Goal: Information Seeking & Learning: Compare options

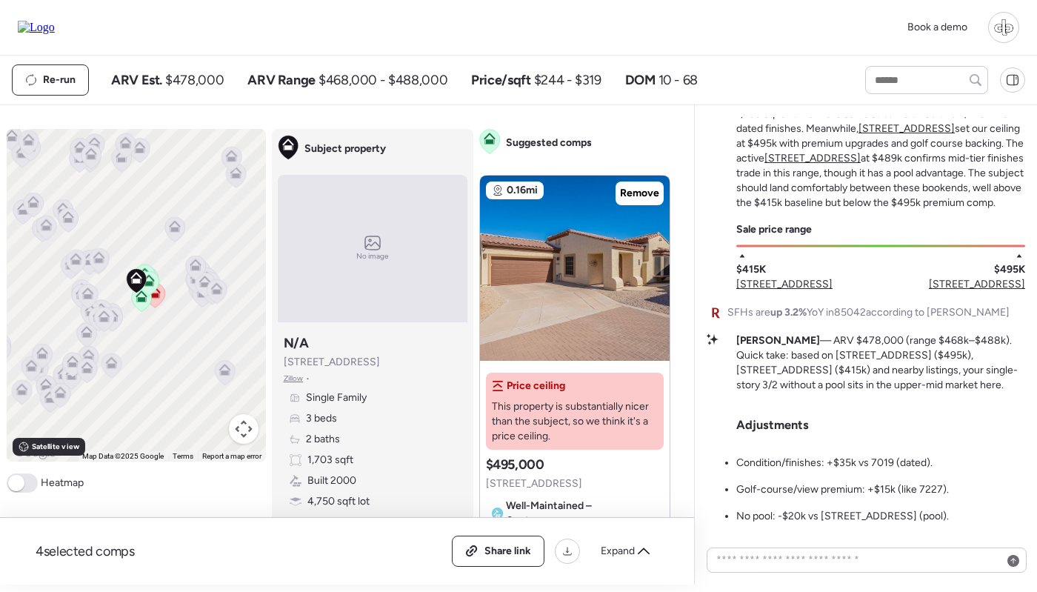
scroll to position [-138, 0]
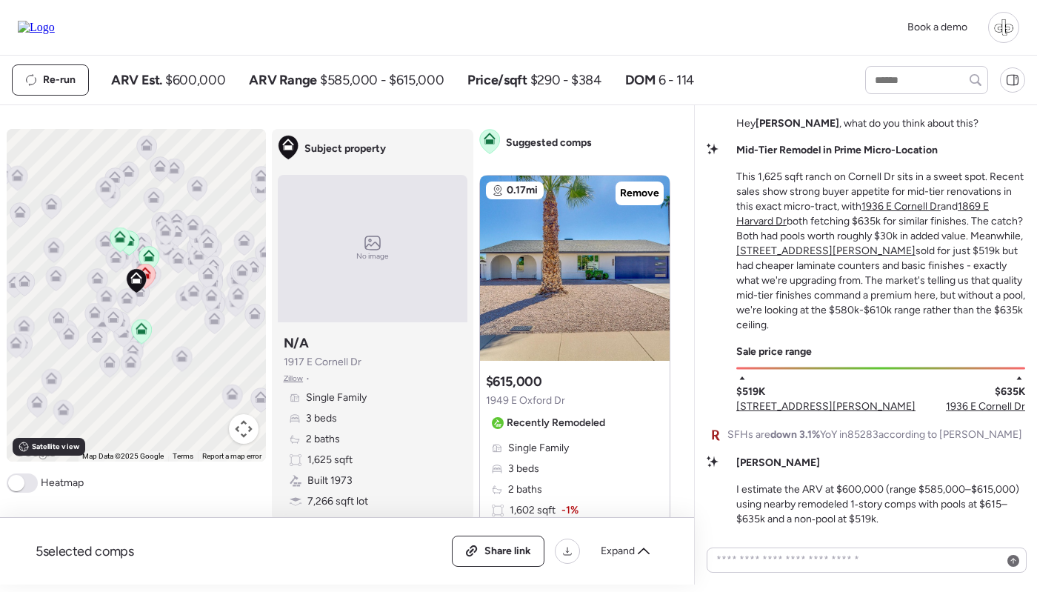
scroll to position [-135, 0]
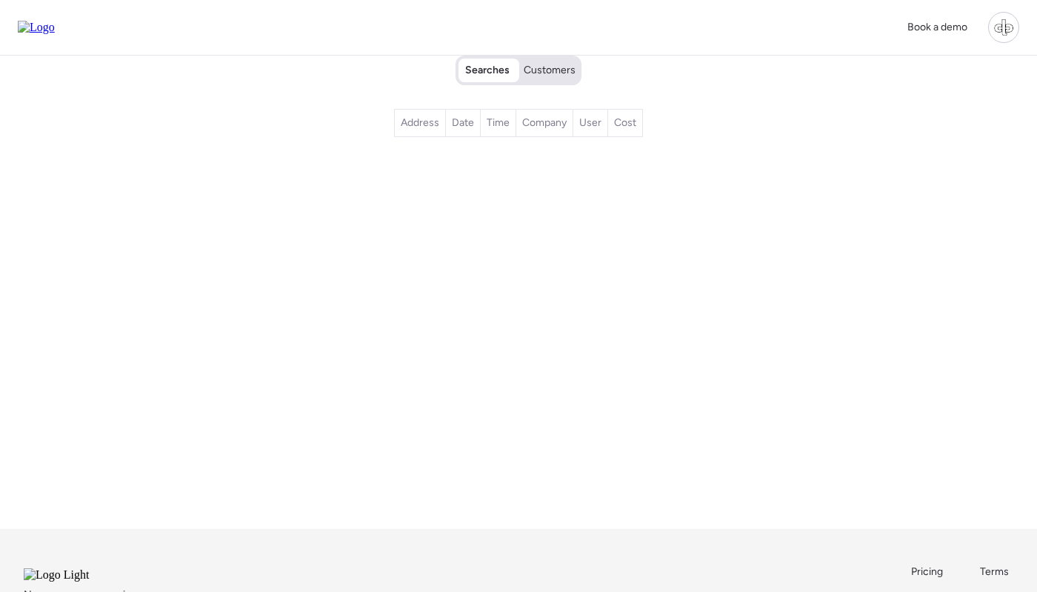
click at [559, 70] on span "Customers" at bounding box center [550, 70] width 52 height 15
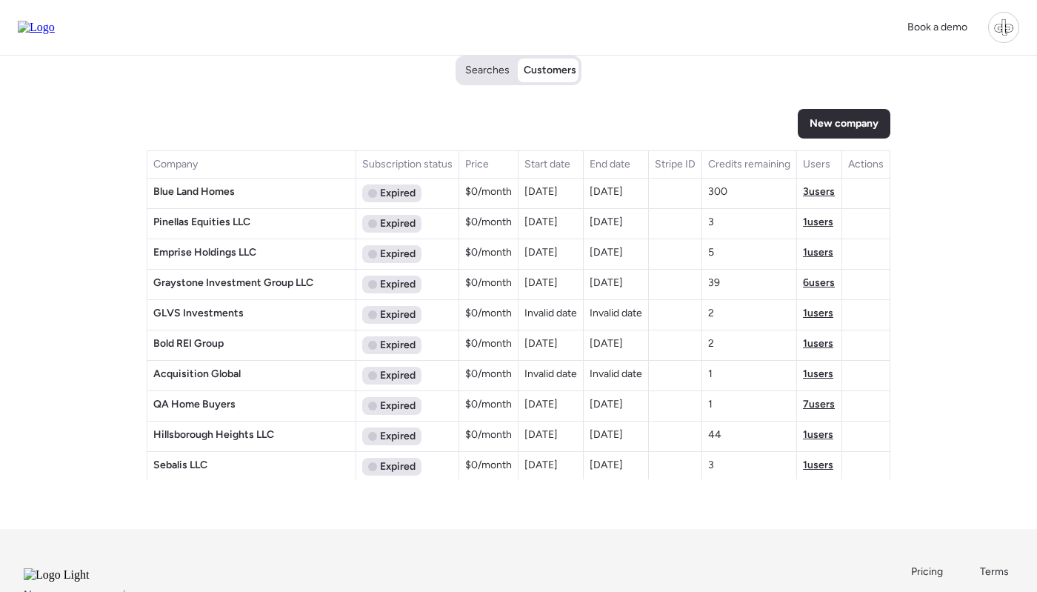
click at [811, 193] on span "3 users" at bounding box center [819, 191] width 32 height 13
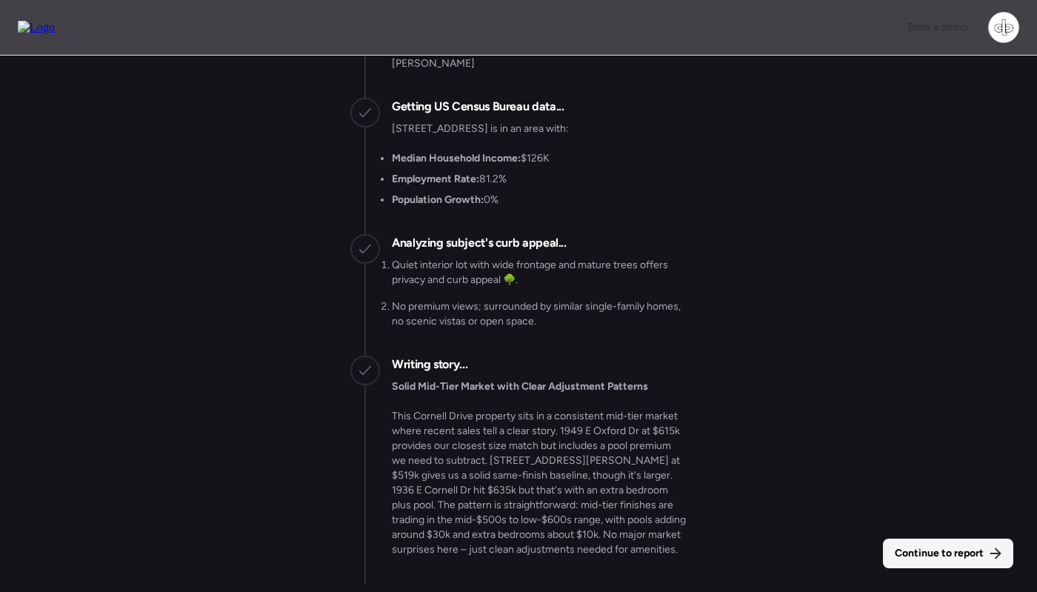
click at [919, 540] on div "Continue to report" at bounding box center [948, 554] width 130 height 30
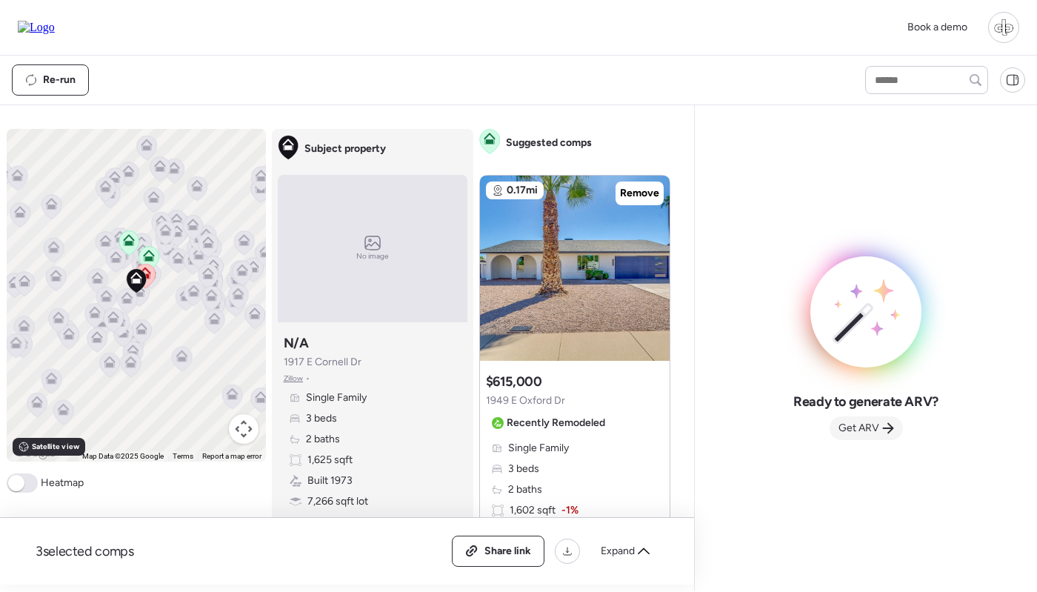
click at [864, 430] on span "Get ARV" at bounding box center [859, 428] width 41 height 15
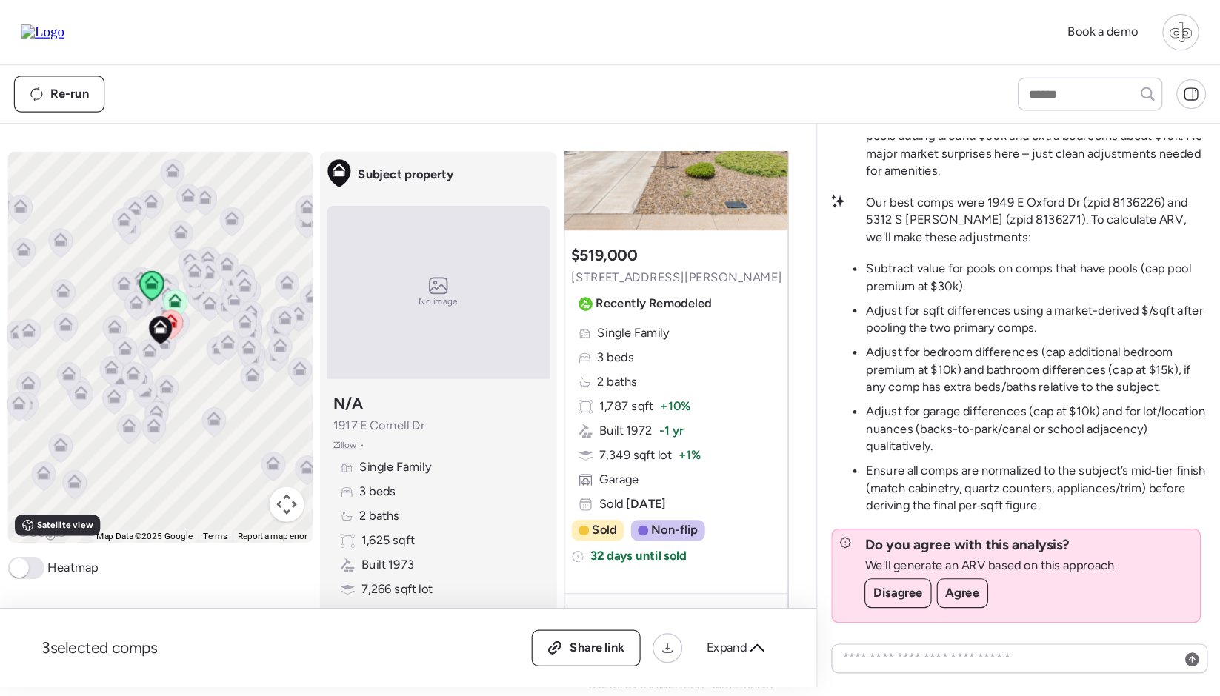
scroll to position [839, 0]
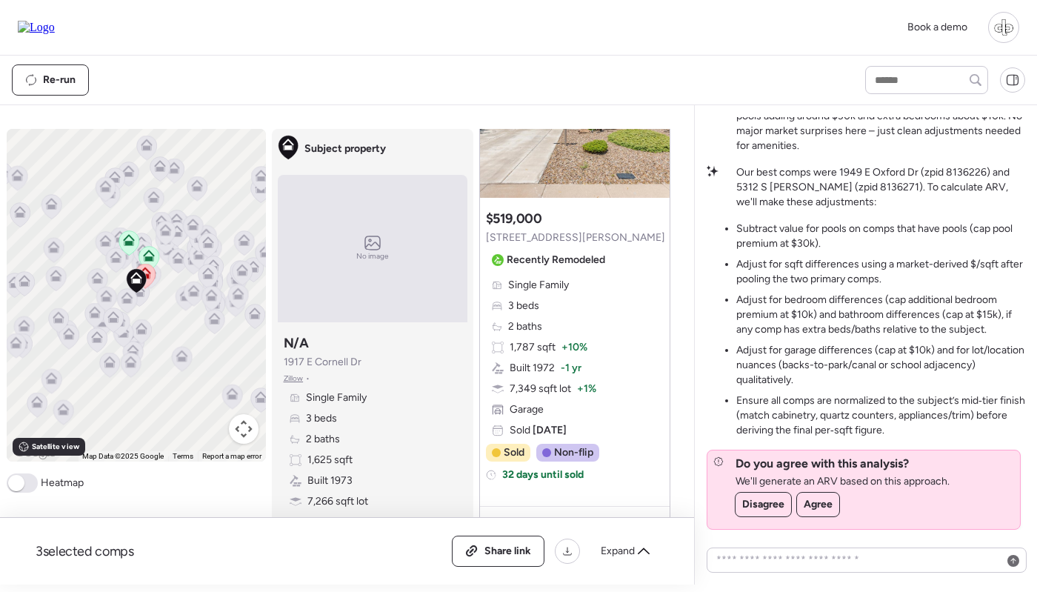
click at [462, 442] on div "Subject property N/A 1917 E Cornell Dr Zillow • Single Family 3 beds 2 baths 1,…" at bounding box center [373, 431] width 190 height 207
drag, startPoint x: 837, startPoint y: 246, endPoint x: 737, endPoint y: 228, distance: 101.6
click at [737, 228] on li "Subtract value for pools on comps that have pools (cap pool premium at $30k)." at bounding box center [880, 236] width 289 height 30
copy li "Subtract value for pools on comps that have pools (cap pool premium at $30k)."
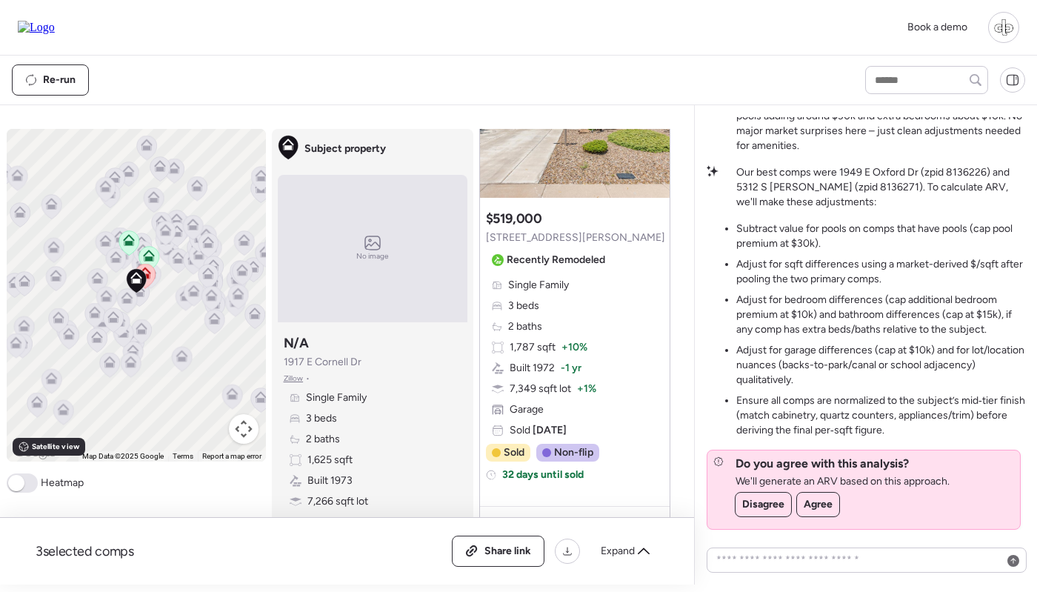
click at [885, 224] on li "Subtract value for pools on comps that have pools (cap pool premium at $30k)." at bounding box center [880, 236] width 289 height 30
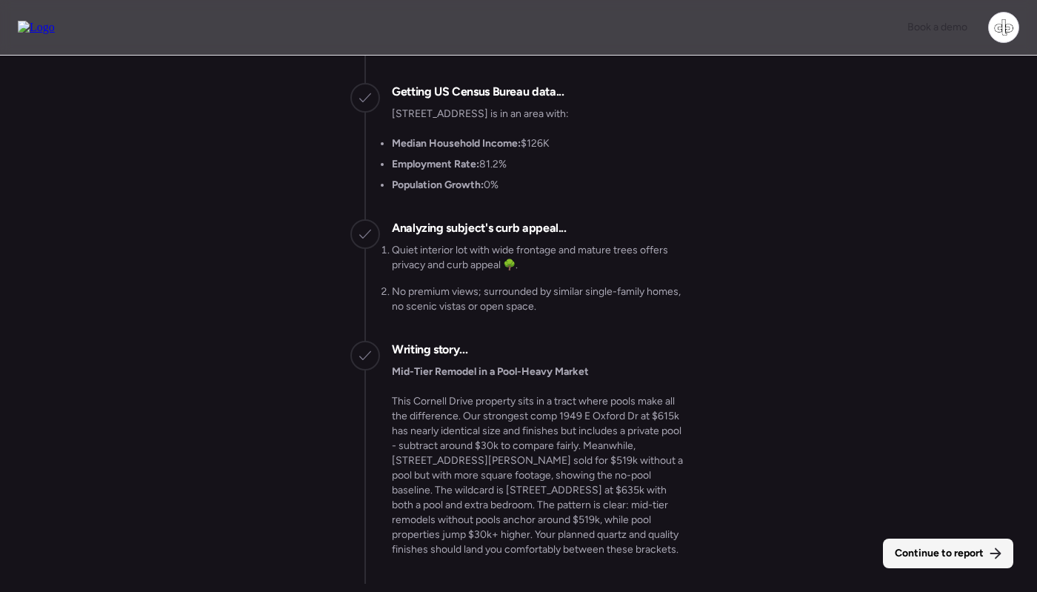
click at [930, 544] on div "Continue to report" at bounding box center [948, 554] width 130 height 30
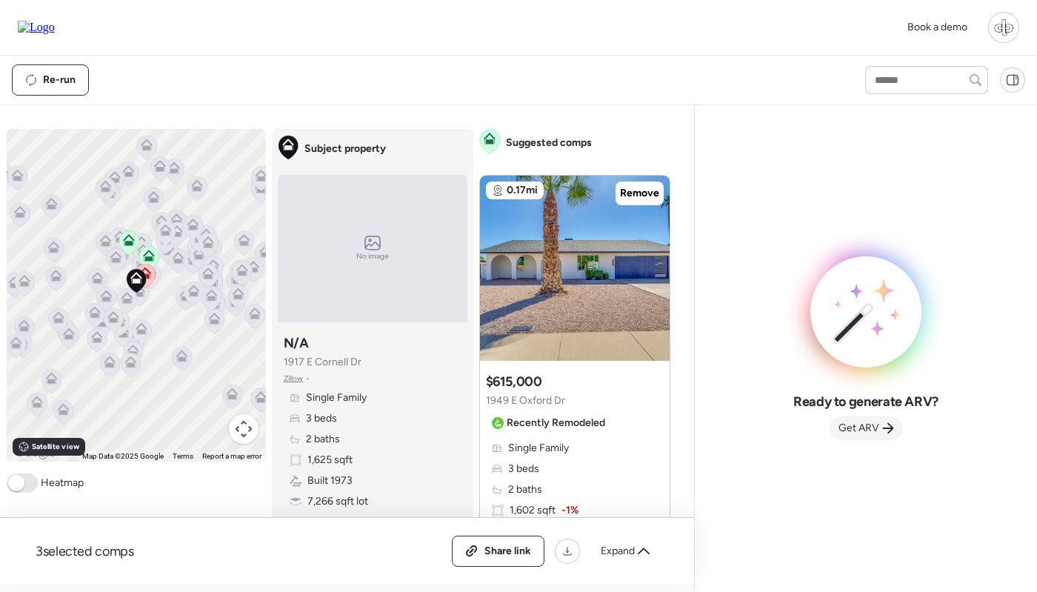
click at [860, 432] on span "Get ARV" at bounding box center [859, 428] width 41 height 15
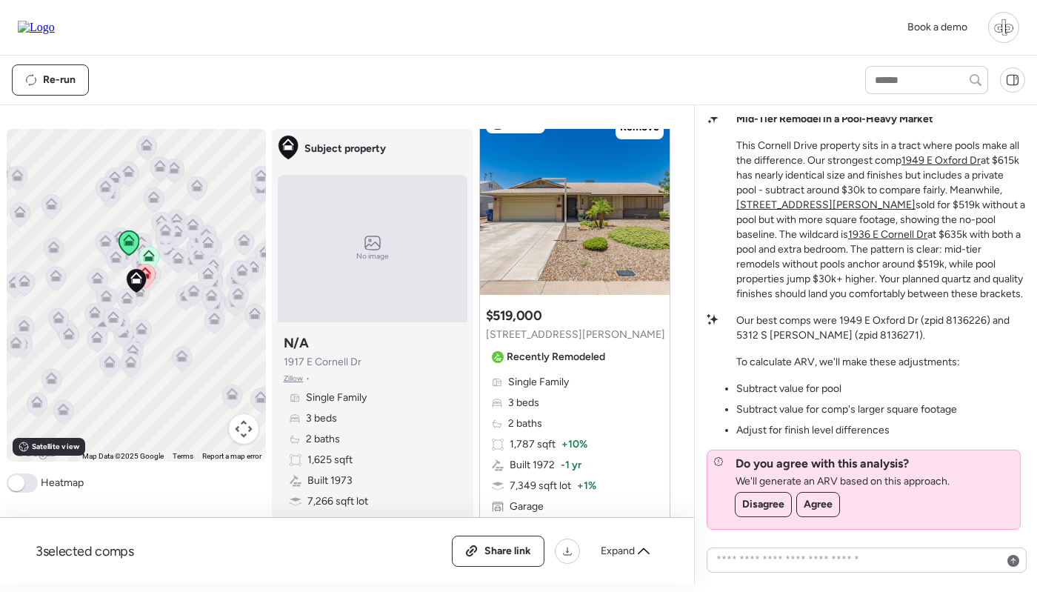
scroll to position [784, 0]
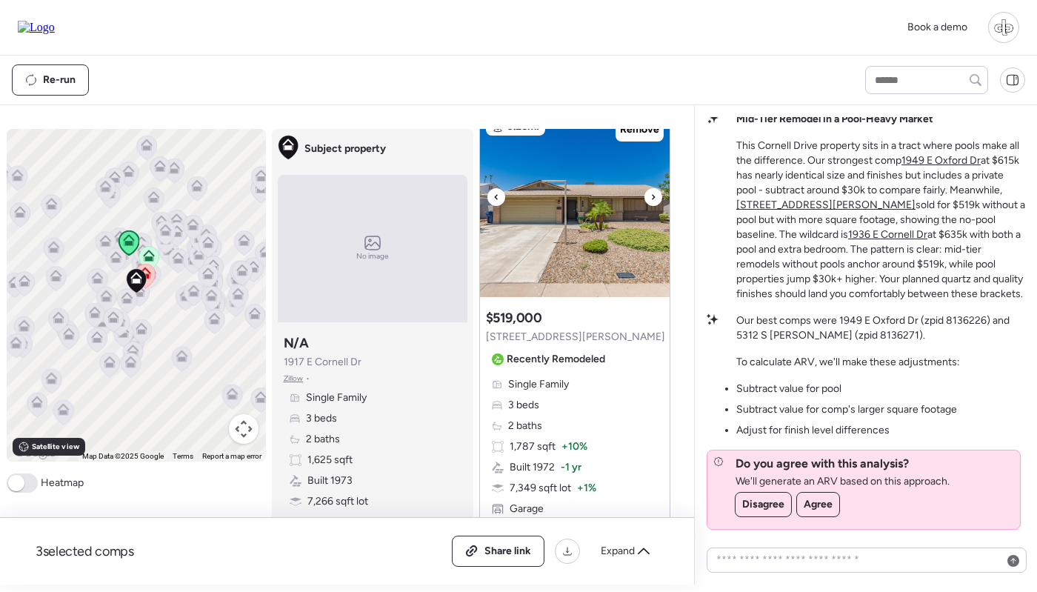
click at [590, 234] on img at bounding box center [575, 204] width 190 height 185
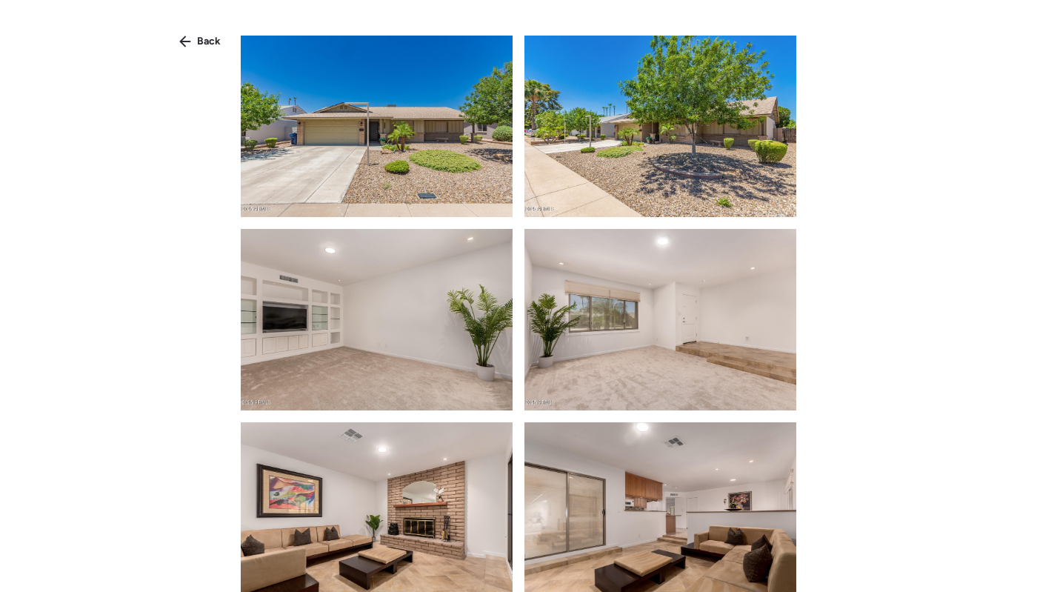
scroll to position [647, 0]
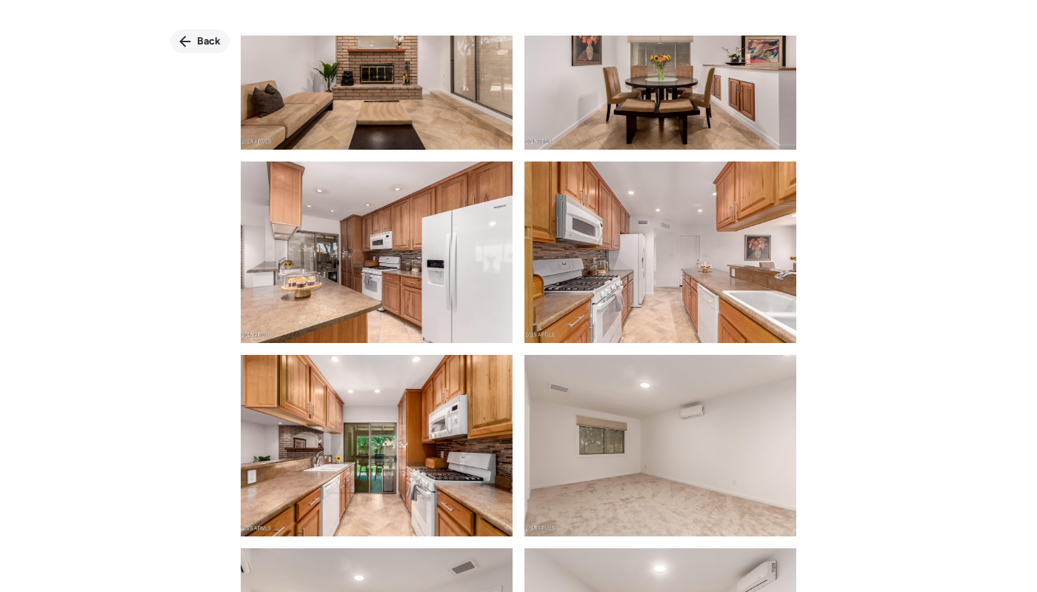
click at [200, 41] on span "Back" at bounding box center [209, 41] width 24 height 15
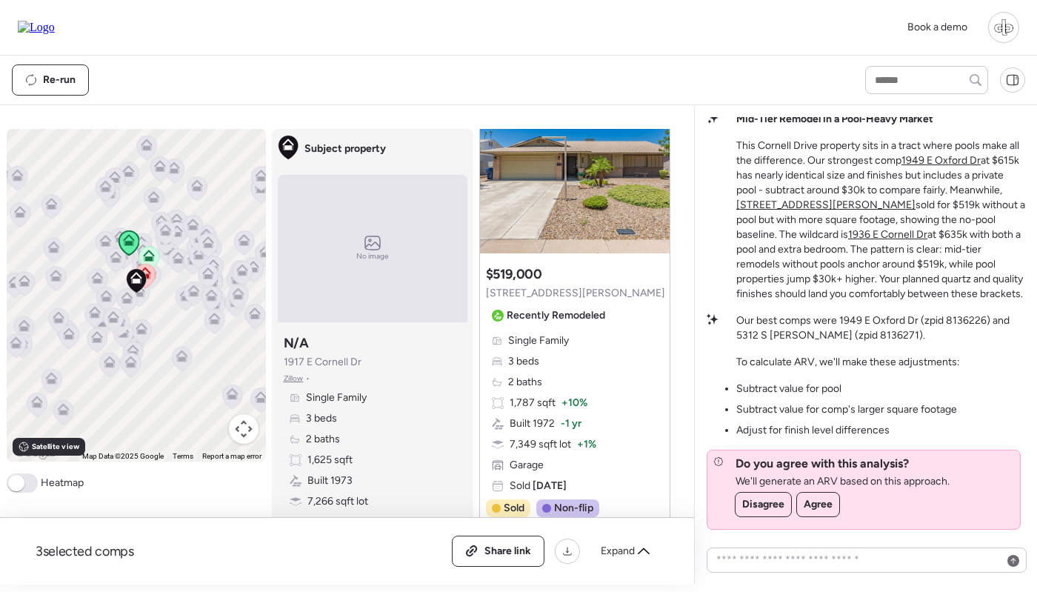
scroll to position [817, 0]
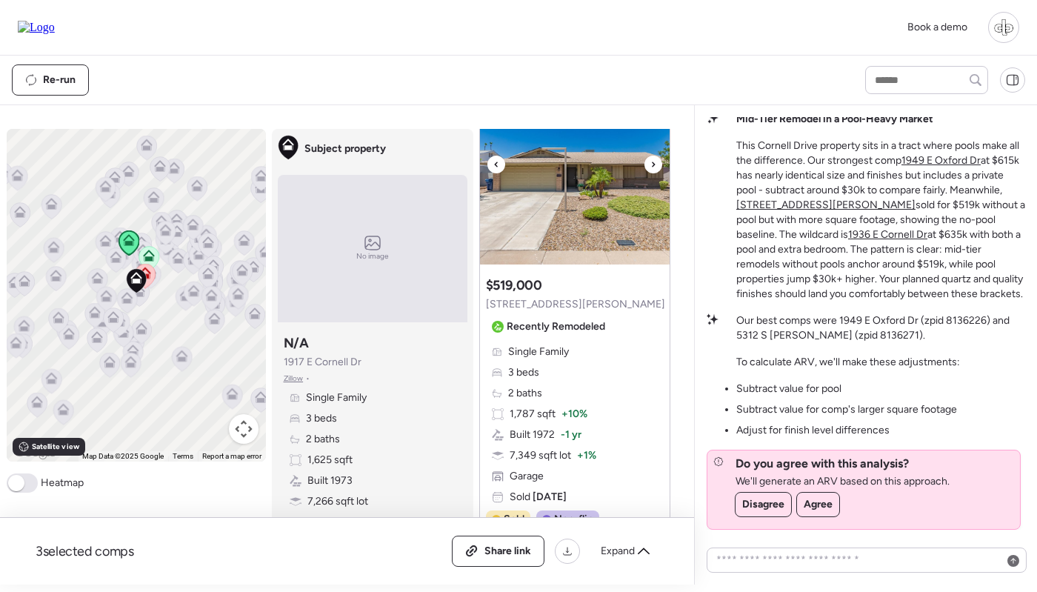
click at [596, 193] on img at bounding box center [575, 171] width 190 height 185
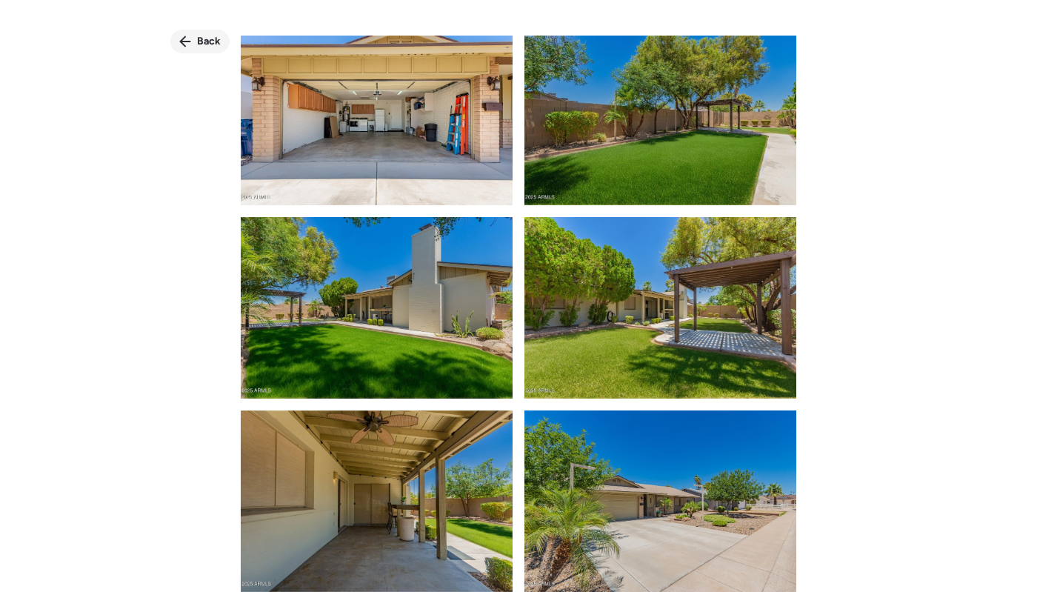
scroll to position [2136, 0]
click at [205, 36] on span "Back" at bounding box center [209, 41] width 24 height 15
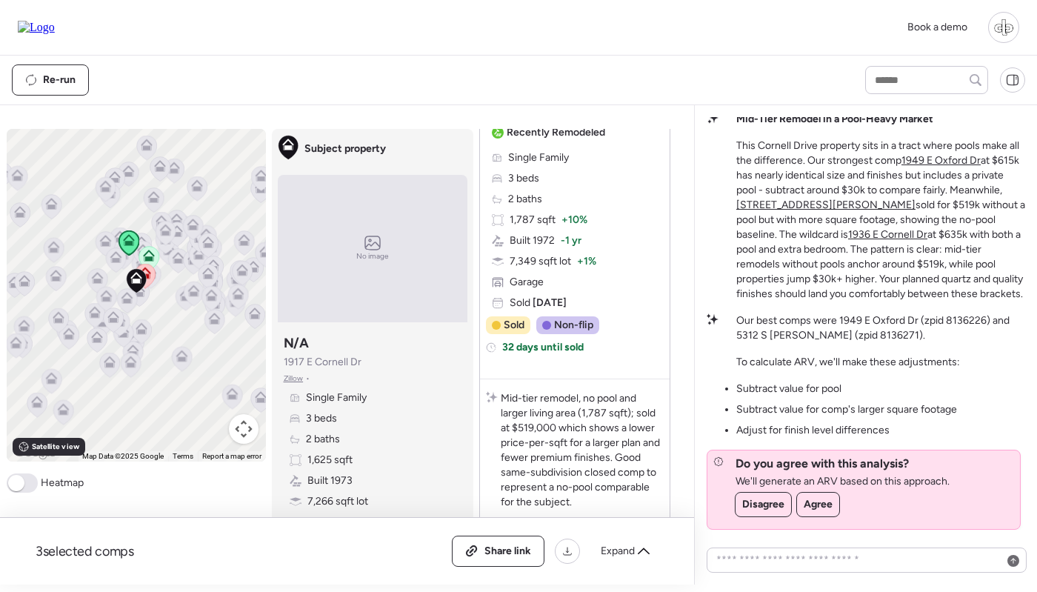
scroll to position [1010, 0]
click at [592, 244] on div "Single Family 3 beds 2 baths 1,787 sqft + 10% Built 1972 -1 yr 7,349 sqft lot +…" at bounding box center [575, 231] width 178 height 160
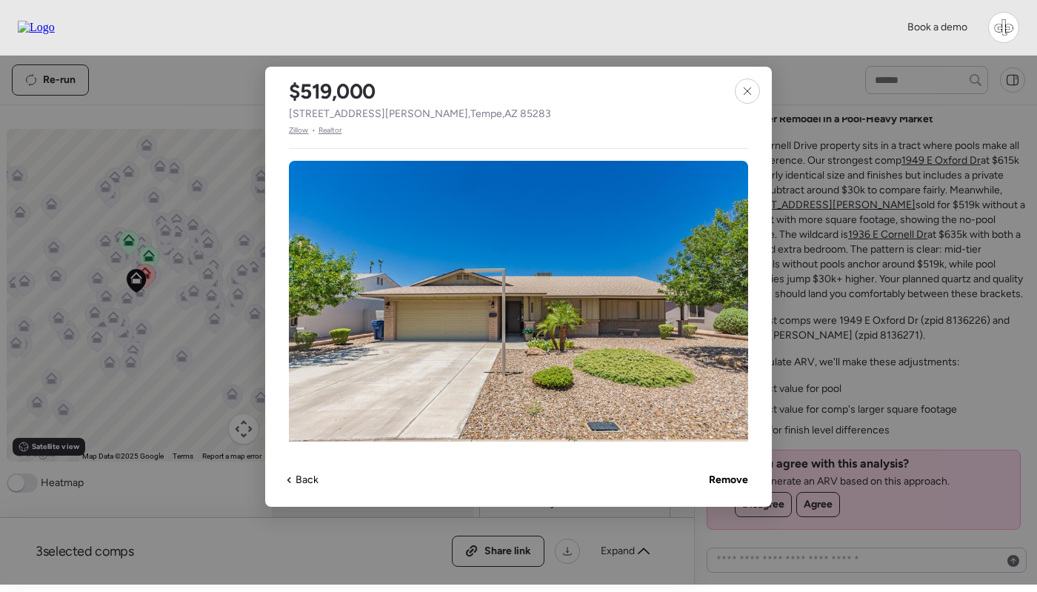
click at [293, 132] on span "Zillow" at bounding box center [299, 130] width 20 height 12
click at [742, 96] on icon at bounding box center [748, 91] width 12 height 12
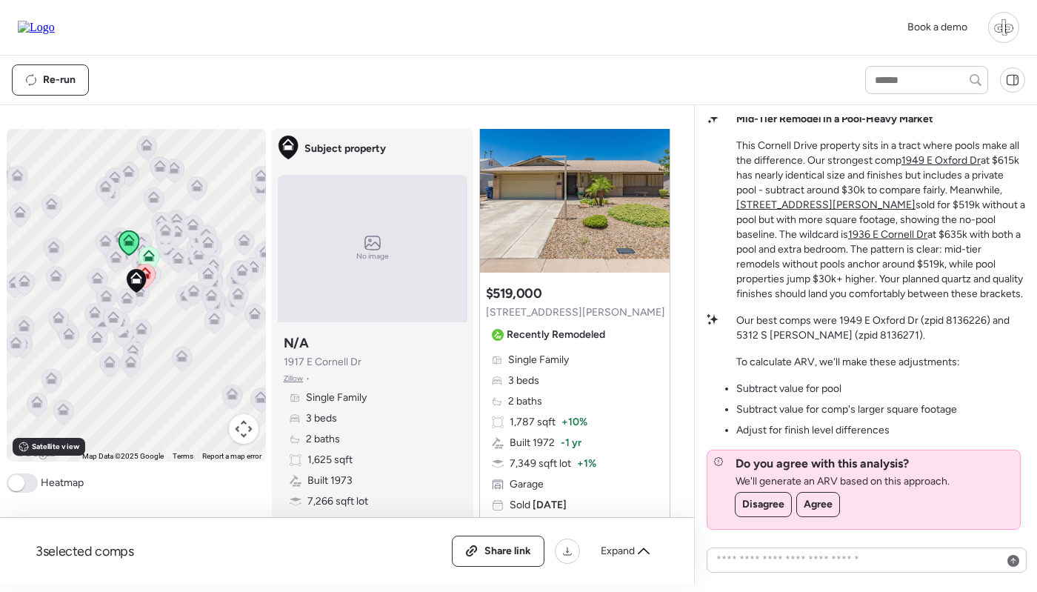
scroll to position [683, 0]
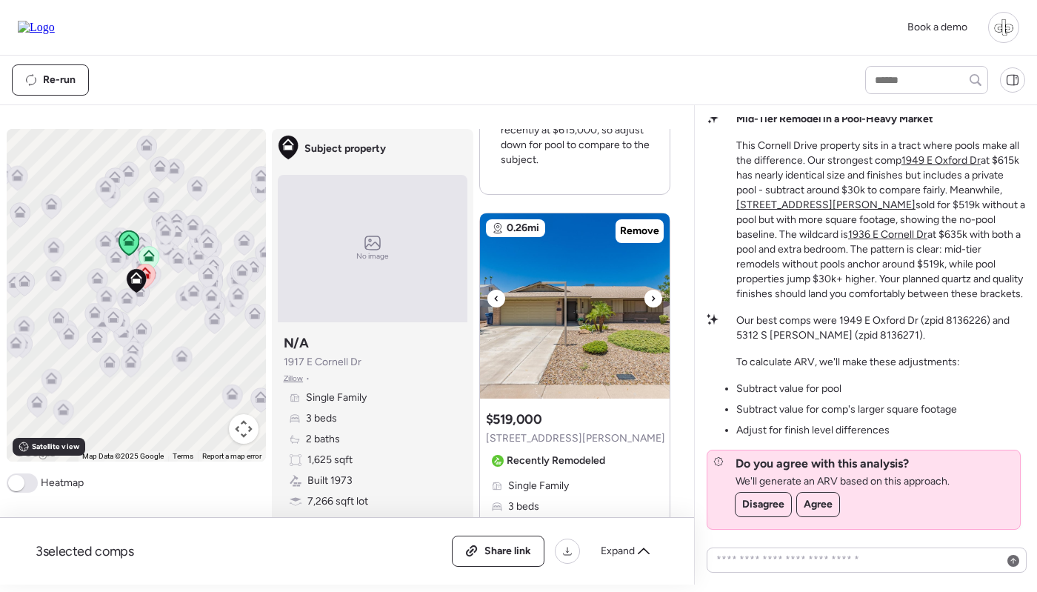
click at [605, 300] on img at bounding box center [575, 305] width 190 height 185
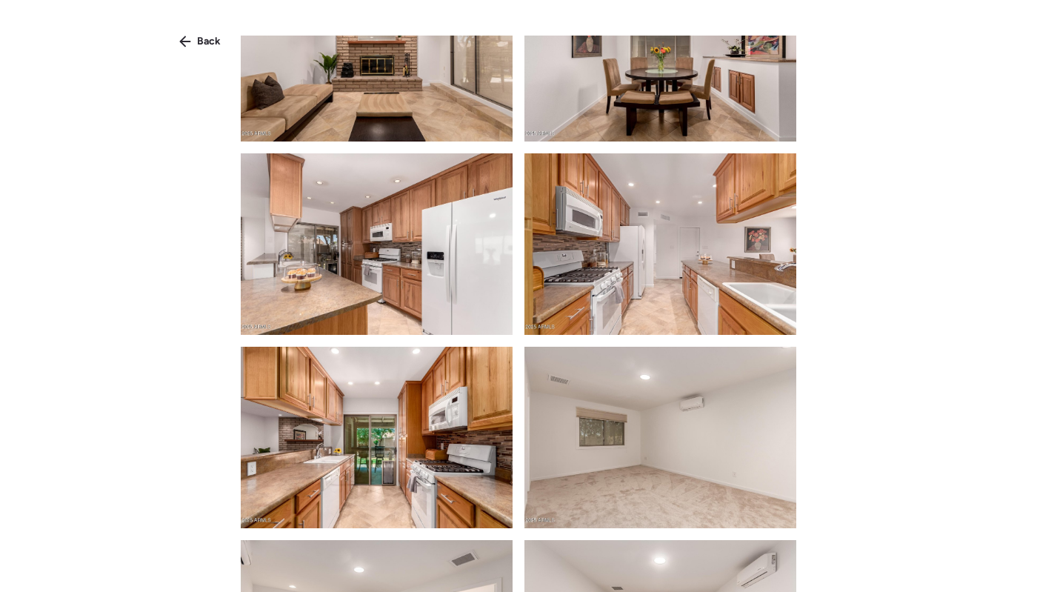
scroll to position [886, 0]
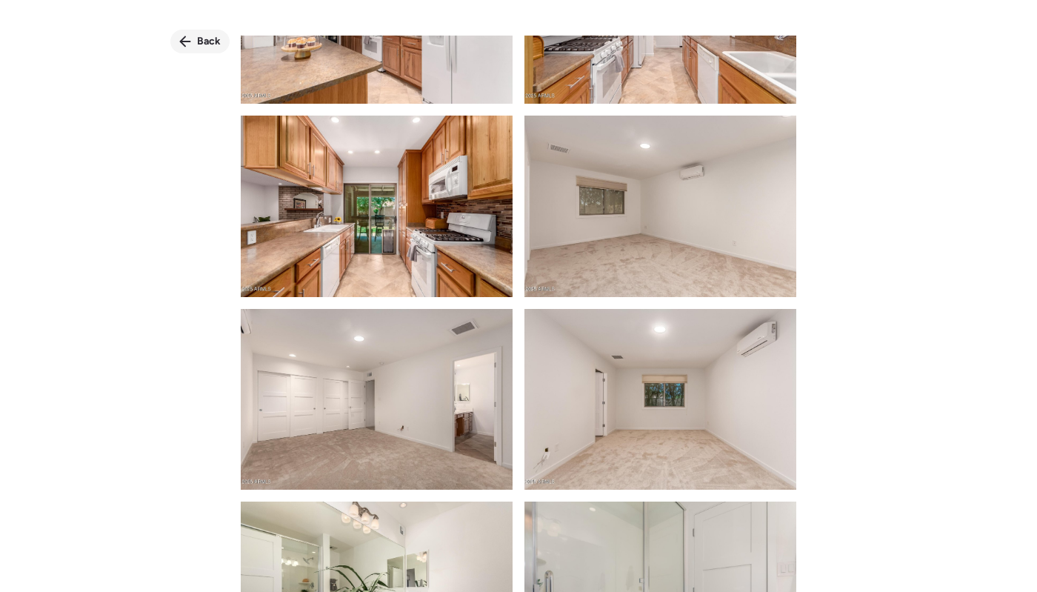
click at [197, 49] on div "Back" at bounding box center [199, 42] width 59 height 24
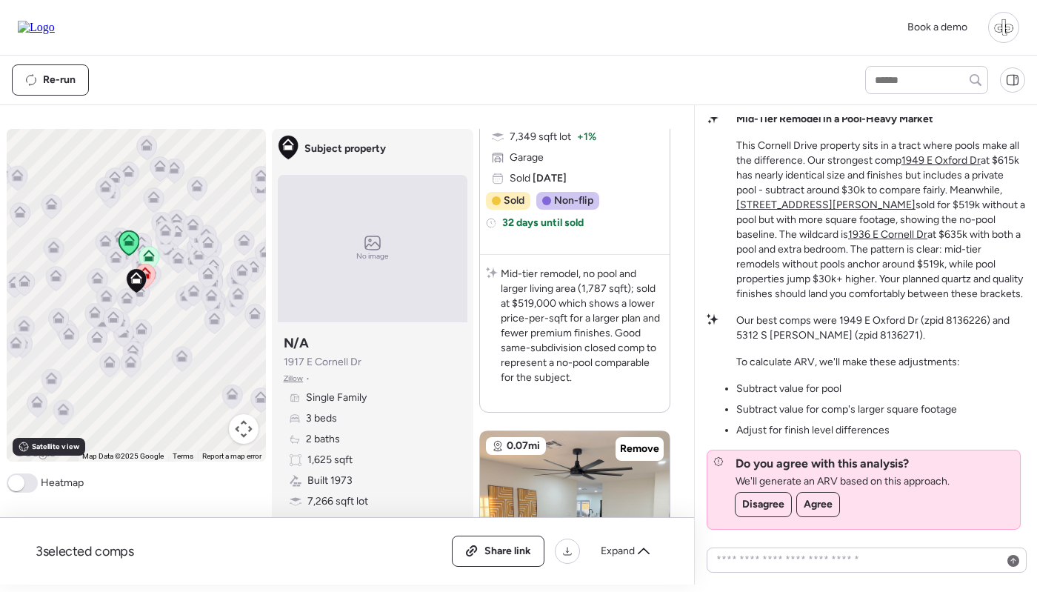
scroll to position [1133, 0]
click at [548, 356] on p "Mid-tier remodel, no pool and larger living area (1,787 sqft); sold at $519,000…" at bounding box center [582, 328] width 163 height 119
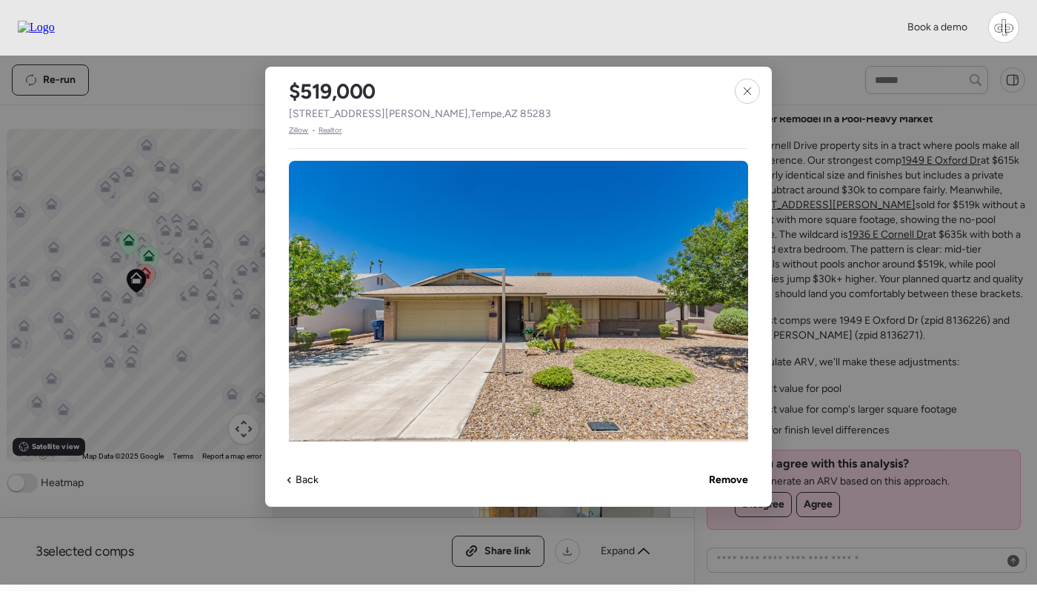
click at [290, 131] on span "Zillow" at bounding box center [299, 130] width 20 height 12
click at [742, 90] on icon at bounding box center [748, 91] width 12 height 12
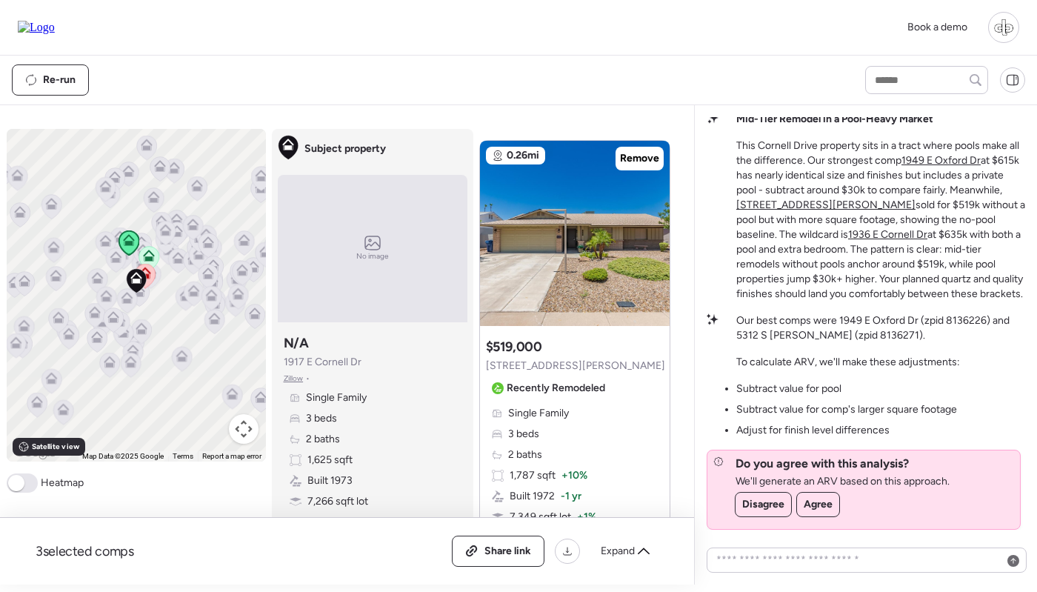
scroll to position [729, 0]
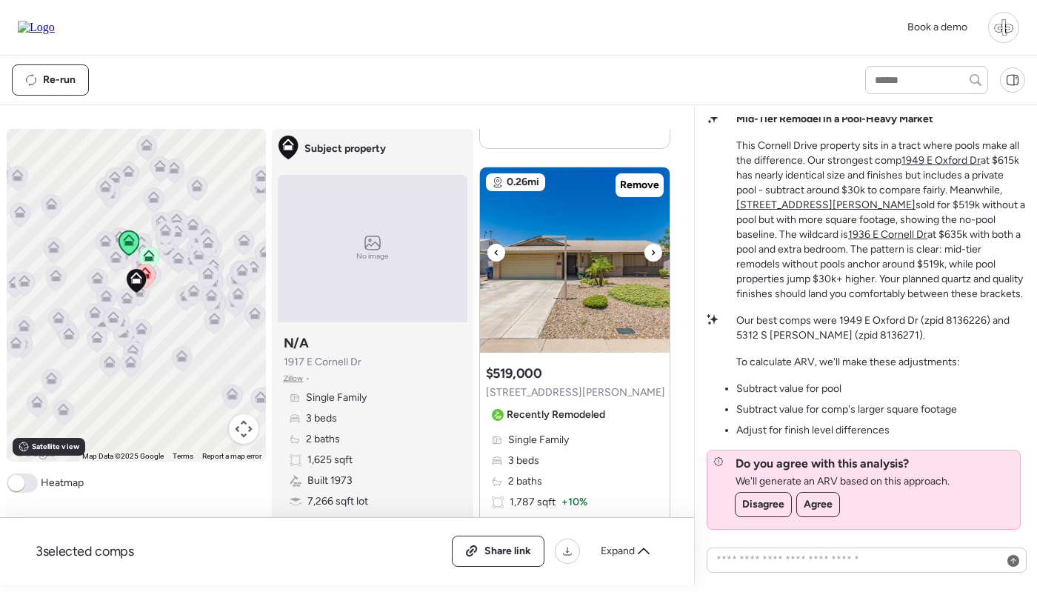
click at [583, 233] on img at bounding box center [575, 259] width 190 height 185
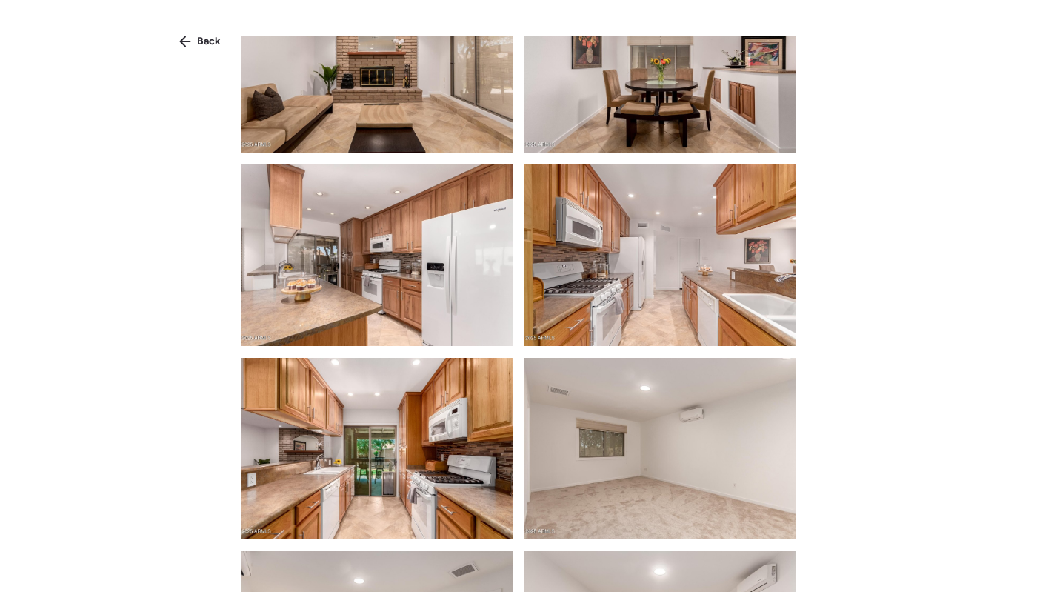
scroll to position [644, 0]
click at [588, 235] on img at bounding box center [660, 254] width 272 height 181
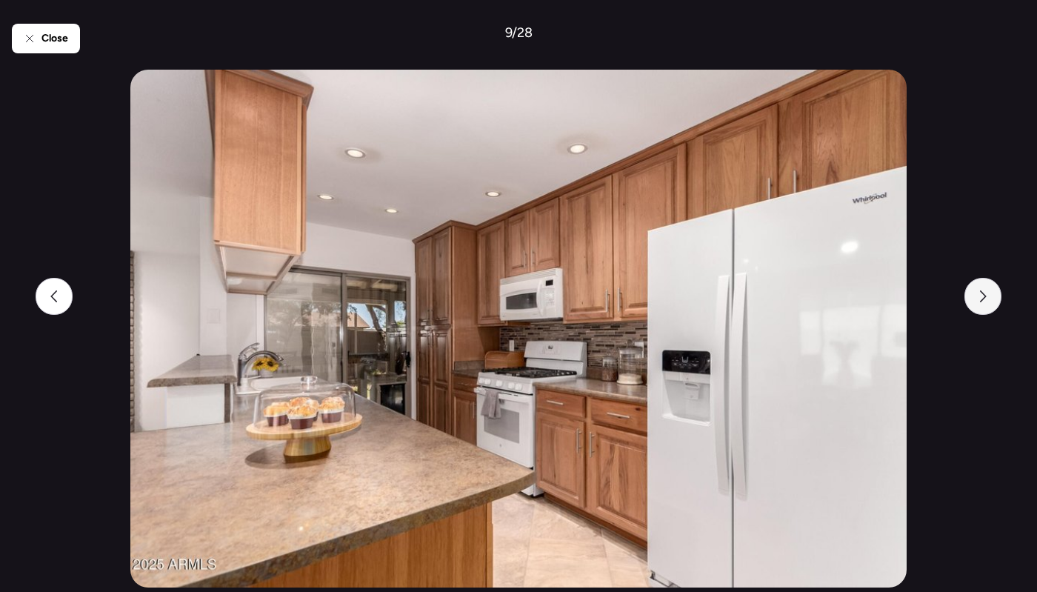
click at [974, 298] on div at bounding box center [983, 296] width 37 height 37
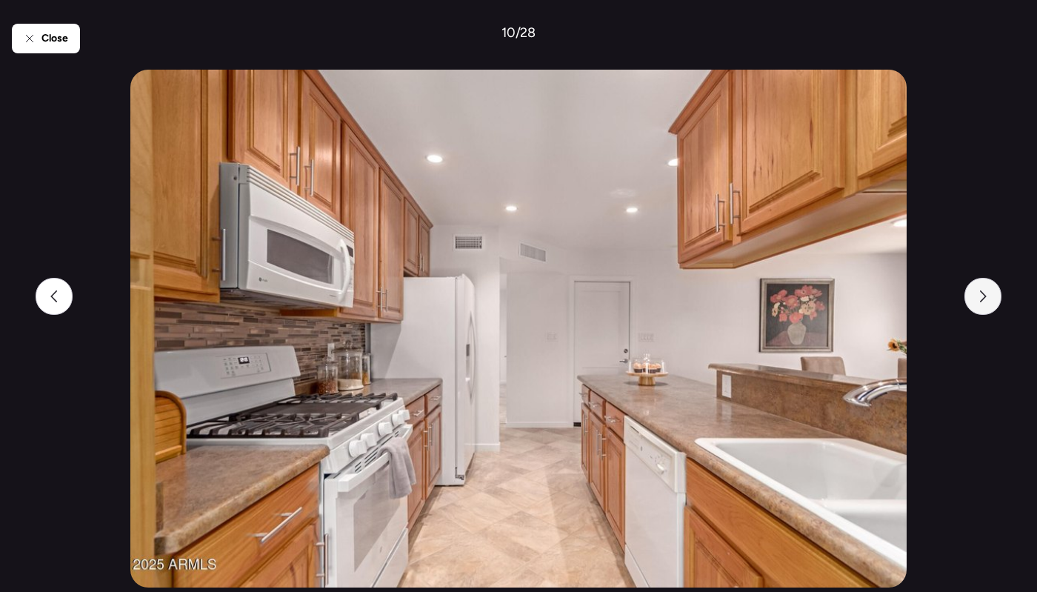
click at [974, 298] on div at bounding box center [983, 296] width 37 height 37
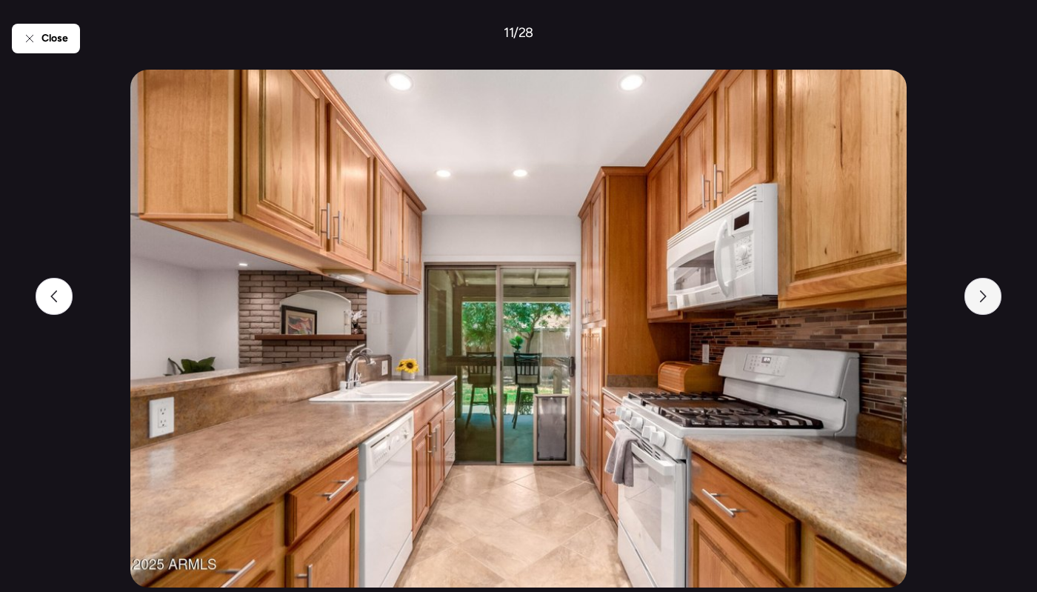
click at [975, 299] on div at bounding box center [983, 296] width 37 height 37
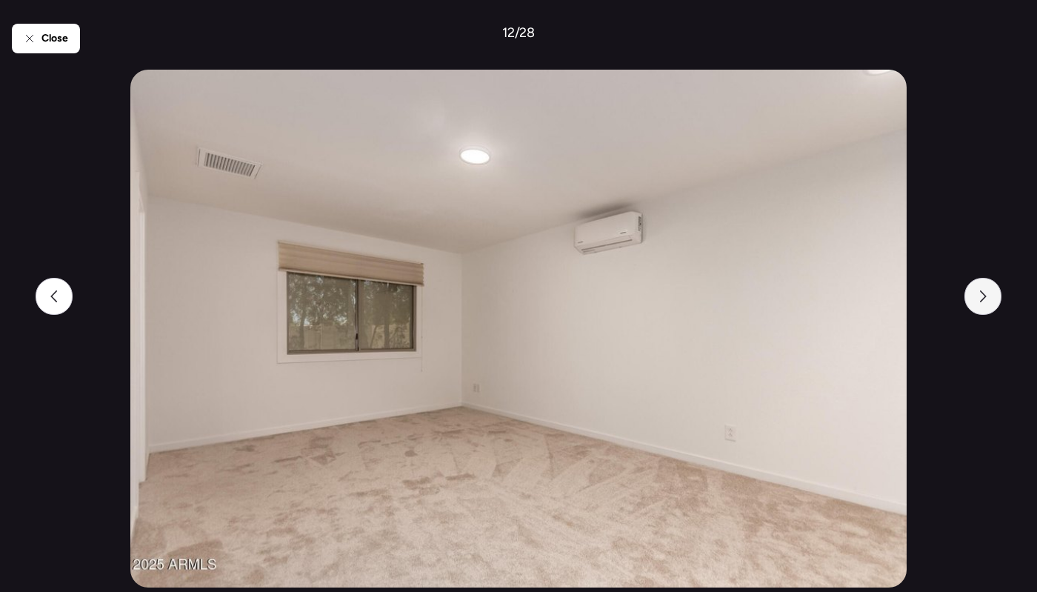
click at [976, 299] on div at bounding box center [983, 296] width 37 height 37
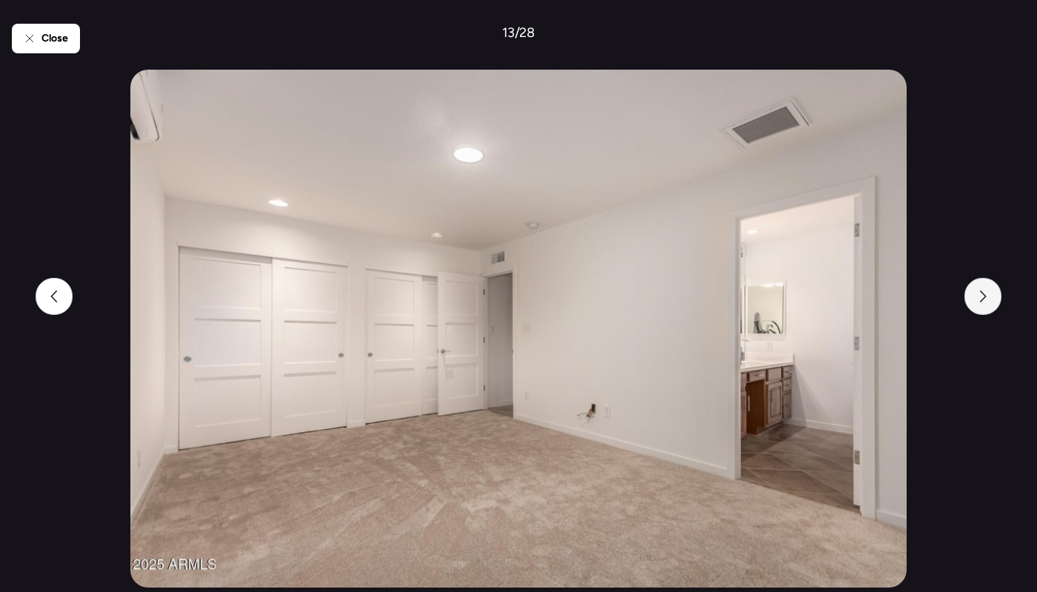
click at [976, 299] on div at bounding box center [983, 296] width 37 height 37
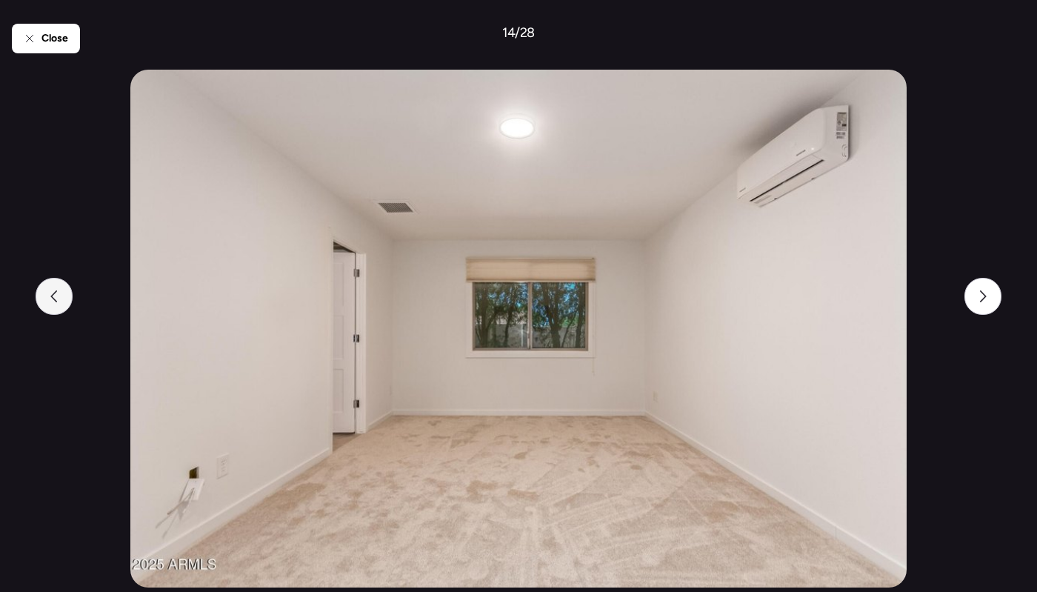
click at [57, 299] on icon at bounding box center [54, 296] width 12 height 12
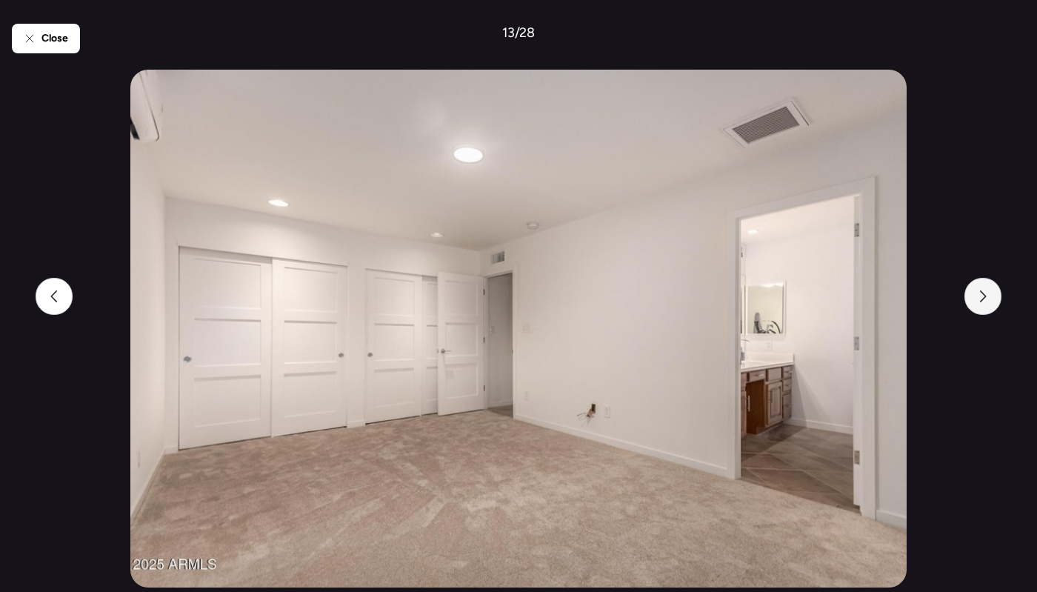
click at [987, 299] on icon at bounding box center [983, 296] width 12 height 12
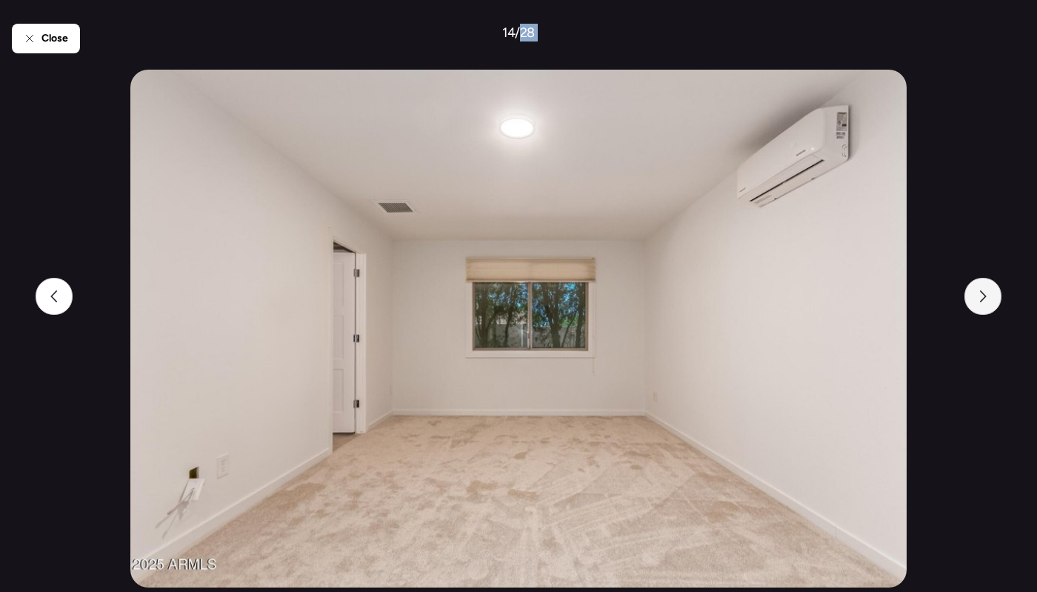
click at [987, 299] on icon at bounding box center [983, 296] width 12 height 12
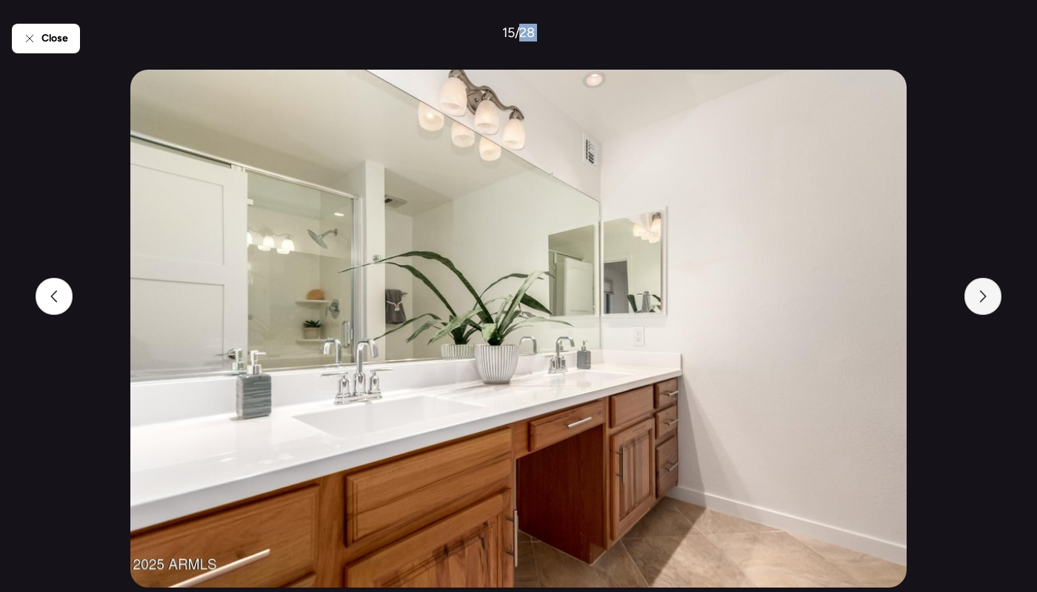
click at [987, 301] on icon at bounding box center [983, 296] width 12 height 12
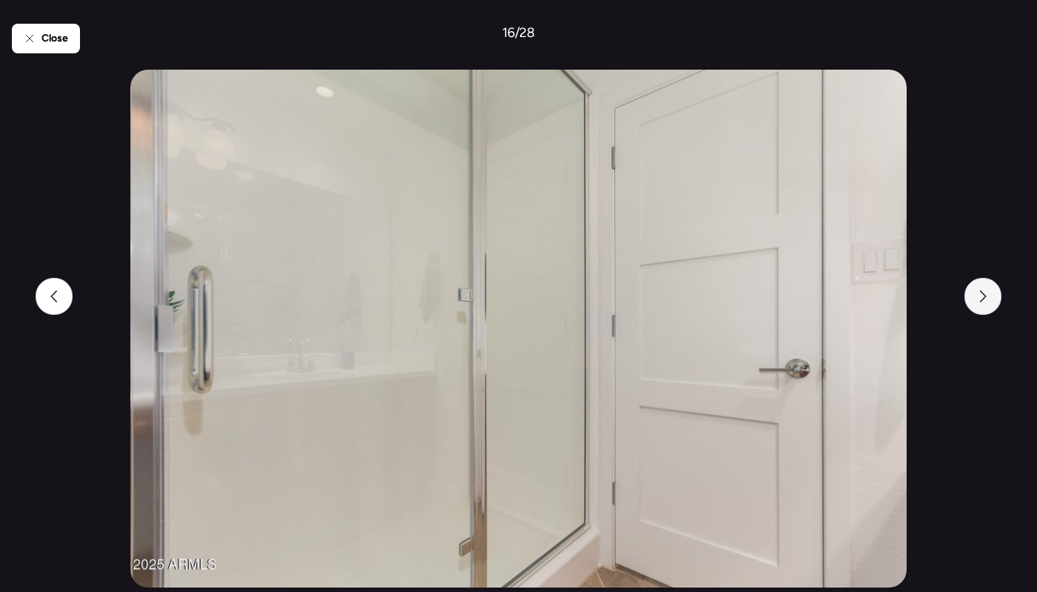
click at [992, 299] on div at bounding box center [983, 296] width 37 height 37
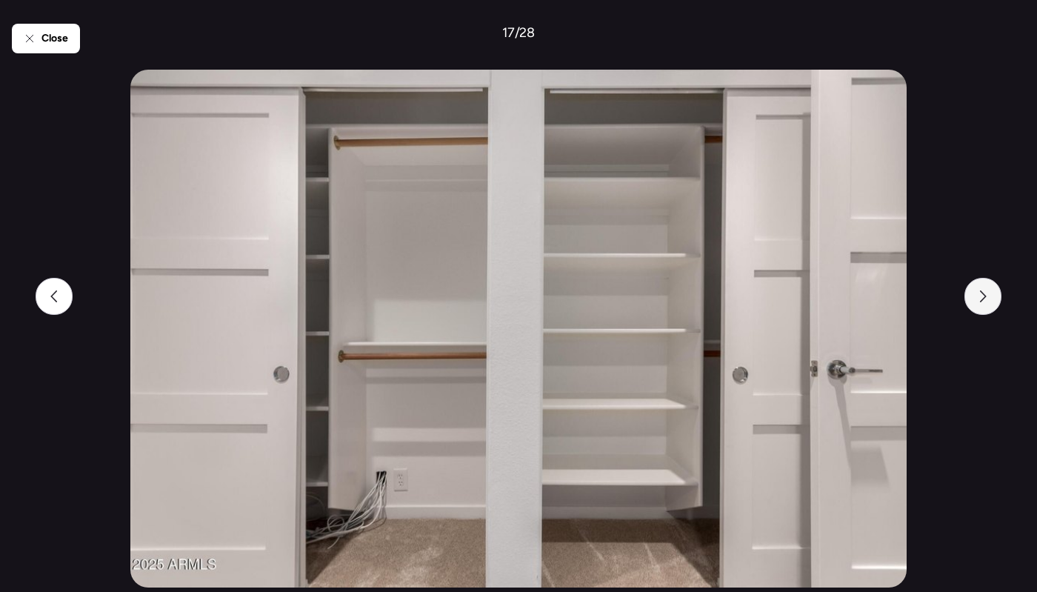
click at [992, 298] on div at bounding box center [983, 296] width 37 height 37
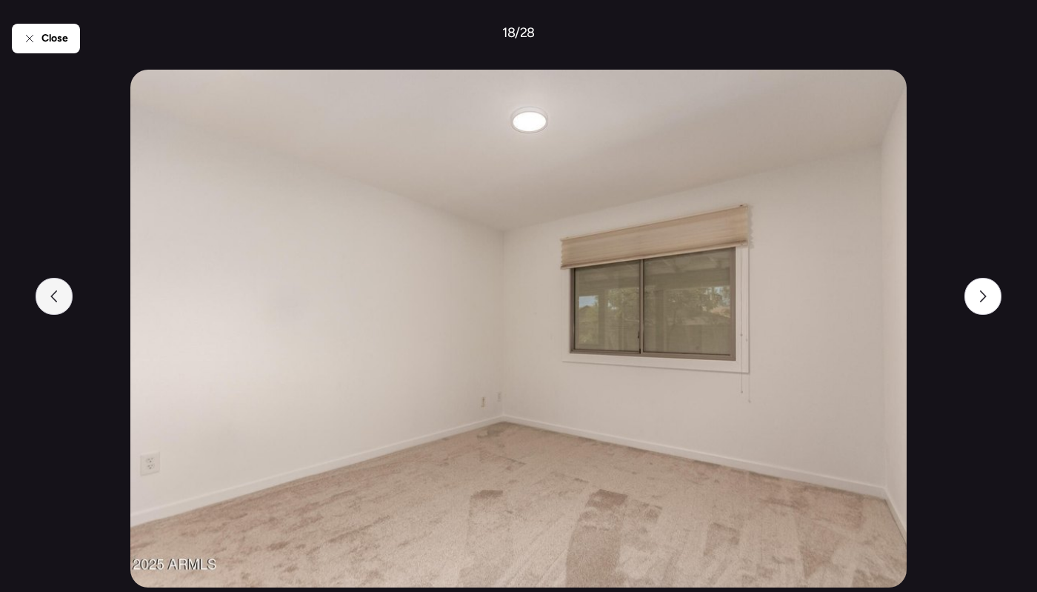
click at [67, 283] on div at bounding box center [54, 296] width 37 height 37
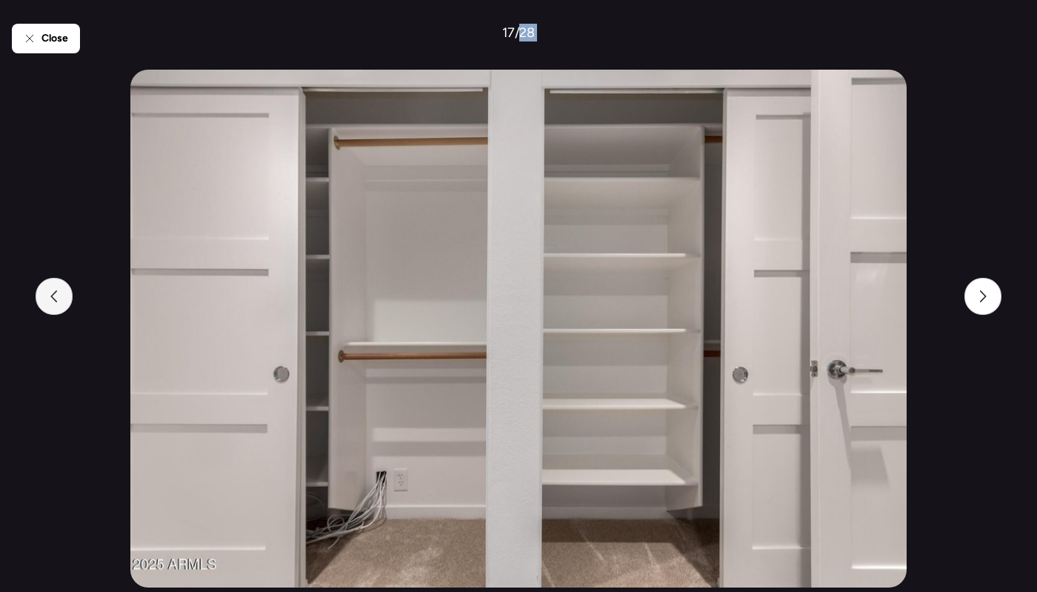
click at [67, 283] on div at bounding box center [54, 296] width 37 height 37
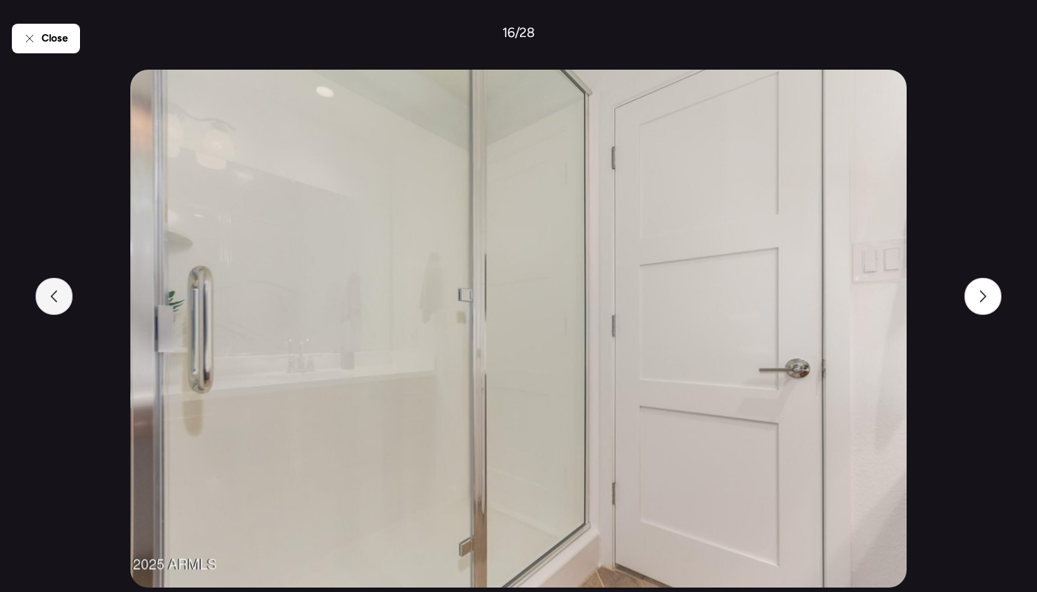
click at [67, 283] on div at bounding box center [54, 296] width 37 height 37
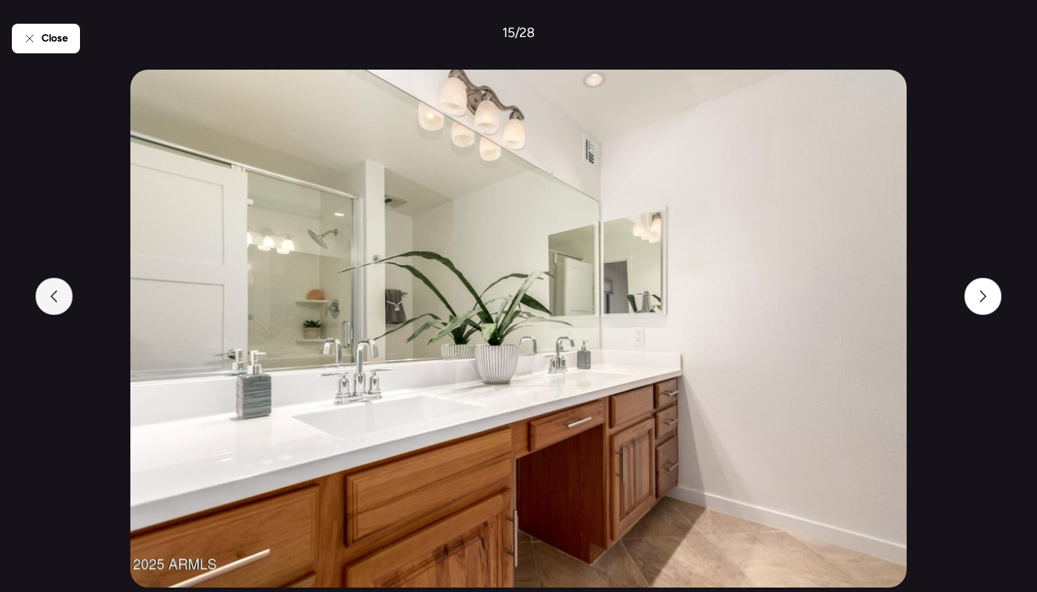
click at [59, 299] on icon at bounding box center [54, 296] width 12 height 12
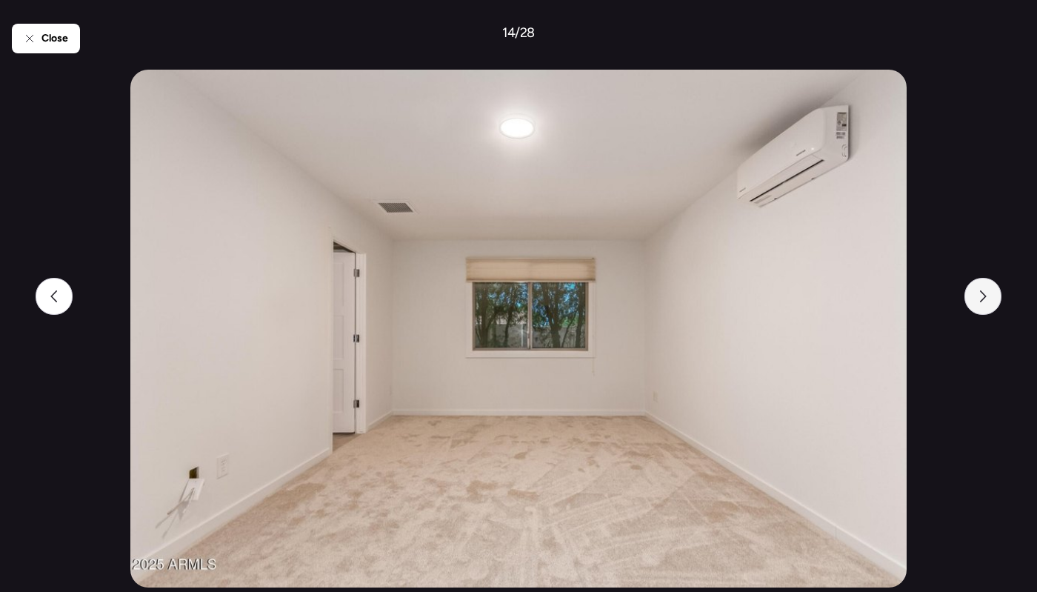
click at [967, 297] on div at bounding box center [983, 296] width 37 height 37
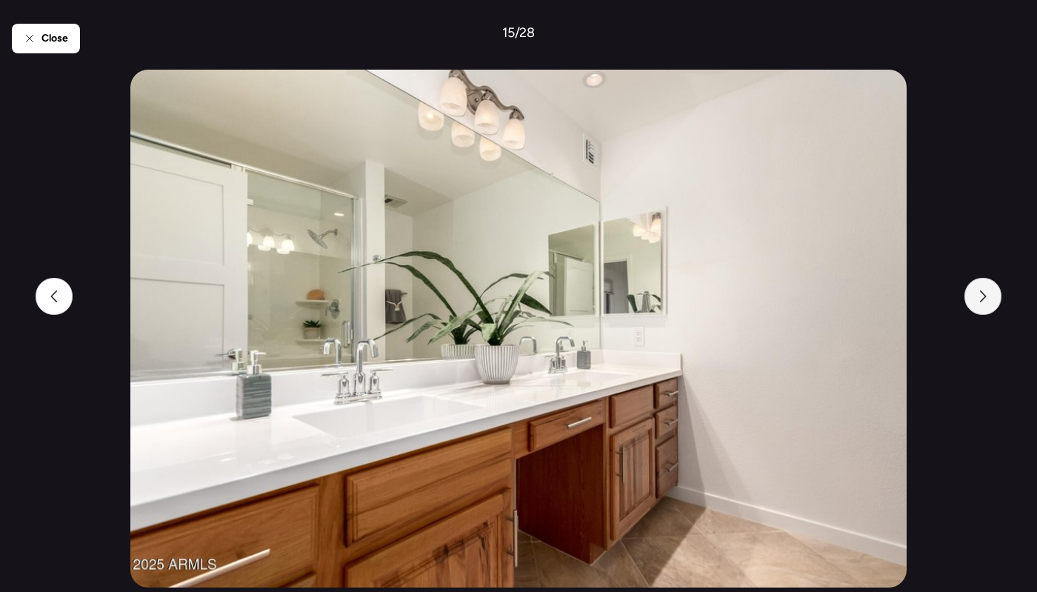
click at [982, 302] on div at bounding box center [983, 296] width 37 height 37
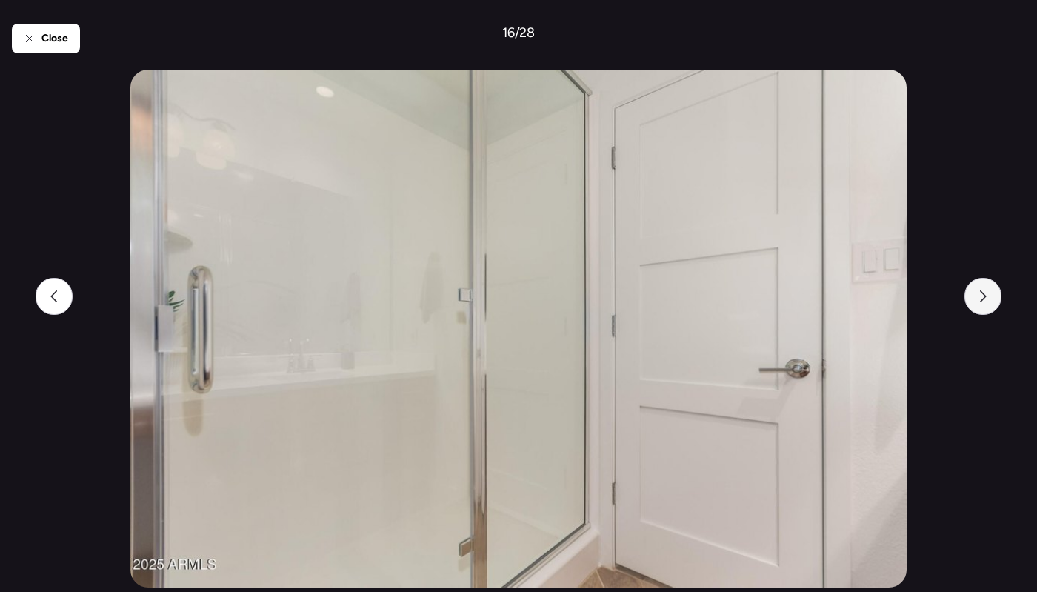
click at [982, 303] on div at bounding box center [983, 296] width 37 height 37
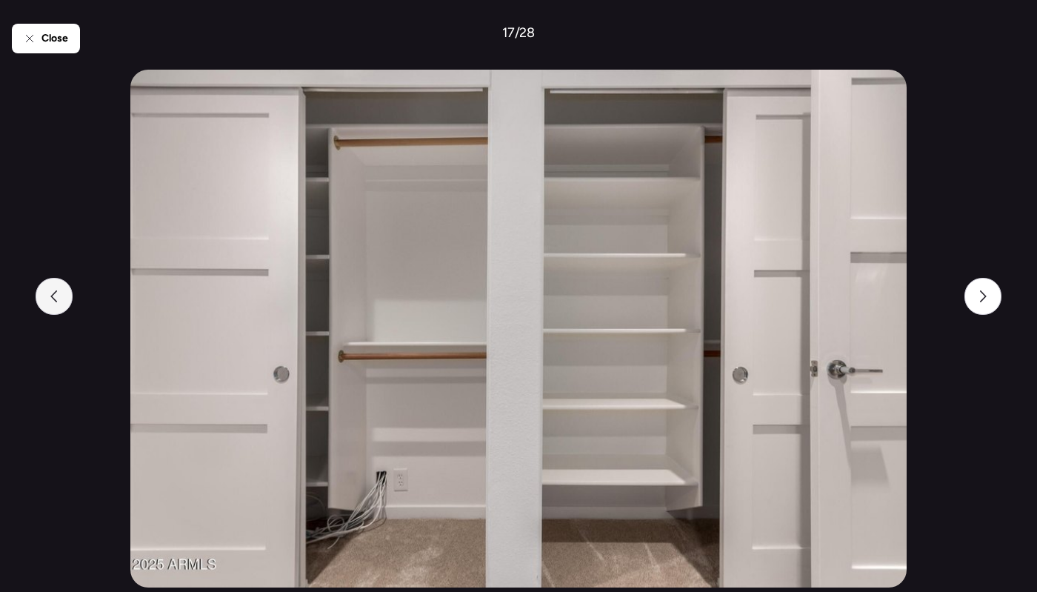
click at [53, 304] on div at bounding box center [54, 296] width 37 height 37
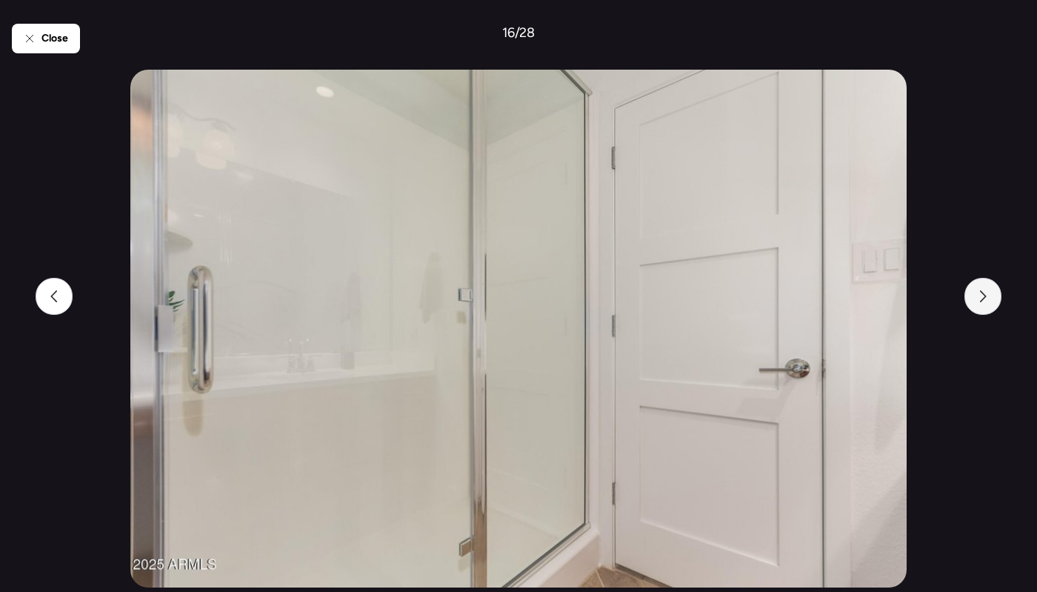
click at [988, 290] on icon at bounding box center [983, 296] width 12 height 12
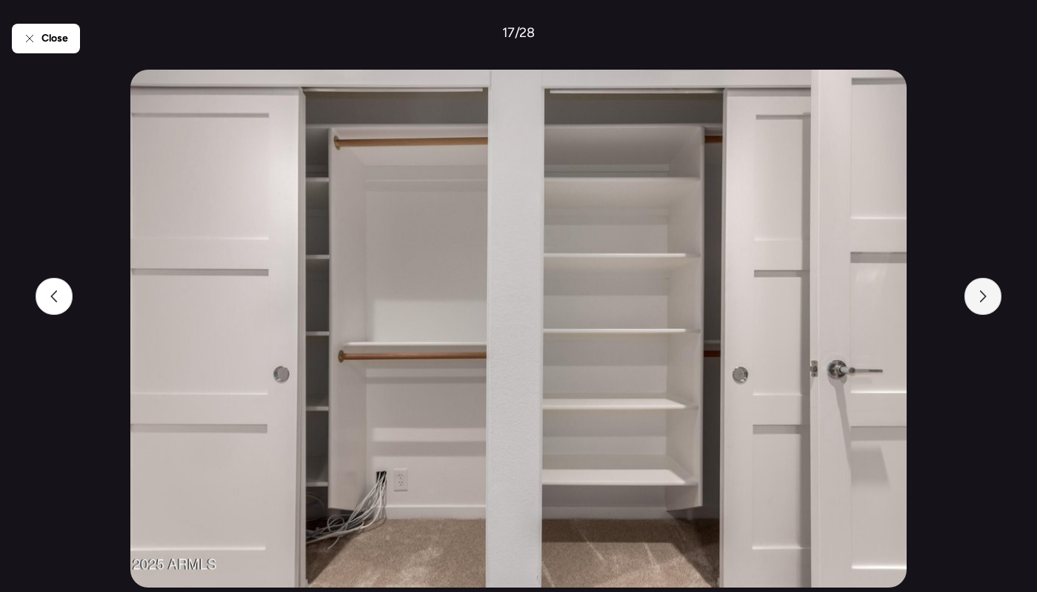
click at [980, 299] on icon at bounding box center [983, 296] width 12 height 12
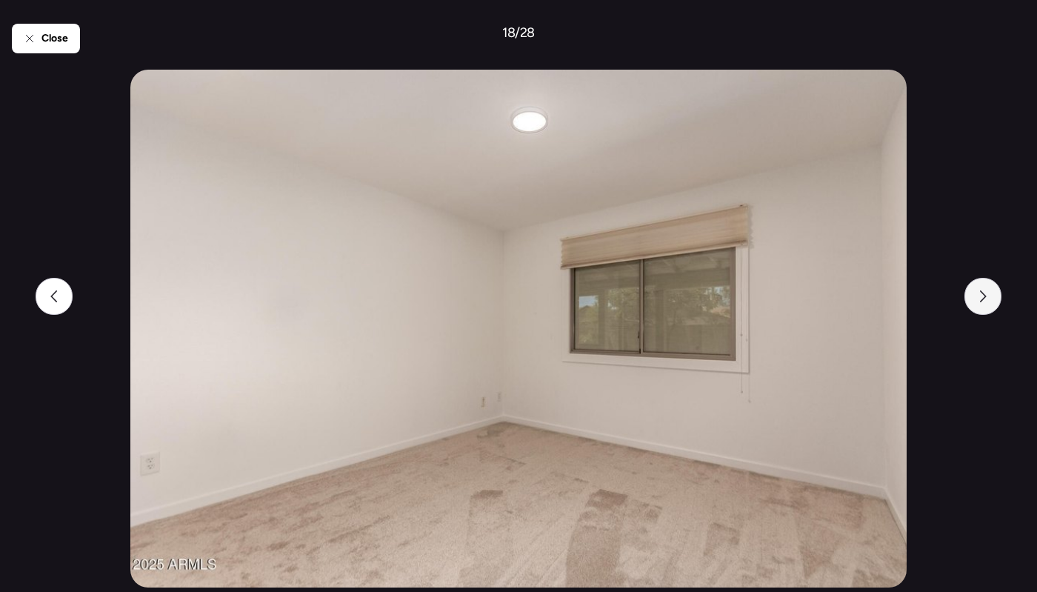
click at [980, 299] on icon at bounding box center [983, 296] width 12 height 12
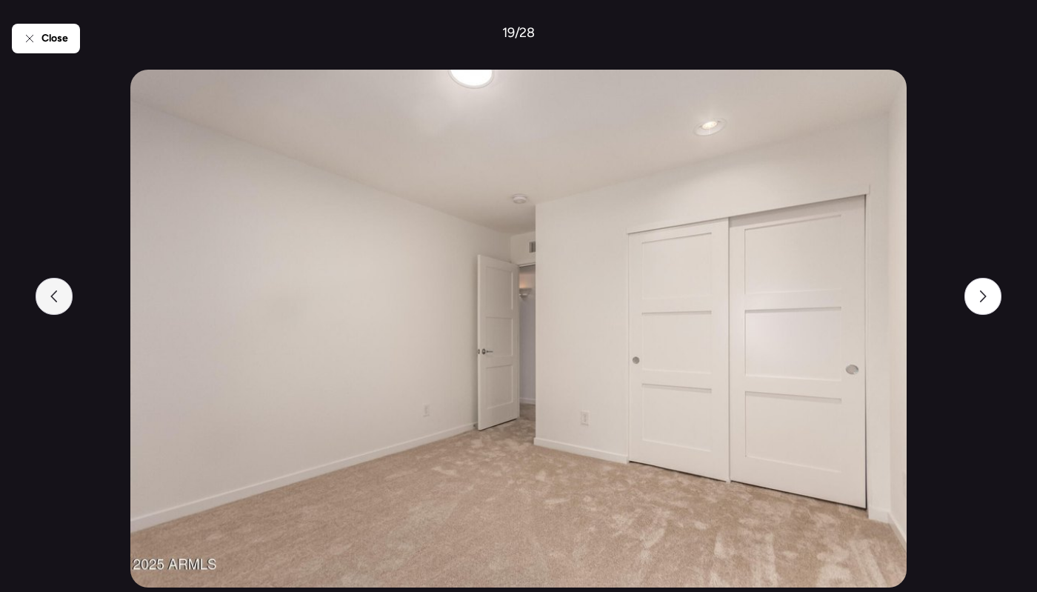
click at [64, 304] on div at bounding box center [54, 296] width 37 height 37
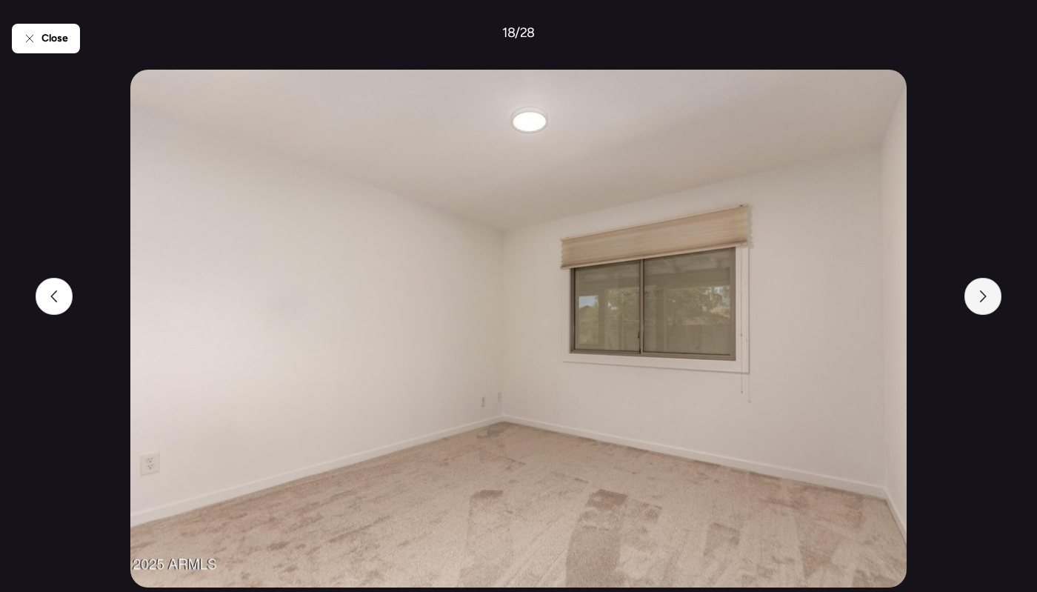
click at [999, 305] on div at bounding box center [983, 296] width 37 height 37
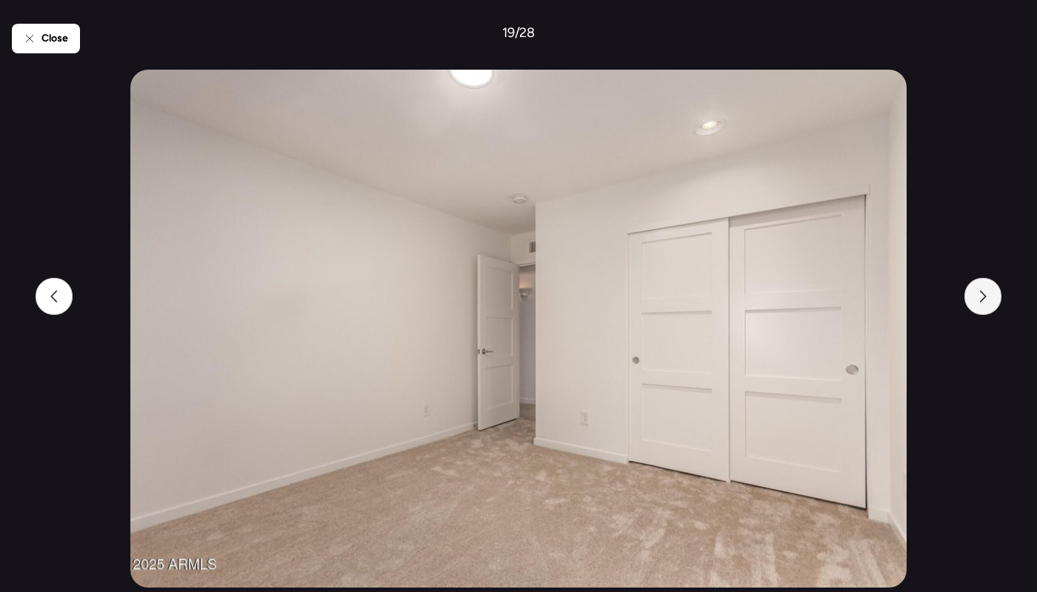
click at [987, 296] on icon at bounding box center [983, 296] width 12 height 12
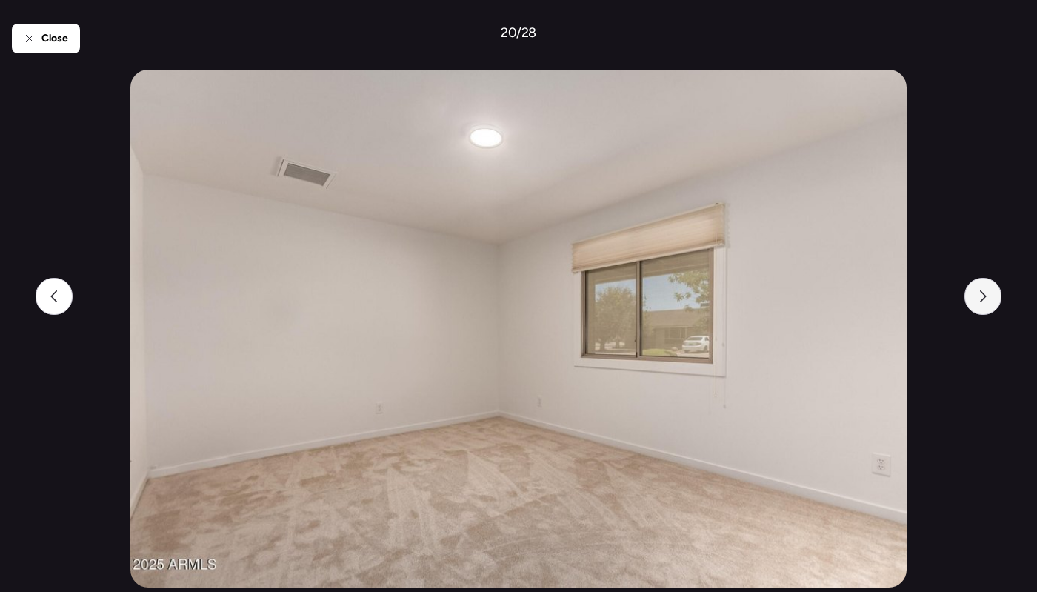
click at [988, 296] on icon at bounding box center [983, 296] width 12 height 12
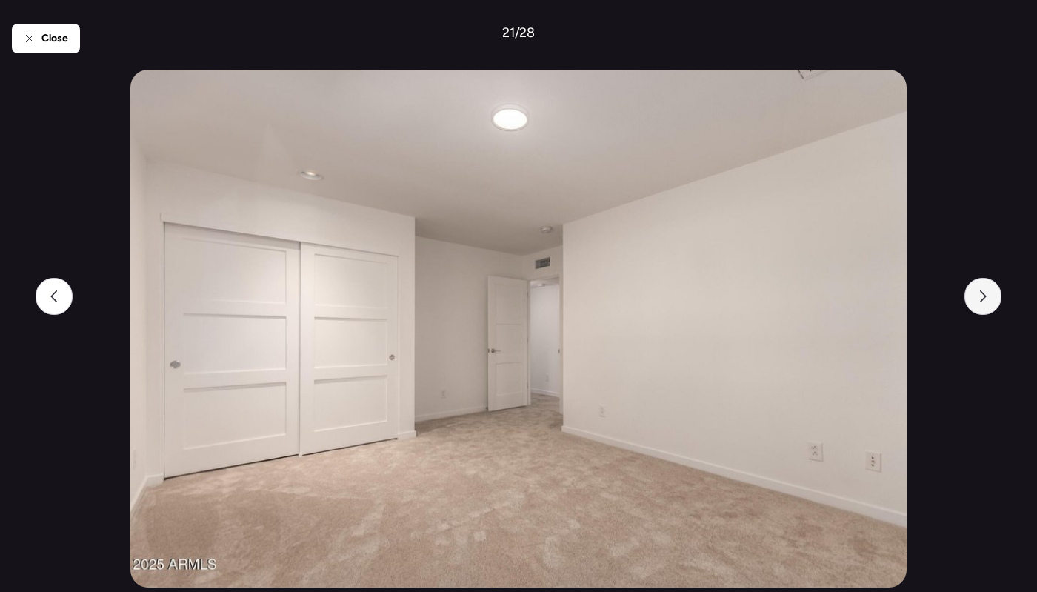
click at [988, 296] on icon at bounding box center [983, 296] width 12 height 12
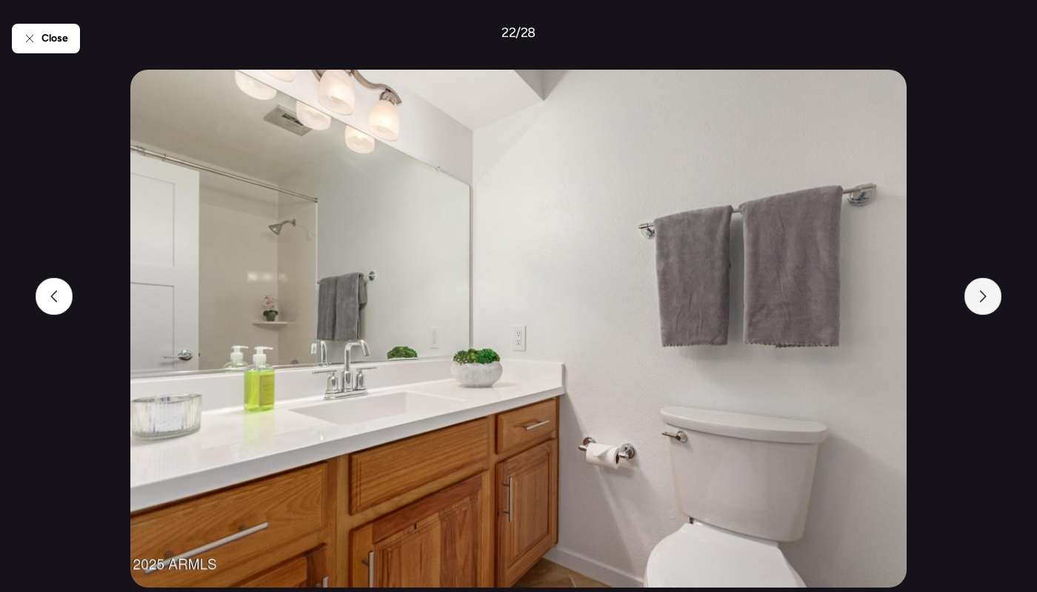
click at [988, 296] on icon at bounding box center [983, 296] width 12 height 12
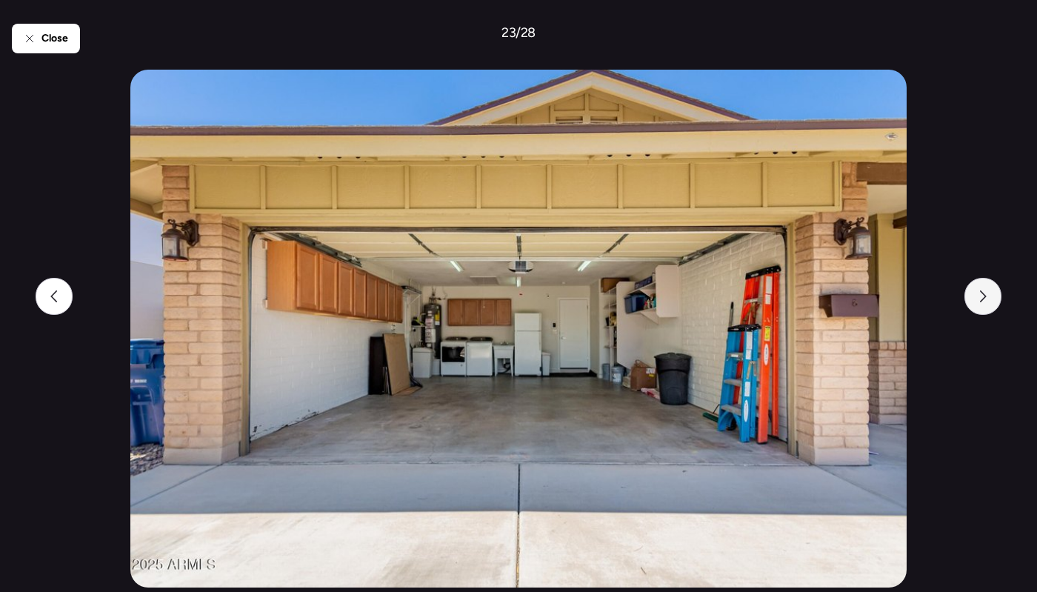
click at [989, 298] on div at bounding box center [983, 296] width 37 height 37
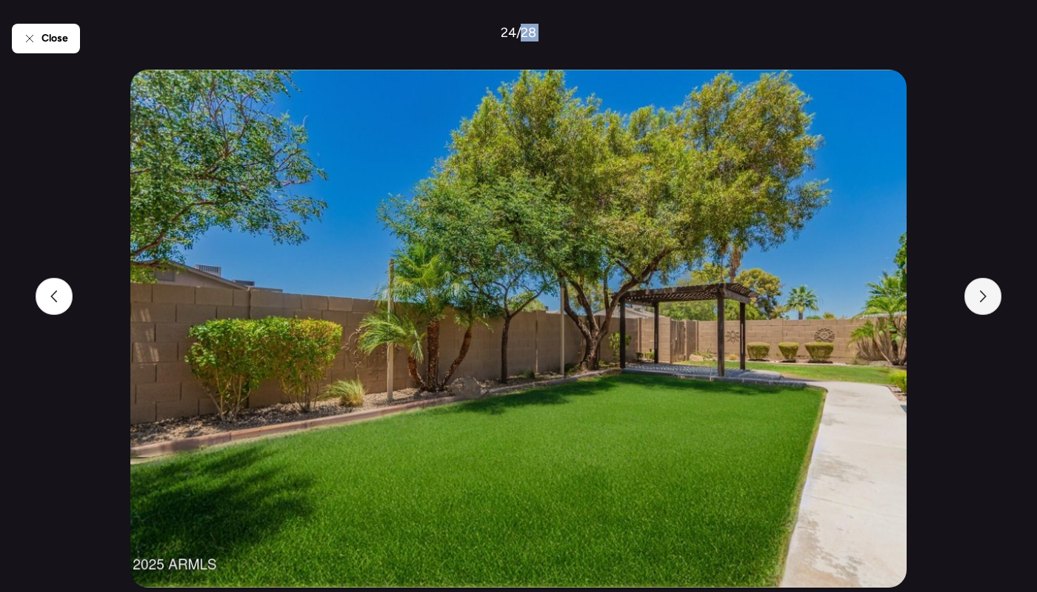
click at [989, 298] on div at bounding box center [983, 296] width 37 height 37
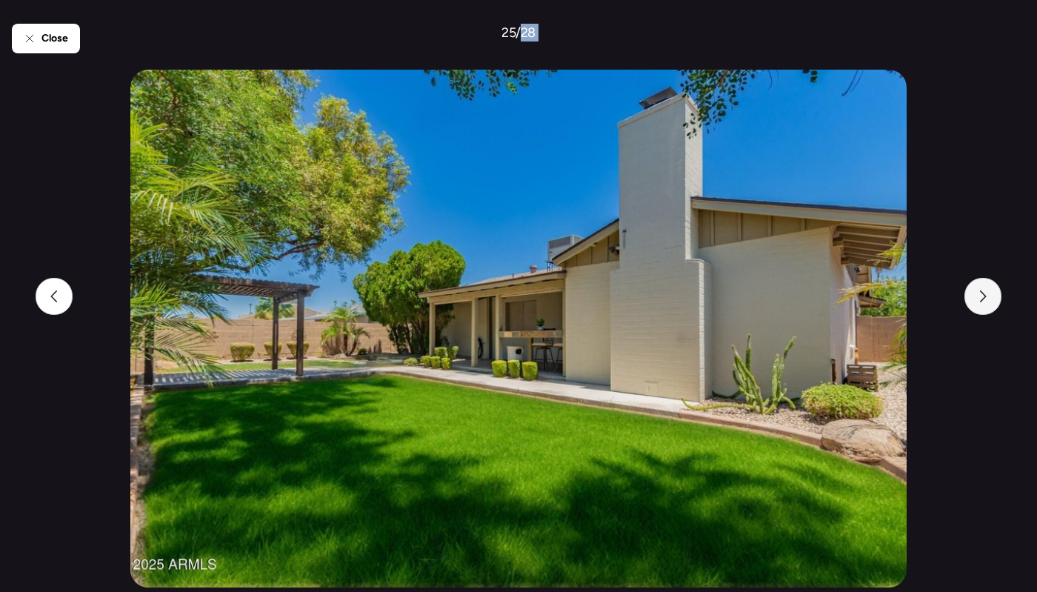
click at [989, 298] on div at bounding box center [983, 296] width 37 height 37
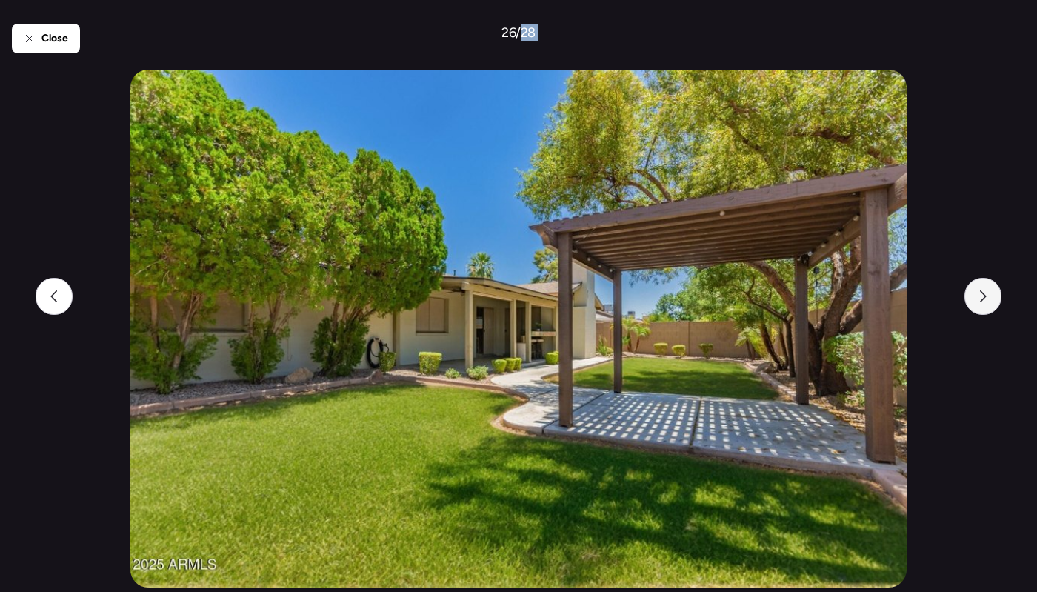
click at [989, 298] on div at bounding box center [983, 296] width 37 height 37
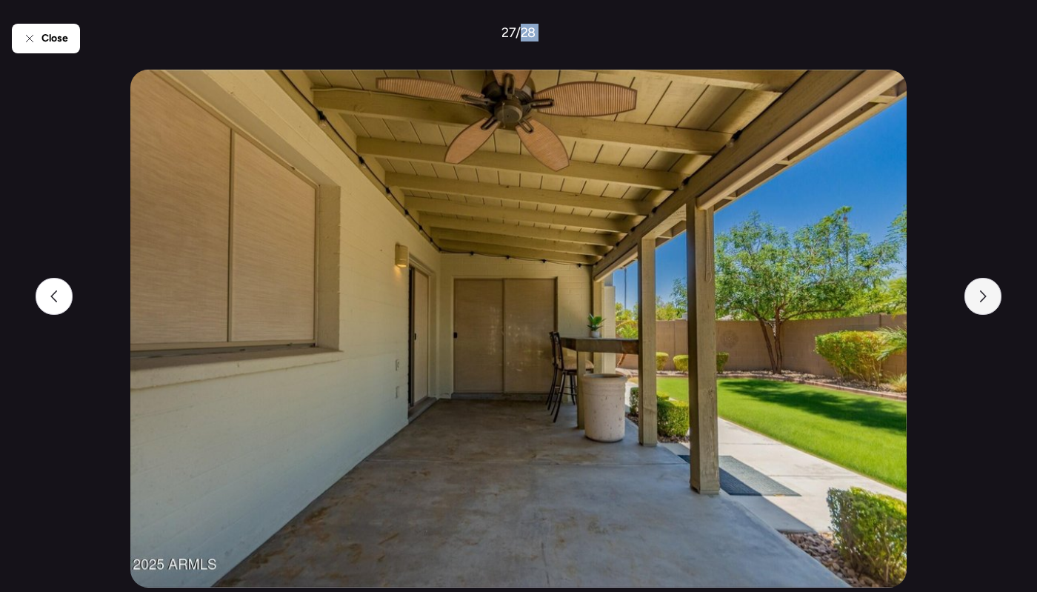
click at [989, 298] on div at bounding box center [983, 296] width 37 height 37
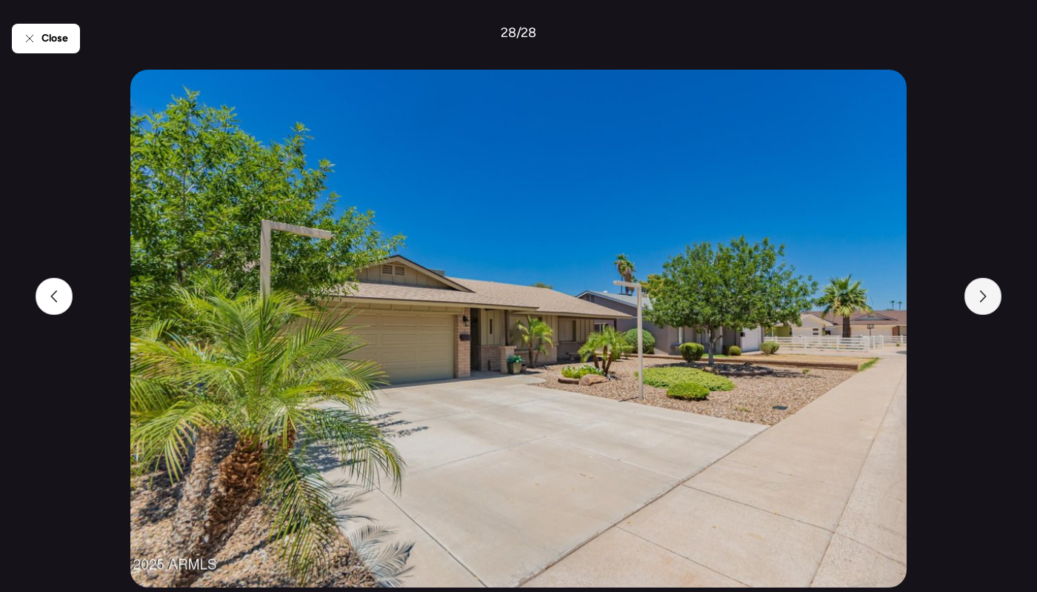
click at [989, 298] on div at bounding box center [983, 296] width 37 height 37
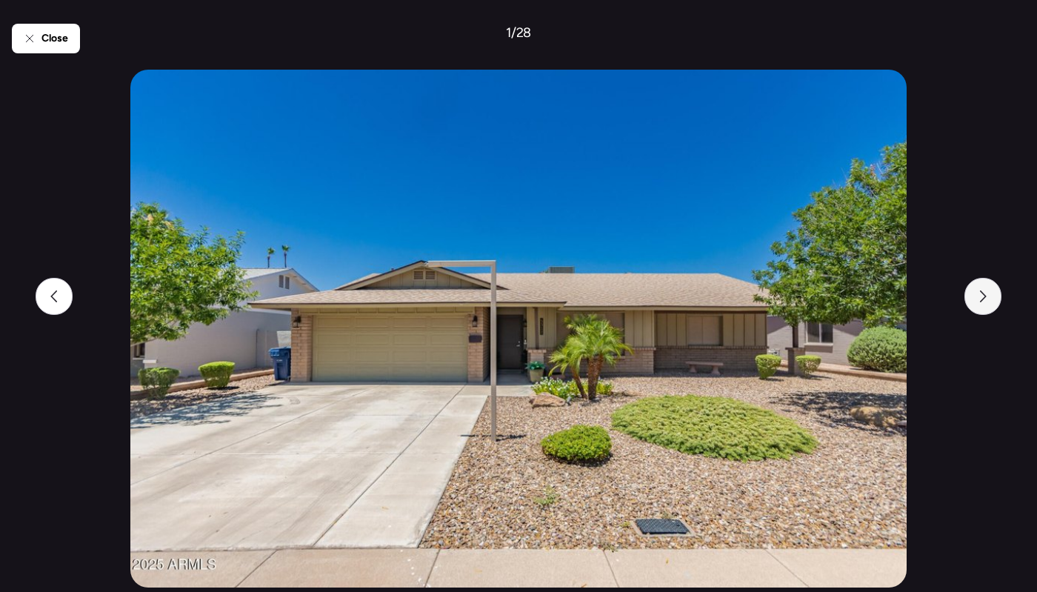
click at [989, 298] on div at bounding box center [983, 296] width 37 height 37
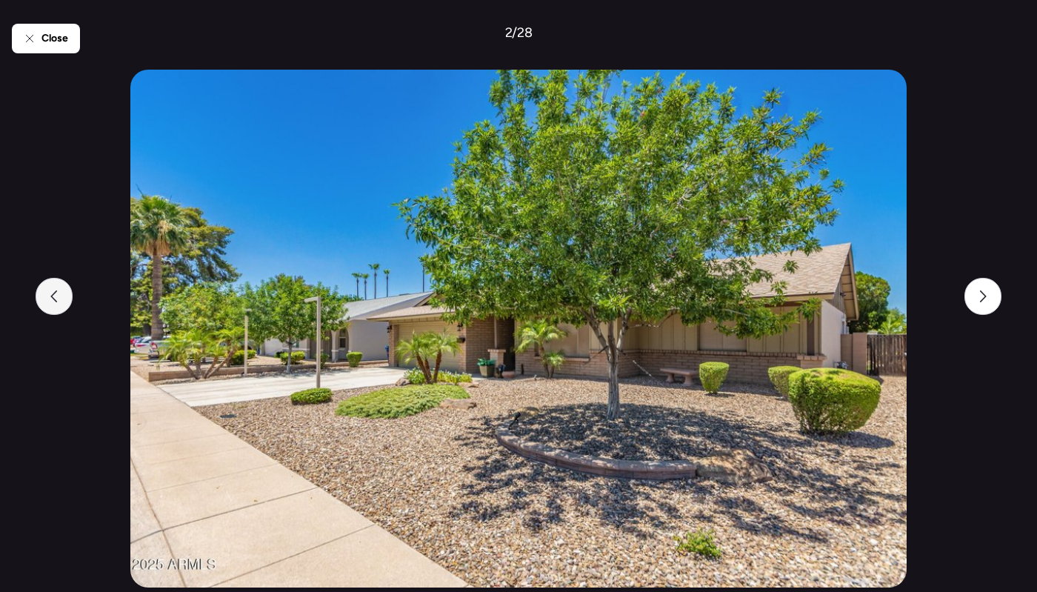
click at [58, 288] on div at bounding box center [54, 296] width 37 height 37
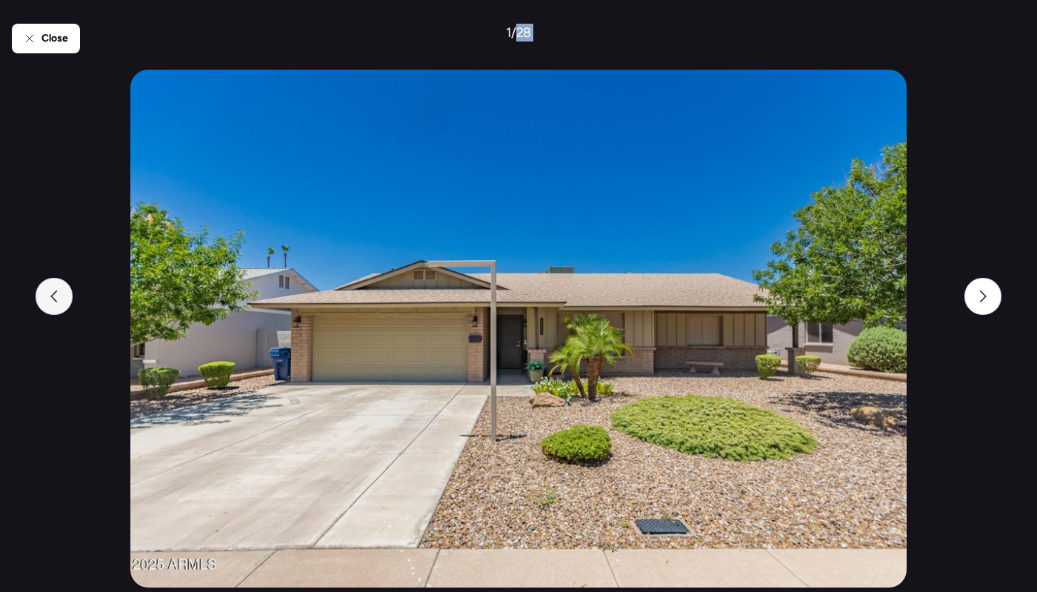
click at [58, 288] on div at bounding box center [54, 296] width 37 height 37
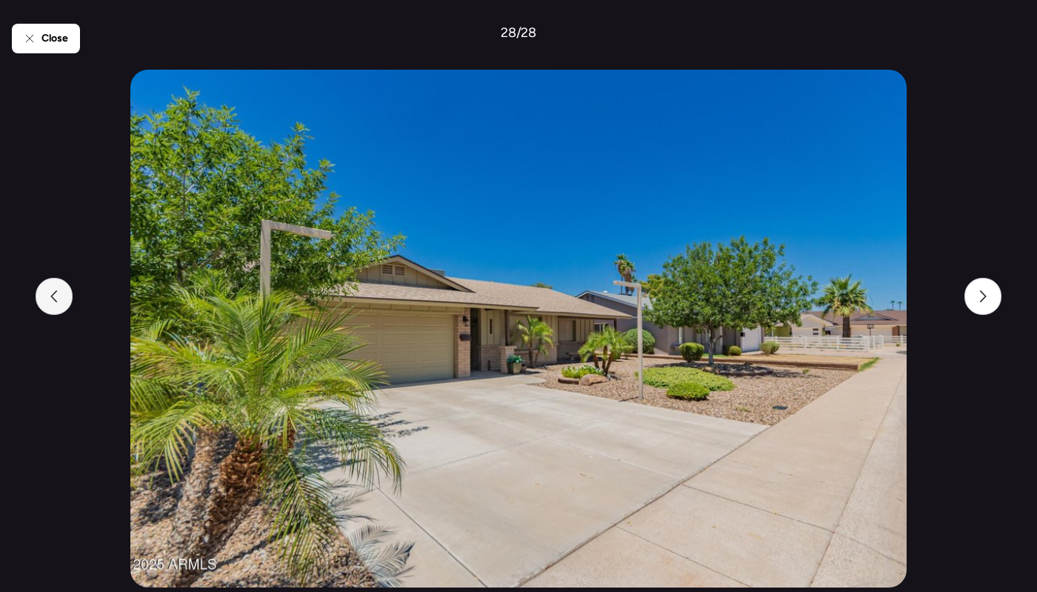
click at [58, 288] on div at bounding box center [54, 296] width 37 height 37
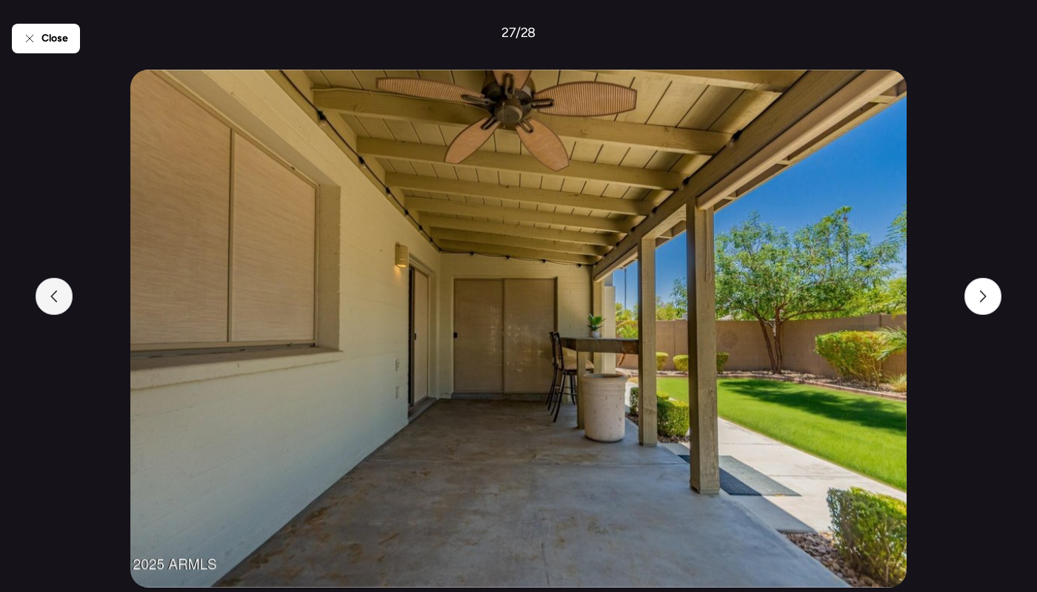
click at [58, 288] on div at bounding box center [54, 296] width 37 height 37
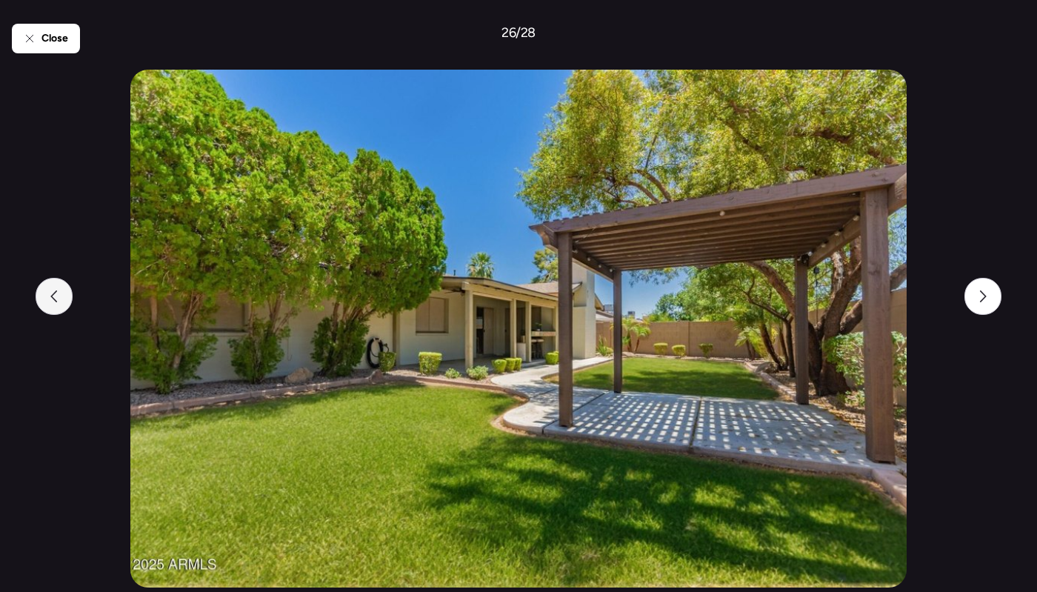
click at [58, 288] on div at bounding box center [54, 296] width 37 height 37
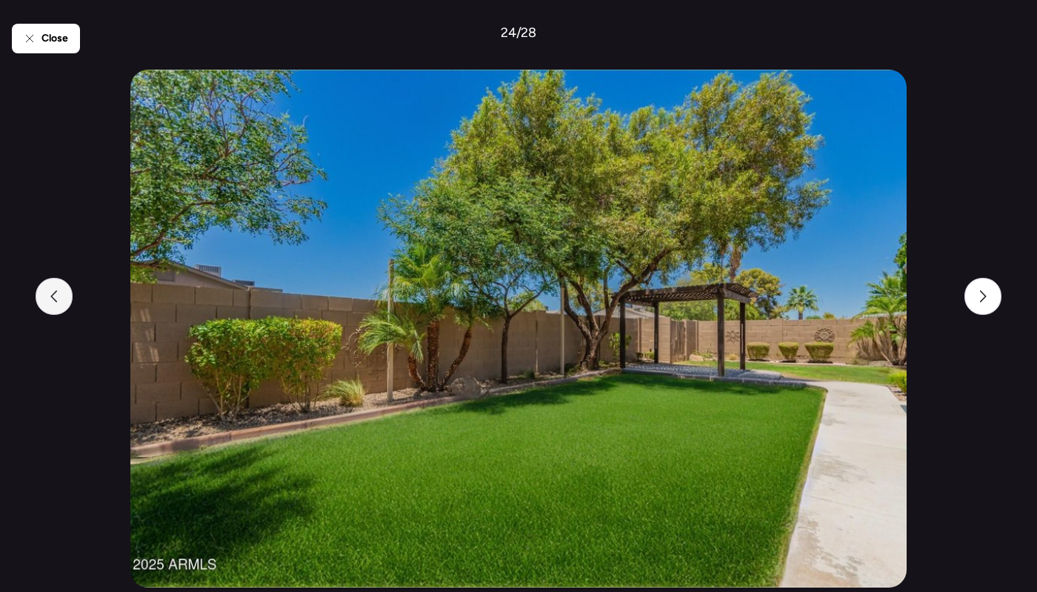
click at [58, 288] on div at bounding box center [54, 296] width 37 height 37
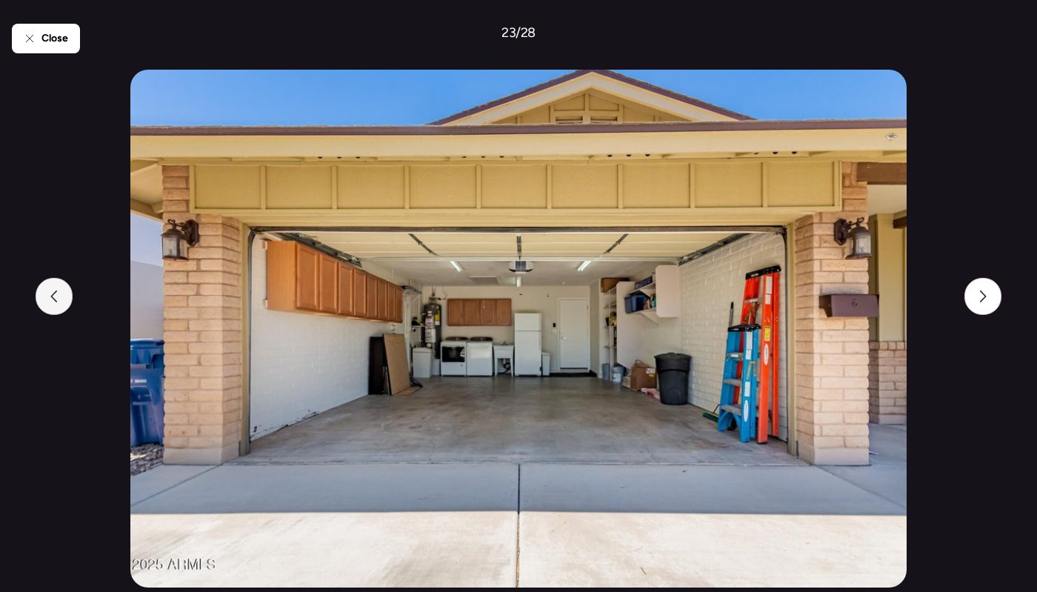
click at [58, 288] on div at bounding box center [54, 296] width 37 height 37
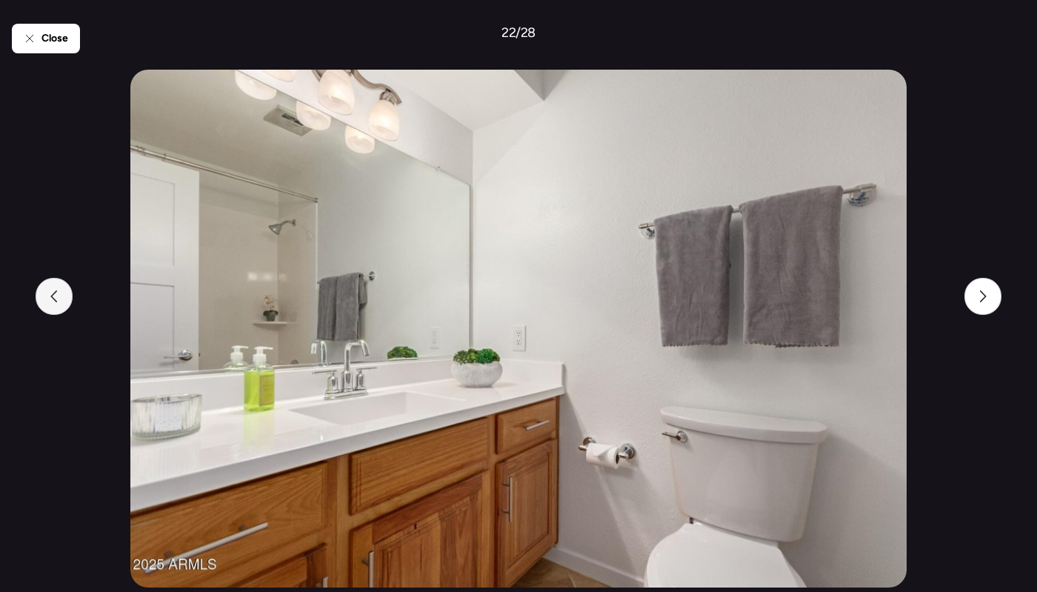
click at [58, 288] on div at bounding box center [54, 296] width 37 height 37
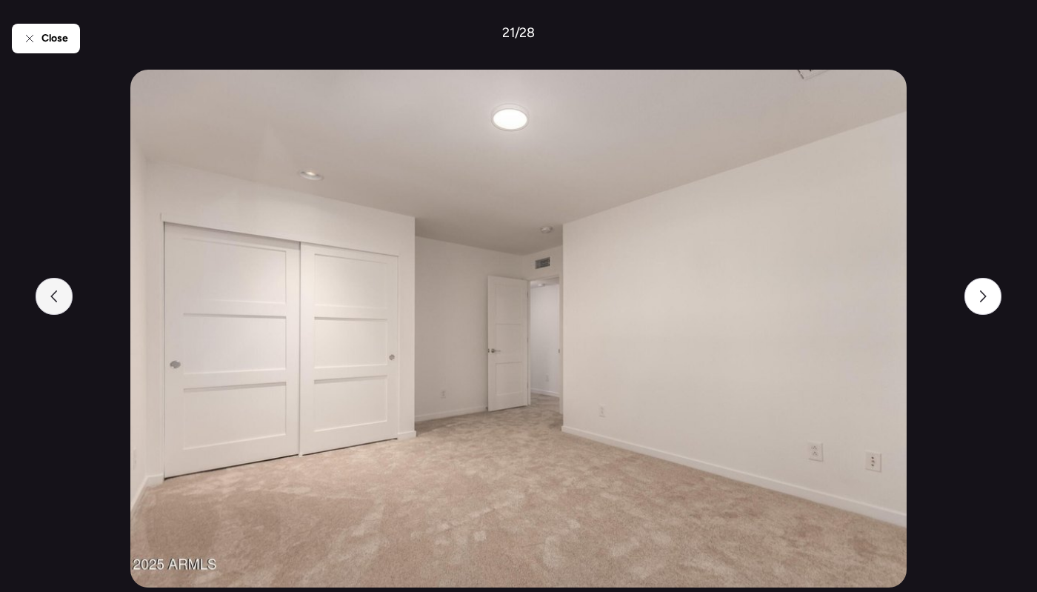
click at [58, 288] on div at bounding box center [54, 296] width 37 height 37
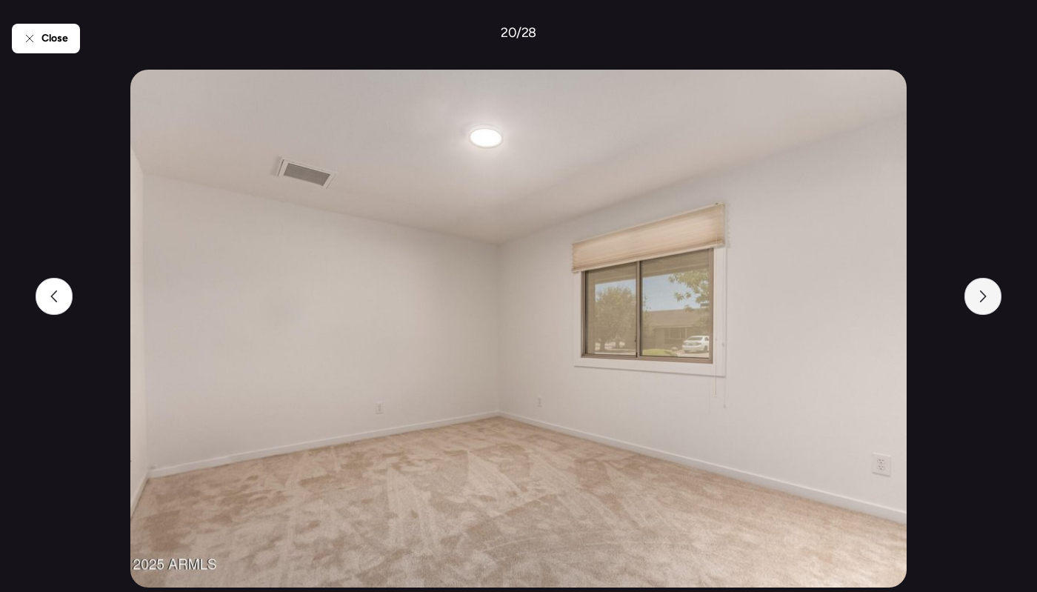
click at [998, 303] on div at bounding box center [983, 296] width 37 height 37
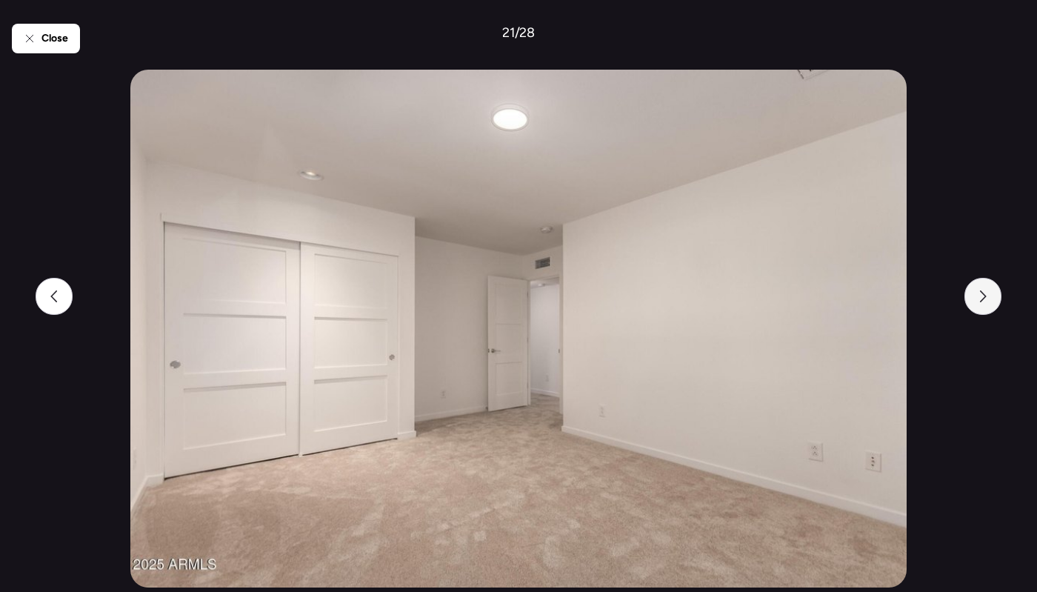
click at [987, 296] on icon at bounding box center [983, 296] width 12 height 12
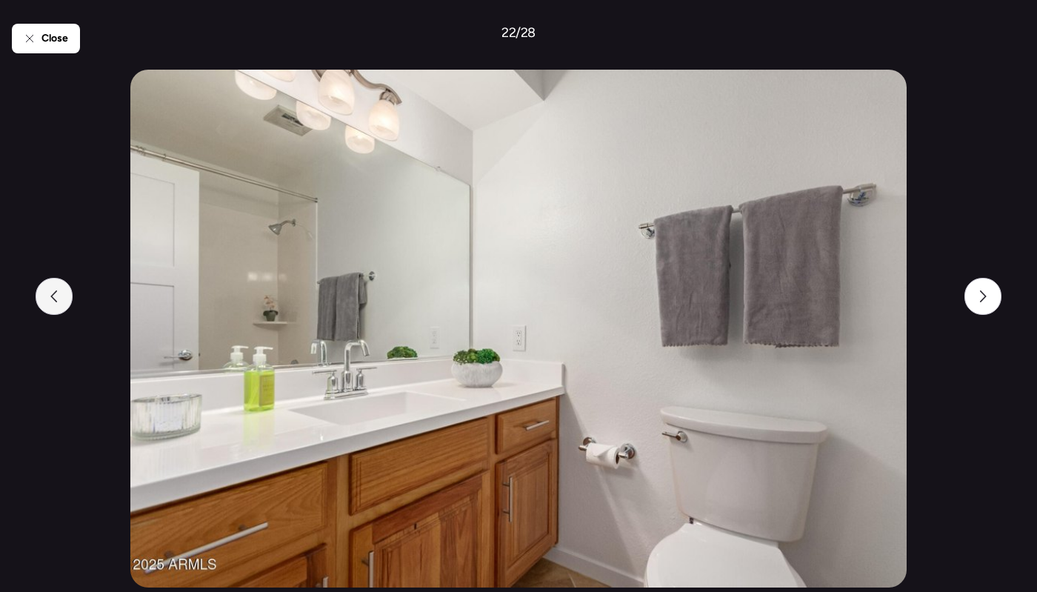
click at [58, 305] on div at bounding box center [54, 296] width 37 height 37
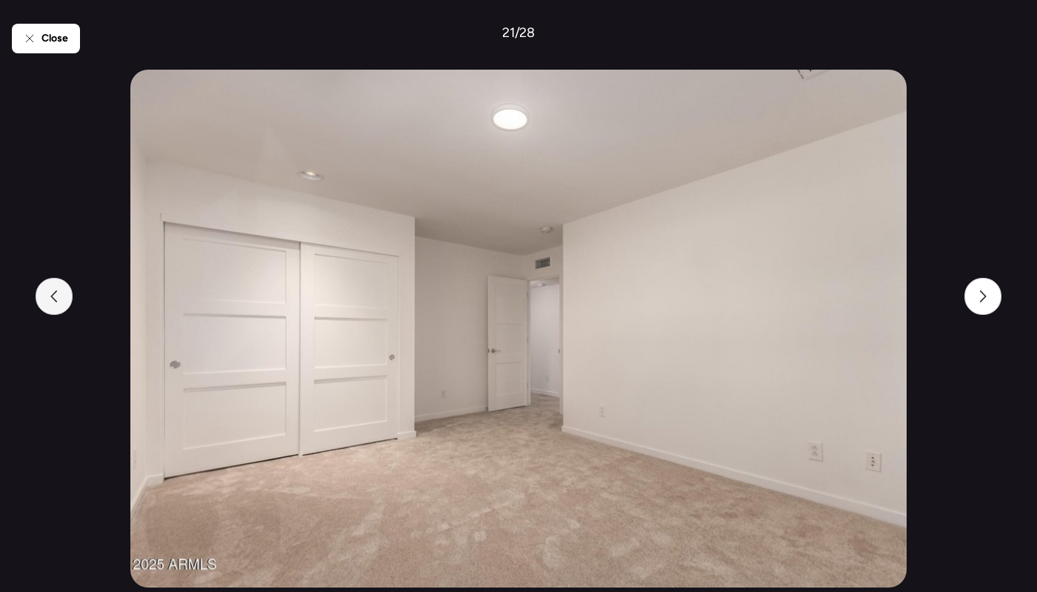
click at [58, 305] on div at bounding box center [54, 296] width 37 height 37
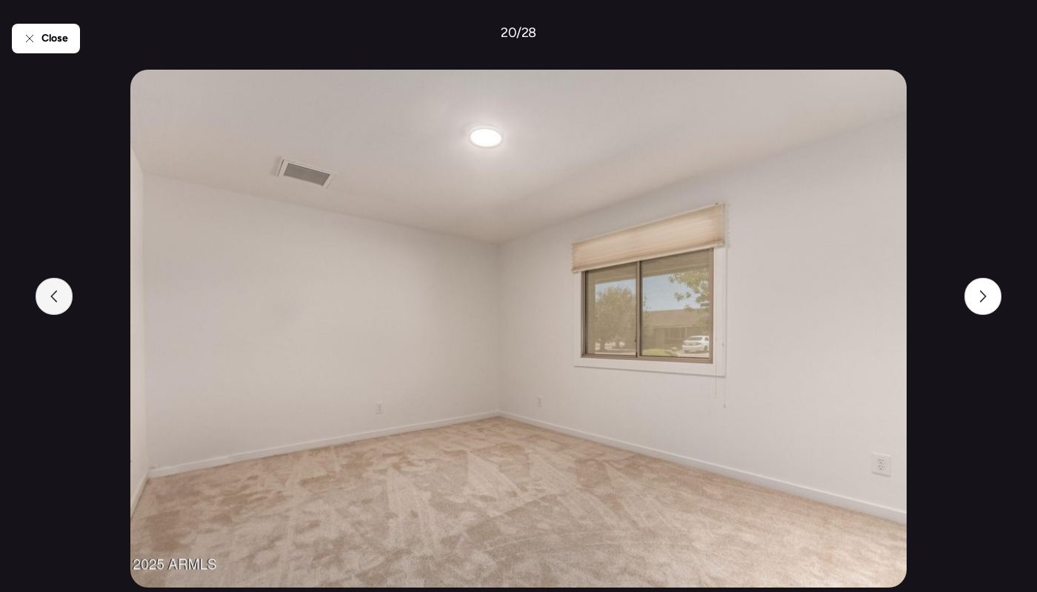
click at [58, 305] on div at bounding box center [54, 296] width 37 height 37
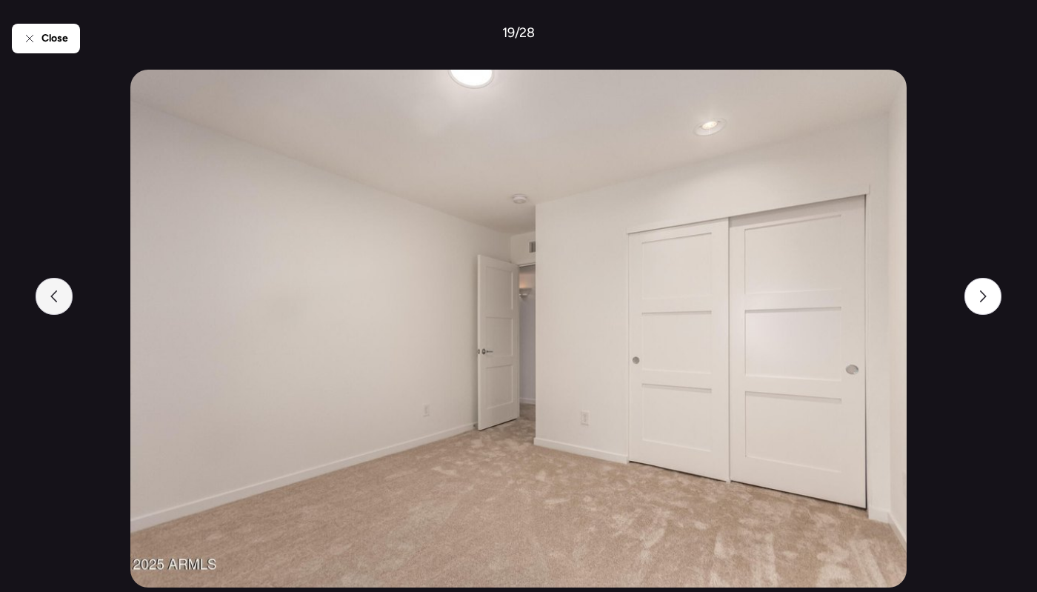
click at [59, 306] on div at bounding box center [54, 296] width 37 height 37
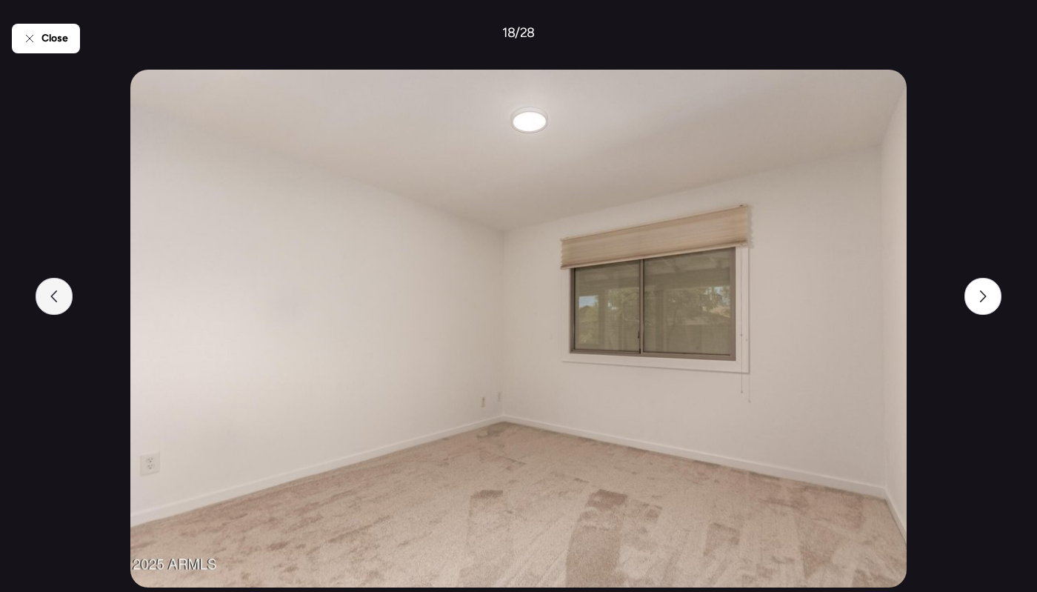
click at [59, 306] on div at bounding box center [54, 296] width 37 height 37
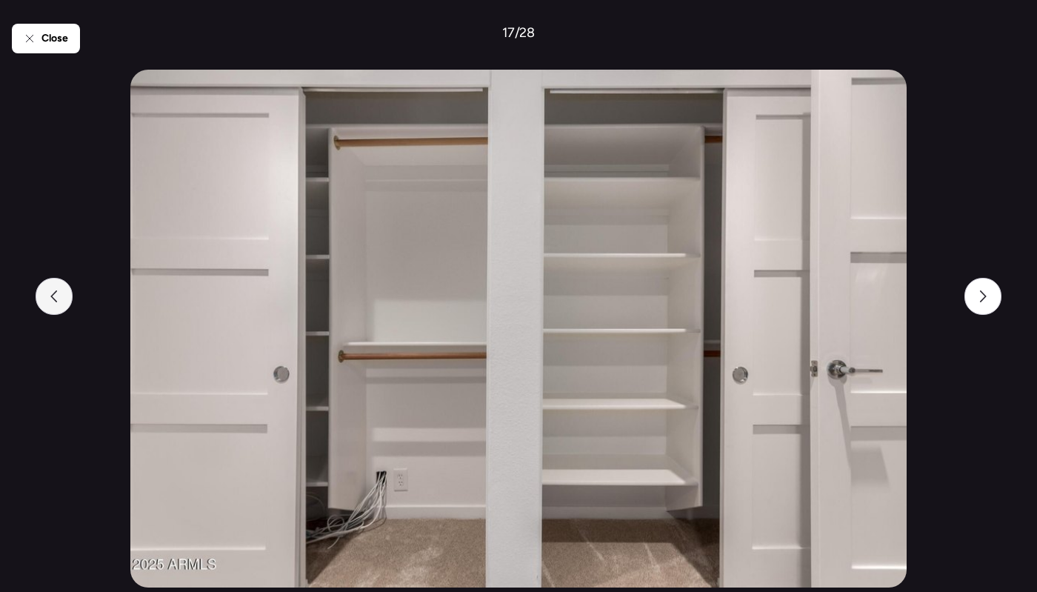
click at [60, 307] on div at bounding box center [54, 296] width 37 height 37
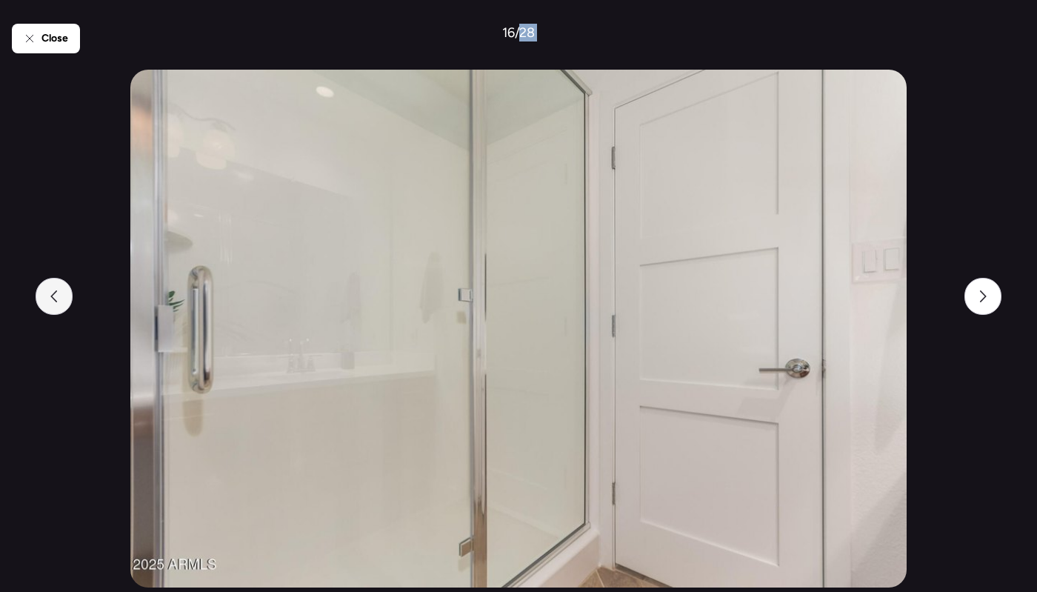
click at [60, 307] on div at bounding box center [54, 296] width 37 height 37
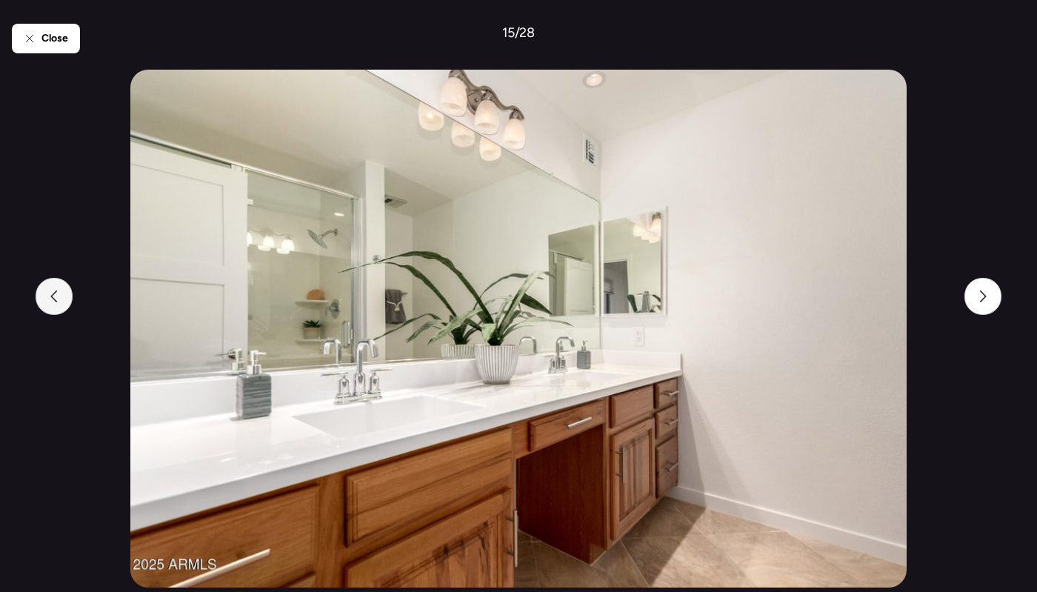
click at [60, 307] on div at bounding box center [54, 296] width 37 height 37
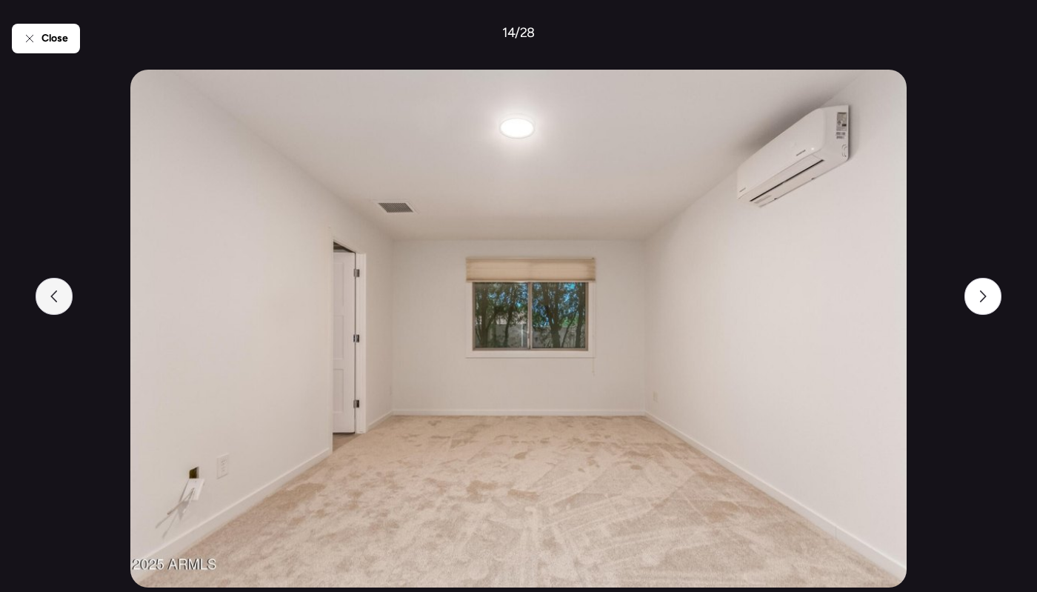
click at [60, 307] on div at bounding box center [54, 296] width 37 height 37
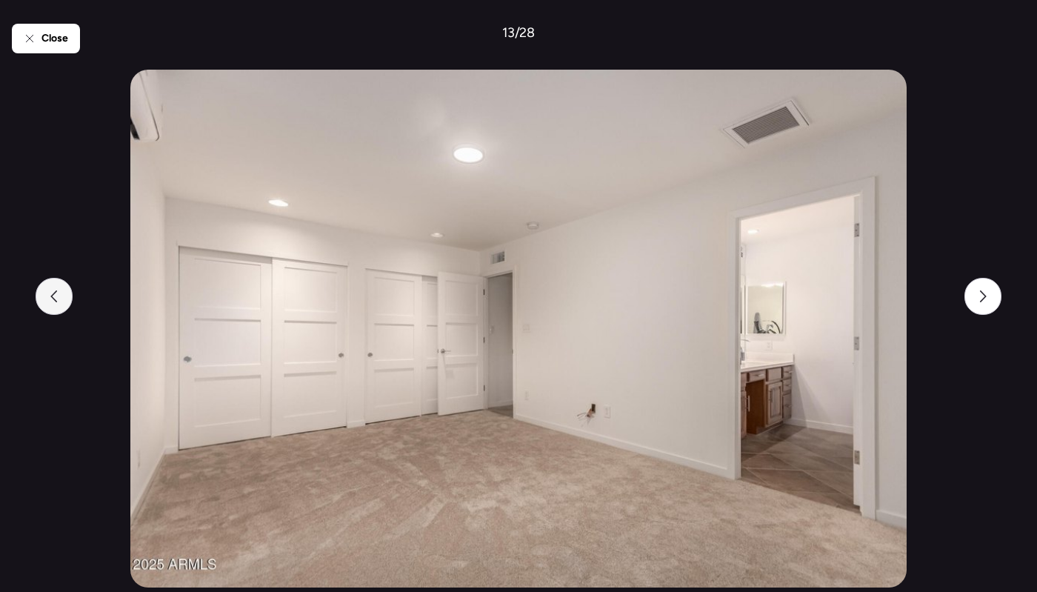
click at [61, 307] on div at bounding box center [54, 296] width 37 height 37
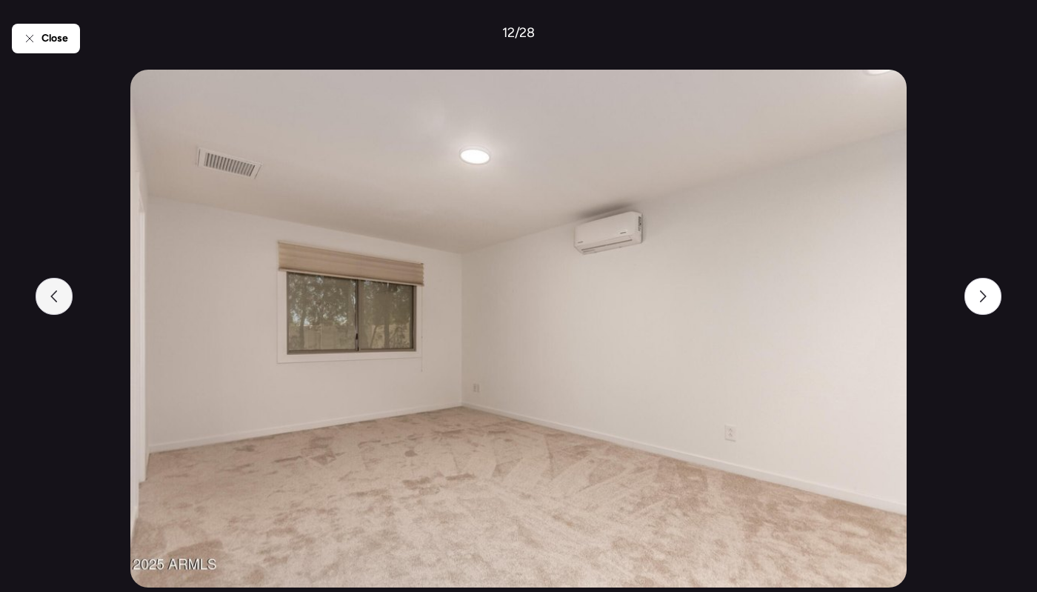
click at [61, 307] on div at bounding box center [54, 296] width 37 height 37
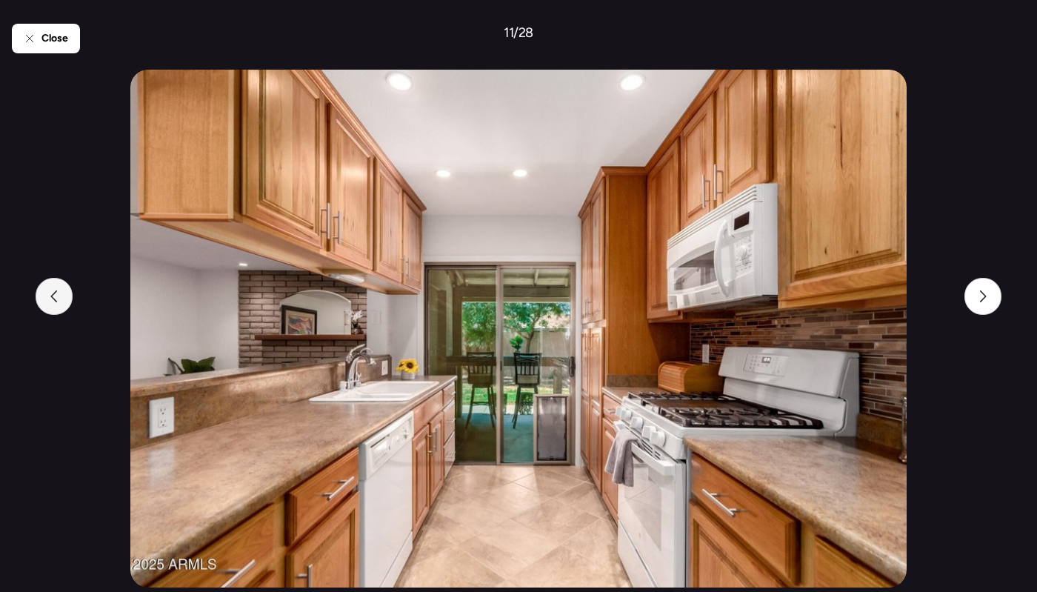
click at [61, 307] on div at bounding box center [54, 296] width 37 height 37
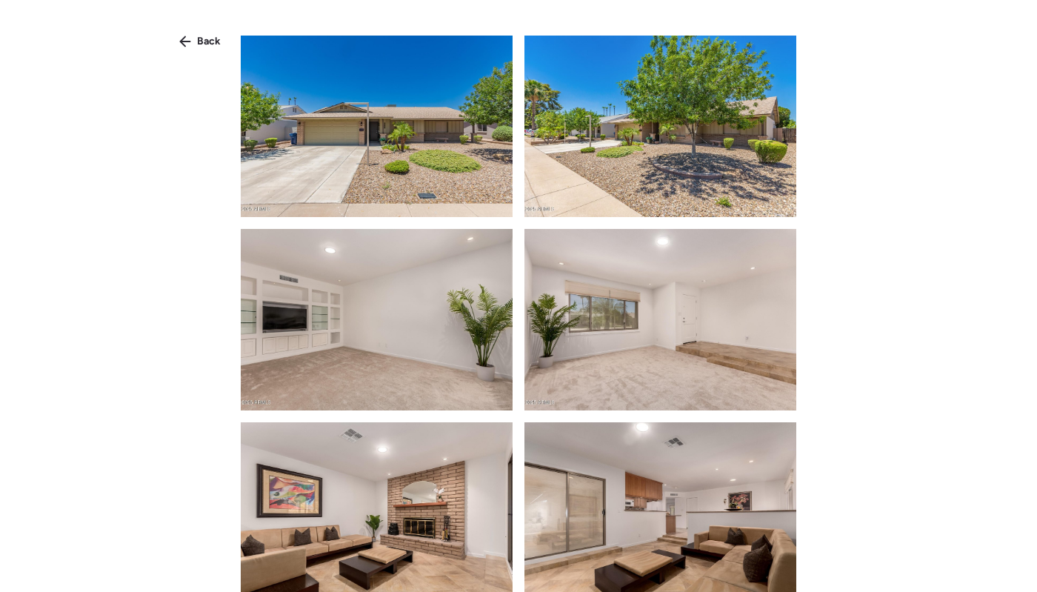
click at [883, 444] on div "Back" at bounding box center [518, 308] width 1037 height 616
click at [199, 51] on div "Back" at bounding box center [199, 42] width 59 height 24
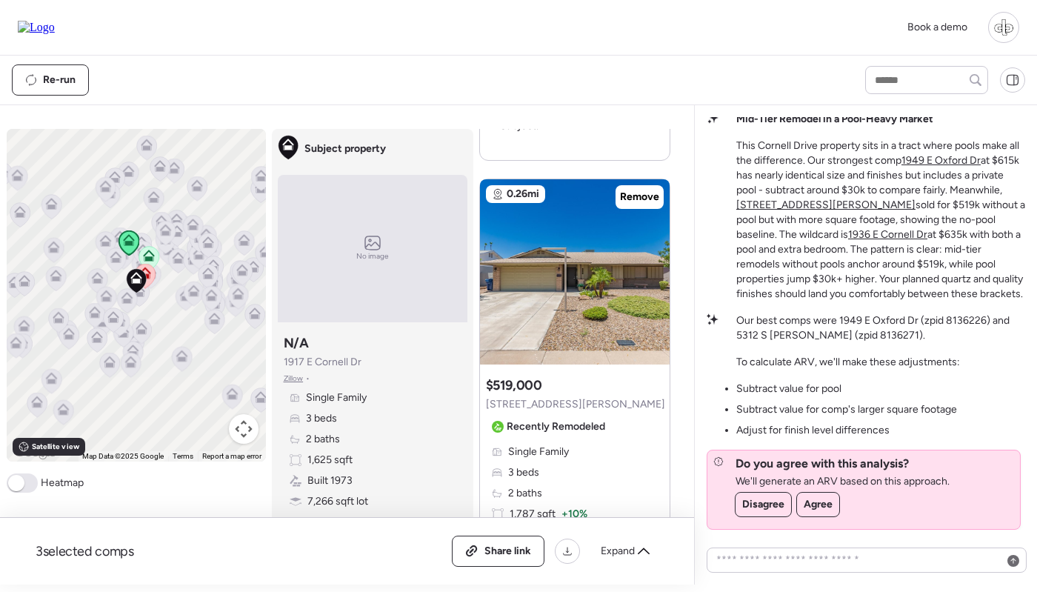
scroll to position [678, 0]
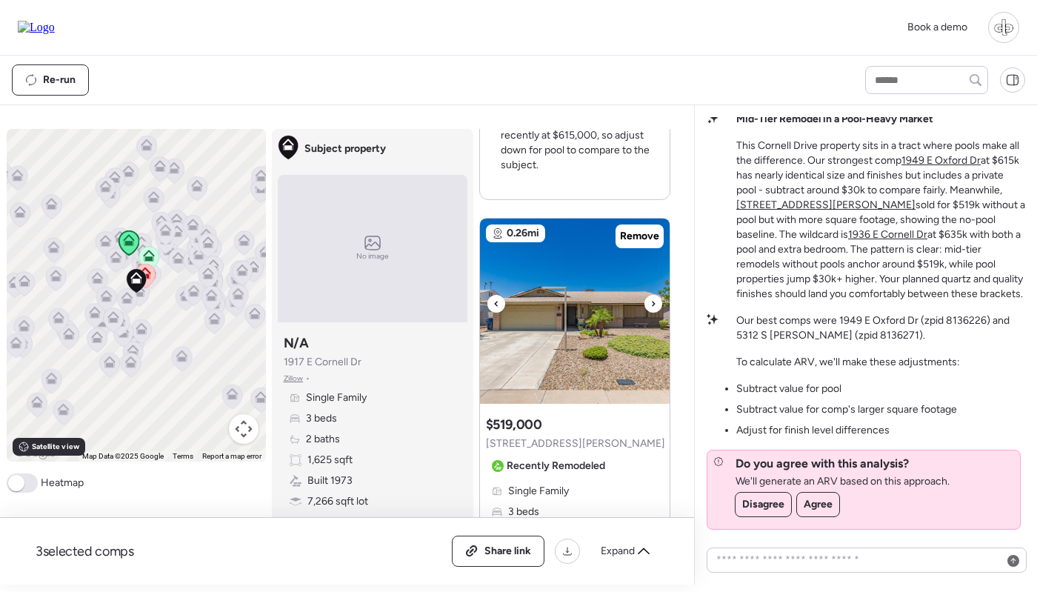
click at [594, 297] on img at bounding box center [575, 311] width 190 height 185
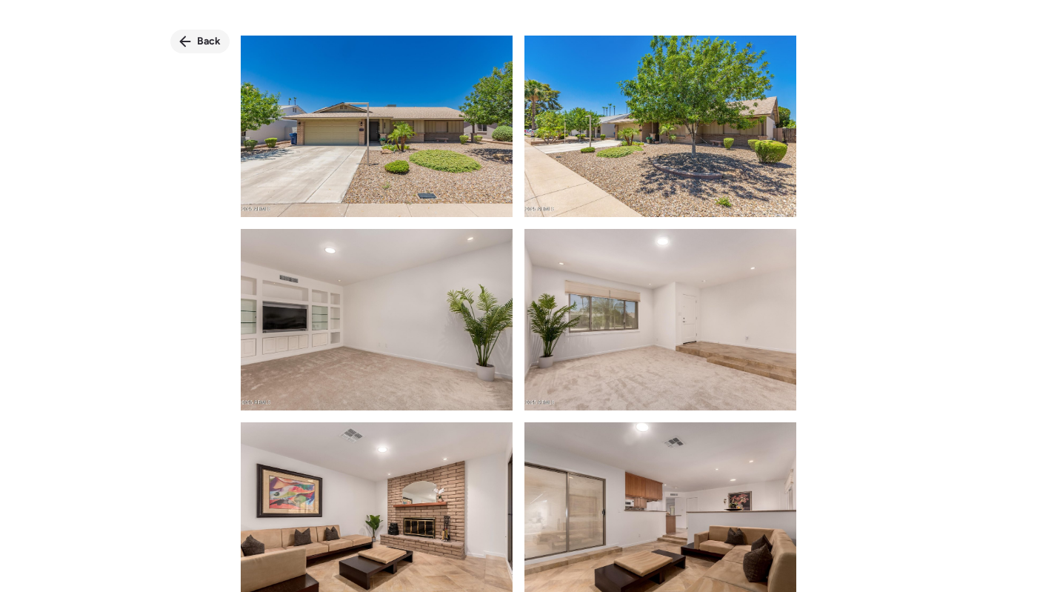
click at [201, 40] on span "Back" at bounding box center [209, 41] width 24 height 15
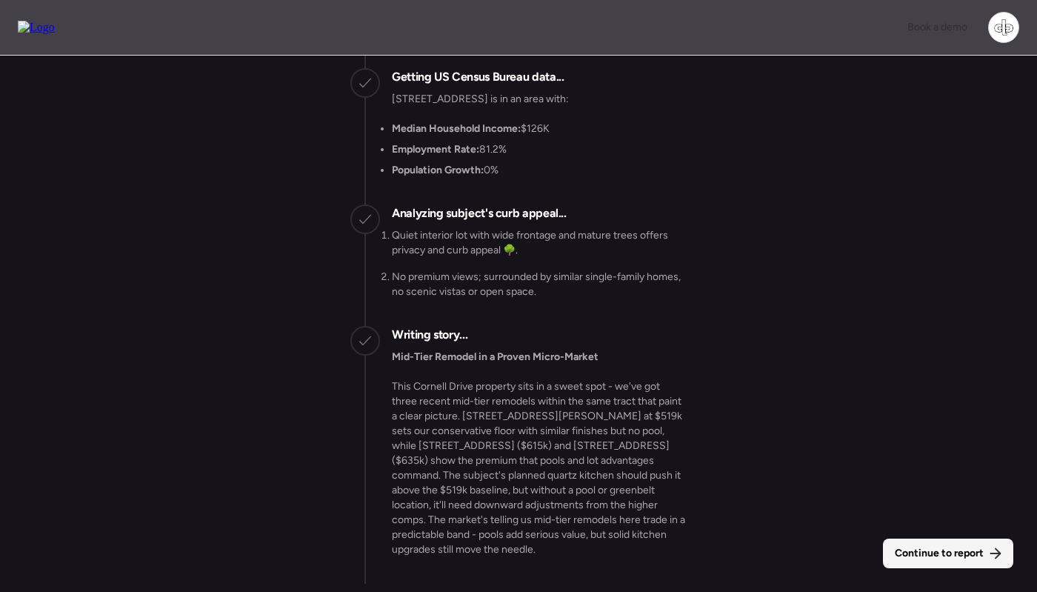
click at [935, 553] on span "Continue to report" at bounding box center [939, 553] width 89 height 15
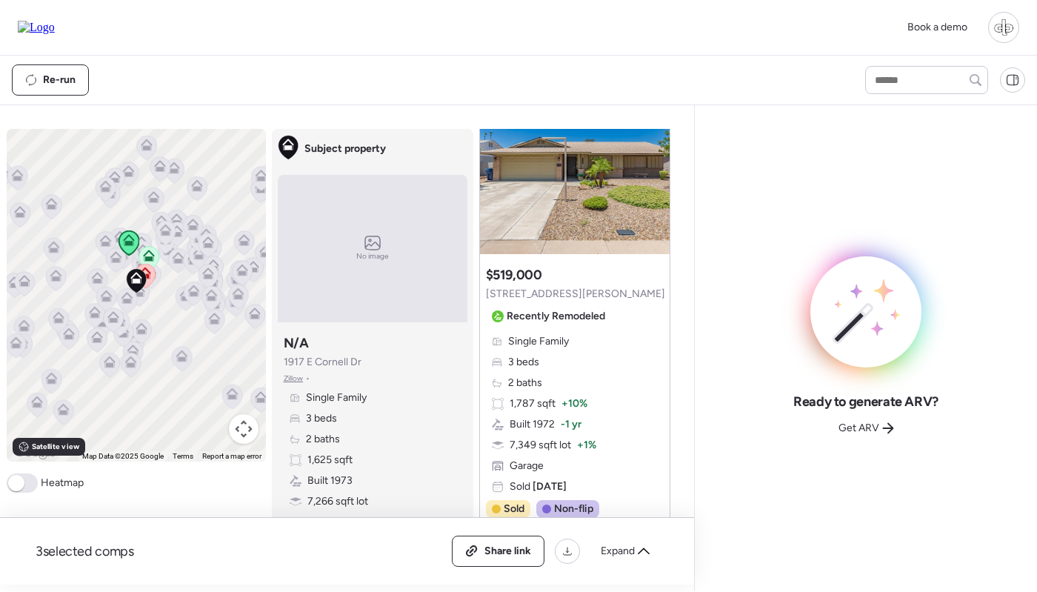
scroll to position [110, 0]
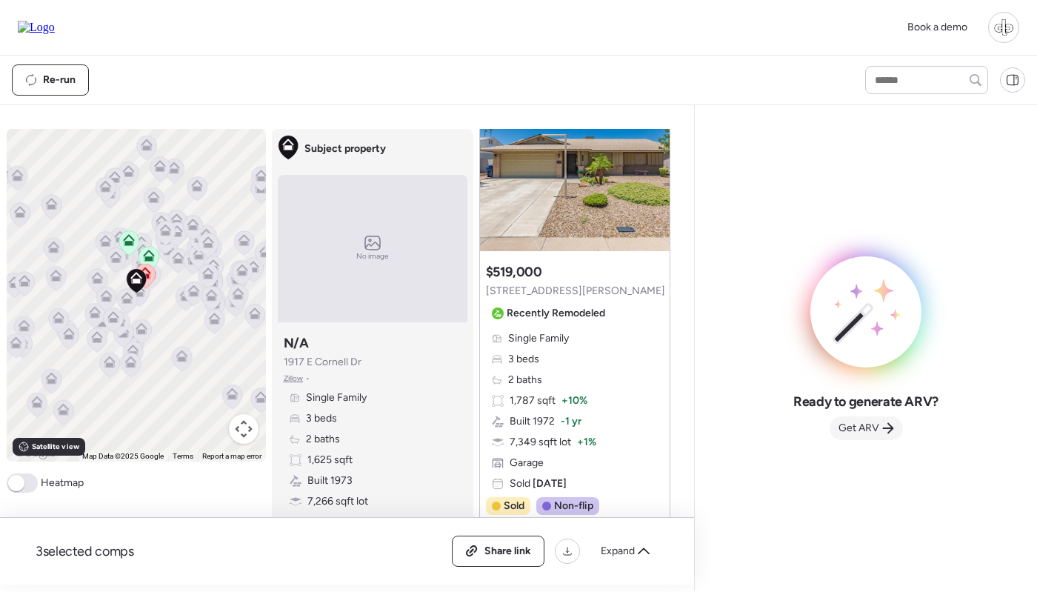
click at [865, 430] on span "Get ARV" at bounding box center [859, 428] width 41 height 15
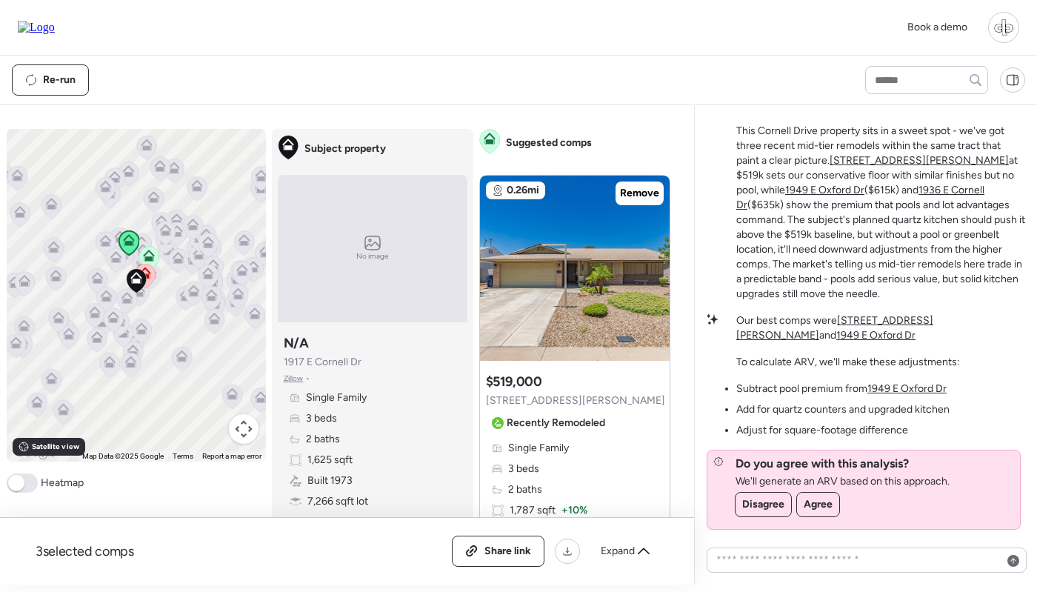
scroll to position [0, 0]
click at [553, 450] on span "Single Family" at bounding box center [538, 448] width 61 height 15
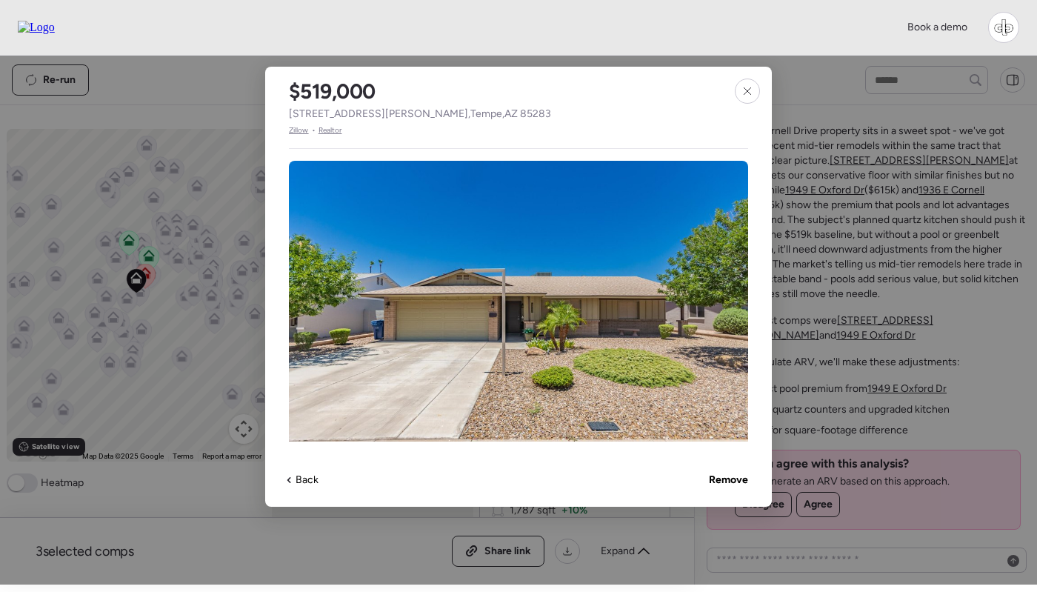
click at [296, 129] on span "Zillow" at bounding box center [299, 130] width 20 height 12
click at [752, 87] on icon at bounding box center [748, 91] width 12 height 12
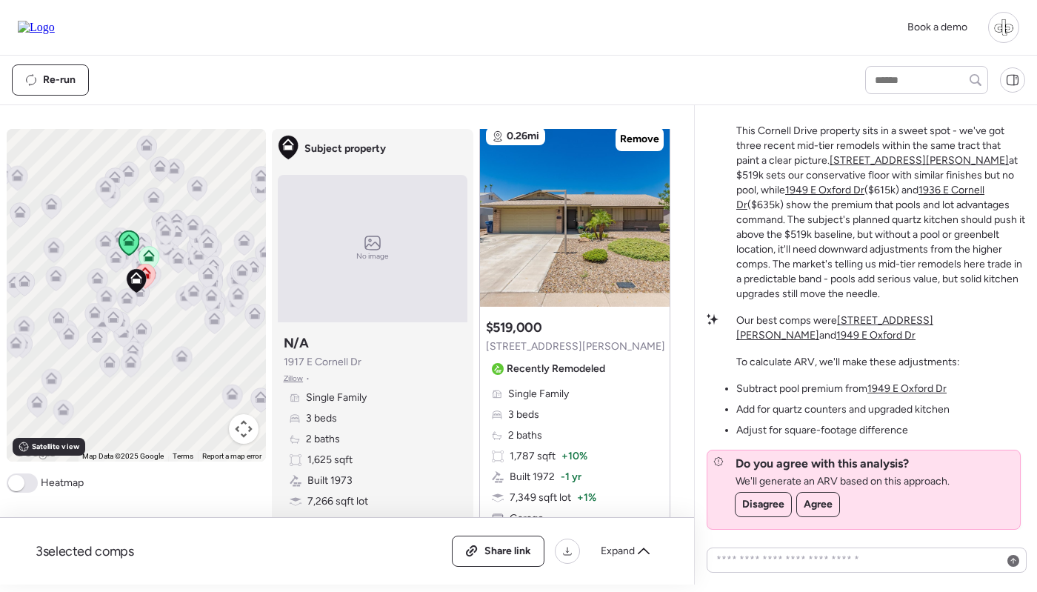
scroll to position [55, 0]
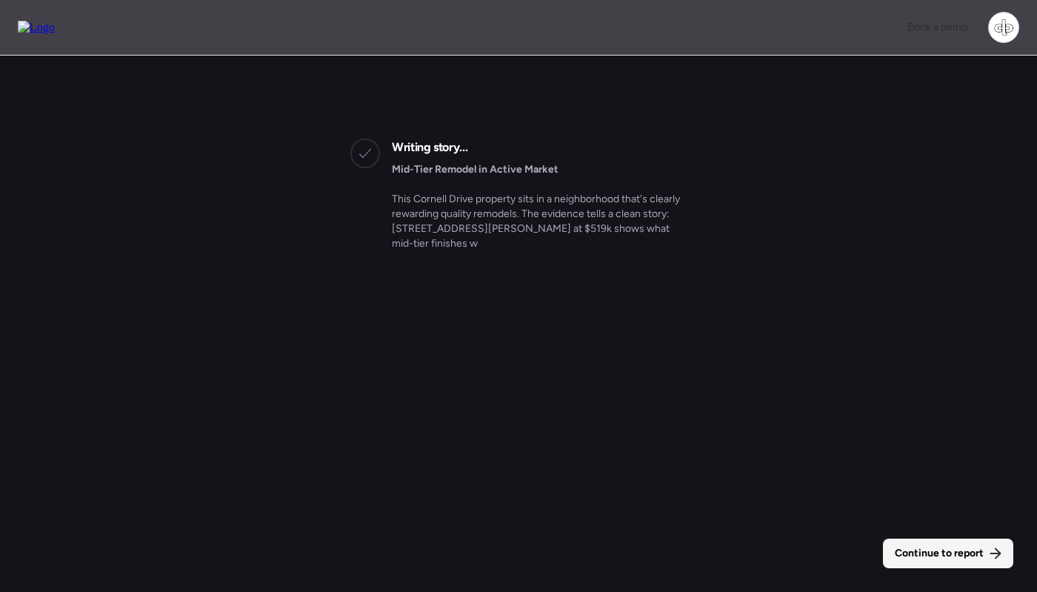
click at [953, 556] on span "Continue to report" at bounding box center [939, 553] width 89 height 15
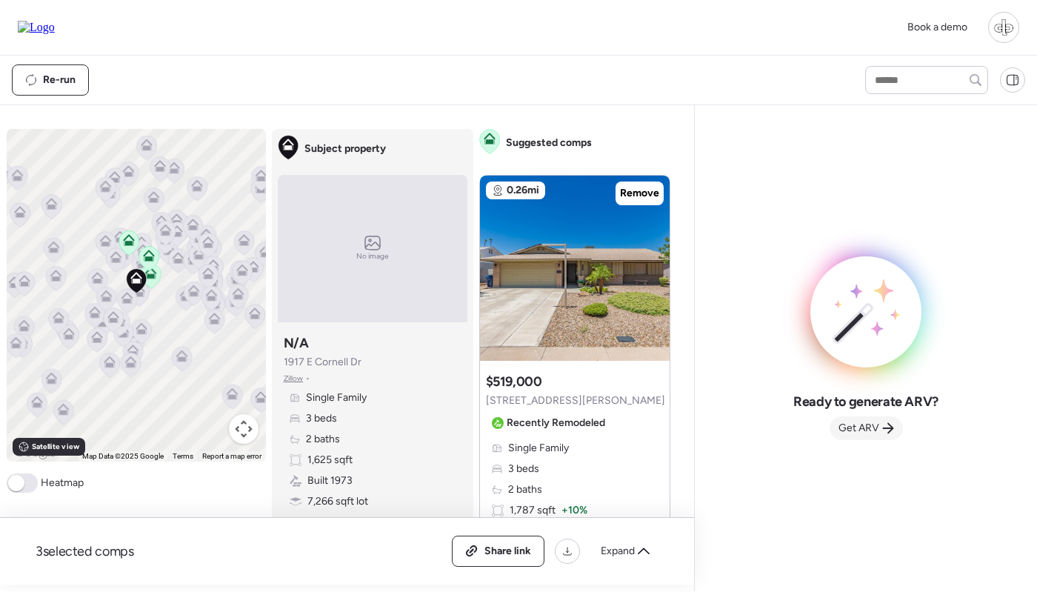
click at [870, 432] on span "Get ARV" at bounding box center [859, 428] width 41 height 15
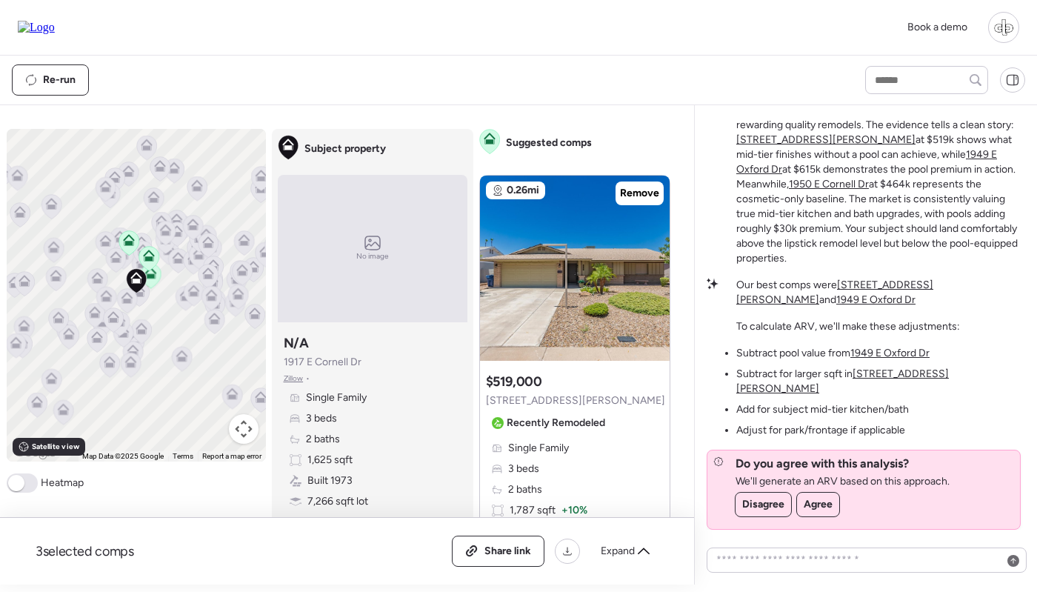
click at [916, 302] on u "1949 E Oxford Dr" at bounding box center [875, 299] width 79 height 13
click at [916, 297] on u "1949 E Oxford Dr" at bounding box center [875, 299] width 79 height 13
click at [887, 391] on u "[STREET_ADDRESS][PERSON_NAME]" at bounding box center [842, 380] width 213 height 27
click at [887, 359] on u "1949 E Oxford Dr" at bounding box center [889, 353] width 79 height 13
click at [876, 296] on u "[STREET_ADDRESS][PERSON_NAME]" at bounding box center [834, 292] width 197 height 27
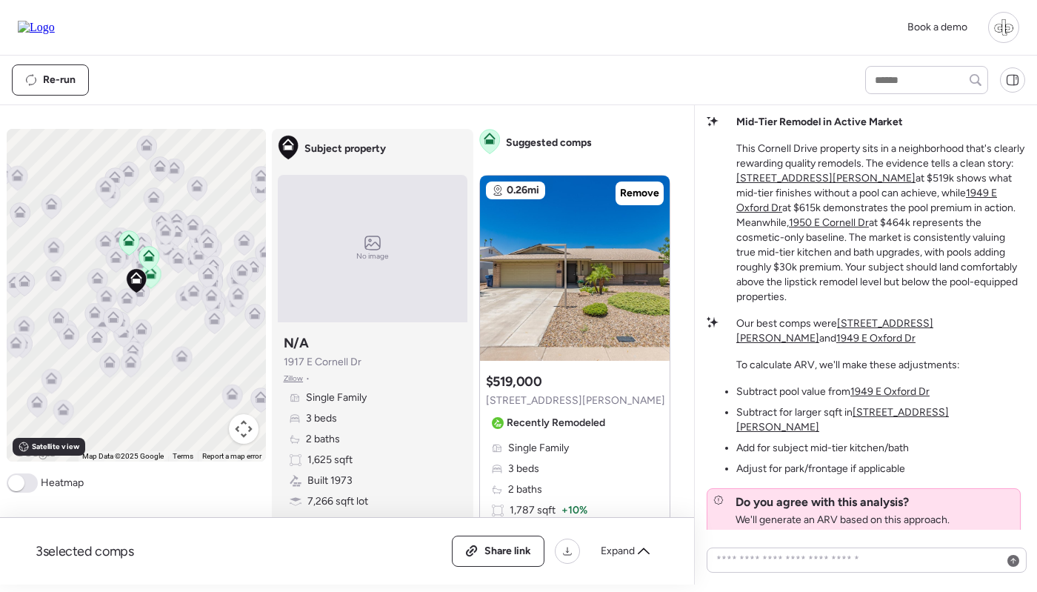
scroll to position [-38, 0]
click at [962, 213] on u "1949 E Oxford Dr" at bounding box center [866, 199] width 261 height 27
click at [789, 228] on u "1950 E Cornell Dr" at bounding box center [829, 222] width 80 height 13
click at [806, 184] on u "[STREET_ADDRESS][PERSON_NAME]" at bounding box center [825, 177] width 179 height 13
click at [916, 340] on u "1949 E Oxford Dr" at bounding box center [875, 337] width 79 height 13
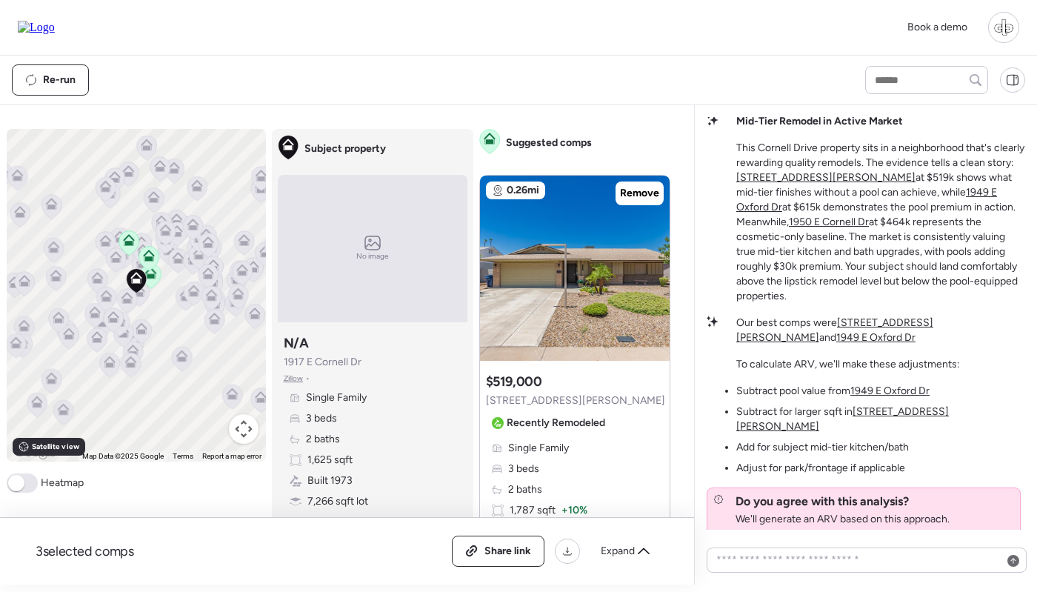
click at [887, 428] on u "[STREET_ADDRESS][PERSON_NAME]" at bounding box center [842, 418] width 213 height 27
click at [887, 399] on li "Subtract pool value from 1949 E Oxford Dr" at bounding box center [832, 391] width 193 height 15
click at [887, 397] on u "1949 E Oxford Dr" at bounding box center [889, 390] width 79 height 13
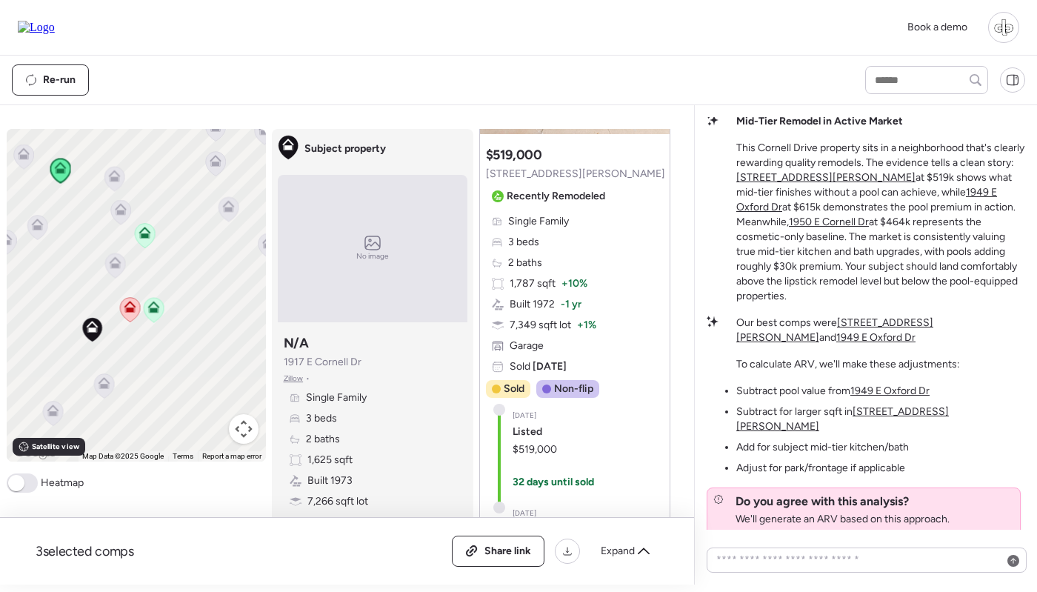
scroll to position [194, 0]
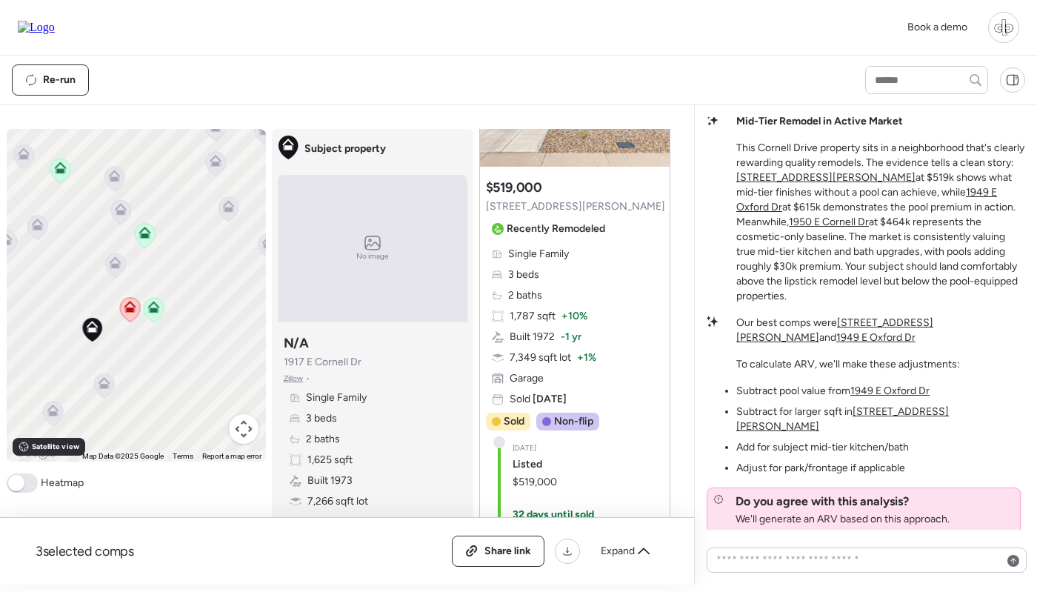
click at [899, 424] on u "[STREET_ADDRESS][PERSON_NAME]" at bounding box center [842, 418] width 213 height 27
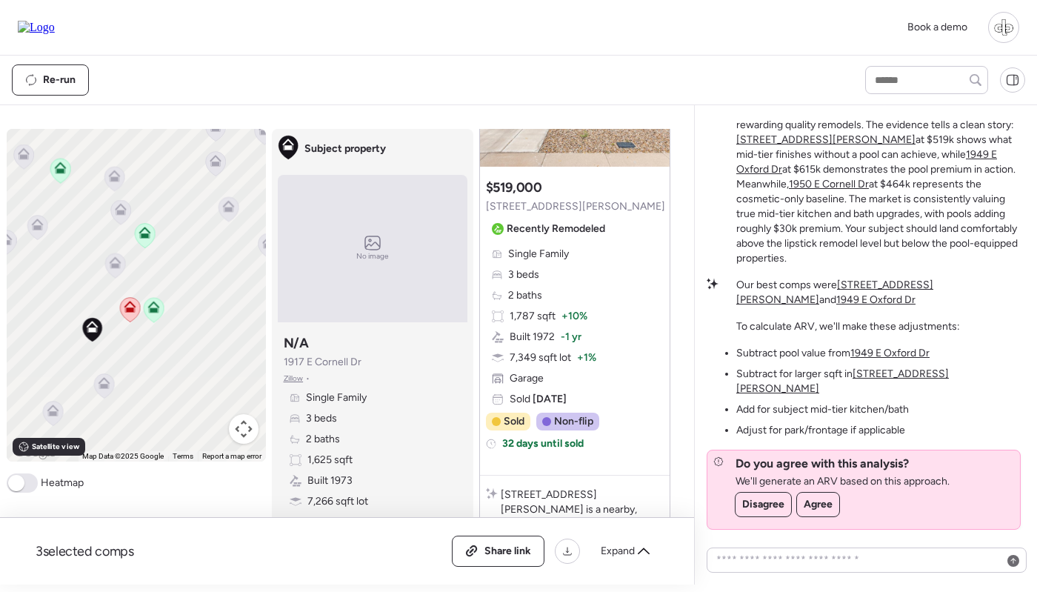
scroll to position [0, 0]
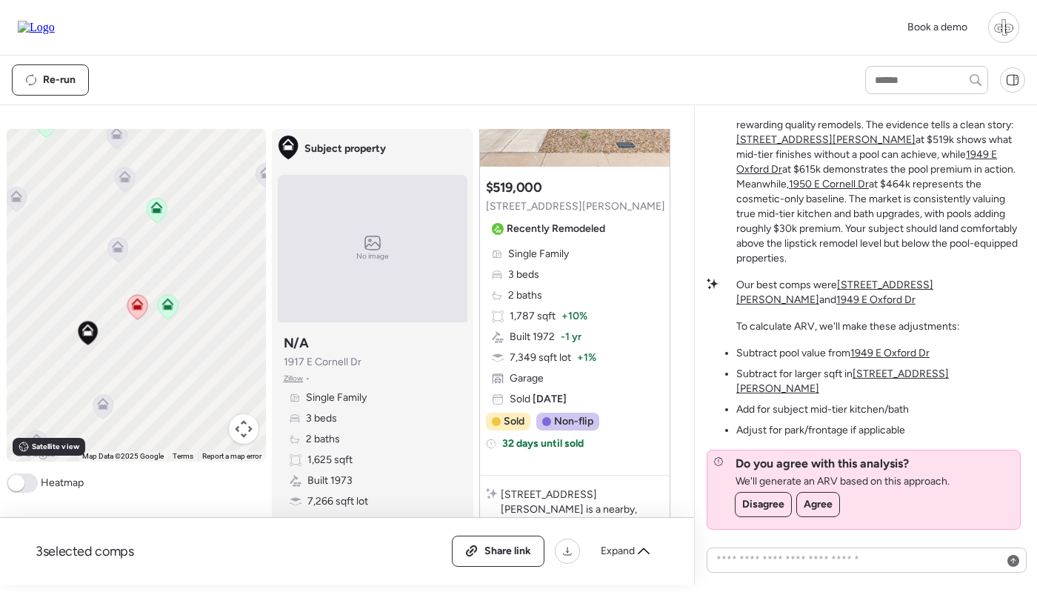
click at [853, 293] on p "Our best comps were 5312 S Hazelton Ln and 1949 E Oxford Dr" at bounding box center [880, 293] width 289 height 30
click at [853, 297] on u "[STREET_ADDRESS][PERSON_NAME]" at bounding box center [834, 292] width 197 height 27
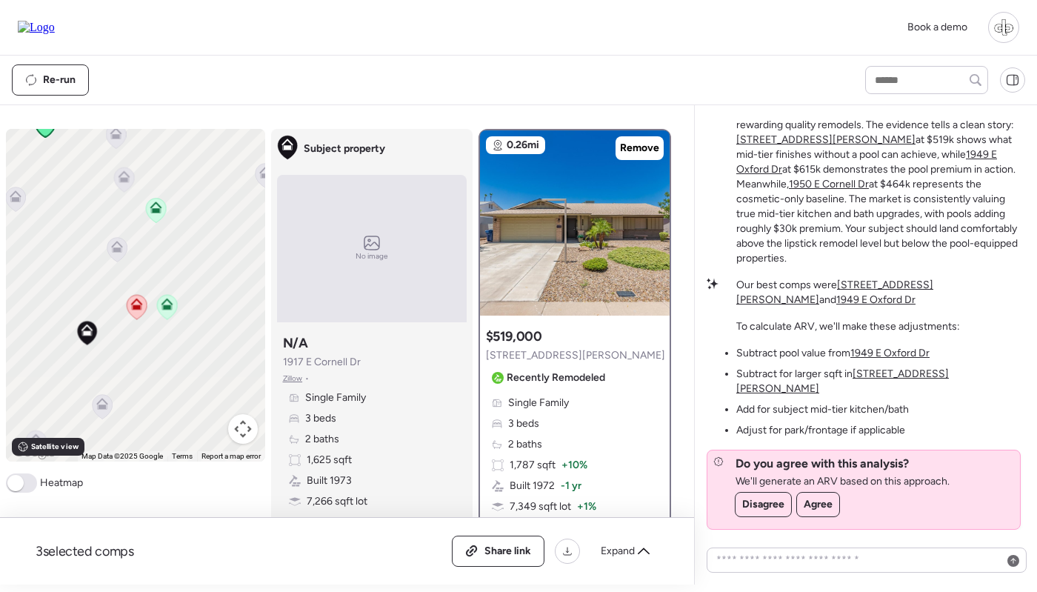
click at [916, 299] on u "1949 E Oxford Dr" at bounding box center [875, 299] width 79 height 13
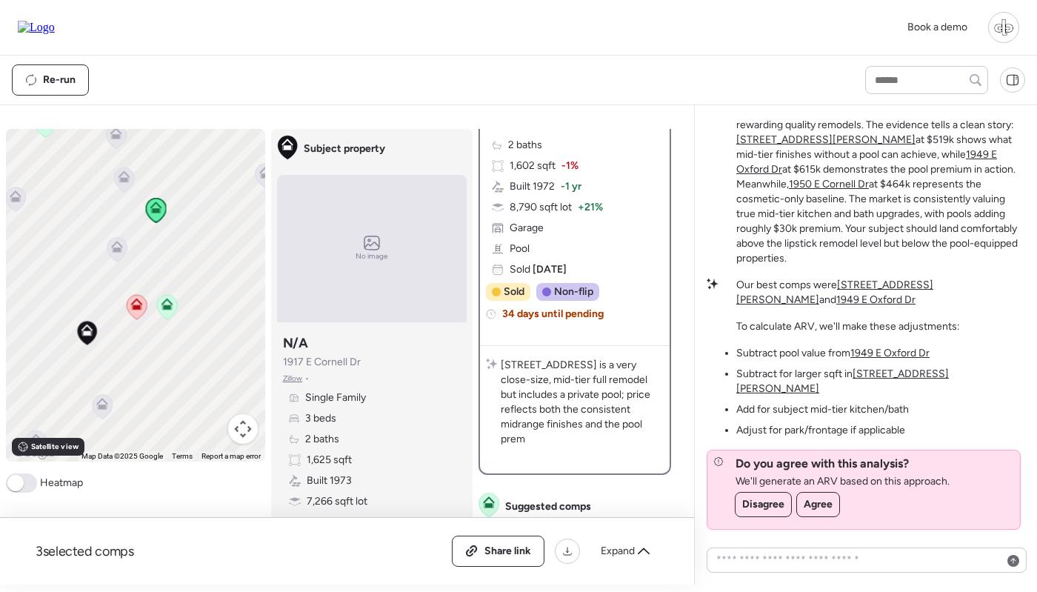
scroll to position [632, 0]
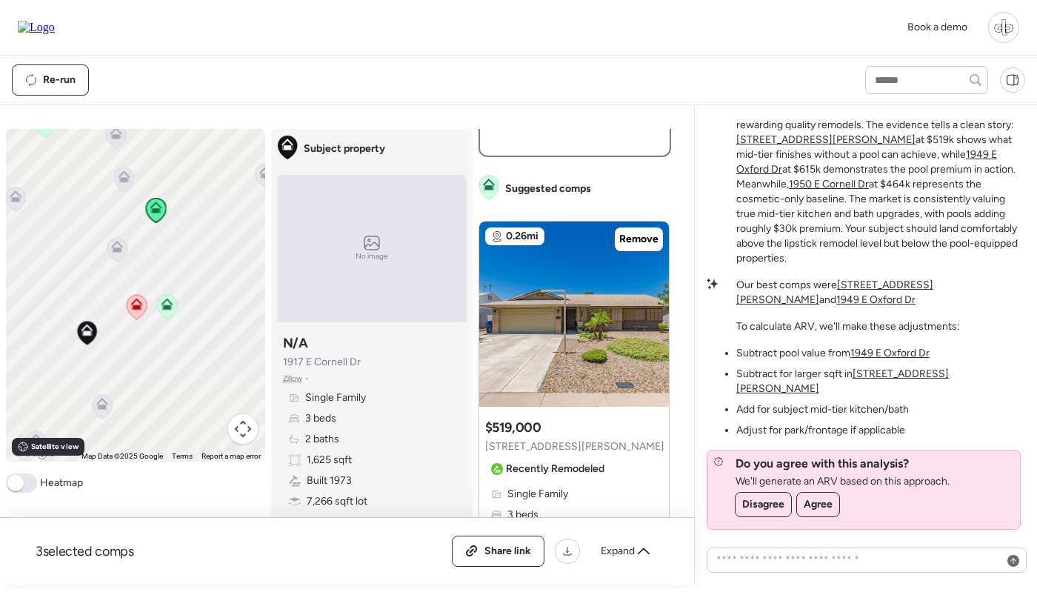
click at [890, 389] on u "[STREET_ADDRESS][PERSON_NAME]" at bounding box center [842, 380] width 213 height 27
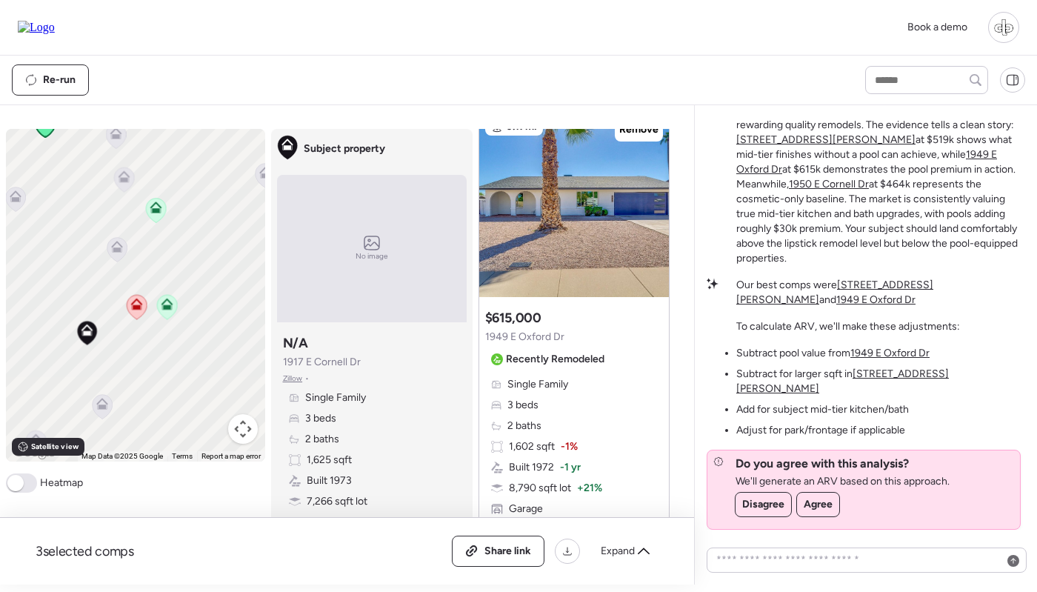
scroll to position [0, 0]
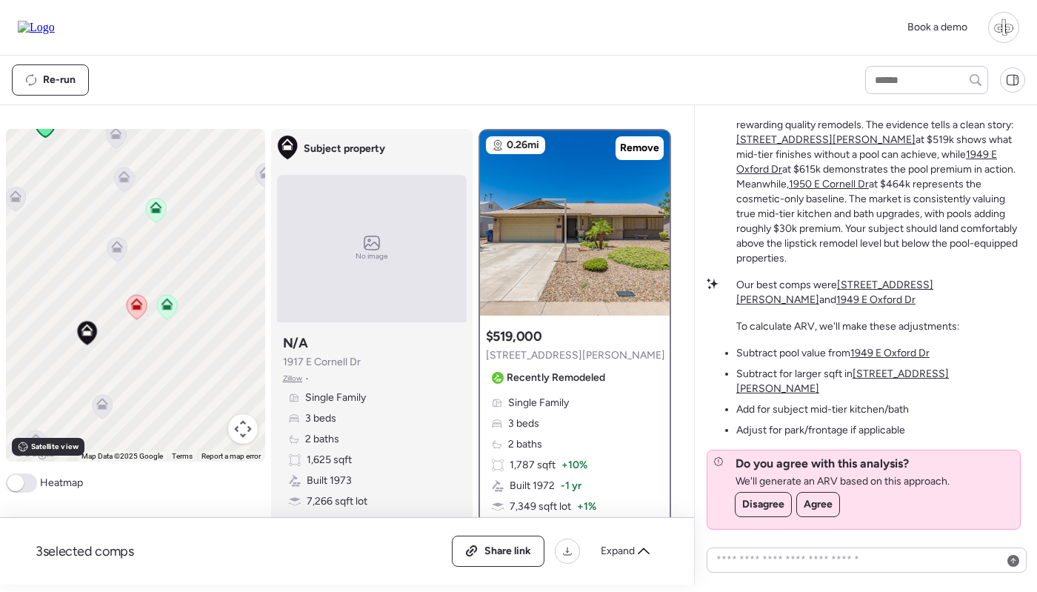
click at [901, 359] on u "1949 E Oxford Dr" at bounding box center [889, 353] width 79 height 13
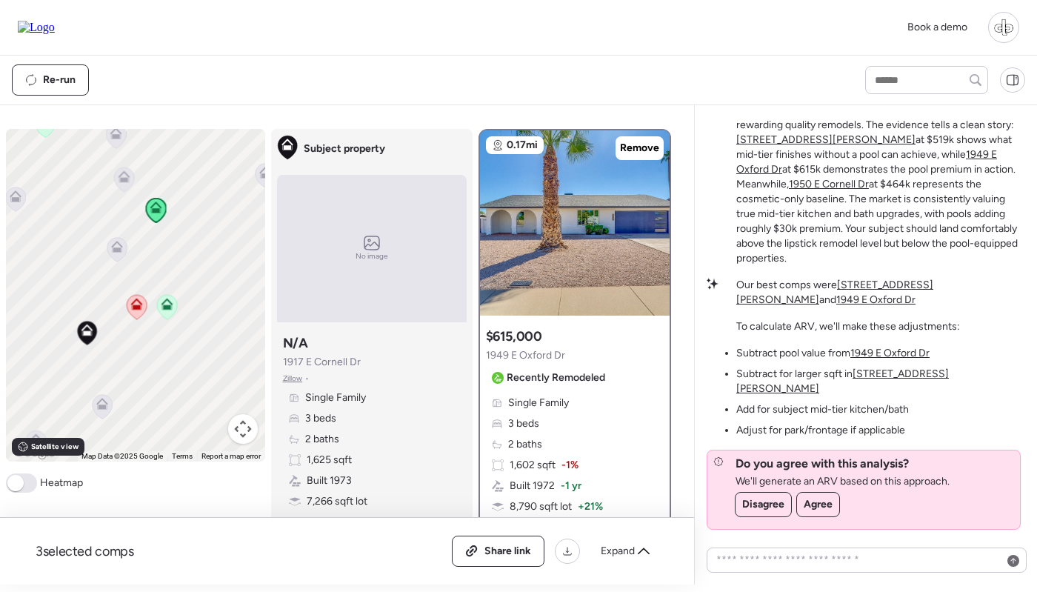
click at [910, 387] on u "[STREET_ADDRESS][PERSON_NAME]" at bounding box center [842, 380] width 213 height 27
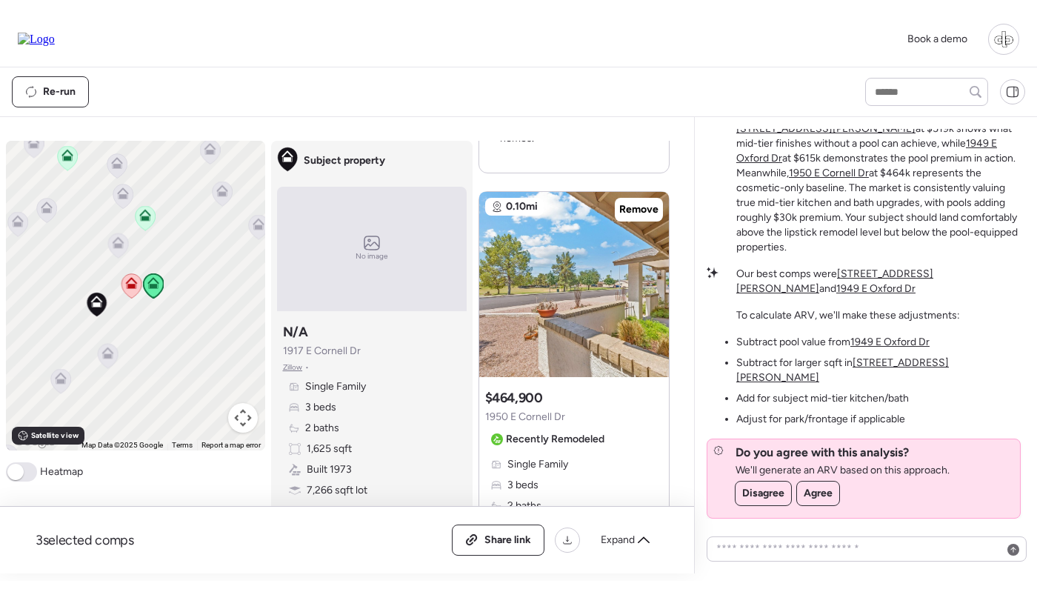
scroll to position [1345, 0]
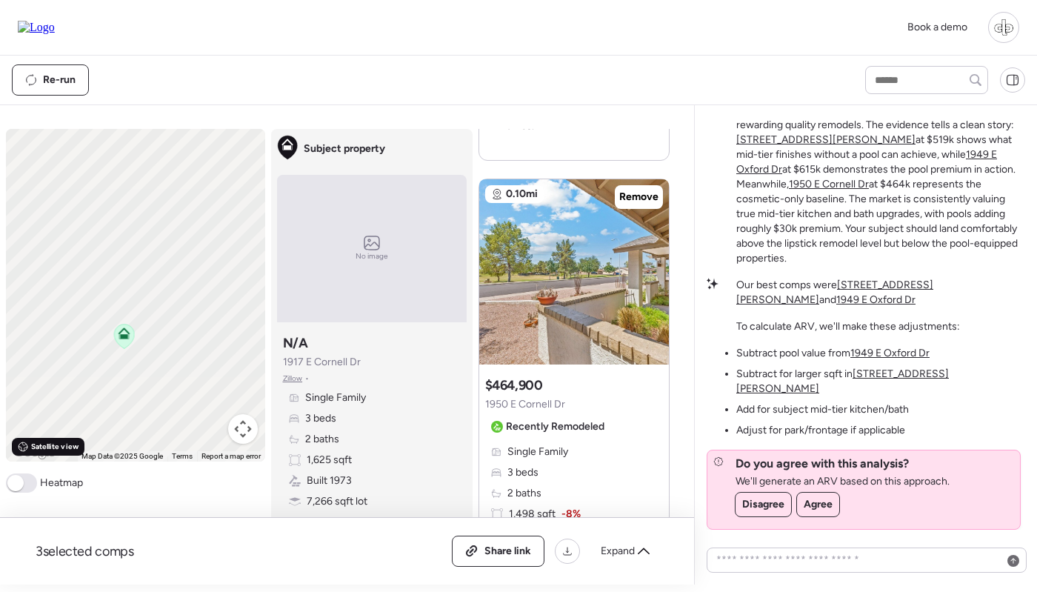
click at [46, 454] on div "Satellite view" at bounding box center [48, 447] width 73 height 18
click at [37, 448] on span "Road view" at bounding box center [49, 447] width 36 height 12
drag, startPoint x: 94, startPoint y: 403, endPoint x: 154, endPoint y: 366, distance: 70.5
click at [155, 366] on div "To activate drag with keyboard, press Alt + Enter. Once in keyboard drag state,…" at bounding box center [135, 295] width 259 height 333
drag, startPoint x: 169, startPoint y: 380, endPoint x: 181, endPoint y: 302, distance: 79.5
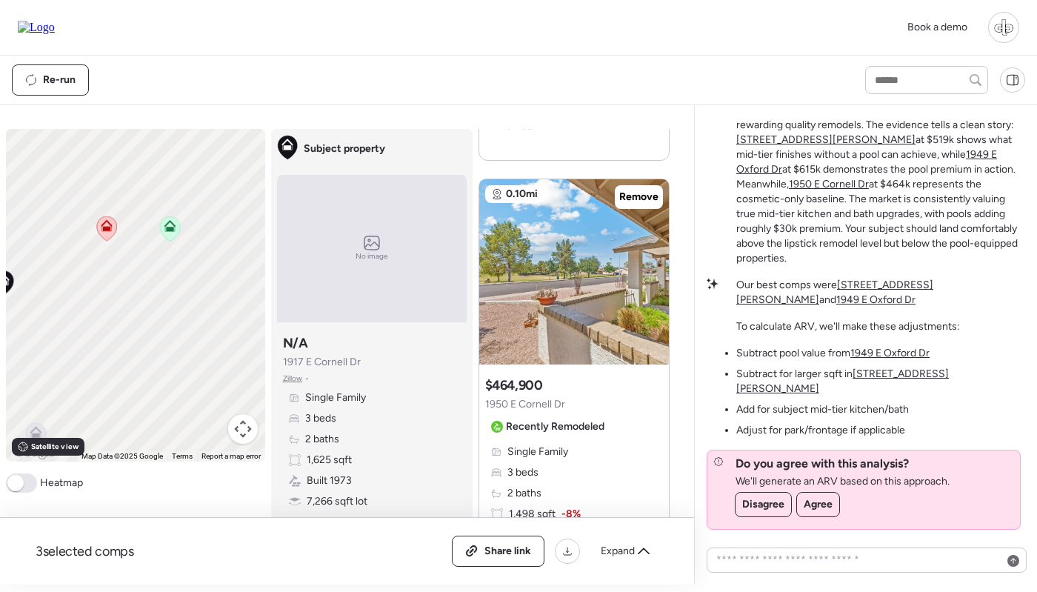
click at [181, 302] on div "To activate drag with keyboard, press Alt + Enter. Once in keyboard drag state,…" at bounding box center [135, 295] width 259 height 333
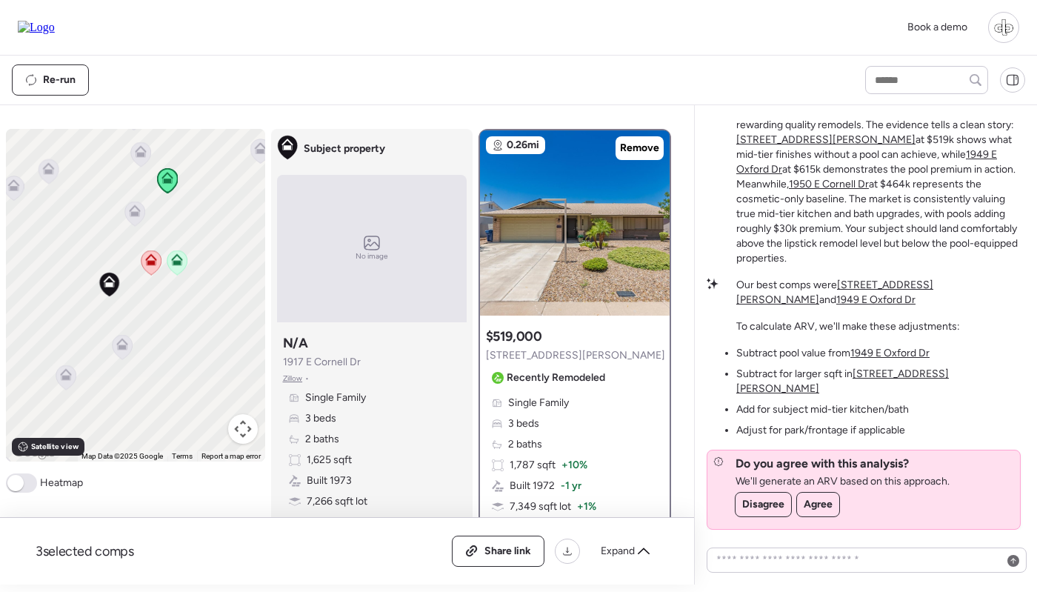
scroll to position [0, 0]
click at [553, 229] on img at bounding box center [575, 222] width 190 height 185
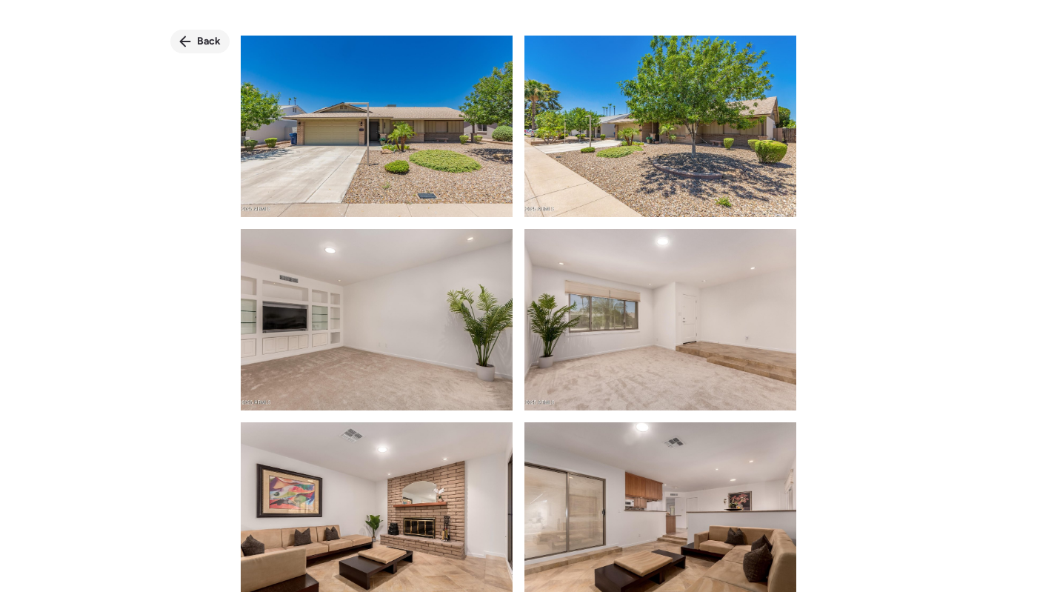
click at [184, 41] on icon at bounding box center [185, 41] width 11 height 11
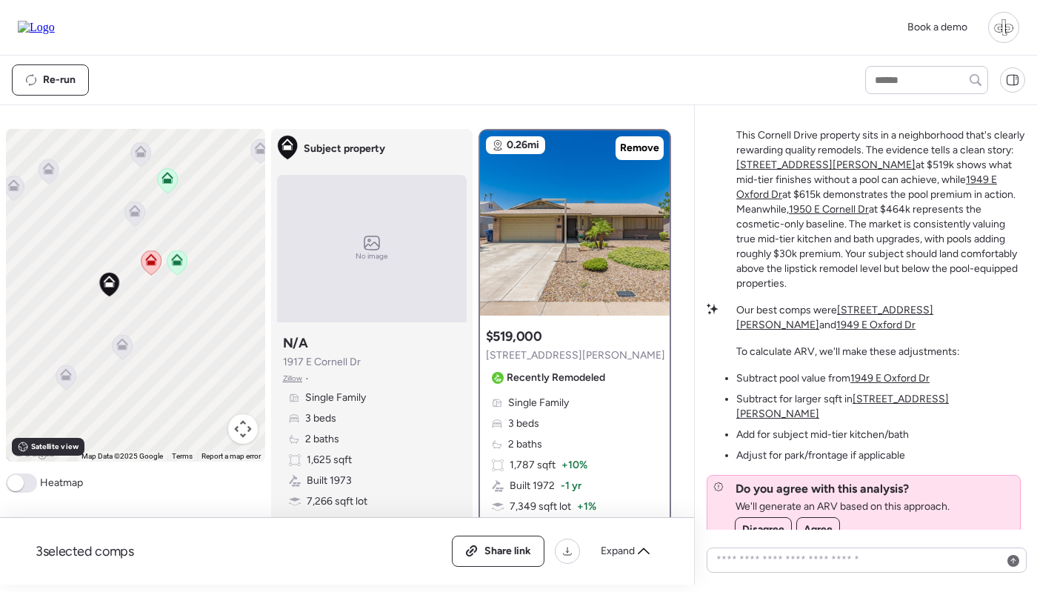
scroll to position [-27, 0]
click at [789, 217] on u "1950 E Cornell Dr" at bounding box center [829, 210] width 80 height 13
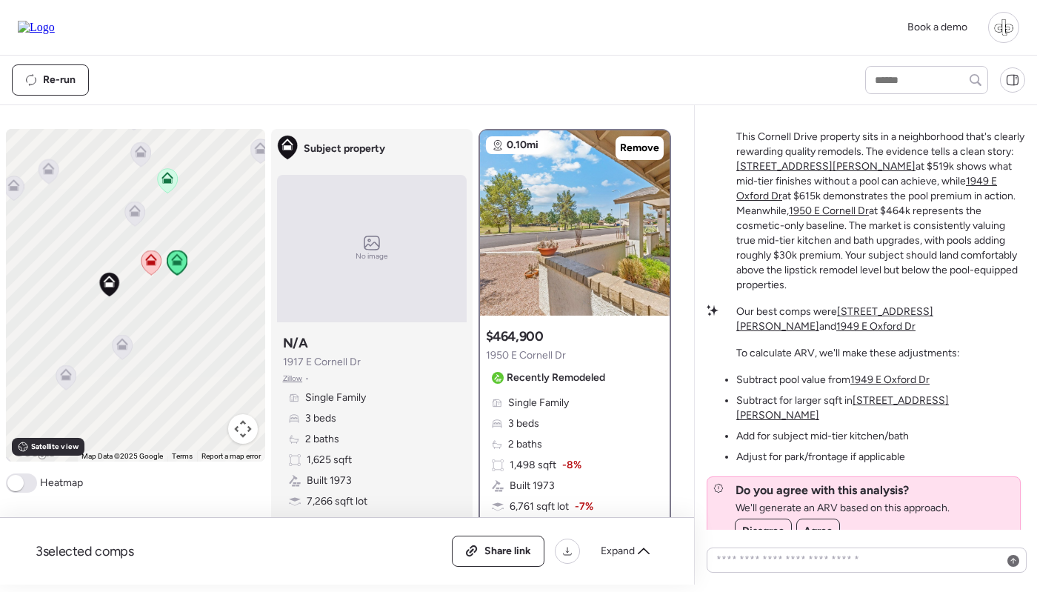
click at [797, 173] on u "[STREET_ADDRESS][PERSON_NAME]" at bounding box center [825, 166] width 179 height 13
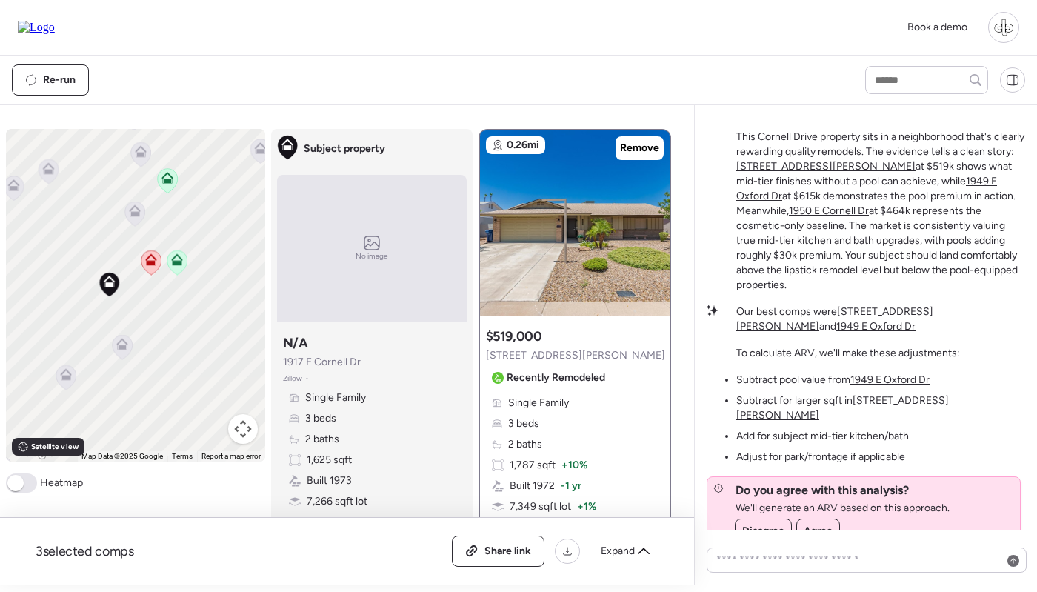
click at [521, 398] on span "Single Family" at bounding box center [538, 403] width 61 height 15
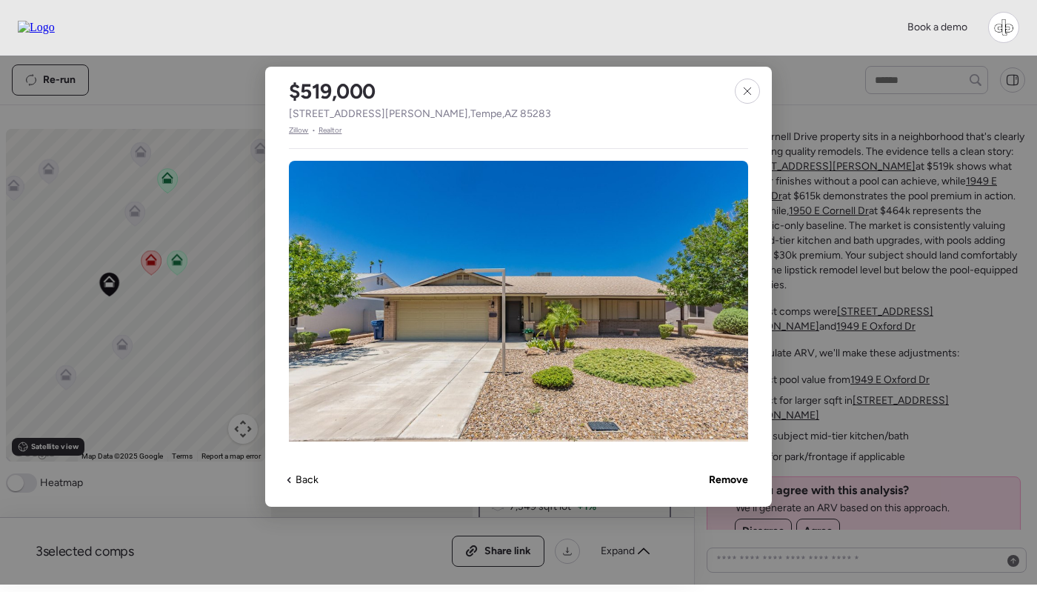
click at [294, 124] on div "$519,000 5312 S Hazelton Ln , Tempe , AZ 85283 Zillow • Realtor" at bounding box center [420, 102] width 310 height 70
click at [293, 126] on span "Zillow" at bounding box center [299, 130] width 20 height 12
click at [754, 87] on div at bounding box center [747, 91] width 25 height 25
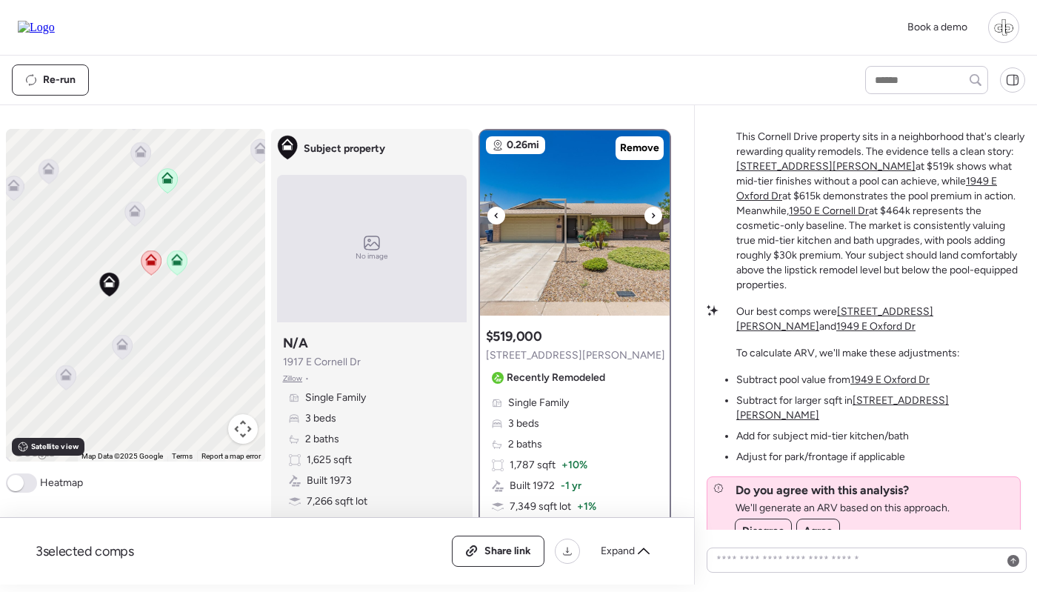
click at [567, 174] on img at bounding box center [575, 222] width 190 height 185
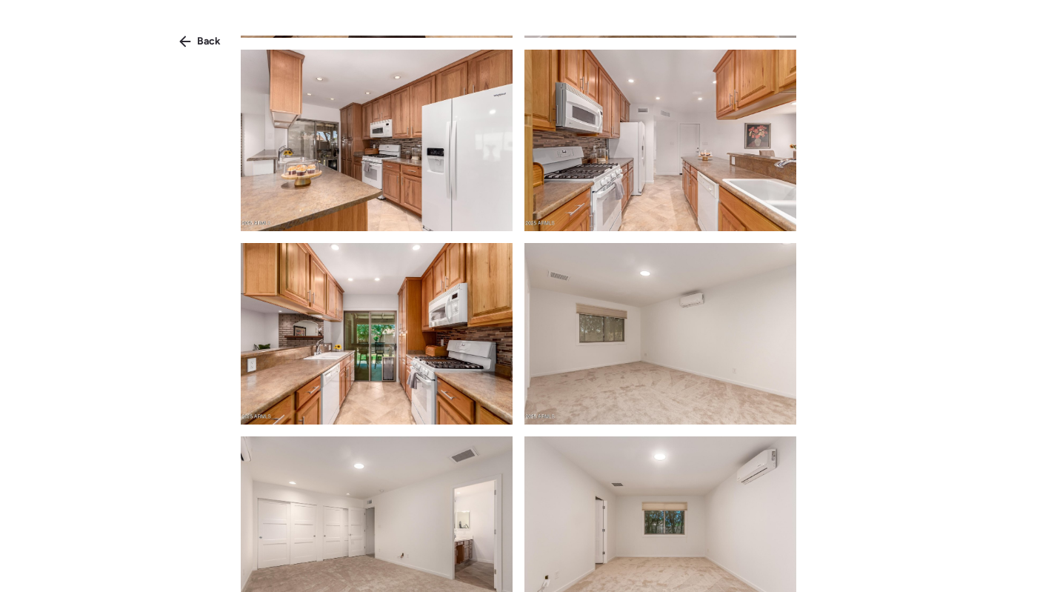
scroll to position [716, 0]
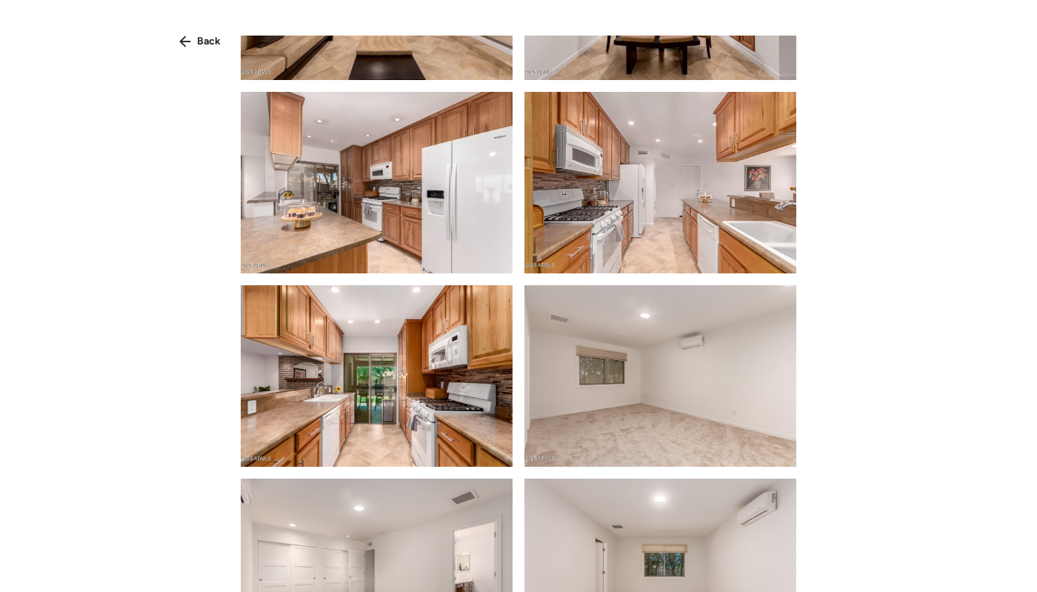
click at [371, 171] on img at bounding box center [377, 182] width 272 height 181
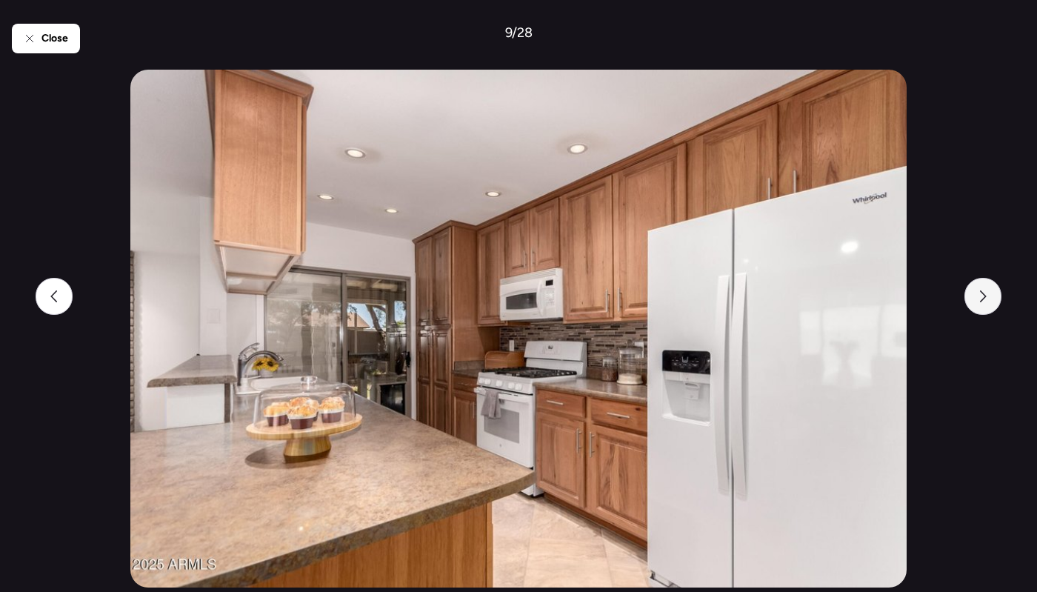
click at [986, 299] on icon at bounding box center [983, 296] width 12 height 12
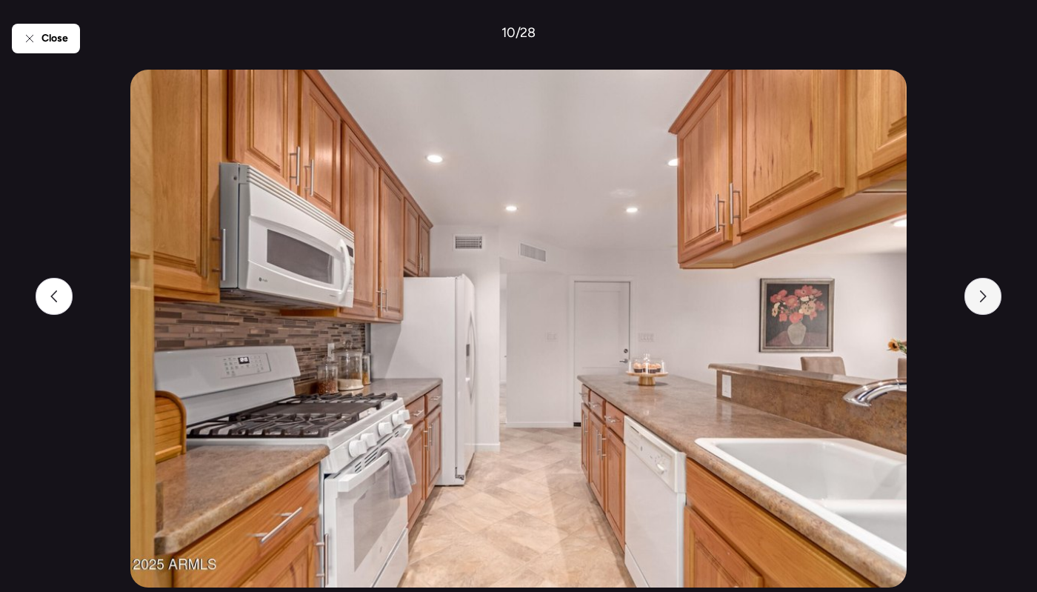
click at [982, 304] on div at bounding box center [983, 296] width 37 height 37
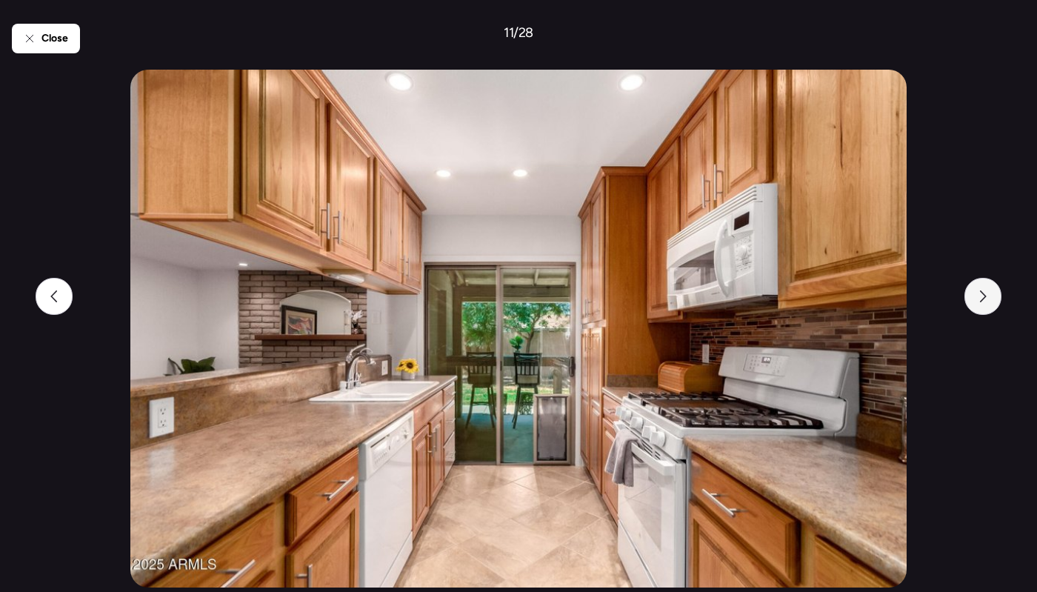
click at [982, 304] on div at bounding box center [983, 296] width 37 height 37
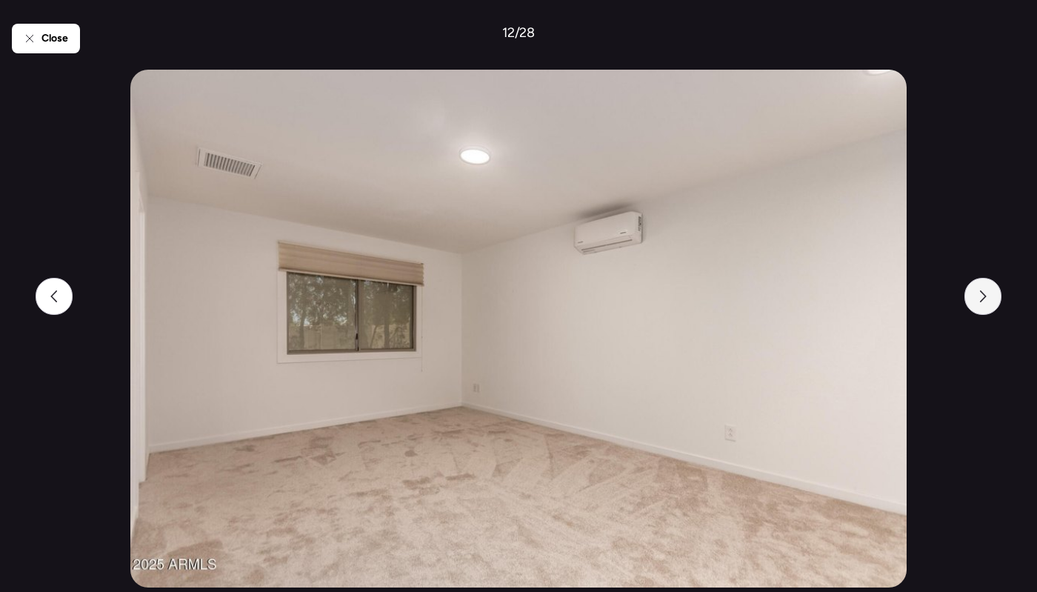
click at [982, 304] on div at bounding box center [983, 296] width 37 height 37
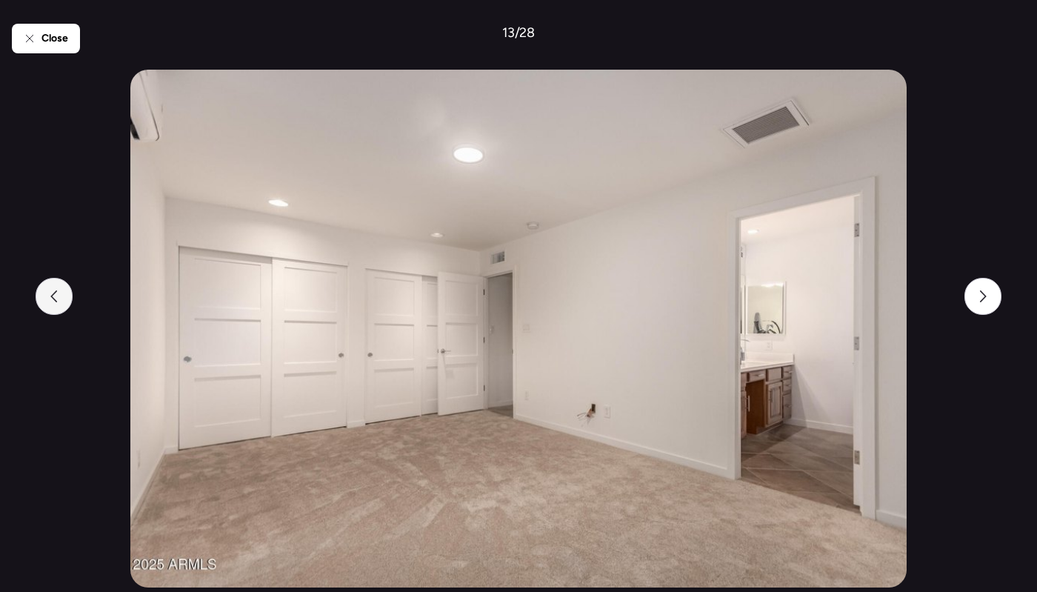
click at [66, 298] on div at bounding box center [54, 296] width 37 height 37
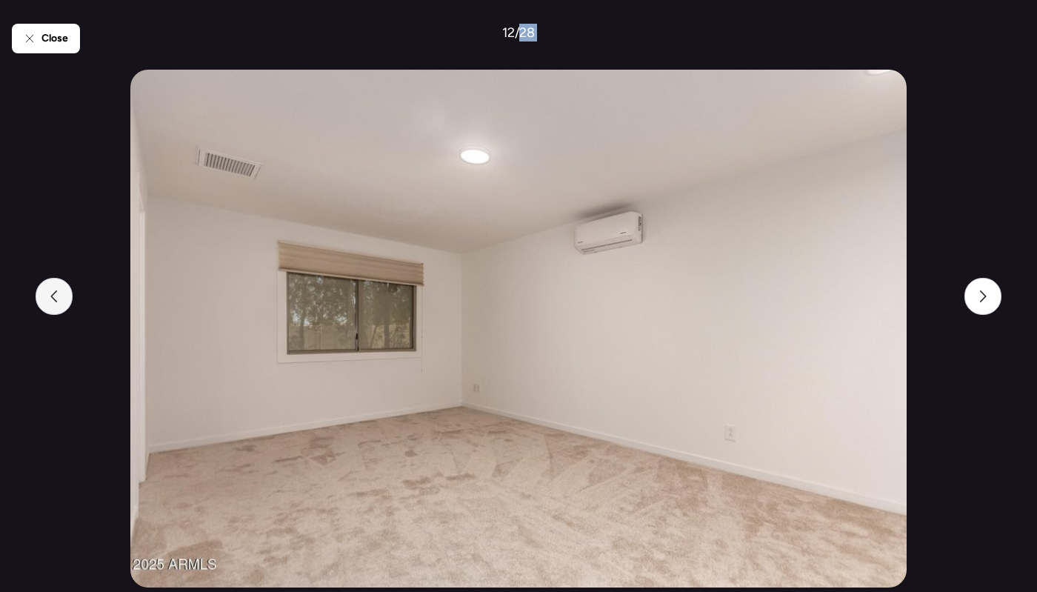
click at [66, 298] on div at bounding box center [54, 296] width 37 height 37
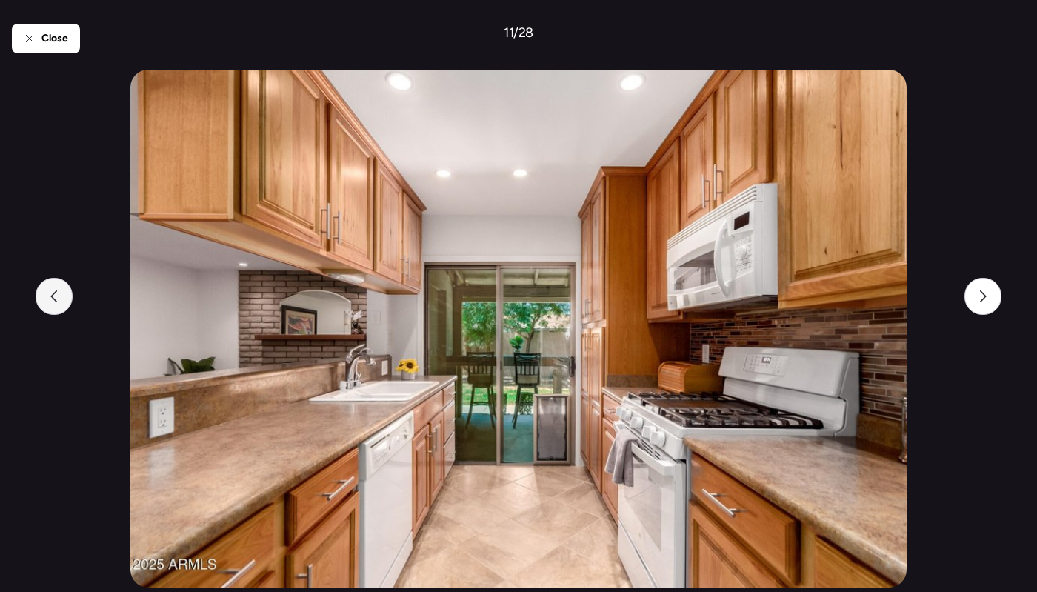
click at [66, 298] on div at bounding box center [54, 296] width 37 height 37
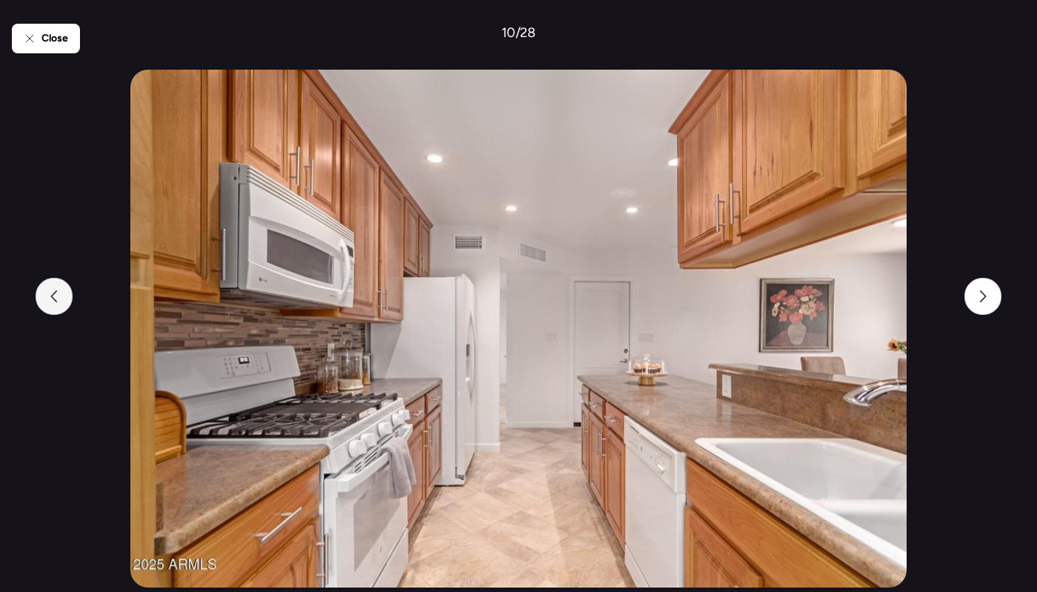
click at [66, 298] on div at bounding box center [54, 296] width 37 height 37
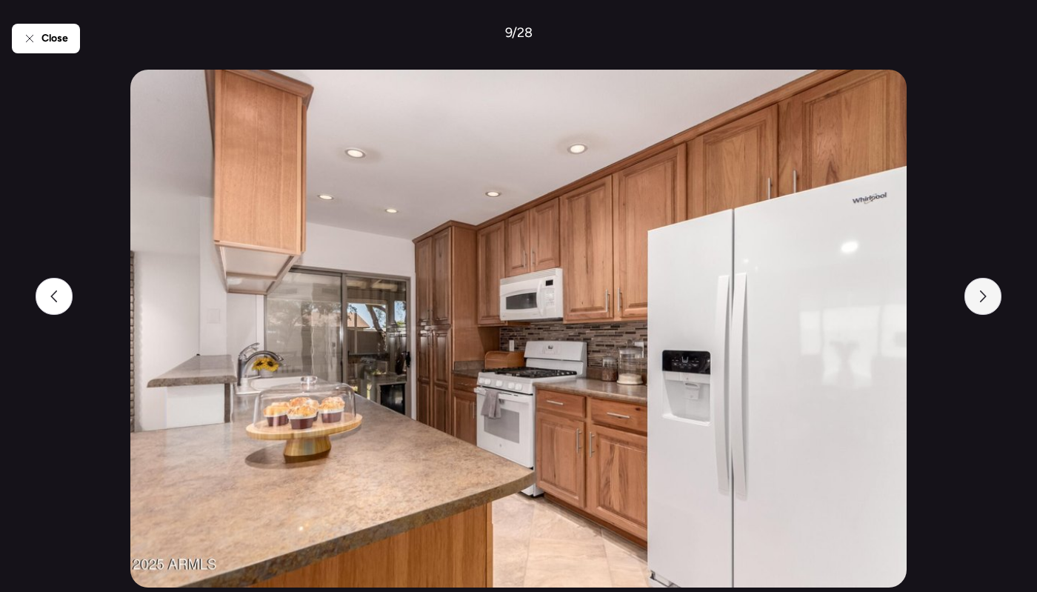
click at [982, 309] on div at bounding box center [983, 296] width 37 height 37
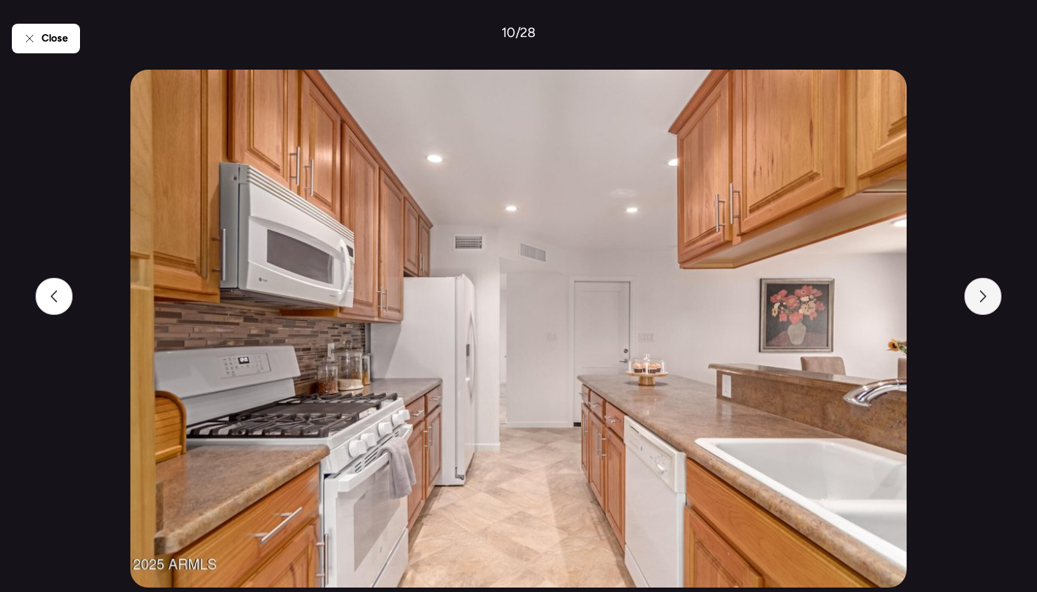
click at [982, 309] on div at bounding box center [983, 296] width 37 height 37
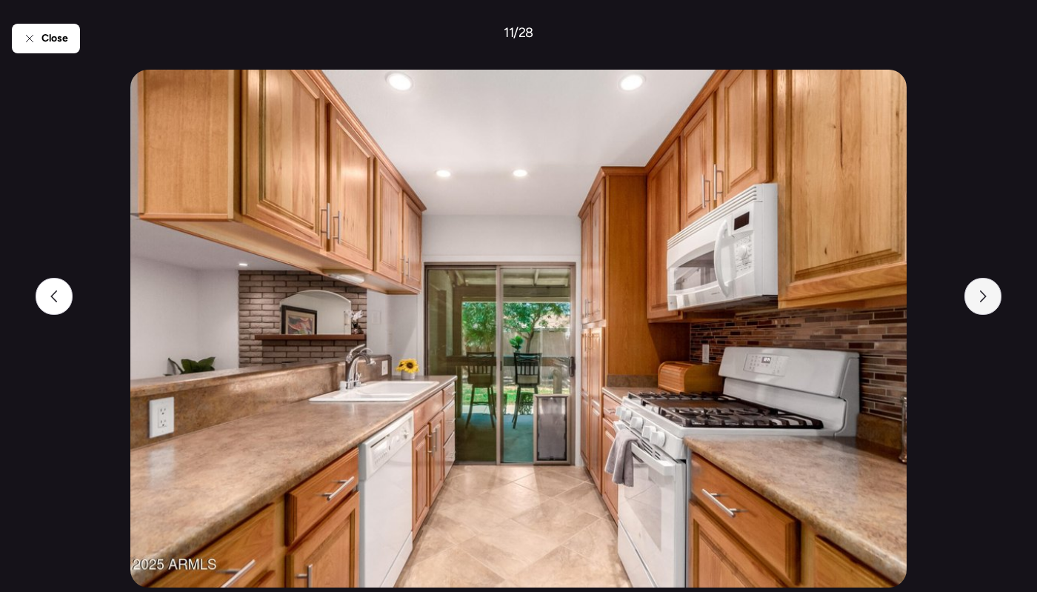
click at [982, 309] on div at bounding box center [983, 296] width 37 height 37
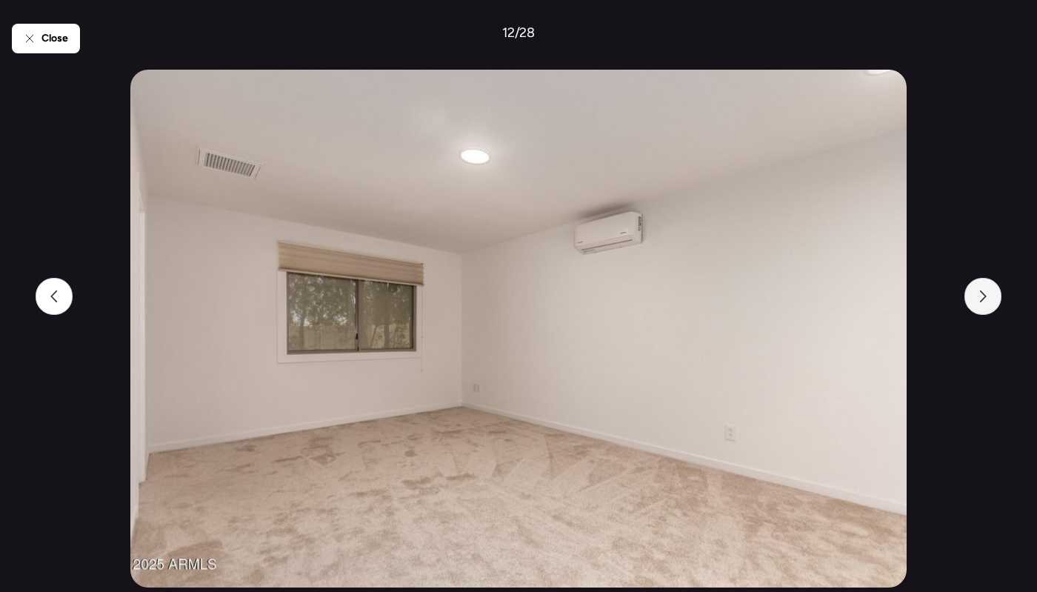
click at [982, 310] on div at bounding box center [983, 296] width 37 height 37
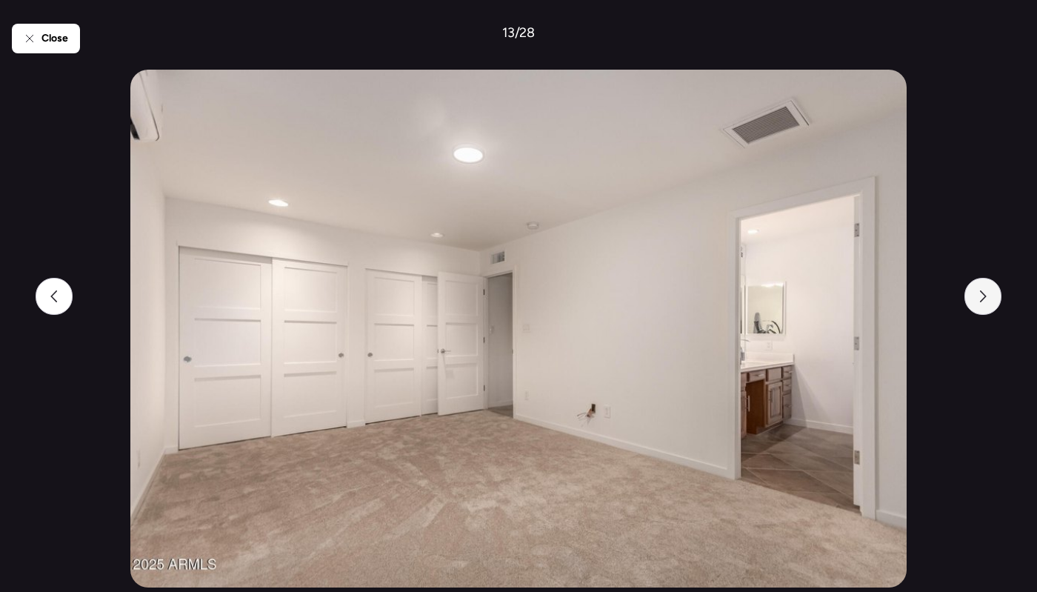
click at [982, 310] on div at bounding box center [983, 296] width 37 height 37
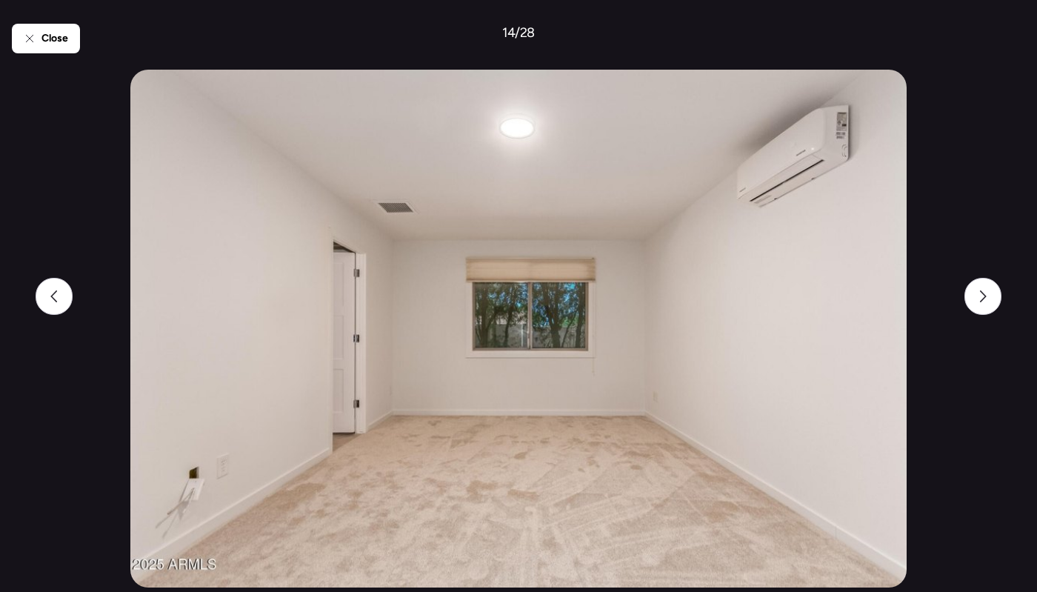
click at [952, 292] on div "Close 14 / 28" at bounding box center [518, 296] width 1013 height 592
click at [967, 294] on div at bounding box center [983, 296] width 37 height 37
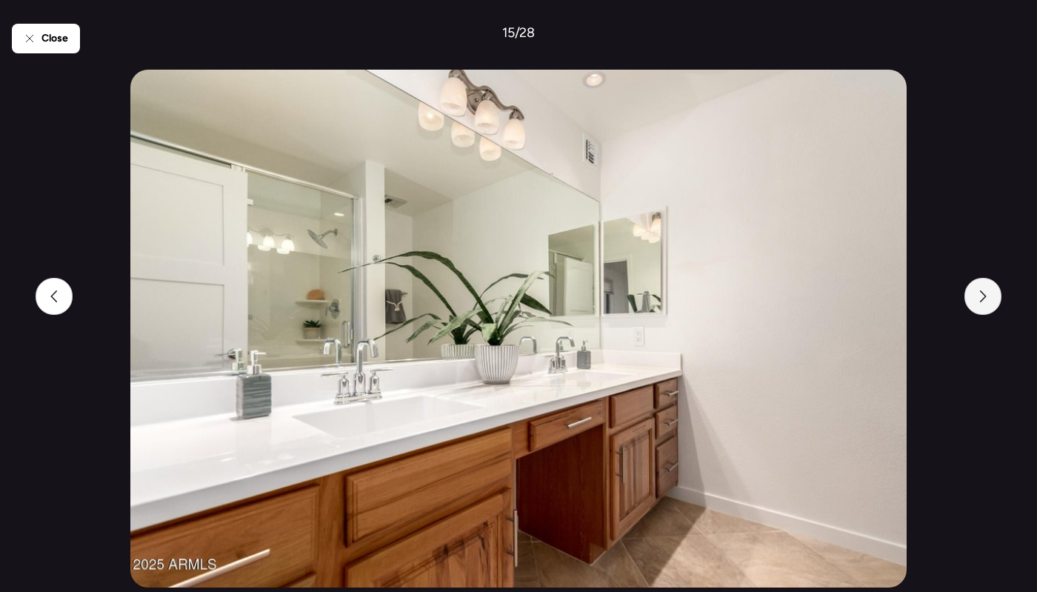
click at [967, 294] on div at bounding box center [983, 296] width 37 height 37
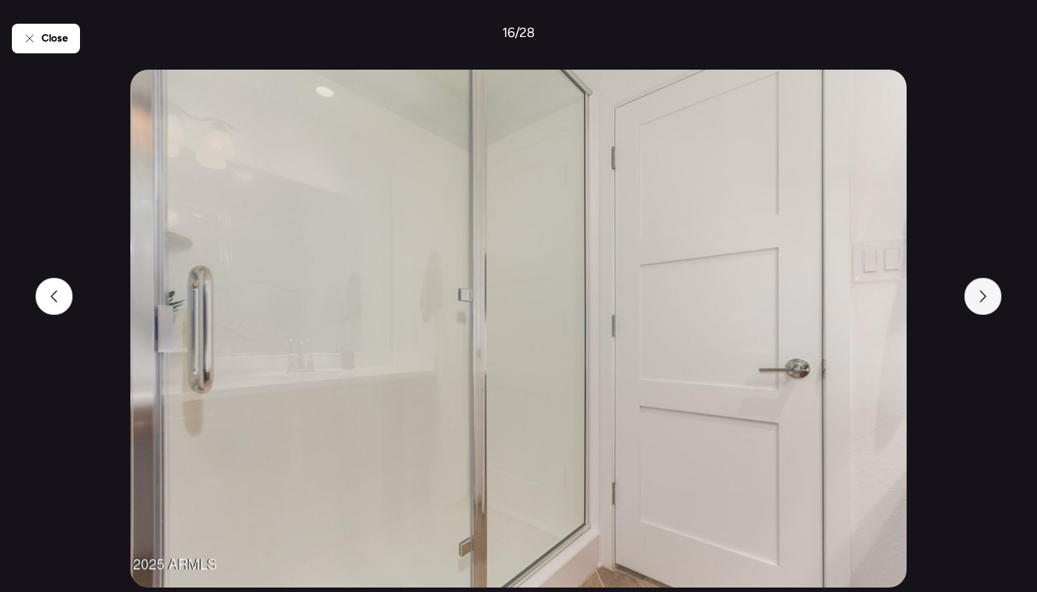
click at [967, 294] on div at bounding box center [983, 296] width 37 height 37
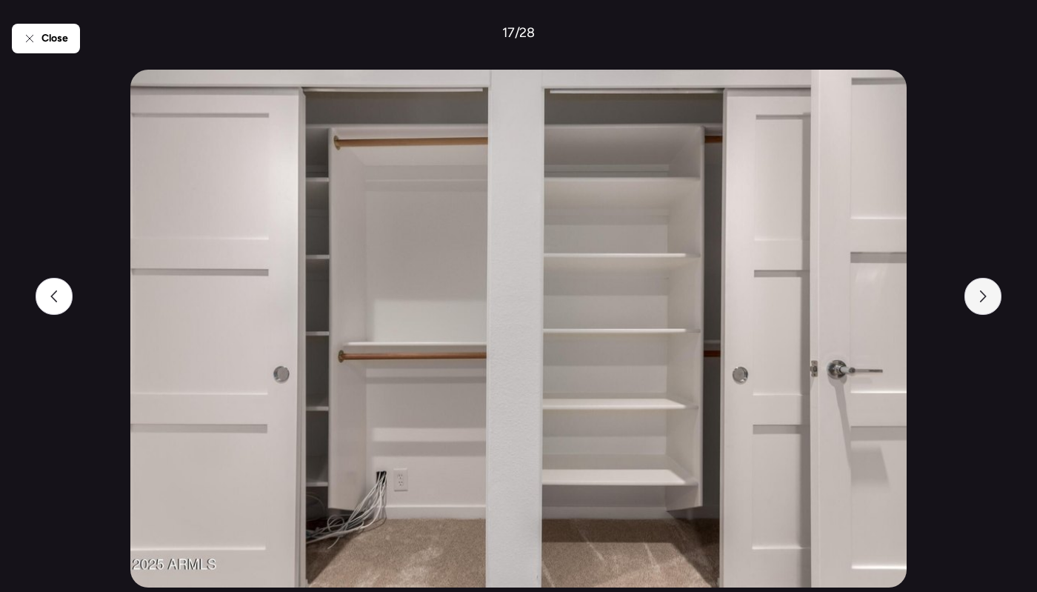
click at [967, 294] on div at bounding box center [983, 296] width 37 height 37
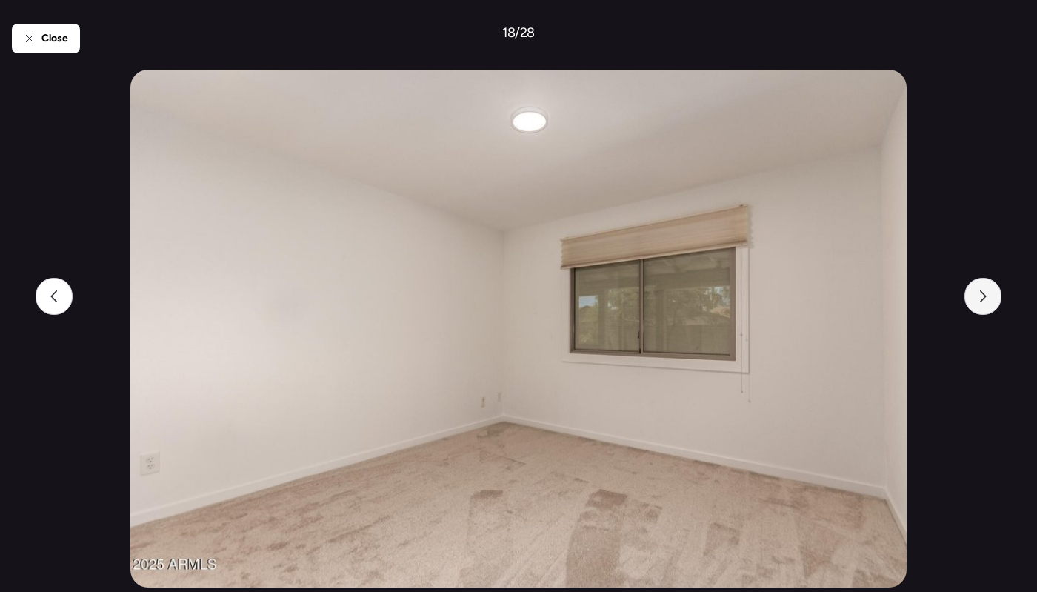
click at [967, 294] on div at bounding box center [983, 296] width 37 height 37
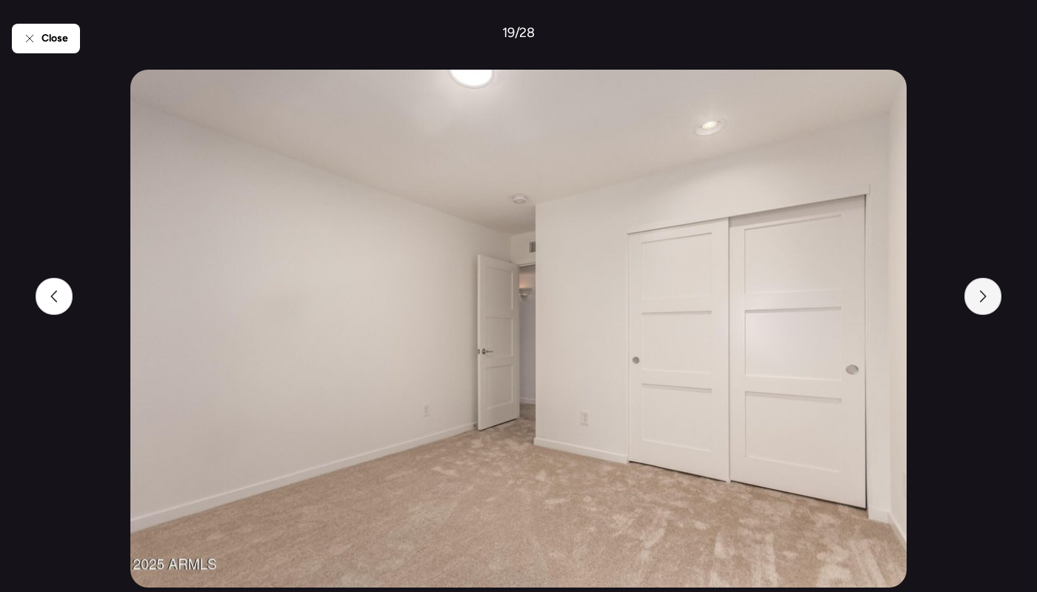
click at [967, 294] on div at bounding box center [983, 296] width 37 height 37
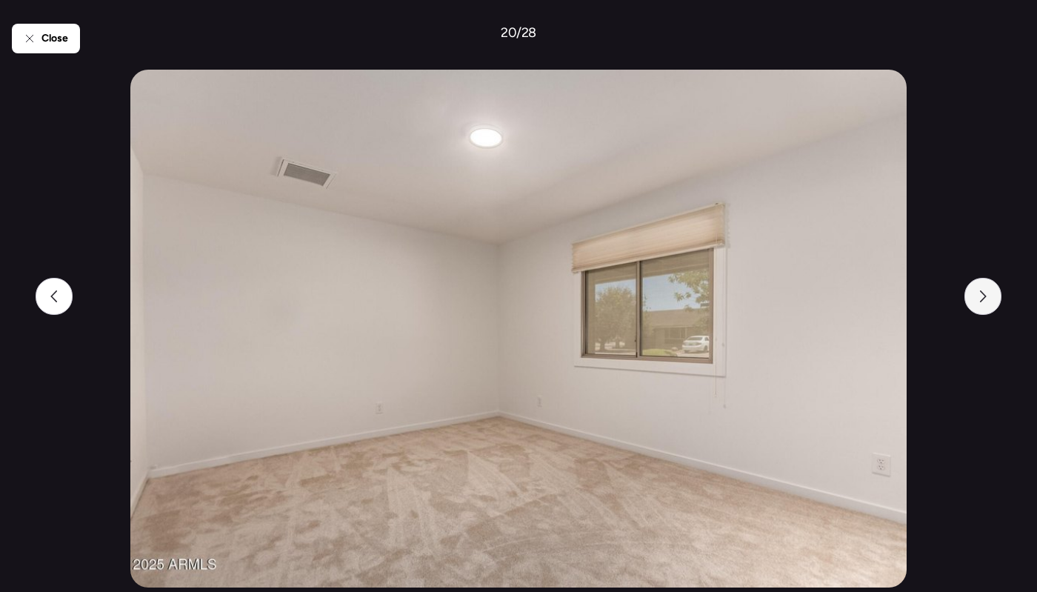
click at [967, 294] on div at bounding box center [983, 296] width 37 height 37
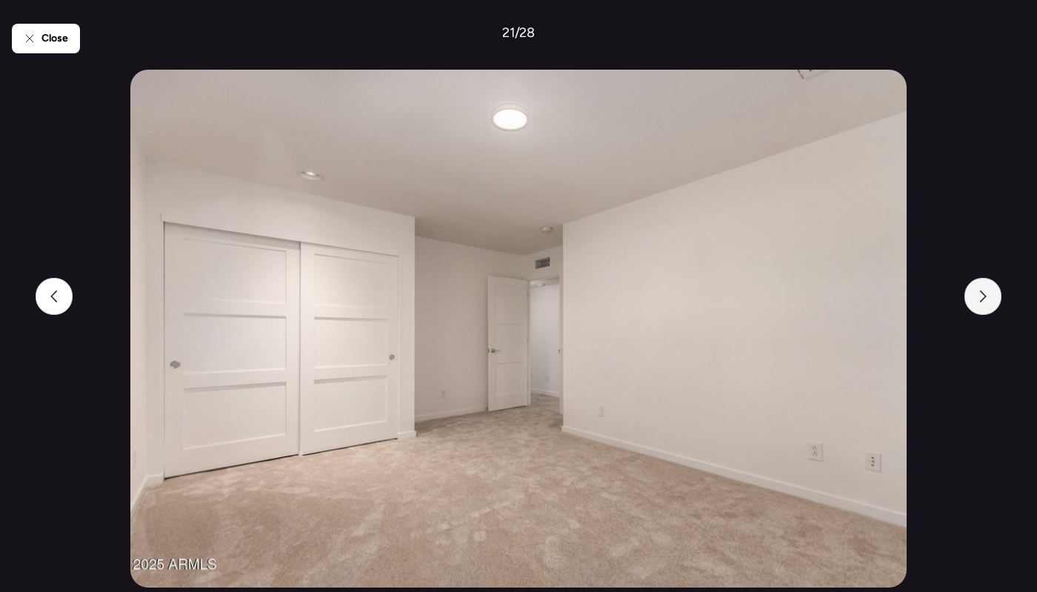
click at [967, 294] on div at bounding box center [983, 296] width 37 height 37
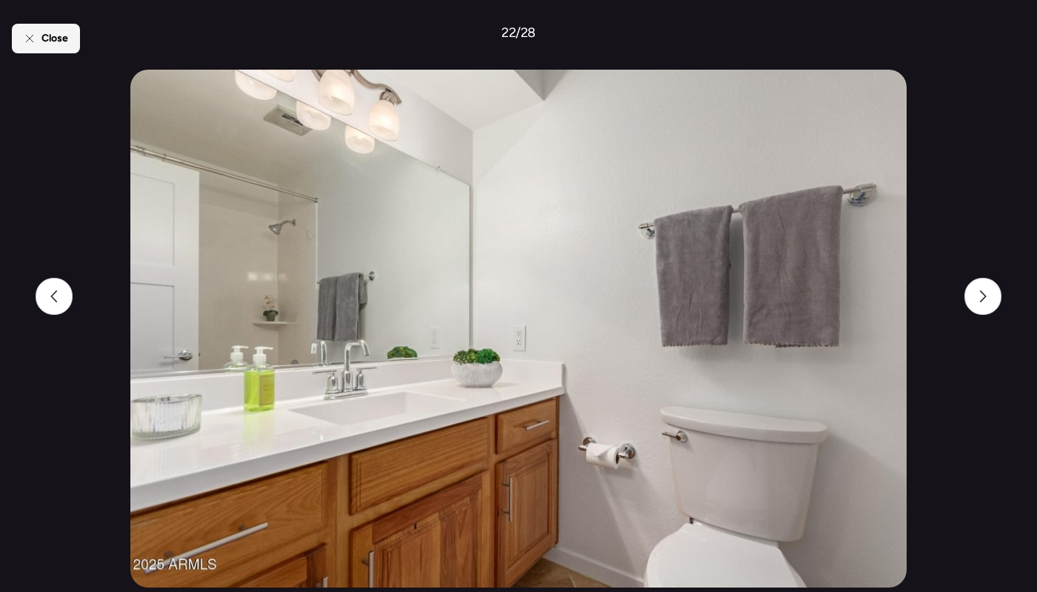
click at [43, 41] on span "Close" at bounding box center [54, 38] width 27 height 15
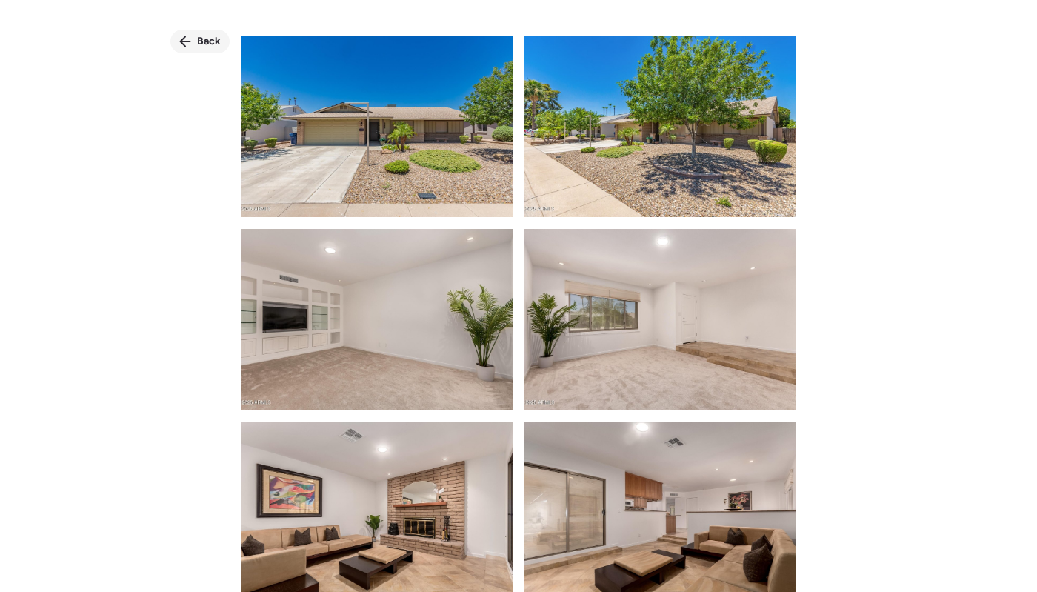
click at [225, 37] on div "Back" at bounding box center [199, 42] width 59 height 24
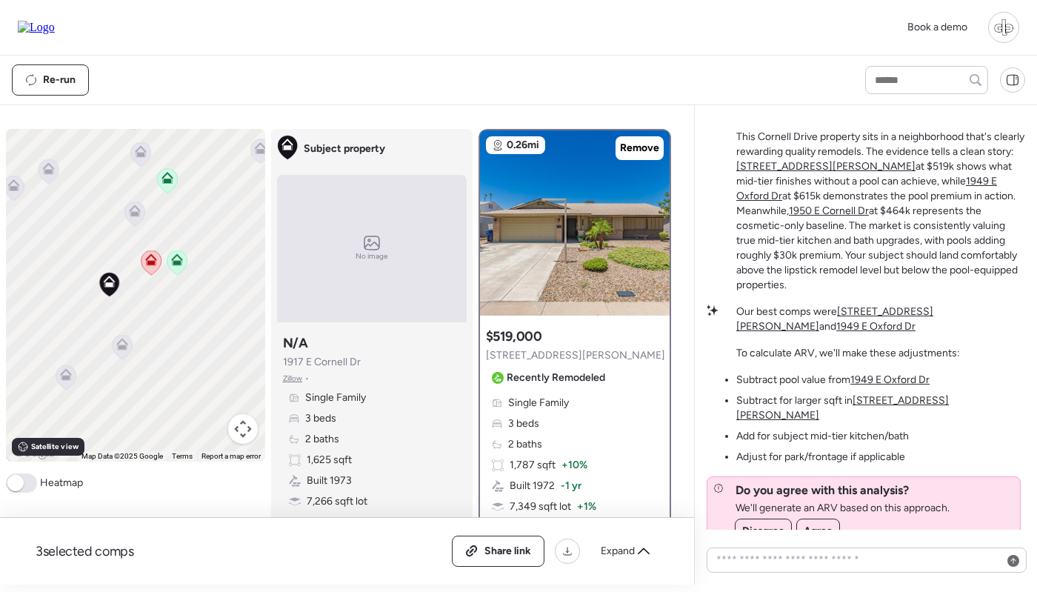
click at [556, 477] on div "Single Family 3 beds 2 baths 1,787 sqft + 10% Built 1972 -1 yr 7,349 sqft lot +…" at bounding box center [575, 476] width 178 height 160
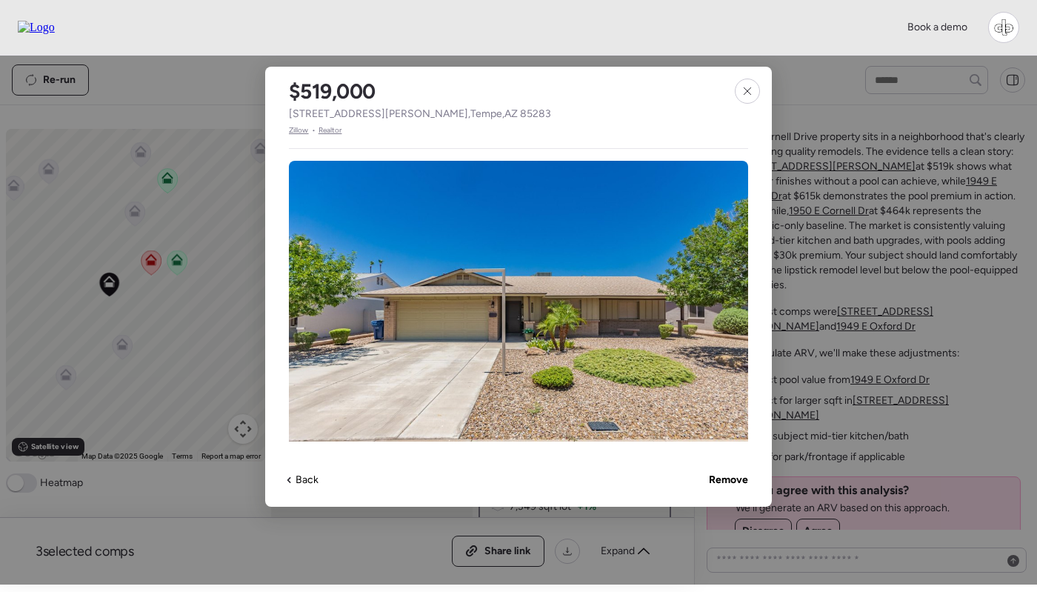
click at [299, 128] on span "Zillow" at bounding box center [299, 130] width 20 height 12
click at [746, 97] on div at bounding box center [747, 91] width 25 height 25
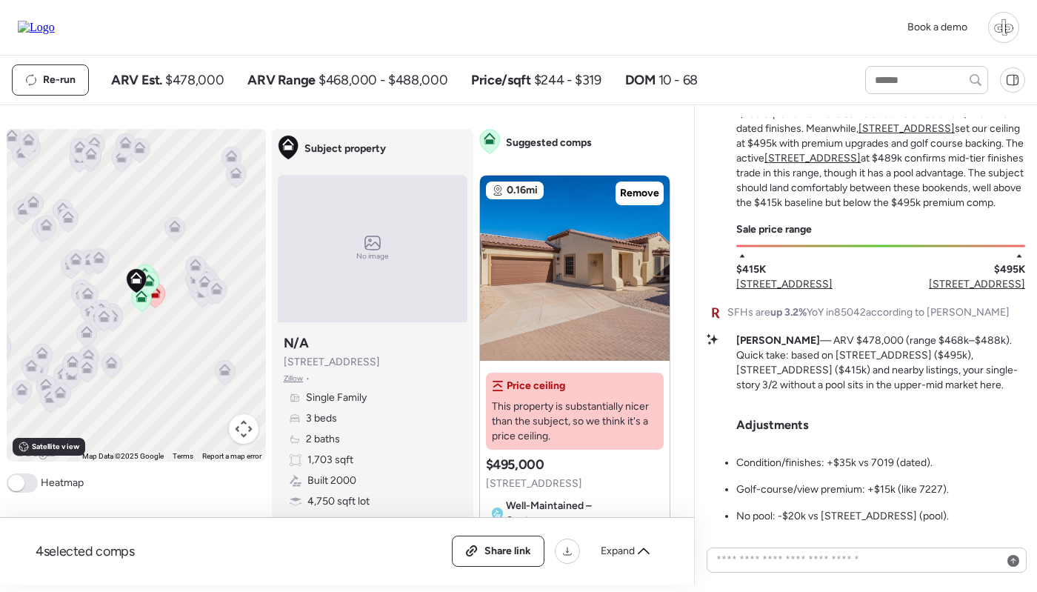
scroll to position [-138, 0]
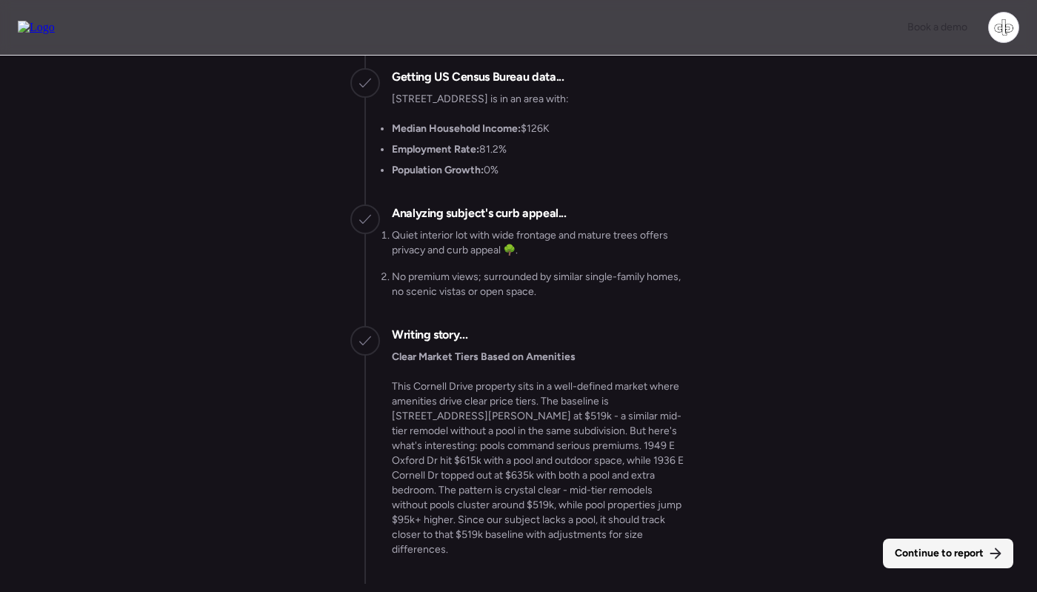
click at [951, 551] on span "Continue to report" at bounding box center [939, 553] width 89 height 15
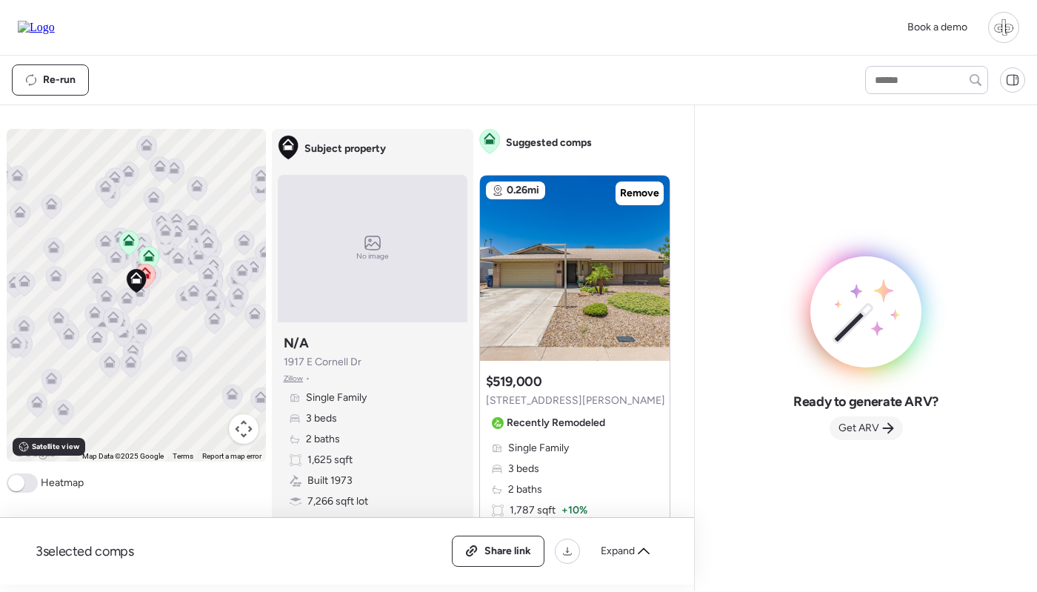
click at [856, 422] on span "Get ARV" at bounding box center [859, 428] width 41 height 15
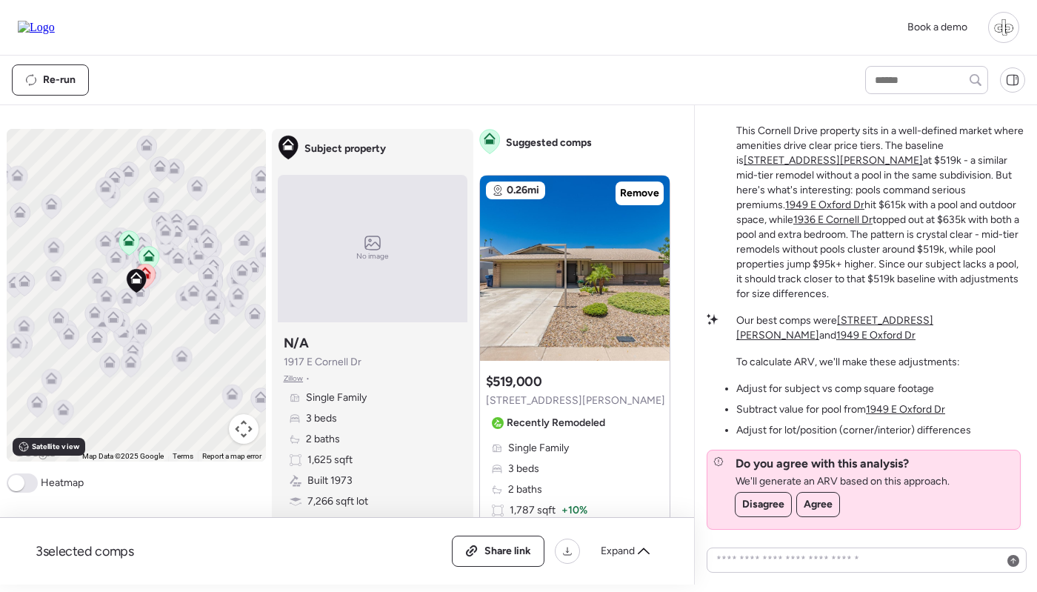
click at [905, 324] on u "[STREET_ADDRESS][PERSON_NAME]" at bounding box center [834, 327] width 197 height 27
click at [916, 329] on u "1949 E Oxford Dr" at bounding box center [875, 335] width 79 height 13
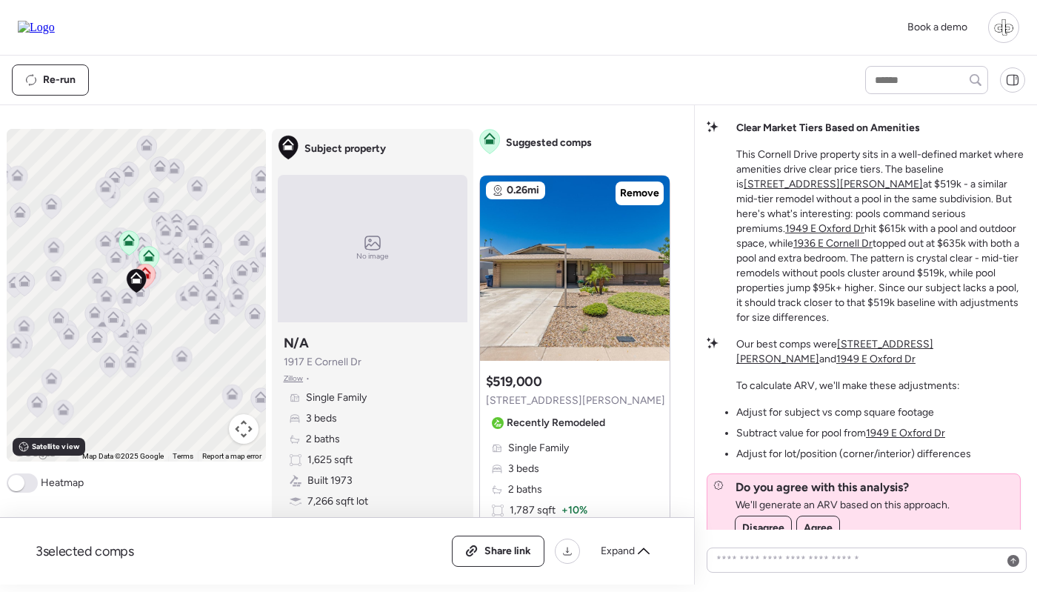
scroll to position [-32, 0]
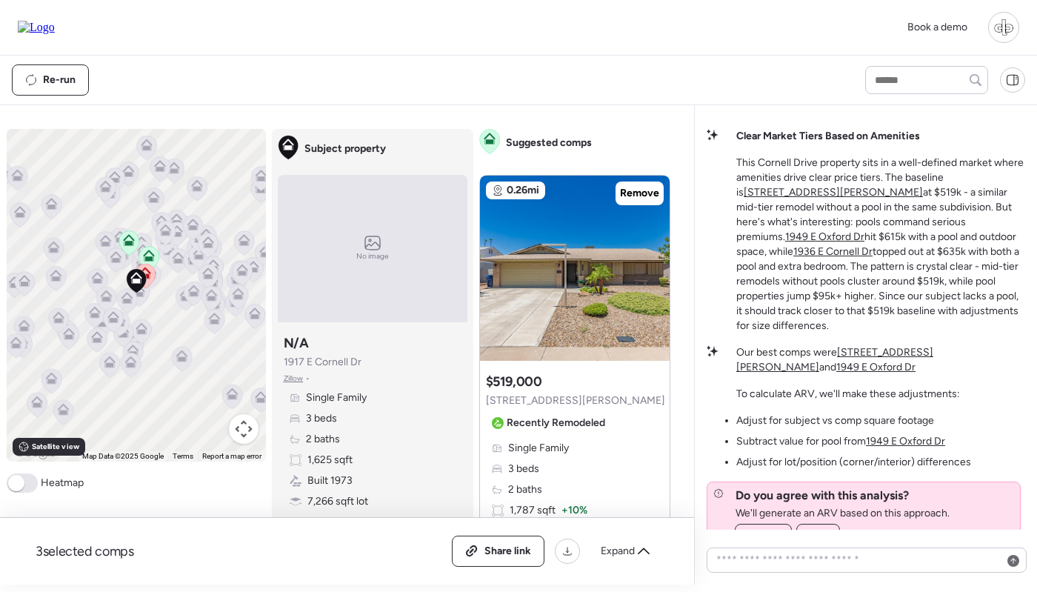
click at [865, 236] on u "1949 E Oxford Dr" at bounding box center [824, 236] width 79 height 13
click at [972, 199] on p "This Cornell Drive property sits in a well-defined market where amenities drive…" at bounding box center [880, 245] width 289 height 178
click at [923, 191] on u "[STREET_ADDRESS][PERSON_NAME]" at bounding box center [833, 192] width 179 height 13
click at [770, 199] on u "[STREET_ADDRESS][PERSON_NAME]" at bounding box center [833, 192] width 179 height 13
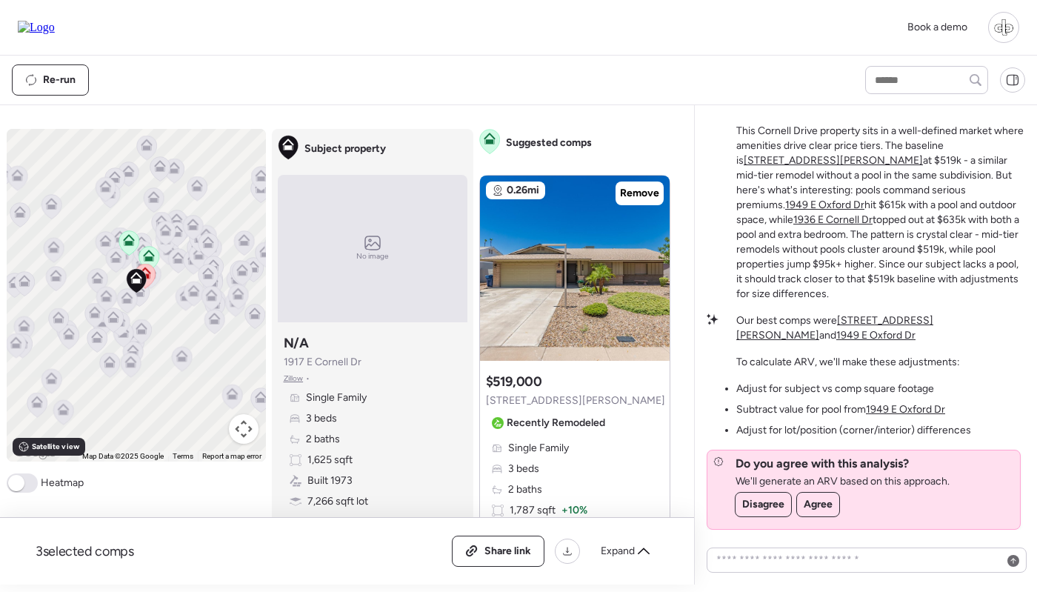
scroll to position [0, 0]
click at [899, 413] on u "1949 E Oxford Dr" at bounding box center [905, 409] width 79 height 13
click at [901, 411] on u "1949 E Oxford Dr" at bounding box center [905, 409] width 79 height 13
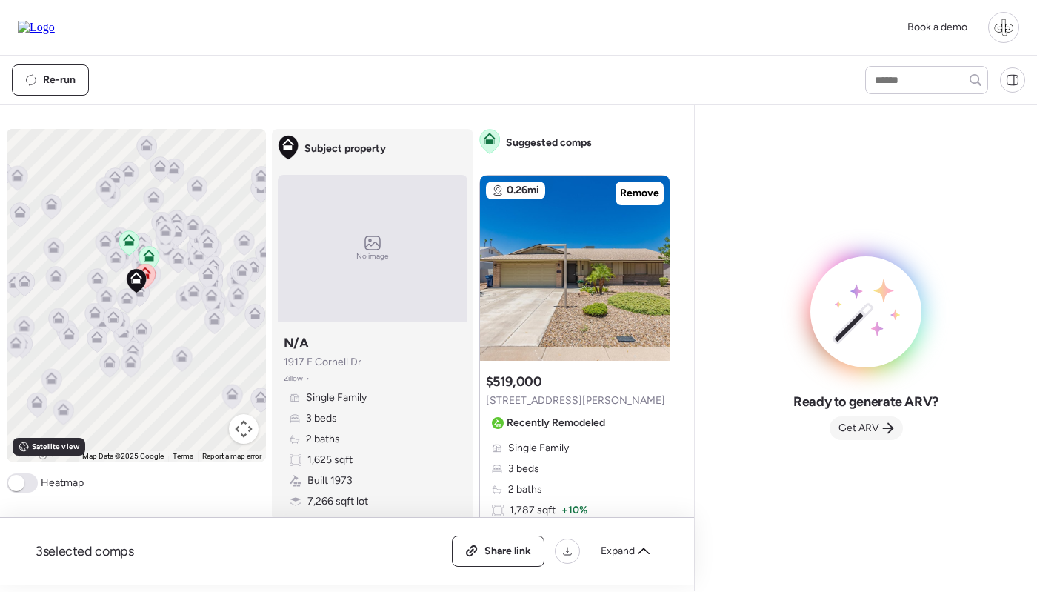
click at [862, 427] on span "Get ARV" at bounding box center [859, 428] width 41 height 15
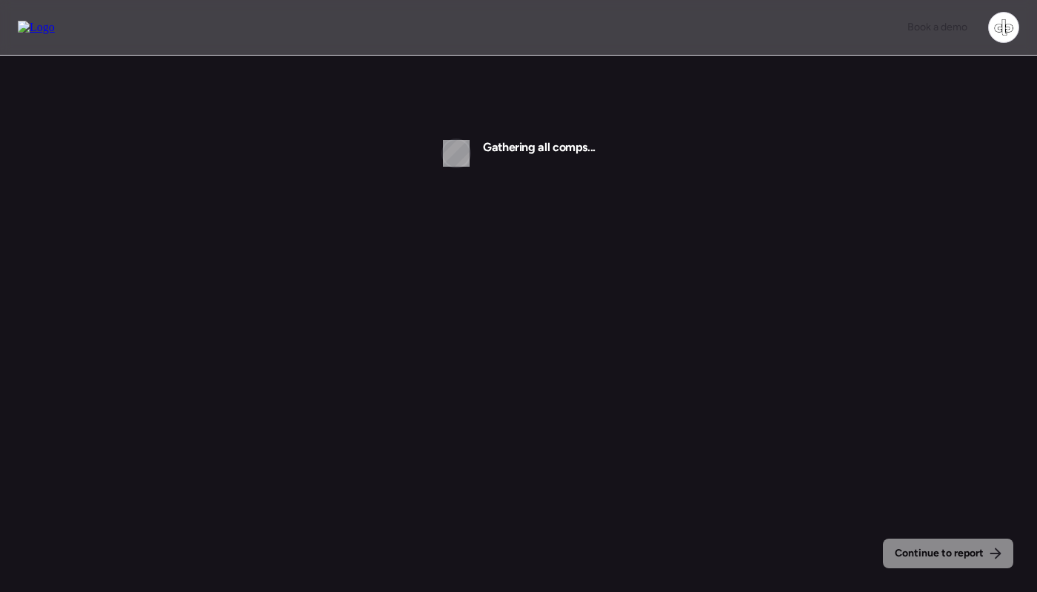
scroll to position [1, 0]
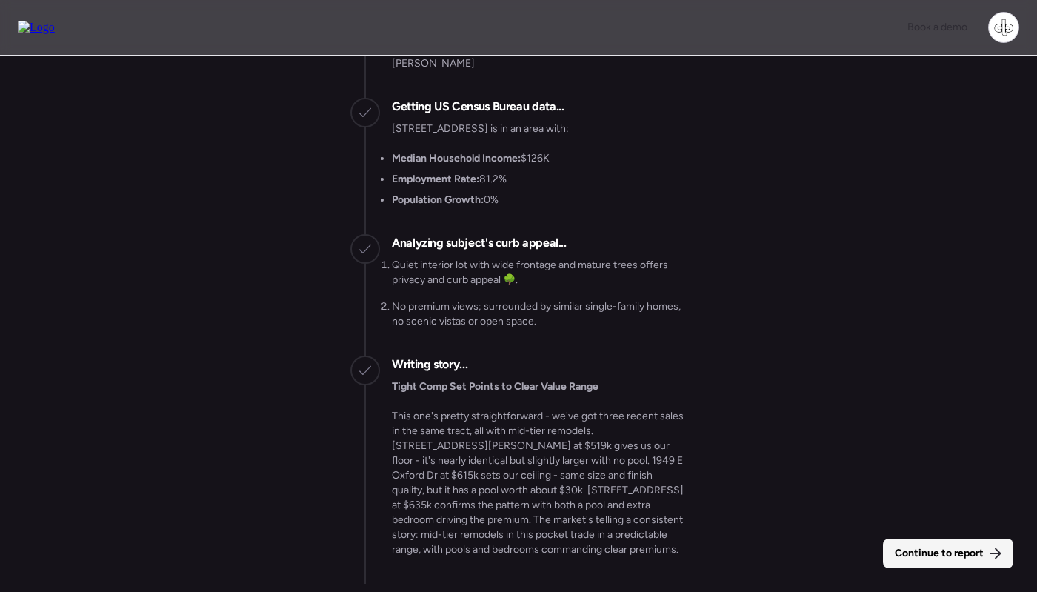
click at [933, 556] on span "Continue to report" at bounding box center [939, 553] width 89 height 15
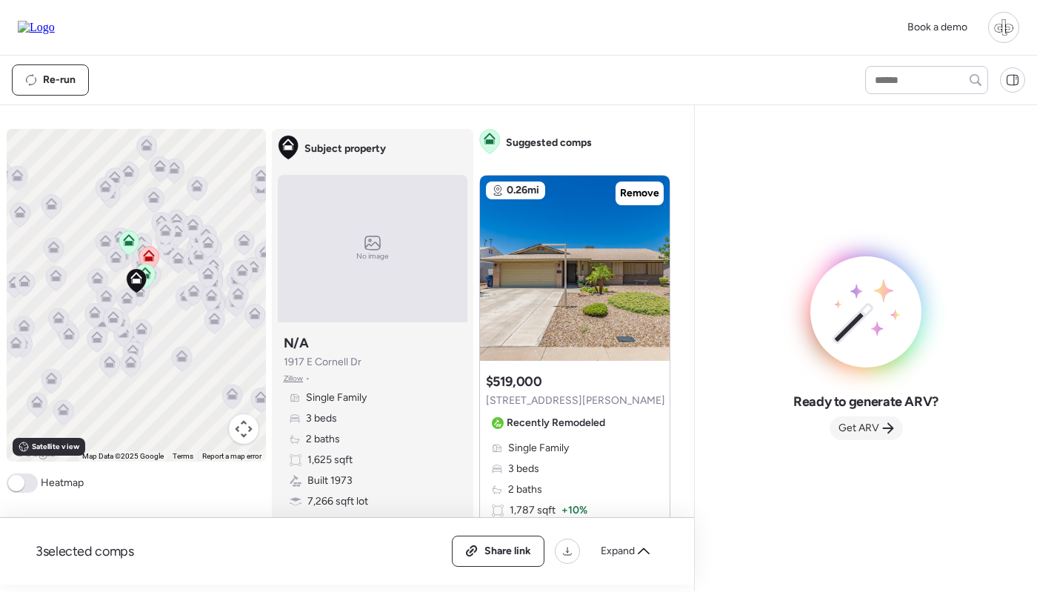
click at [847, 424] on span "Get ARV" at bounding box center [859, 428] width 41 height 15
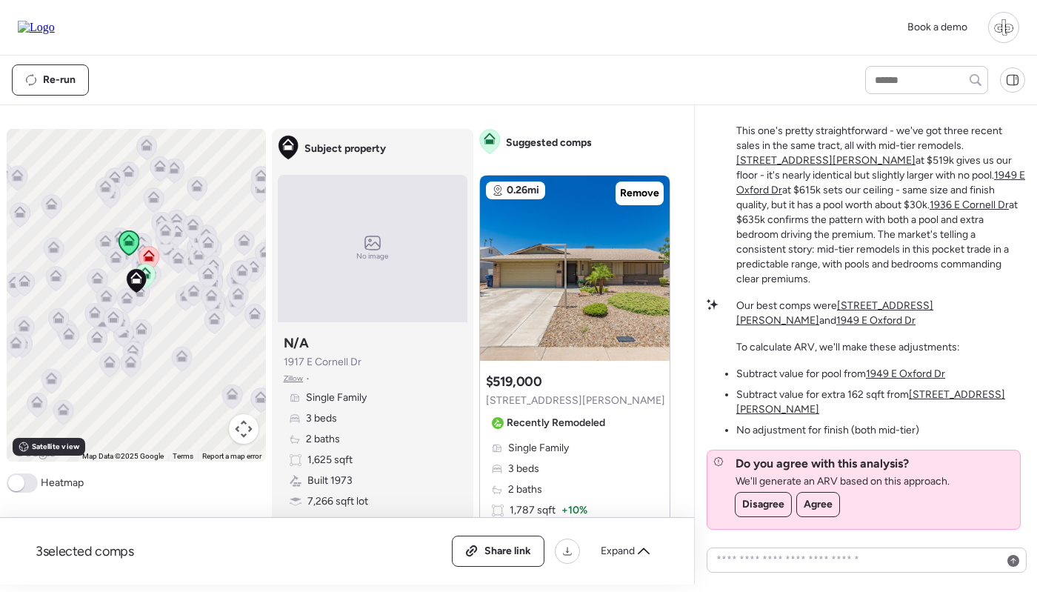
click at [568, 482] on div "Single Family 3 beds 2 baths 1,787 sqft + 10% Built 1972 -1 yr 7,349 sqft lot +…" at bounding box center [575, 521] width 178 height 160
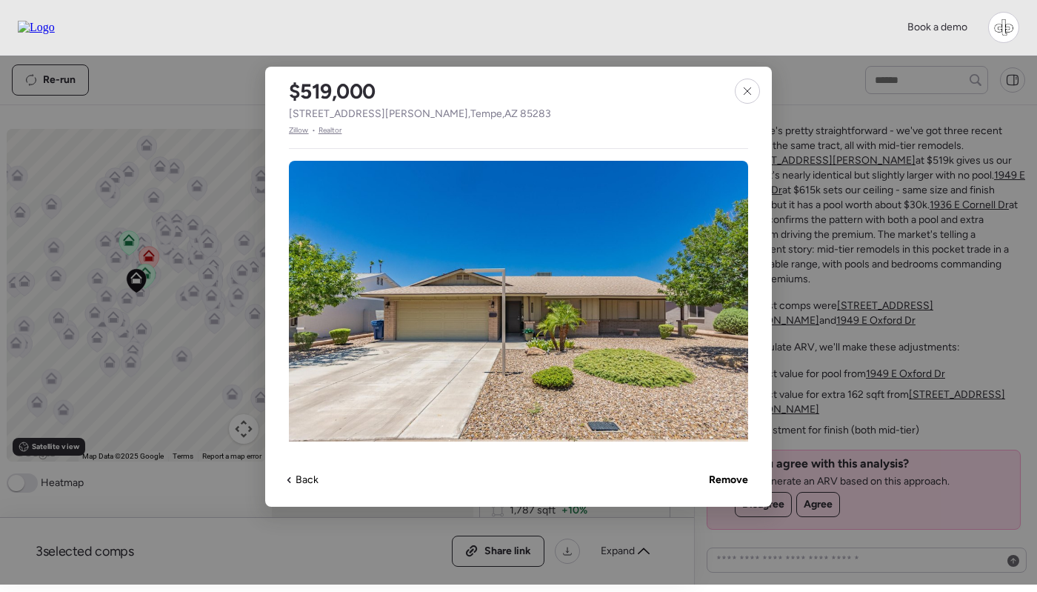
click at [293, 131] on span "Zillow" at bounding box center [299, 130] width 20 height 12
click at [742, 93] on icon at bounding box center [748, 91] width 12 height 12
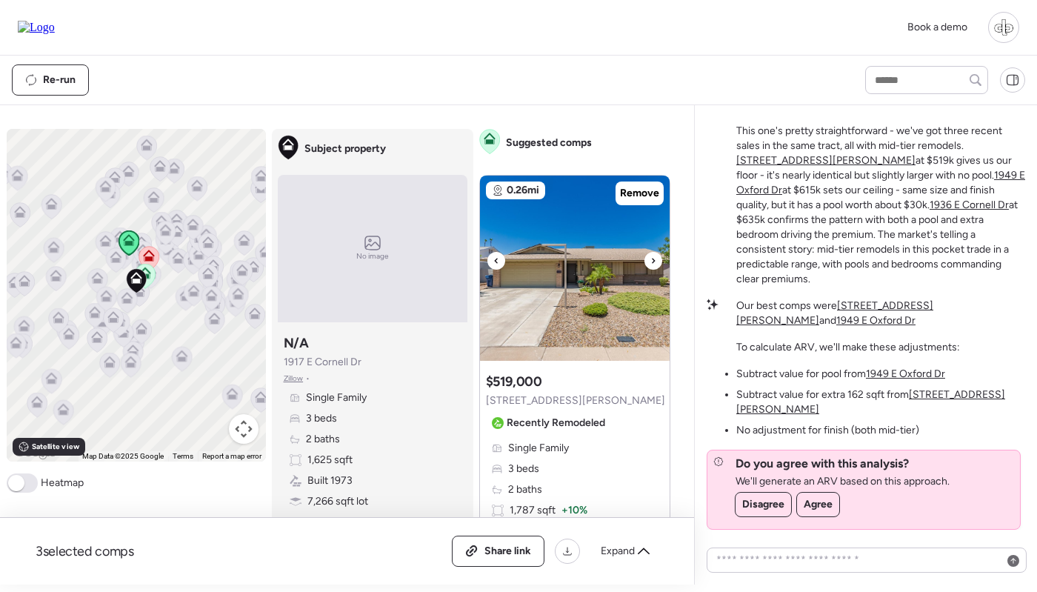
click at [563, 254] on img at bounding box center [575, 268] width 190 height 185
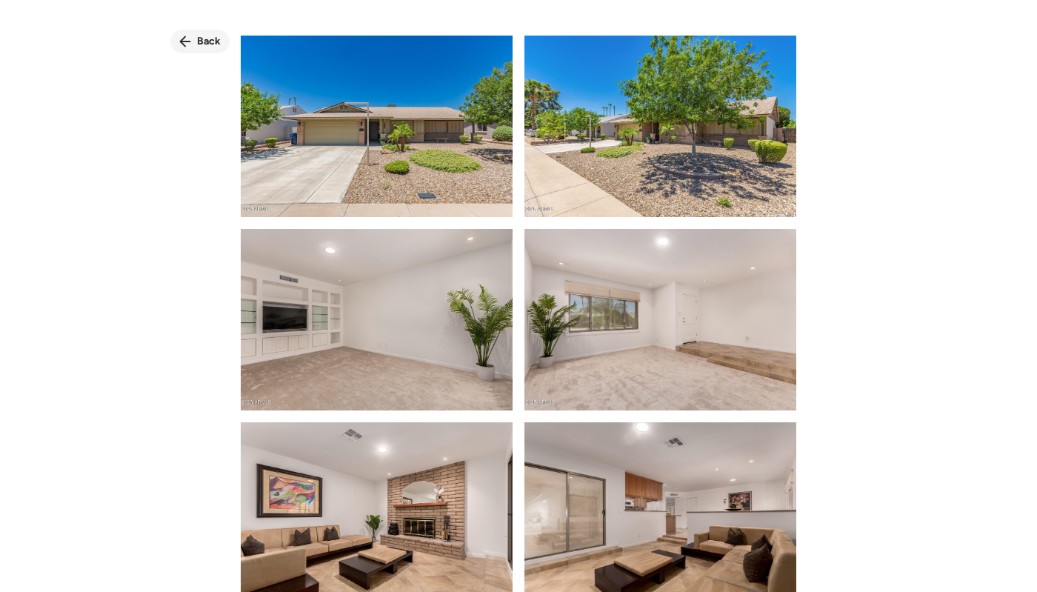
scroll to position [0, 0]
click at [211, 43] on span "Back" at bounding box center [209, 41] width 24 height 15
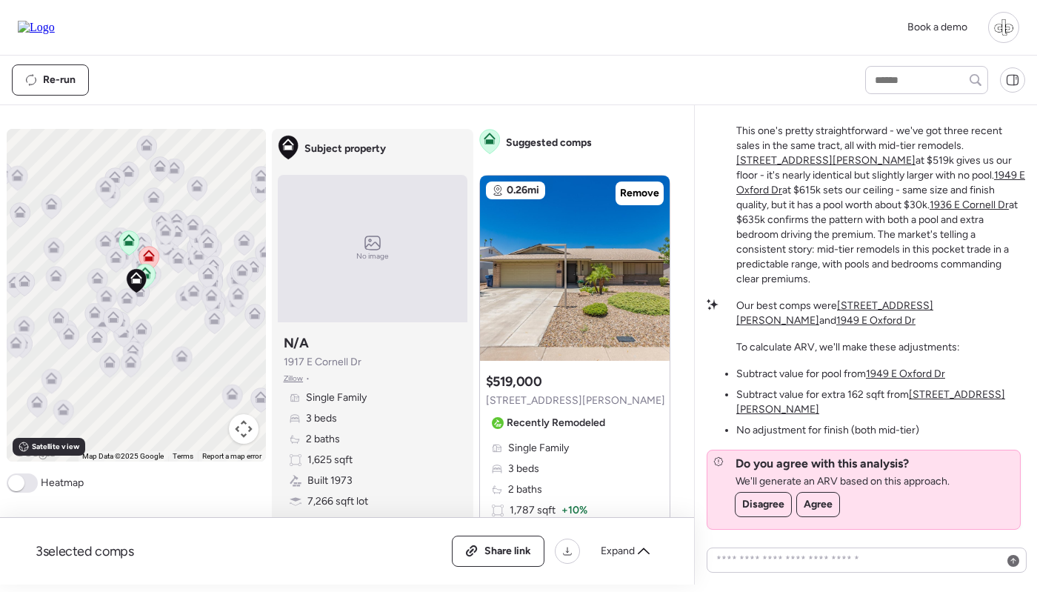
click at [905, 380] on u "1949 E Oxford Dr" at bounding box center [905, 373] width 79 height 13
click at [933, 404] on u "[STREET_ADDRESS][PERSON_NAME]" at bounding box center [870, 401] width 269 height 27
click at [902, 324] on u "[STREET_ADDRESS][PERSON_NAME]" at bounding box center [834, 312] width 197 height 27
click at [916, 322] on u "1949 E Oxford Dr" at bounding box center [875, 320] width 79 height 13
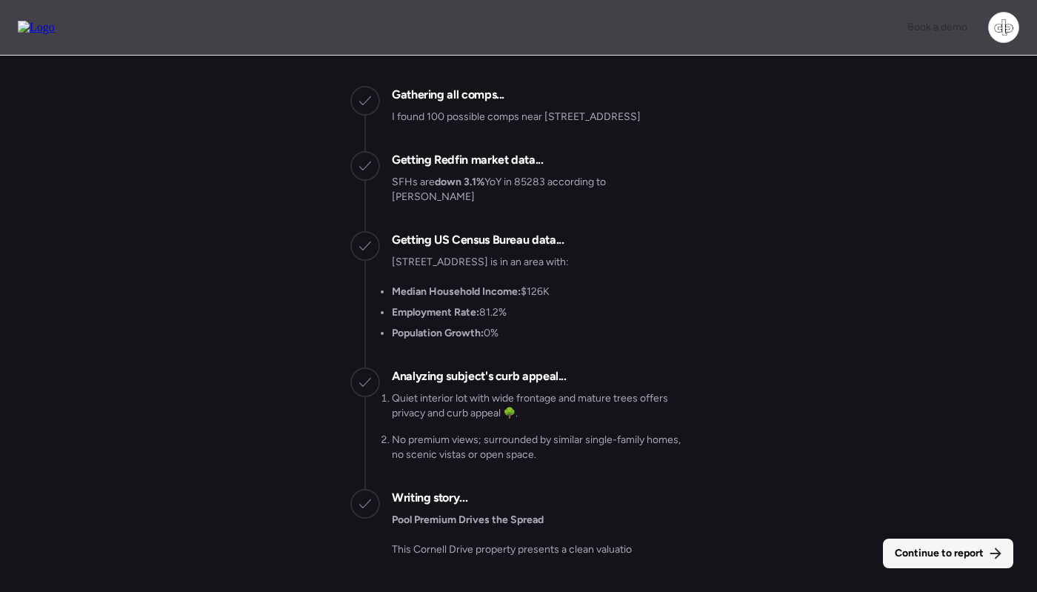
click at [948, 554] on span "Continue to report" at bounding box center [939, 553] width 89 height 15
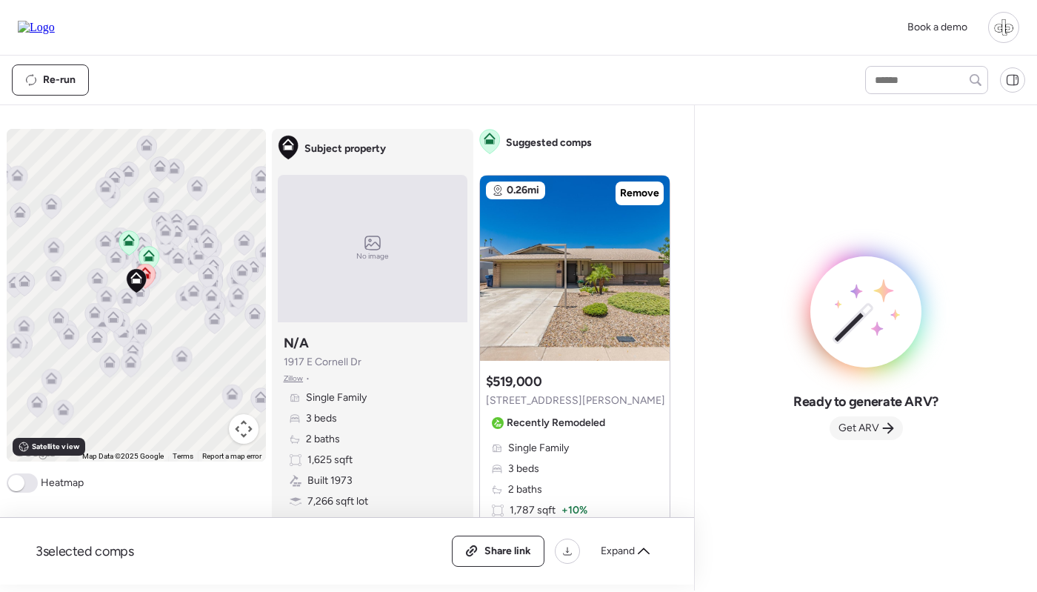
click at [865, 424] on span "Get ARV" at bounding box center [859, 428] width 41 height 15
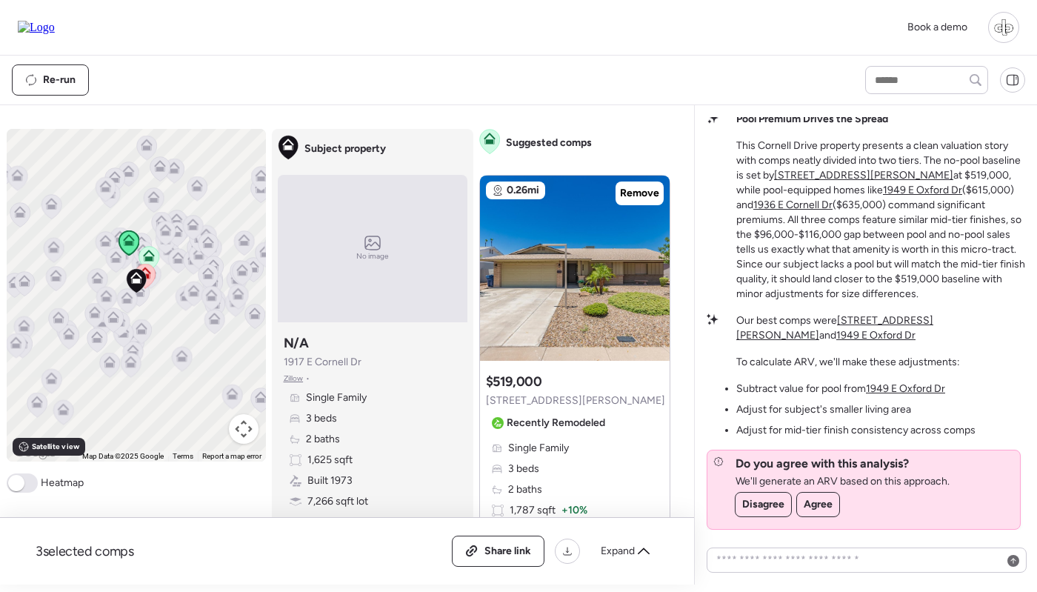
click at [588, 438] on div "Suggested comp $519,000 [STREET_ADDRESS][PERSON_NAME] Recently Remodeled Single…" at bounding box center [575, 515] width 190 height 296
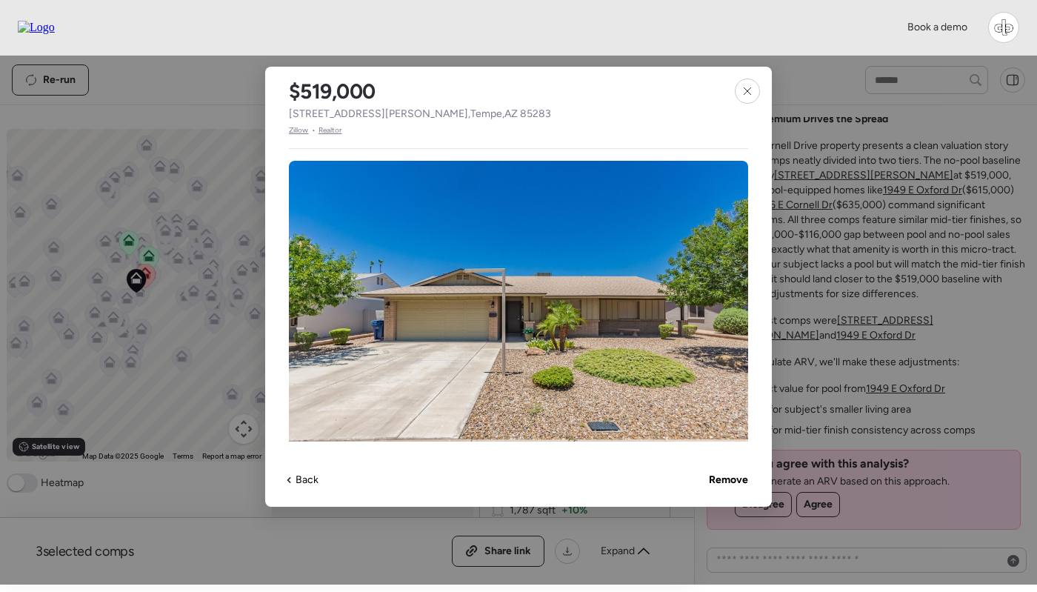
click at [299, 127] on span "Zillow" at bounding box center [299, 130] width 20 height 12
click at [744, 89] on icon at bounding box center [748, 91] width 12 height 12
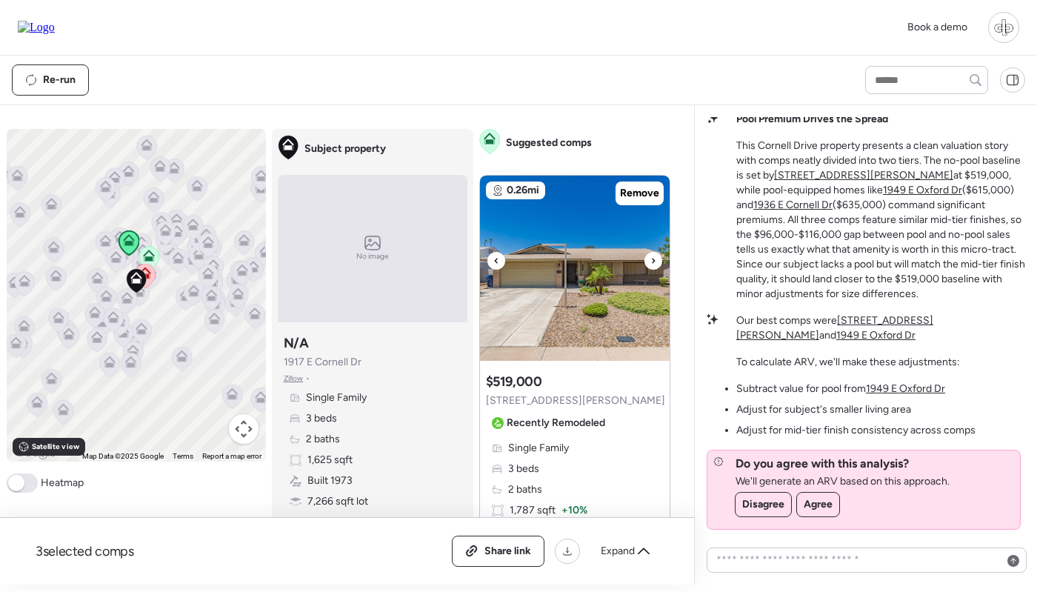
click at [587, 320] on img at bounding box center [575, 268] width 190 height 185
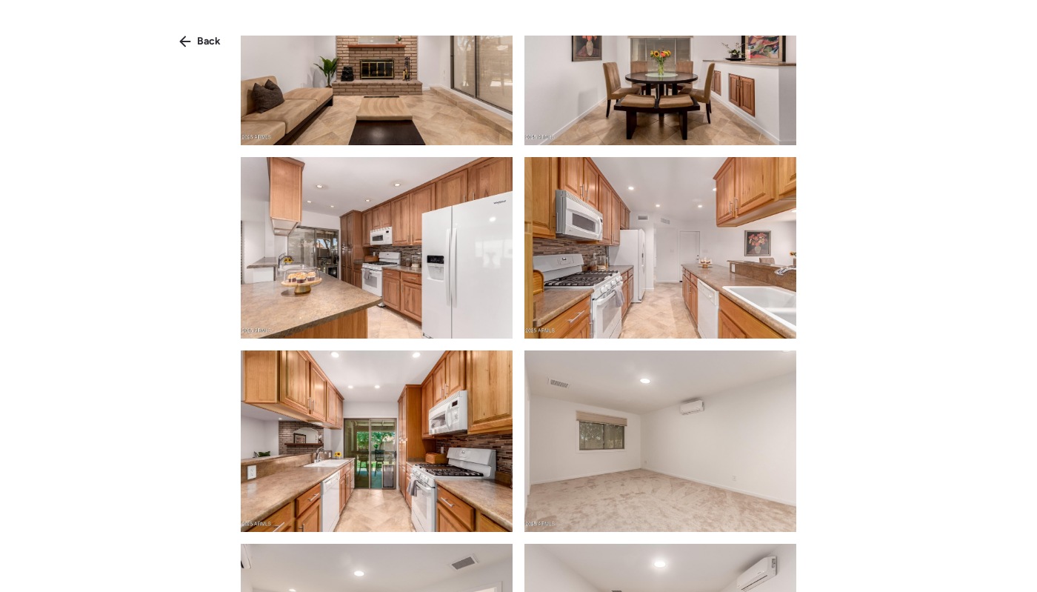
scroll to position [618, 0]
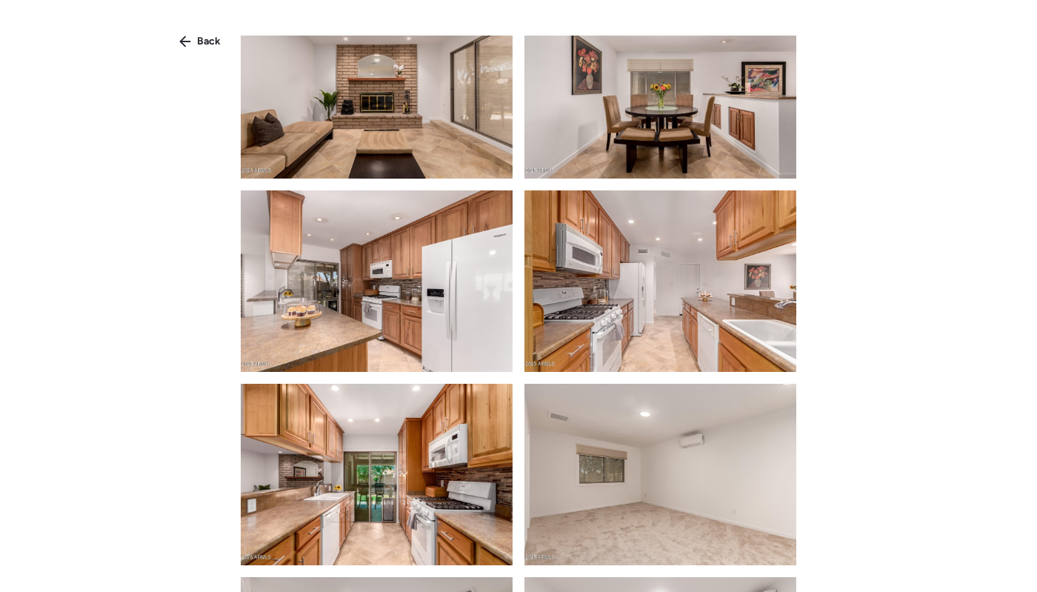
click at [426, 285] on img at bounding box center [377, 280] width 272 height 181
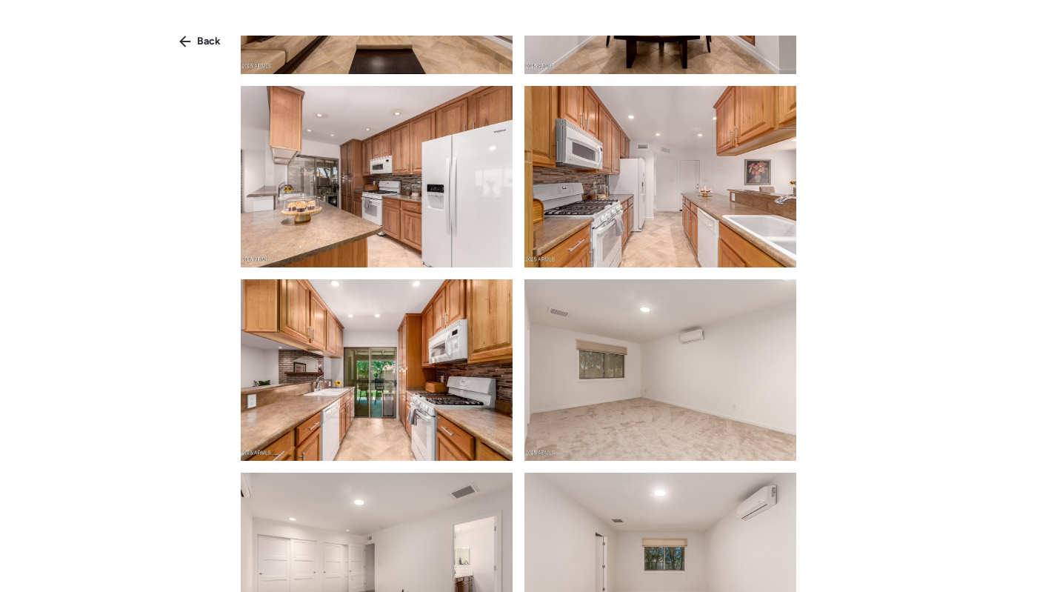
scroll to position [720, 0]
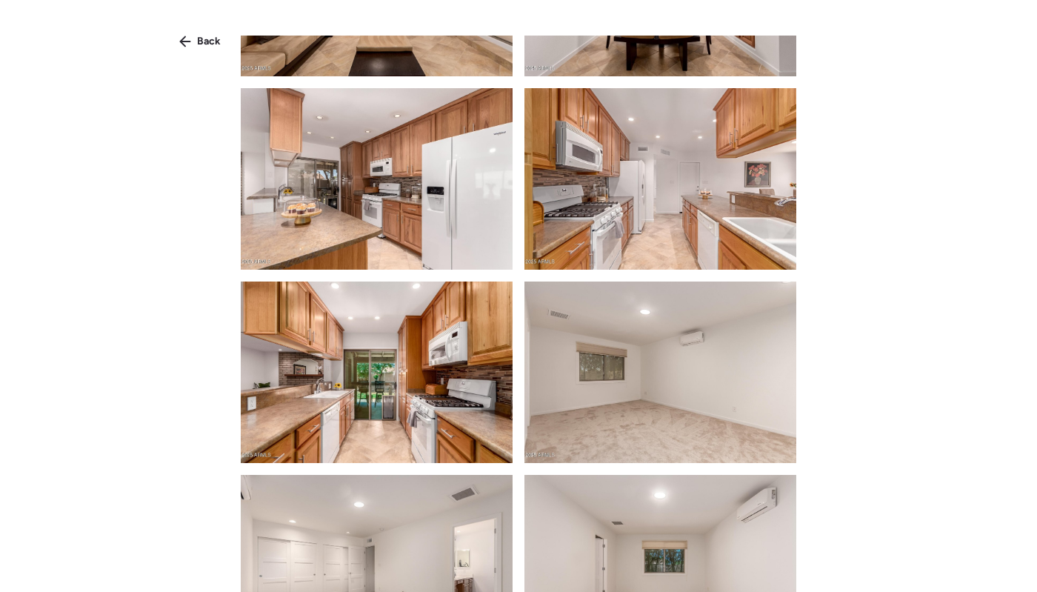
click at [659, 160] on img at bounding box center [660, 178] width 272 height 181
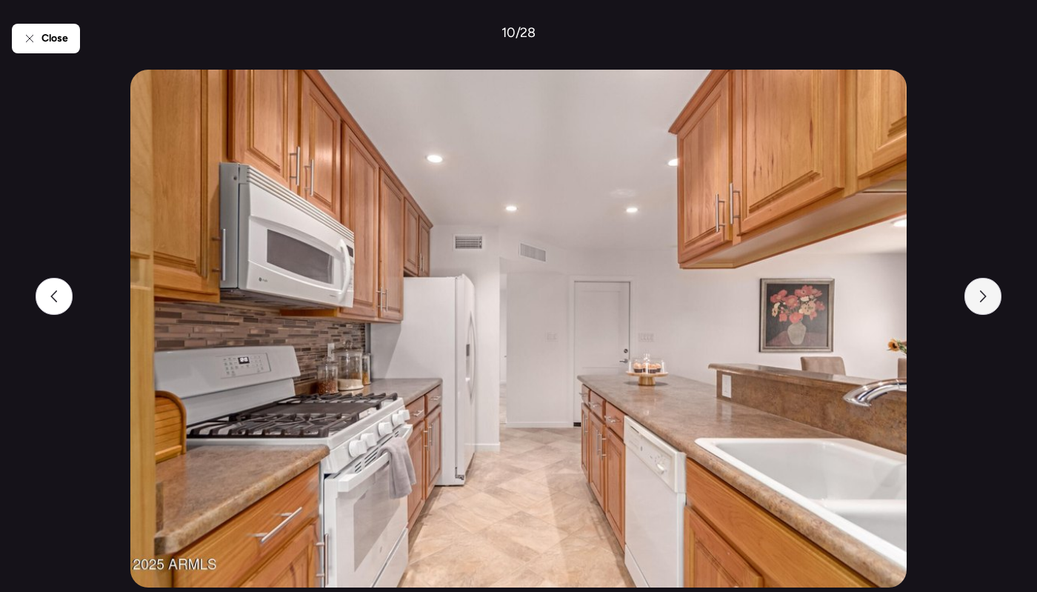
click at [995, 290] on div at bounding box center [983, 296] width 37 height 37
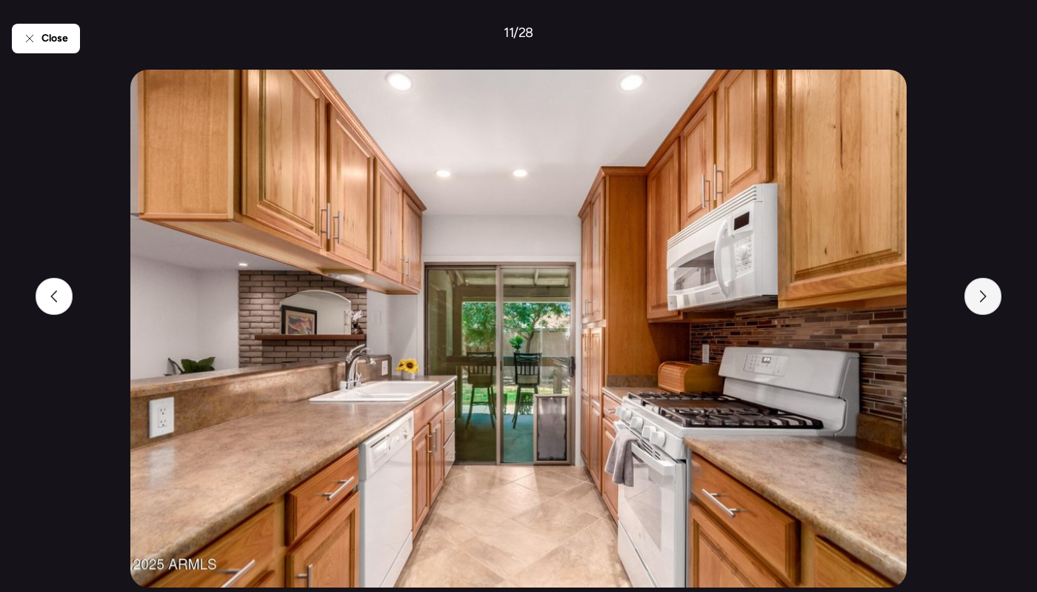
click at [994, 289] on div at bounding box center [983, 296] width 37 height 37
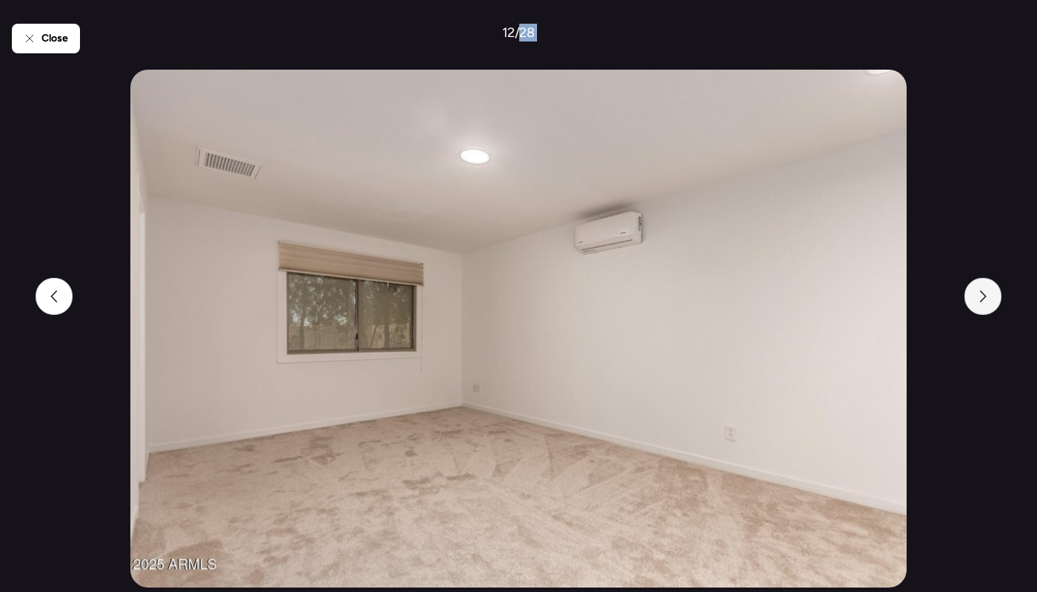
click at [994, 289] on div at bounding box center [983, 296] width 37 height 37
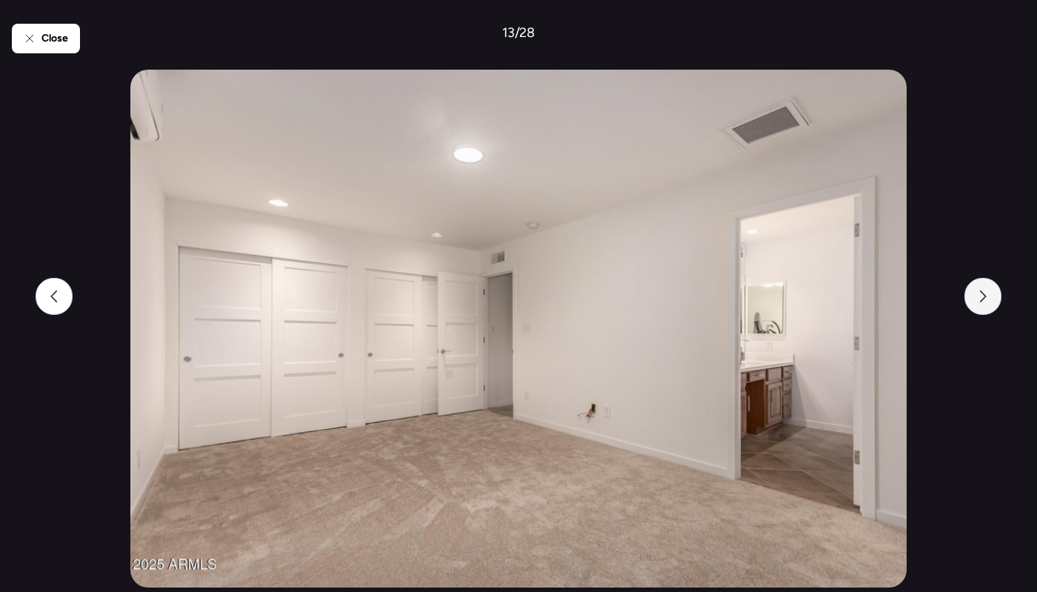
click at [994, 289] on div at bounding box center [983, 296] width 37 height 37
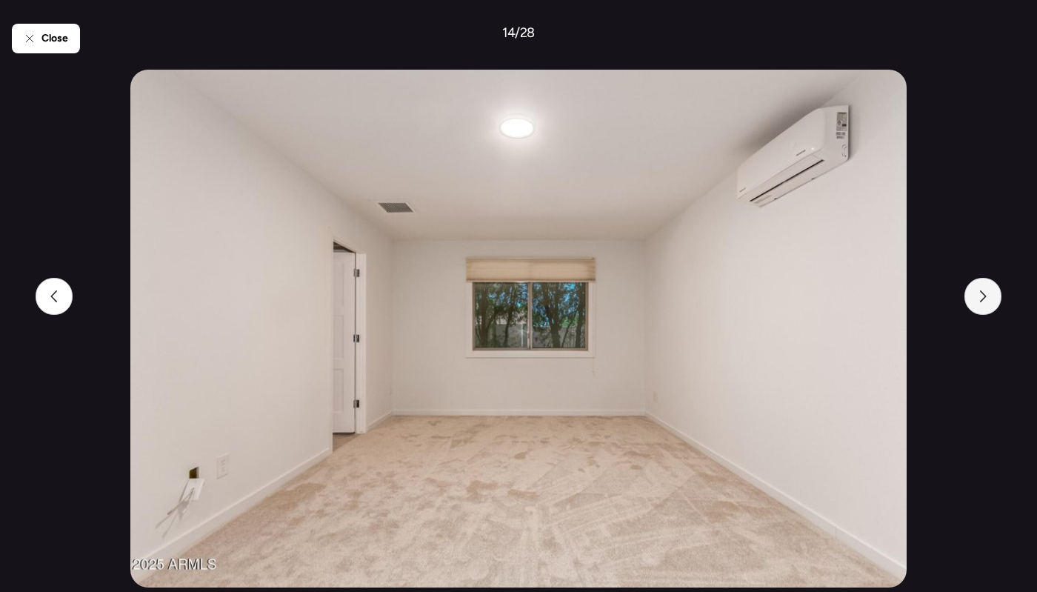
click at [994, 289] on div at bounding box center [983, 296] width 37 height 37
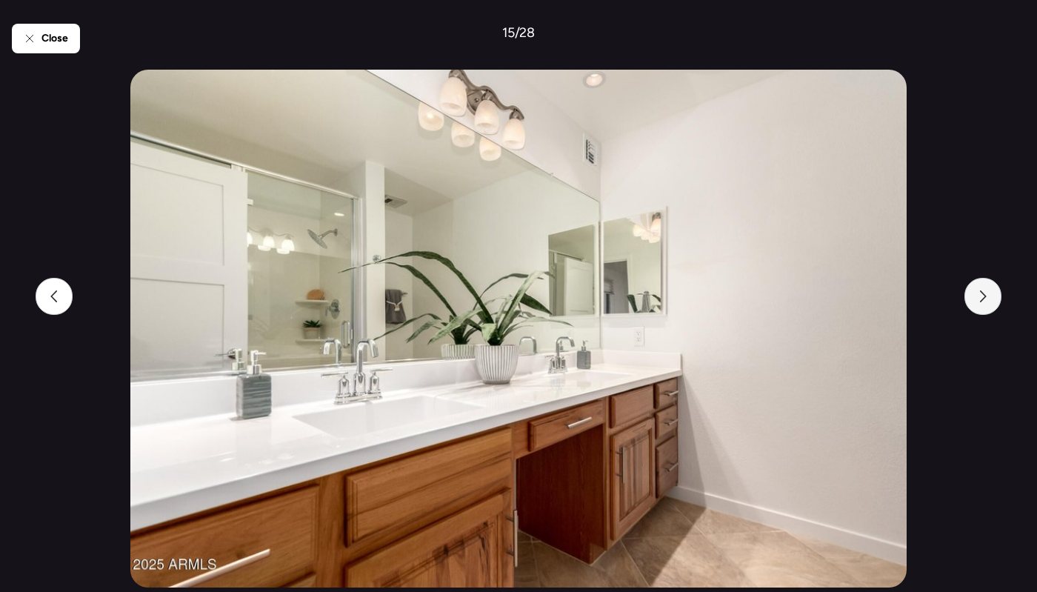
click at [994, 289] on div at bounding box center [983, 296] width 37 height 37
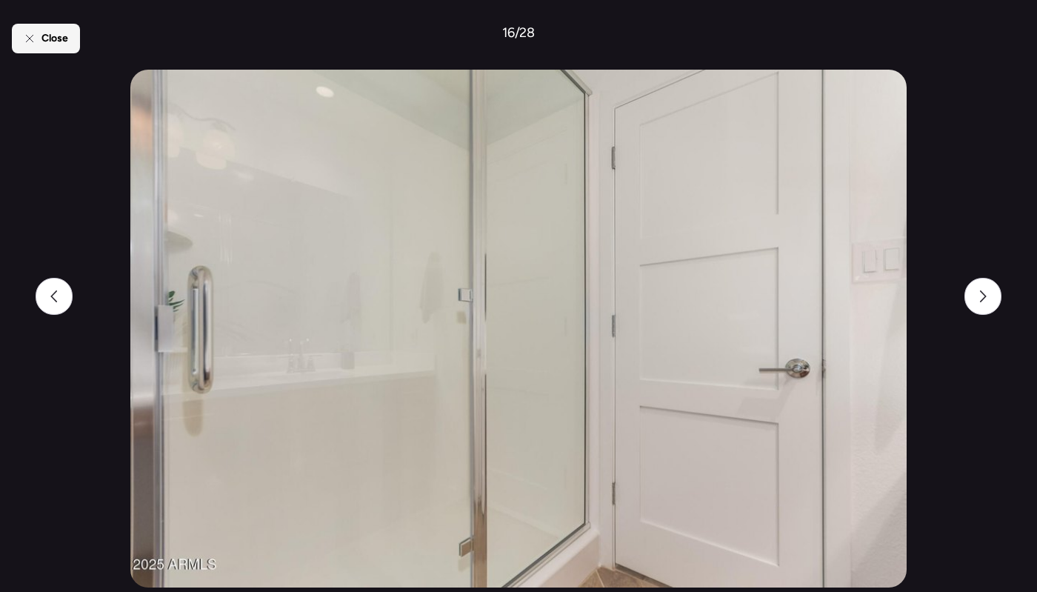
click at [28, 28] on div "Close" at bounding box center [46, 39] width 68 height 30
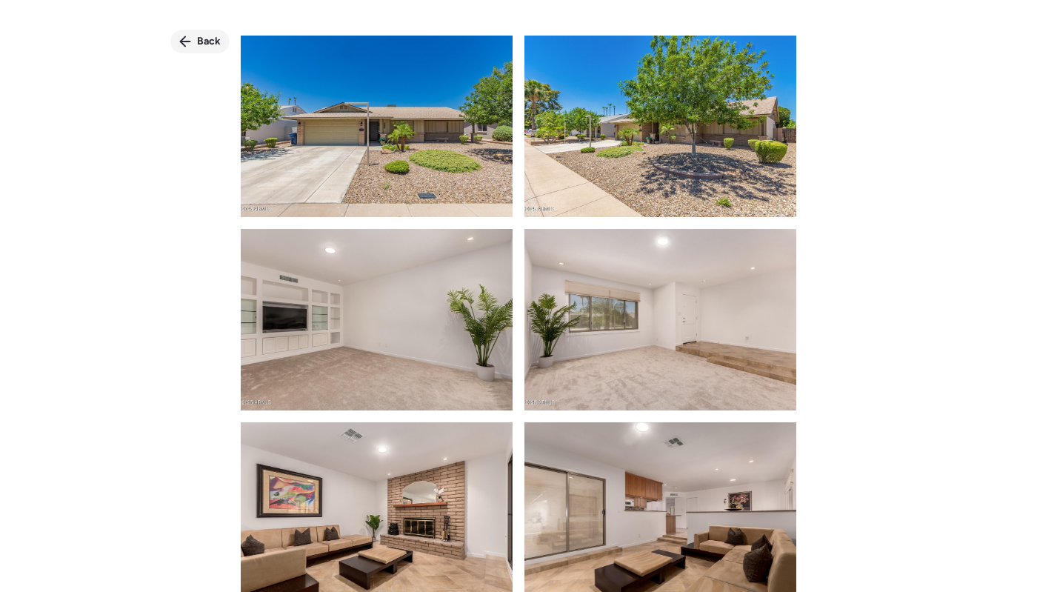
click at [206, 41] on span "Back" at bounding box center [209, 41] width 24 height 15
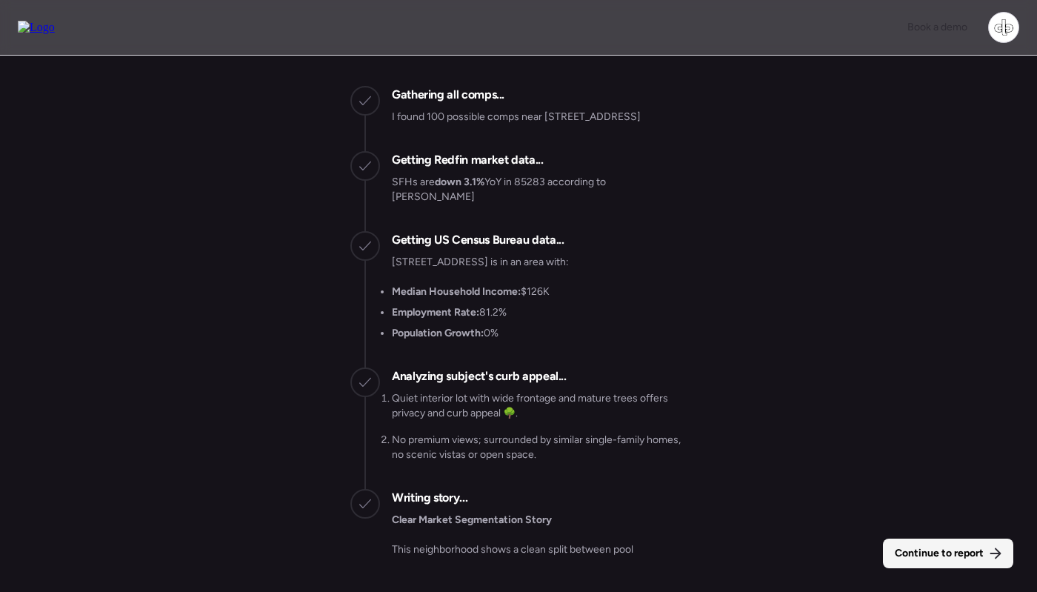
click at [959, 562] on div "Continue to report" at bounding box center [948, 554] width 130 height 30
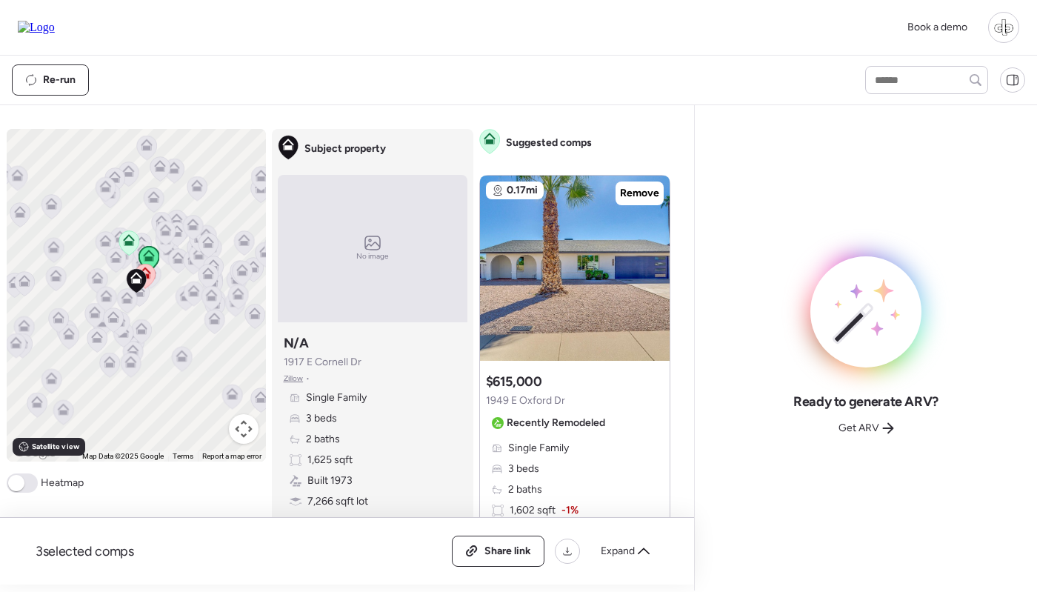
click at [589, 460] on div "Single Family 3 beds 2 baths 1,602 sqft -1% Built 1972 -1 yr 8,790 sqft lot + 2…" at bounding box center [575, 531] width 178 height 181
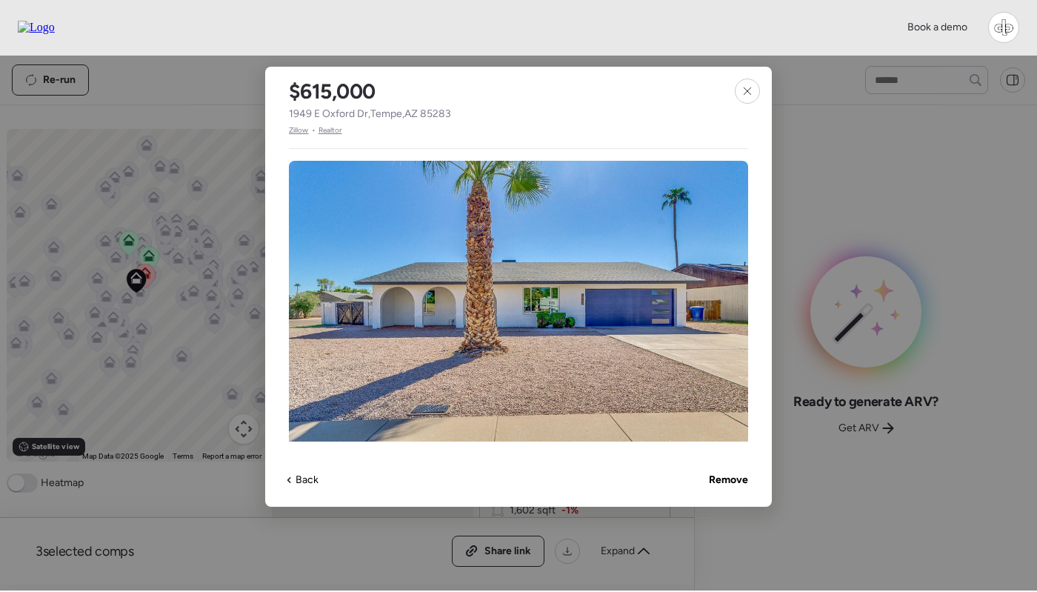
click at [299, 133] on span "Zillow" at bounding box center [299, 130] width 20 height 12
click at [754, 93] on div at bounding box center [747, 91] width 25 height 25
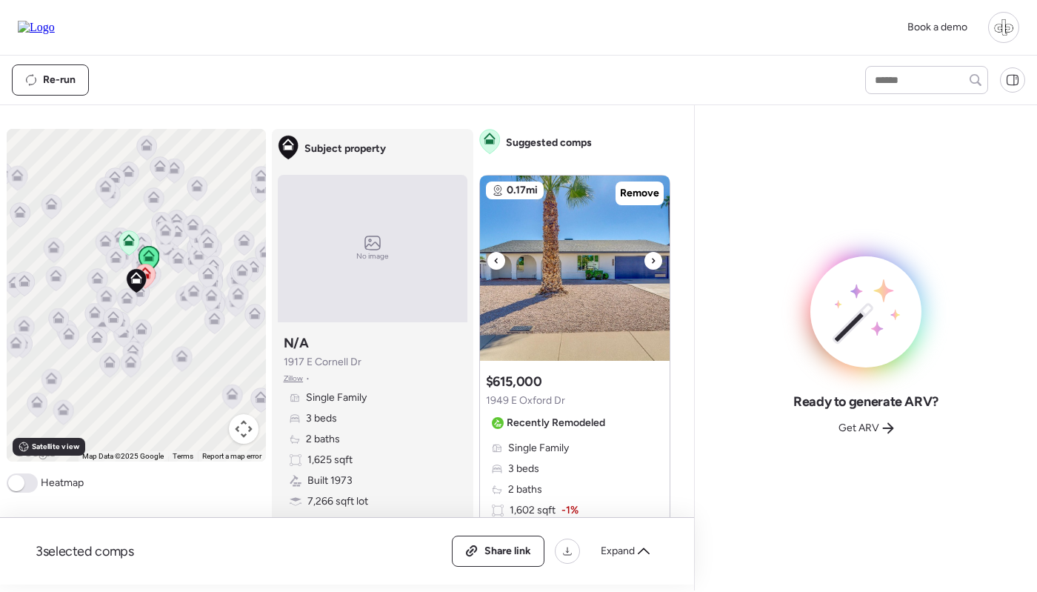
click at [545, 264] on img at bounding box center [575, 268] width 190 height 185
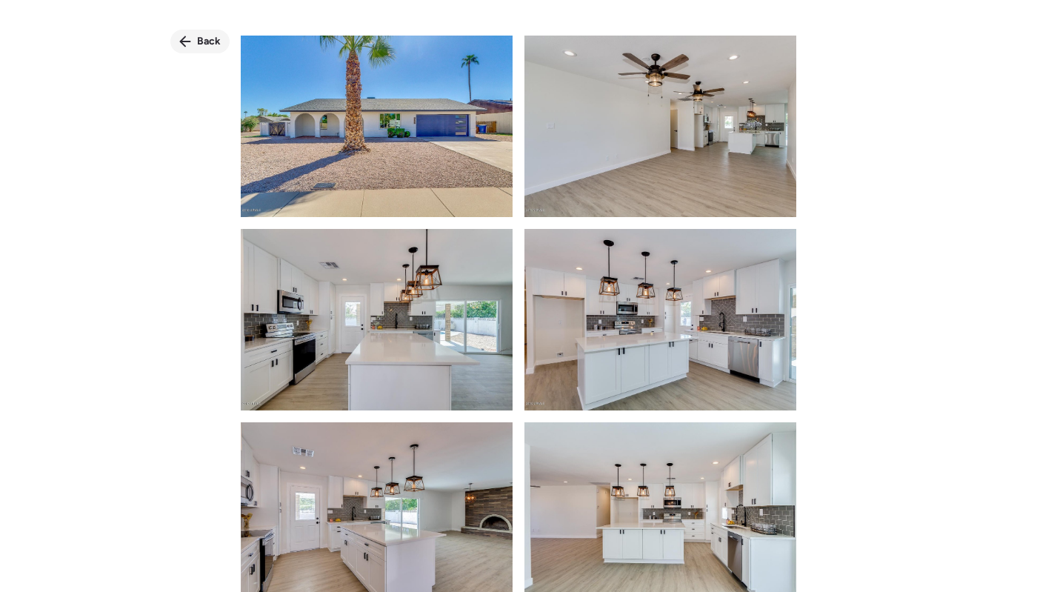
click at [207, 44] on span "Back" at bounding box center [209, 41] width 24 height 15
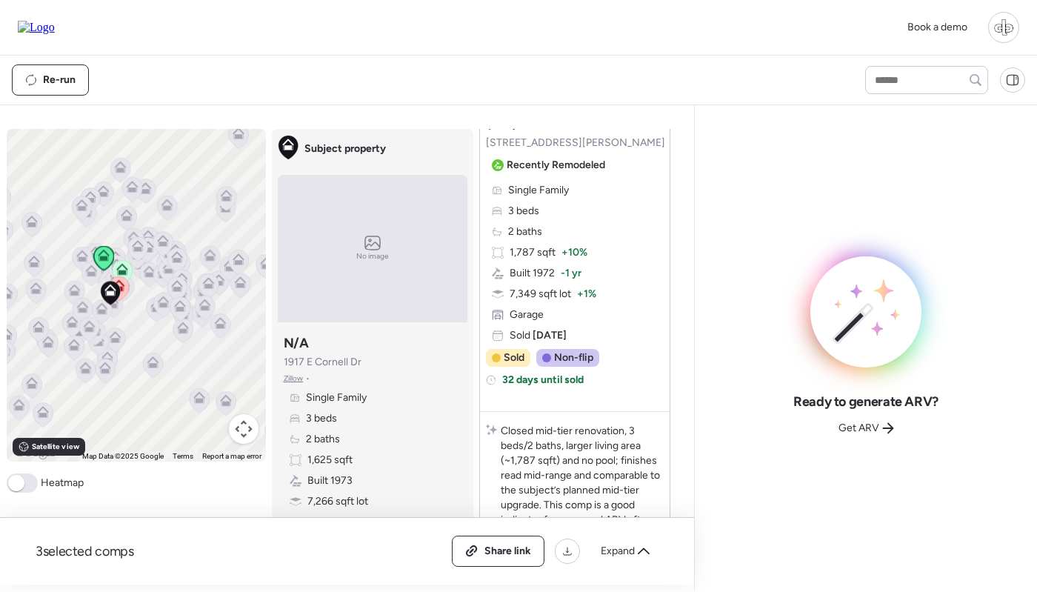
scroll to position [875, 0]
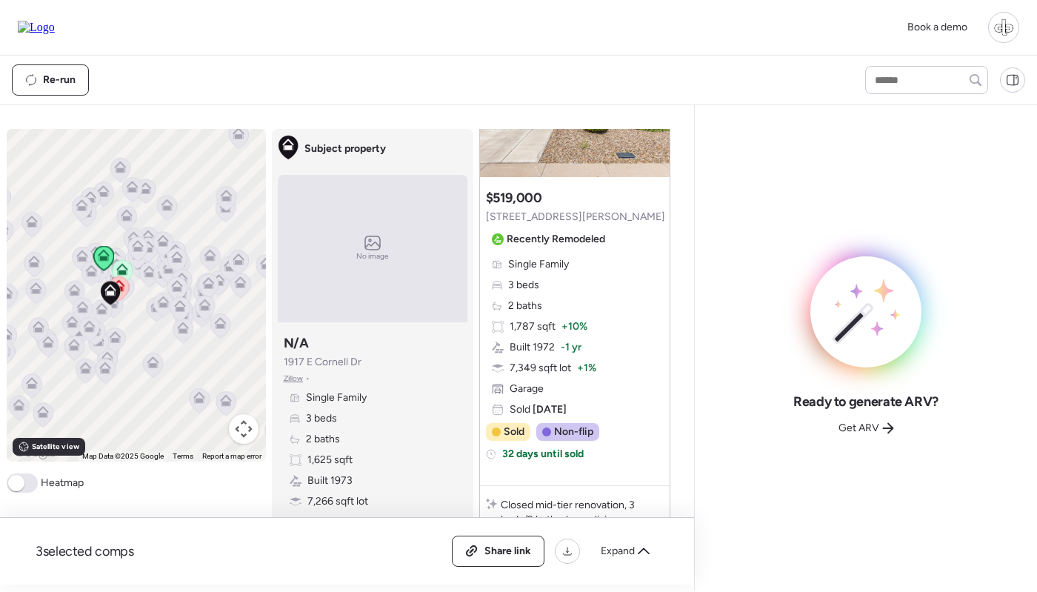
click at [553, 245] on span "Recently Remodeled" at bounding box center [556, 239] width 99 height 15
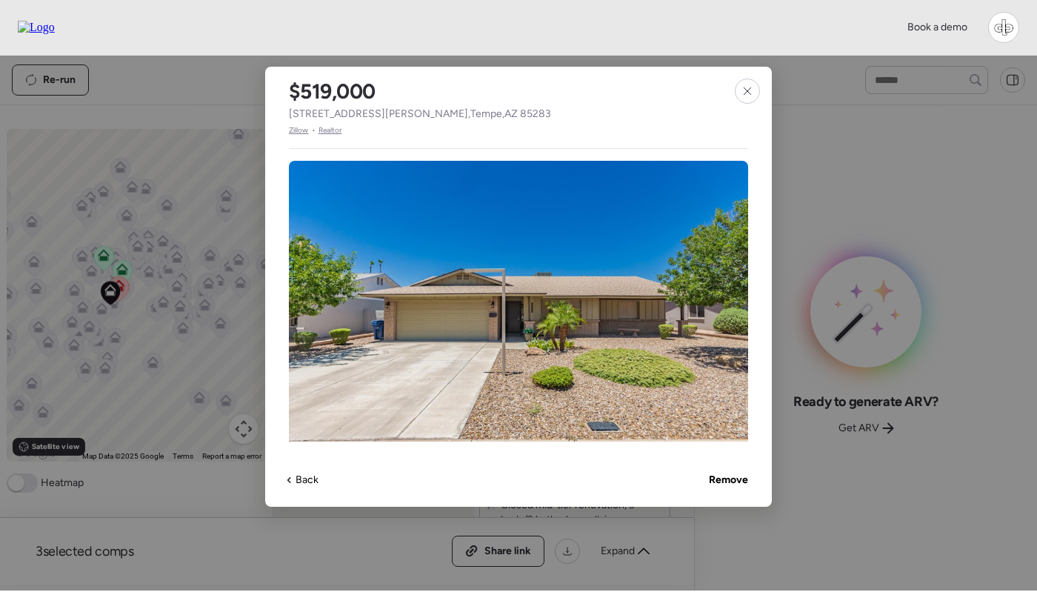
click at [300, 134] on span "Zillow" at bounding box center [299, 130] width 20 height 12
click at [739, 85] on div at bounding box center [747, 91] width 25 height 25
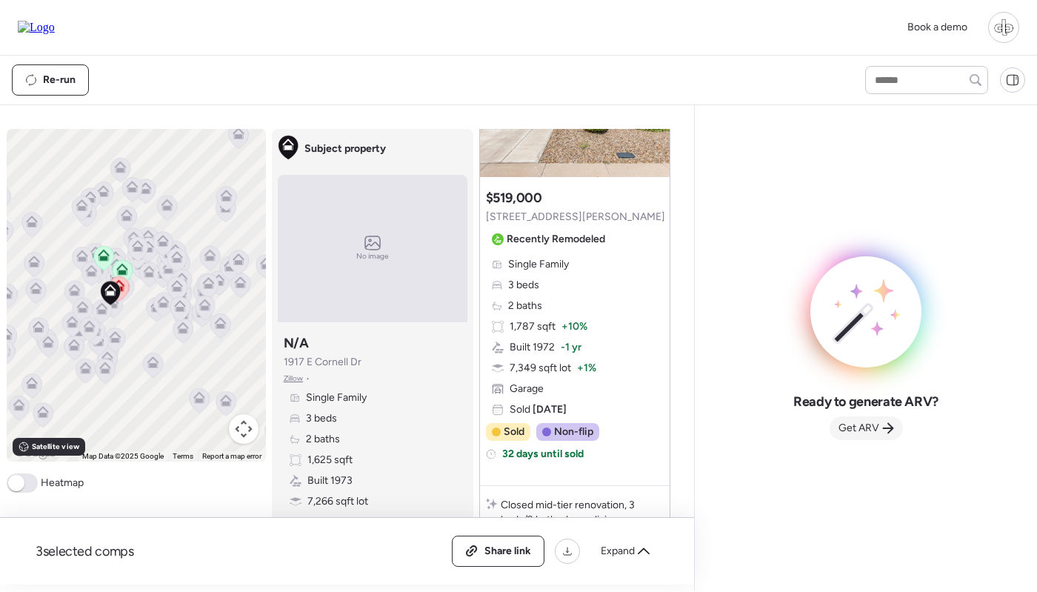
click at [866, 430] on span "Get ARV" at bounding box center [859, 428] width 41 height 15
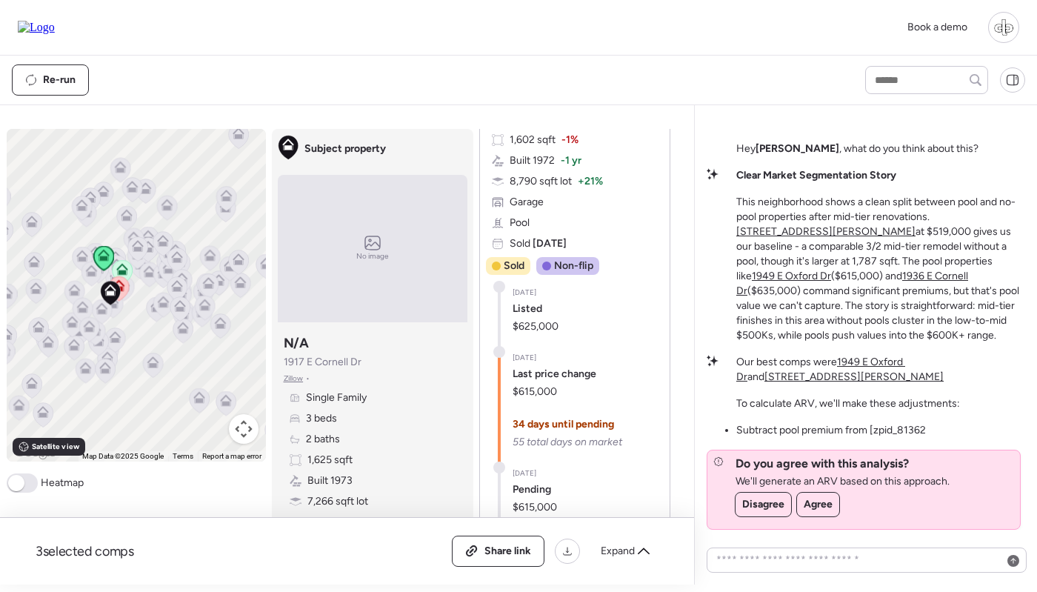
scroll to position [333, 0]
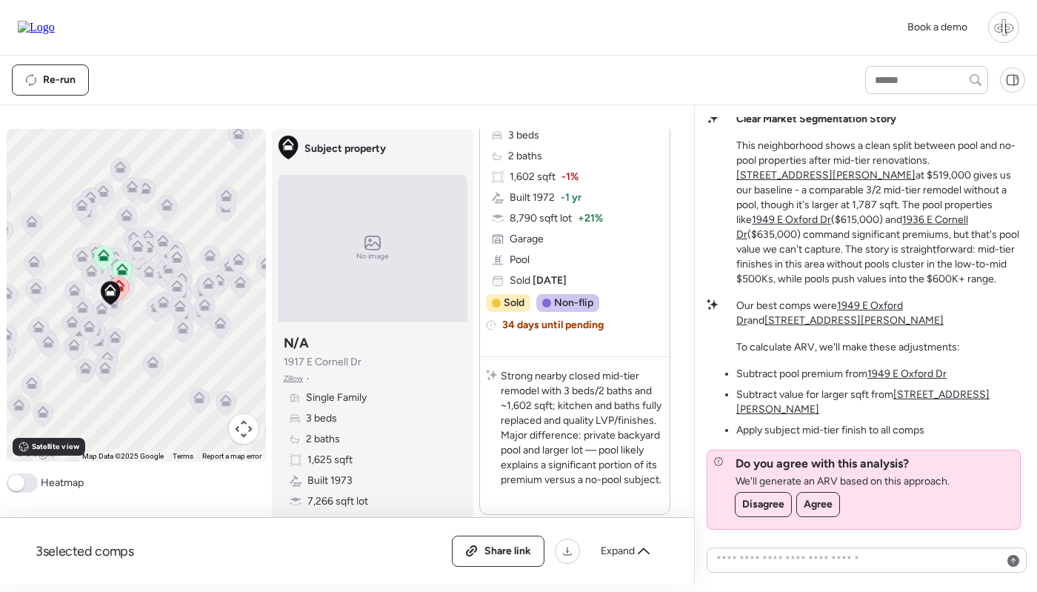
click at [945, 406] on u "[STREET_ADDRESS][PERSON_NAME]" at bounding box center [862, 401] width 253 height 27
click at [919, 380] on u "1949 E Oxford Dr" at bounding box center [906, 373] width 79 height 13
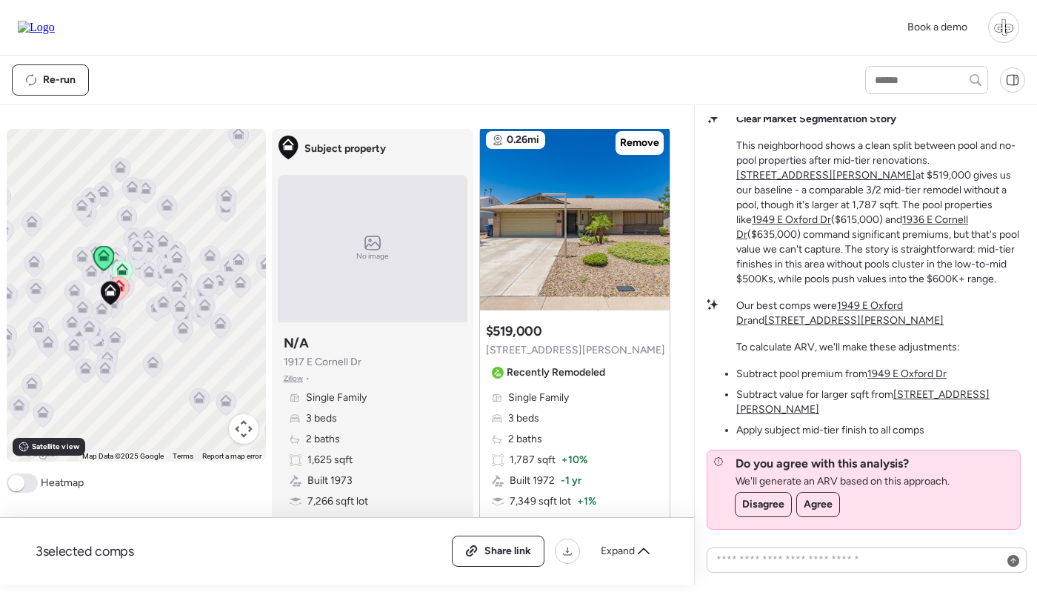
scroll to position [736, 0]
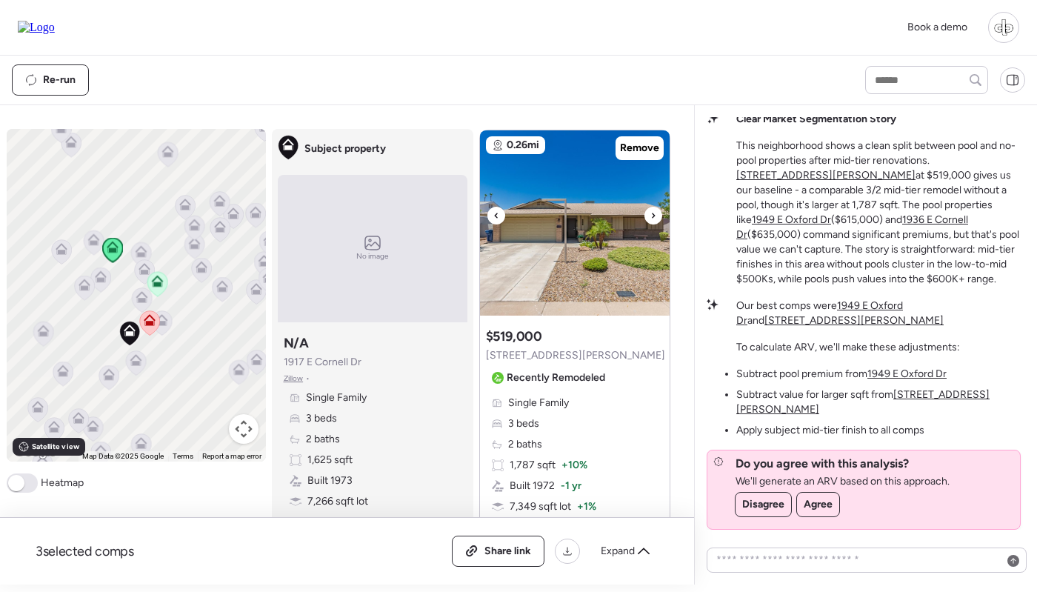
click at [564, 251] on img at bounding box center [575, 222] width 190 height 185
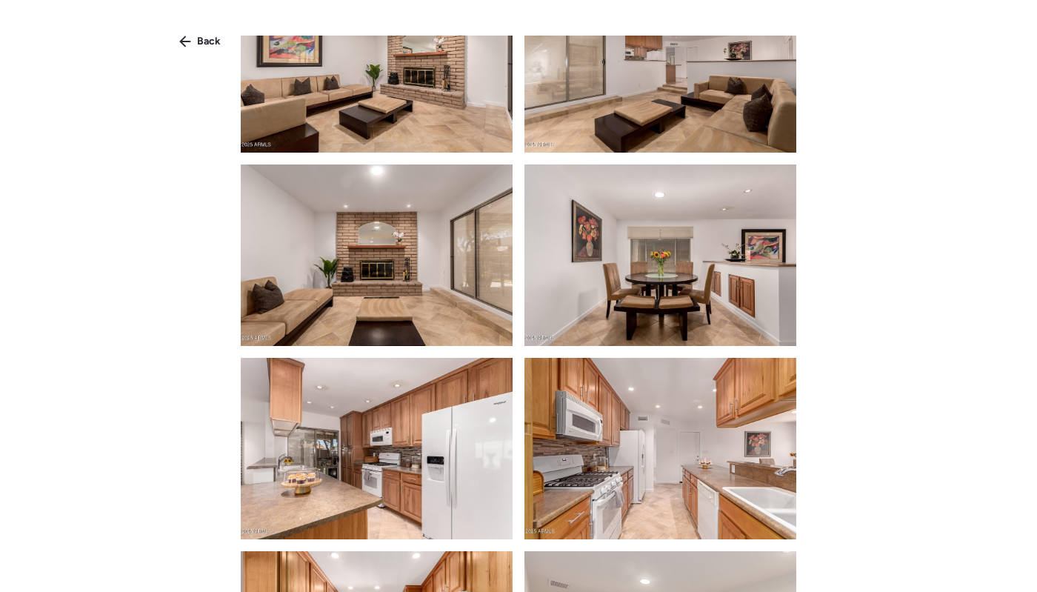
scroll to position [413, 0]
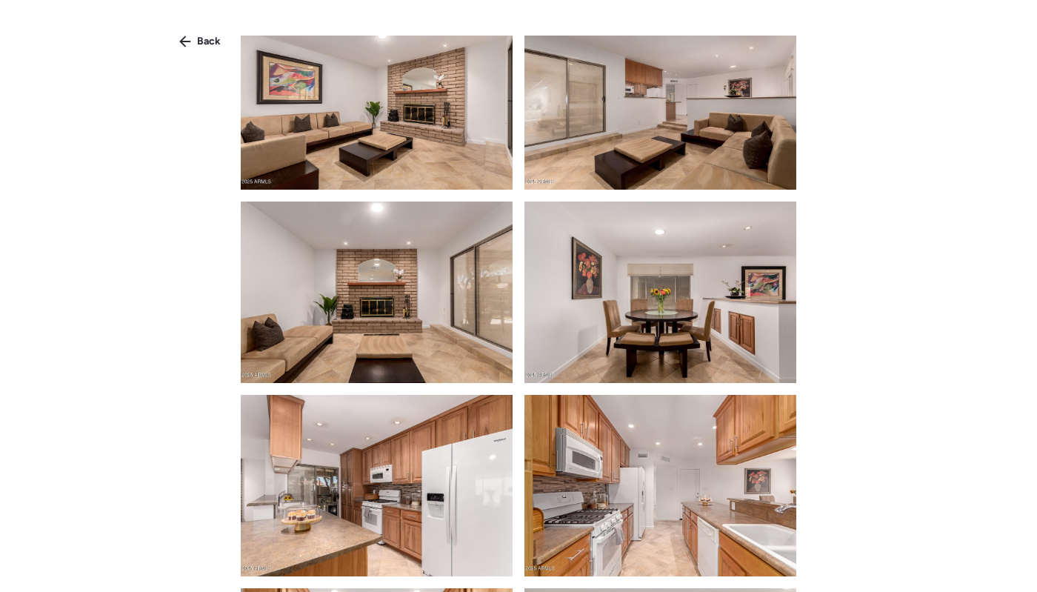
click at [416, 146] on img at bounding box center [377, 99] width 272 height 181
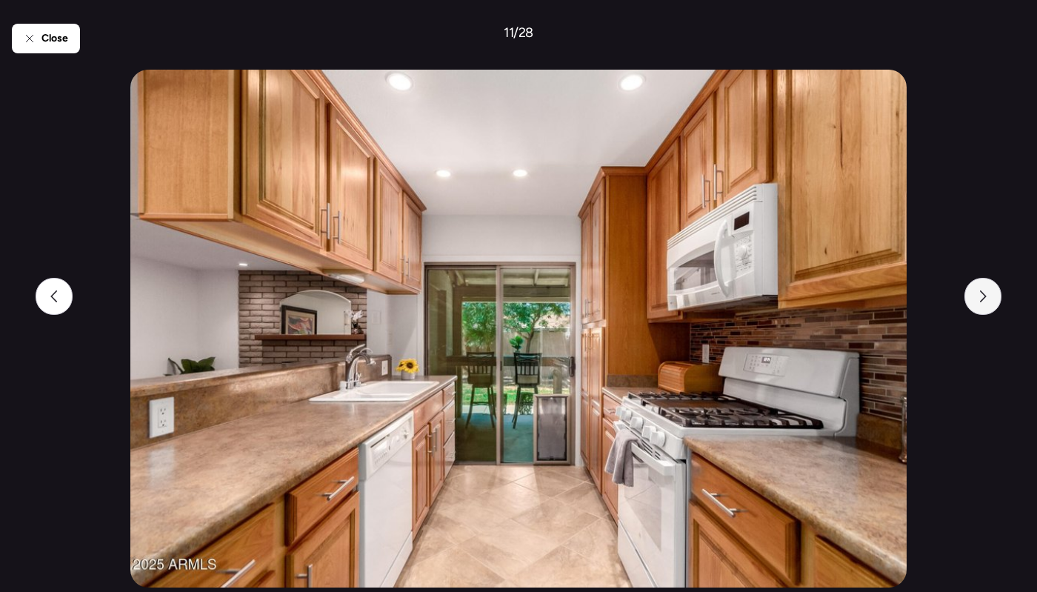
click at [981, 297] on icon at bounding box center [983, 296] width 12 height 12
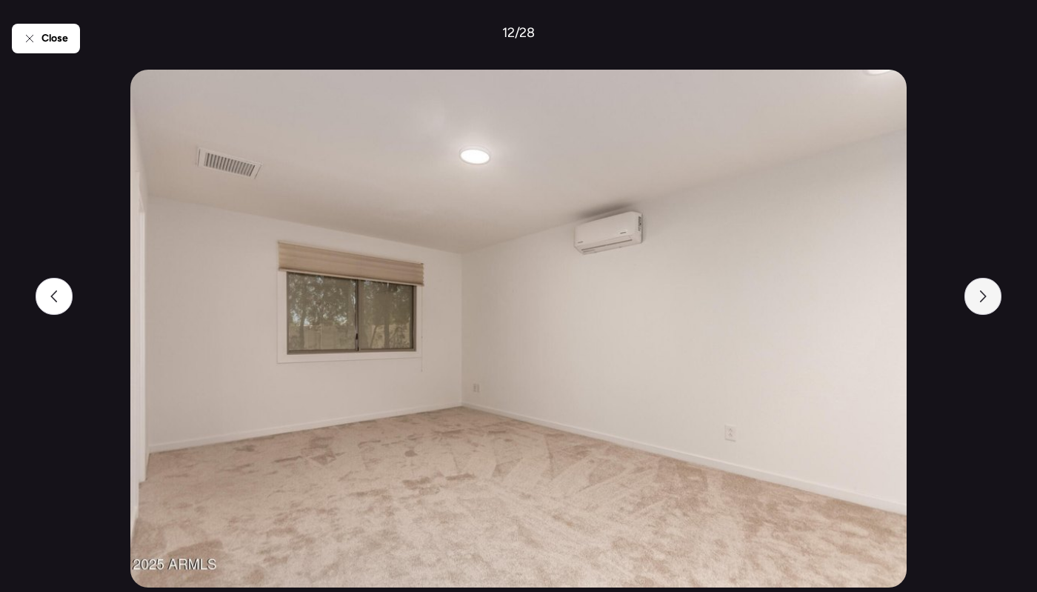
click at [982, 298] on icon at bounding box center [983, 296] width 12 height 12
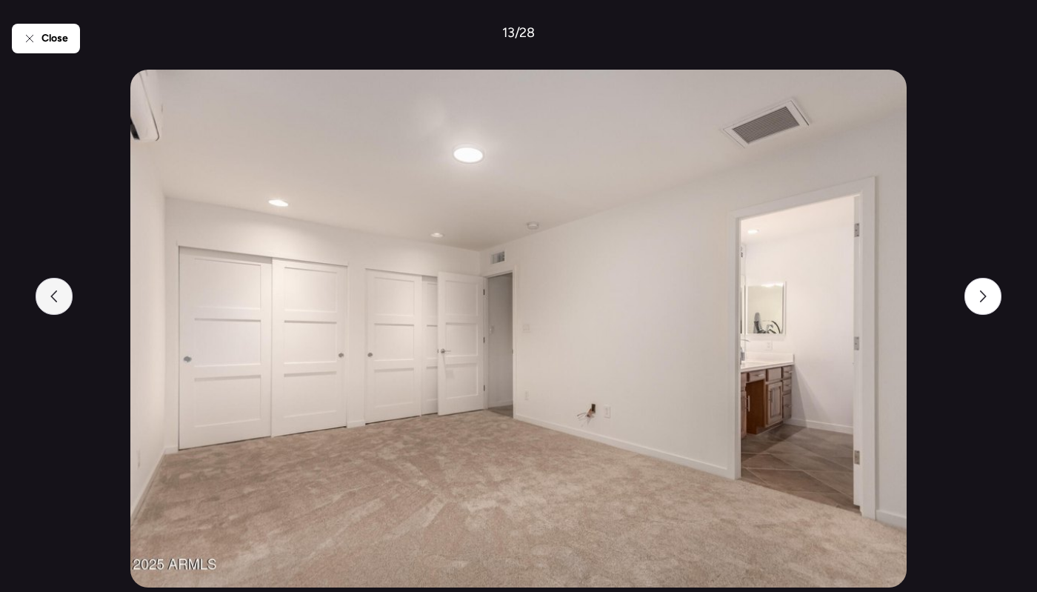
click at [60, 296] on icon at bounding box center [54, 296] width 12 height 12
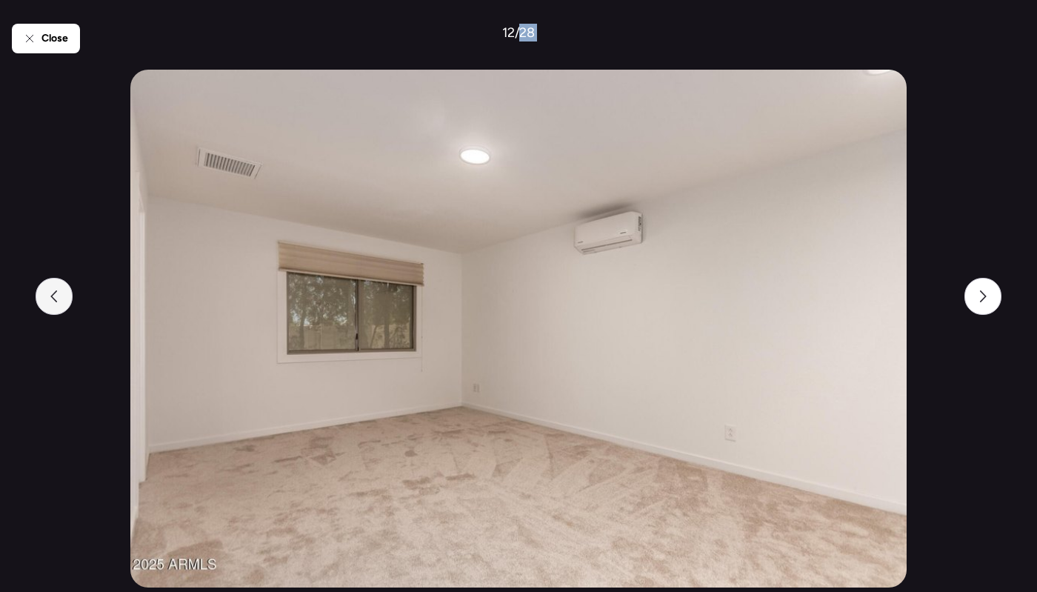
click at [60, 296] on icon at bounding box center [54, 296] width 12 height 12
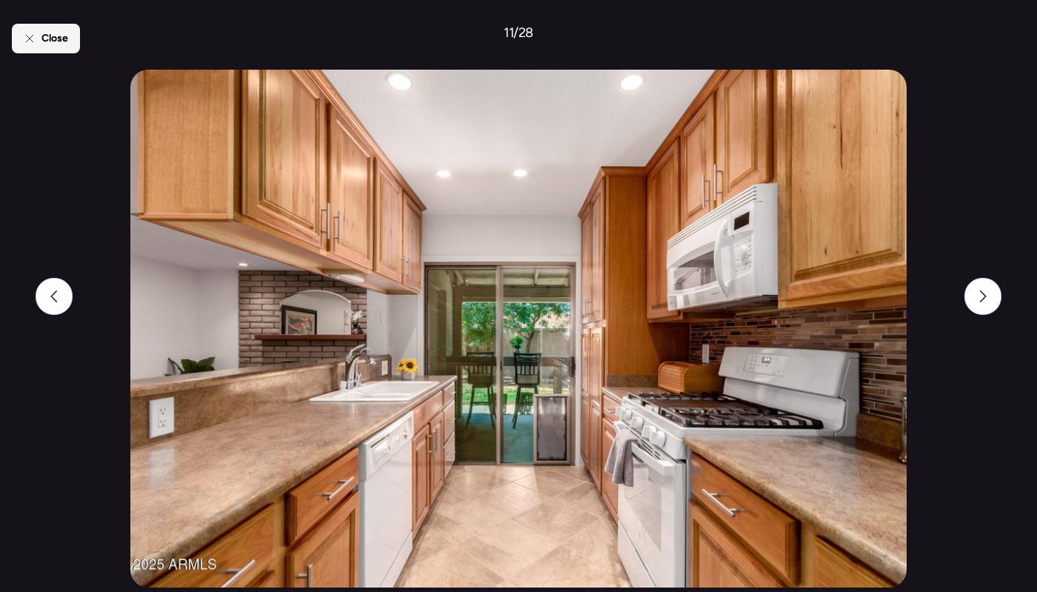
click at [47, 44] on span "Close" at bounding box center [54, 38] width 27 height 15
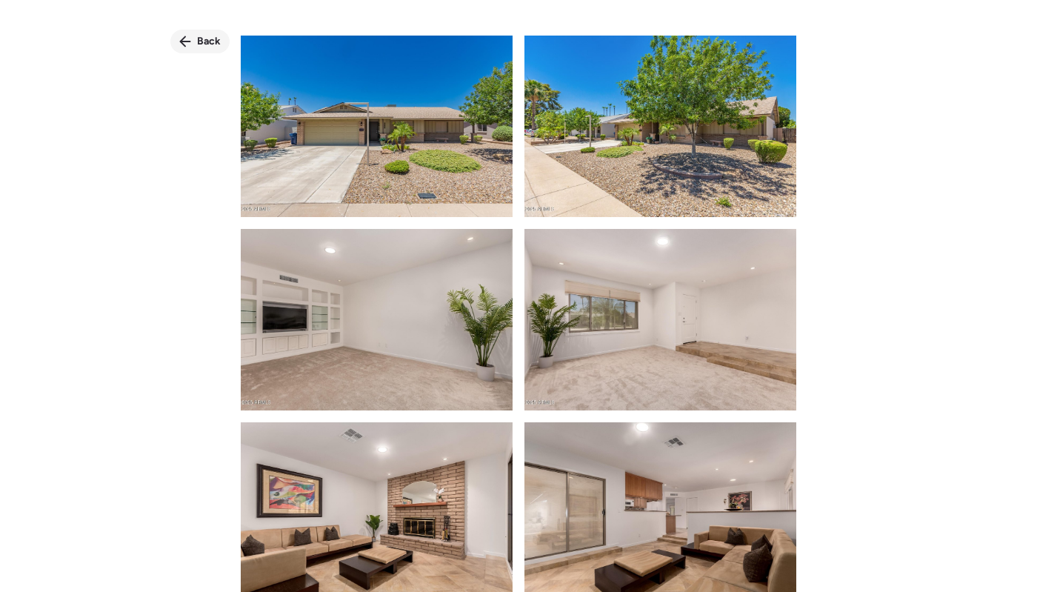
click at [198, 42] on span "Back" at bounding box center [209, 41] width 24 height 15
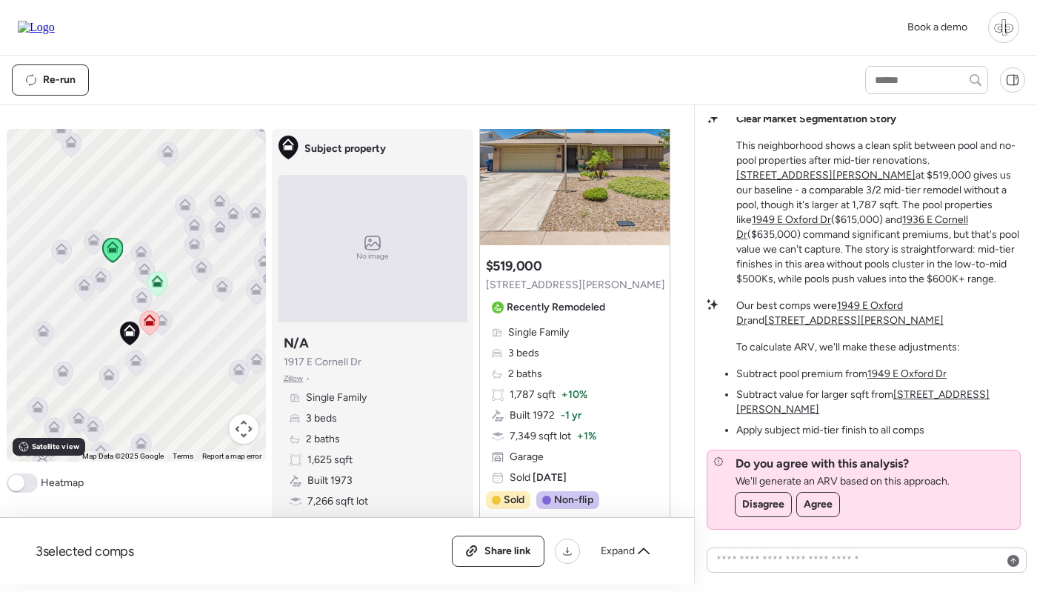
scroll to position [819, 0]
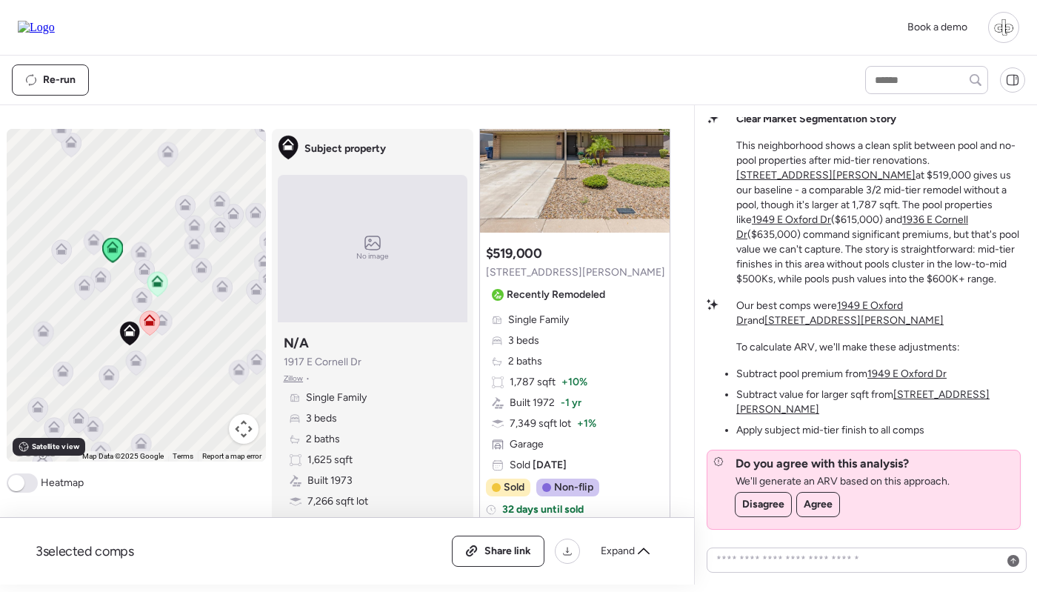
click at [551, 369] on div "Single Family 3 beds 2 baths 1,787 sqft + 10% Built 1972 -1 yr 7,349 sqft lot +…" at bounding box center [575, 393] width 178 height 160
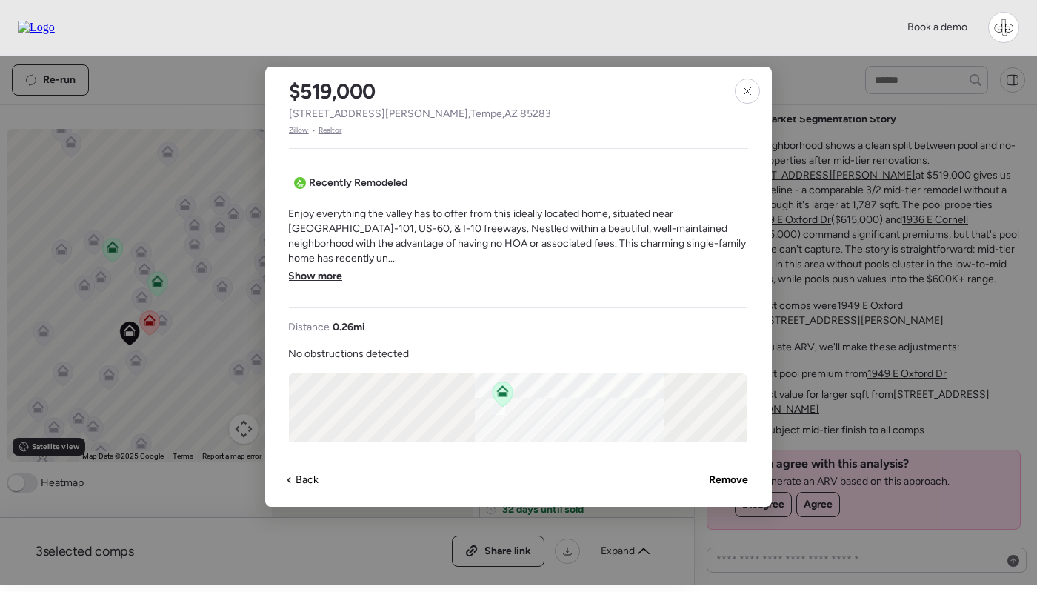
scroll to position [415, 1]
click at [311, 250] on div "Enjoy everything the valley has to offer from this ideally located home, situat…" at bounding box center [517, 250] width 459 height 89
click at [313, 268] on span "Show more" at bounding box center [315, 275] width 54 height 15
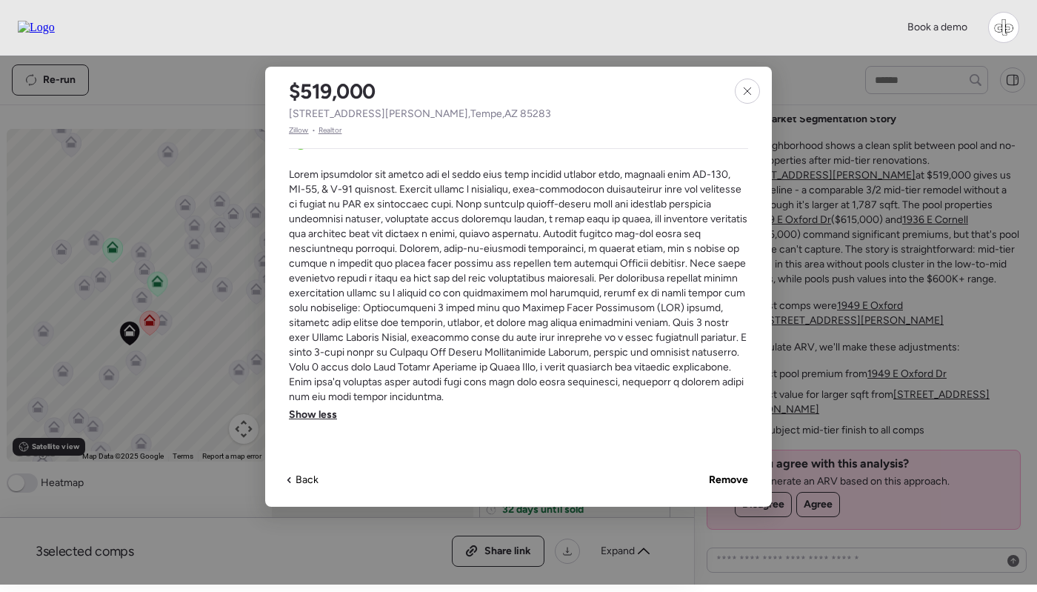
scroll to position [458, 0]
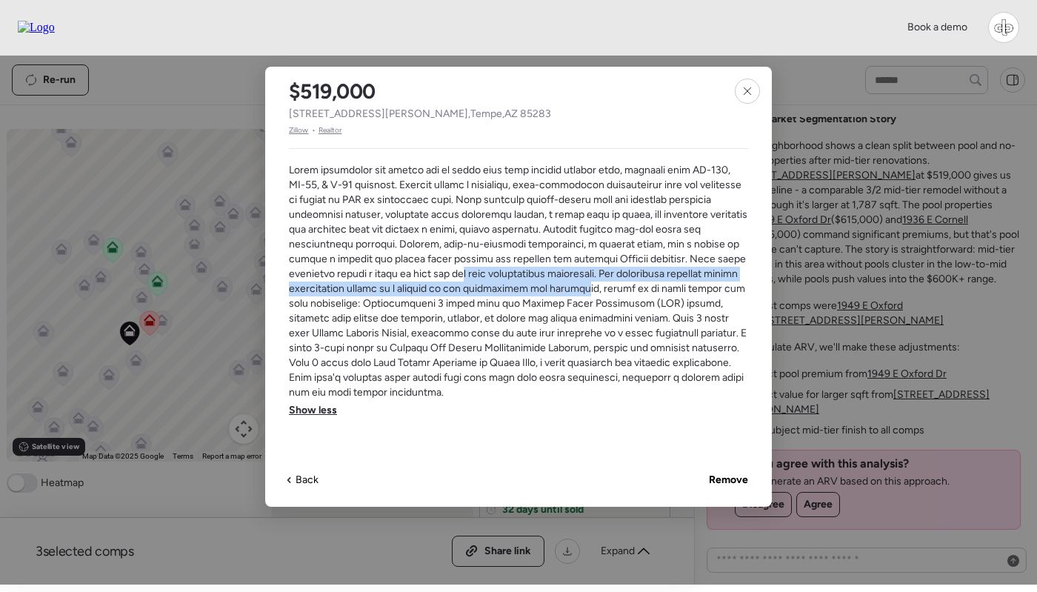
drag, startPoint x: 527, startPoint y: 267, endPoint x: 701, endPoint y: 281, distance: 173.9
click at [701, 281] on span at bounding box center [518, 281] width 459 height 237
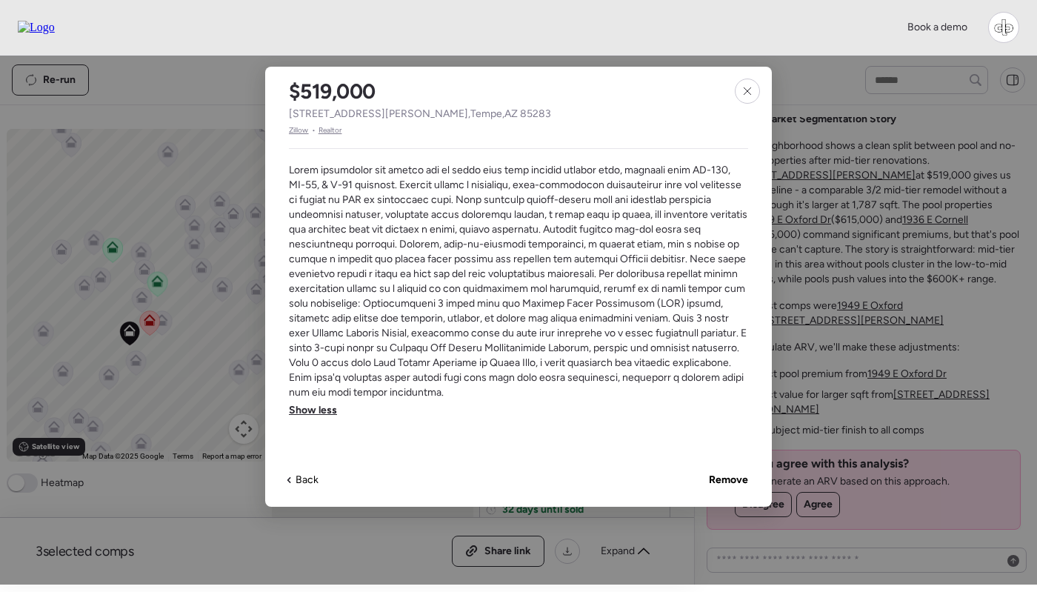
click at [529, 283] on span at bounding box center [518, 281] width 459 height 237
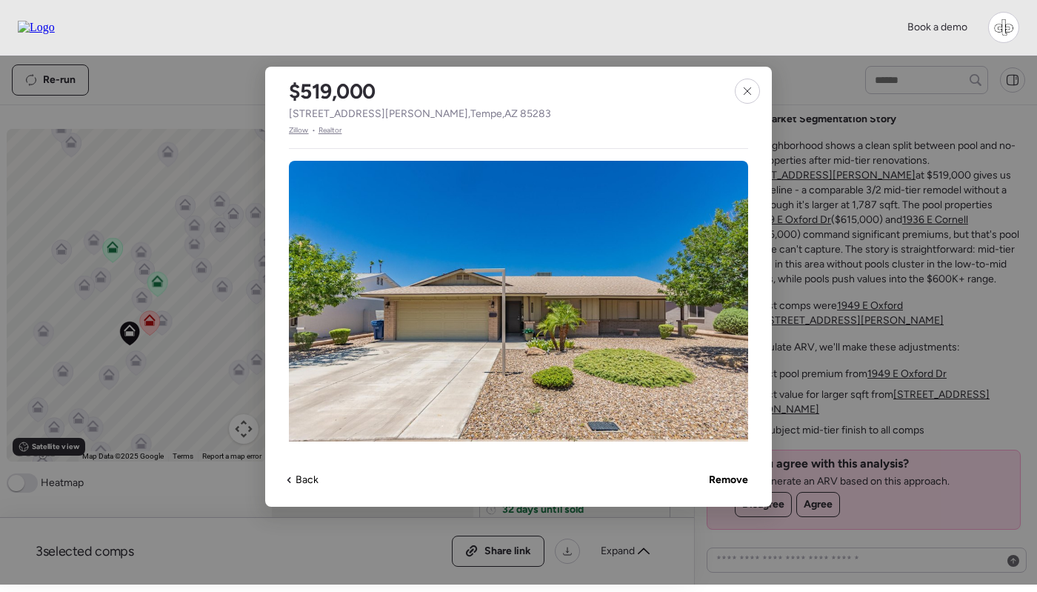
scroll to position [0, 0]
click at [498, 299] on img at bounding box center [518, 309] width 459 height 296
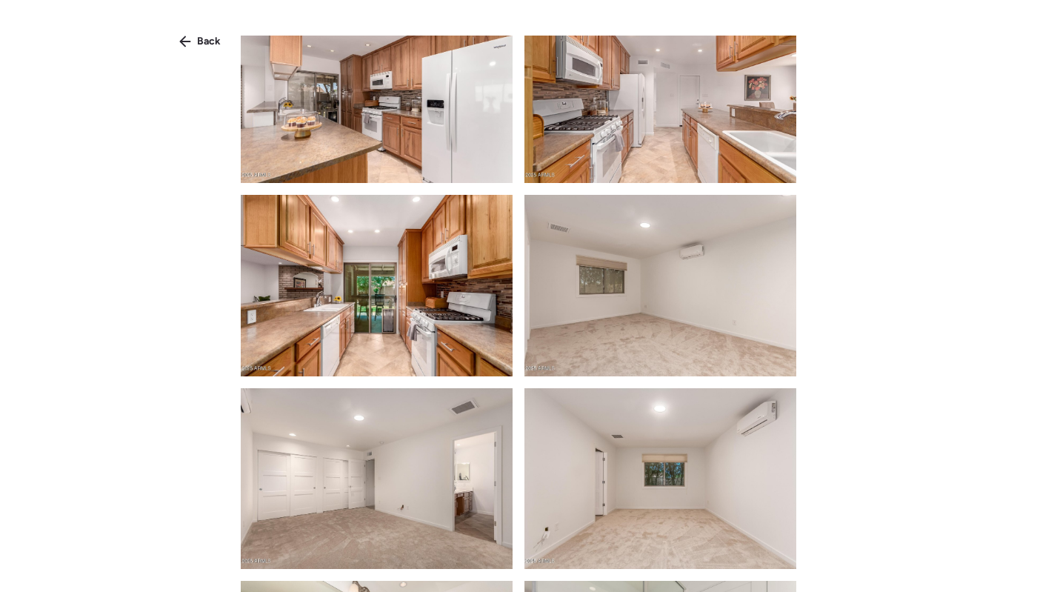
scroll to position [804, 0]
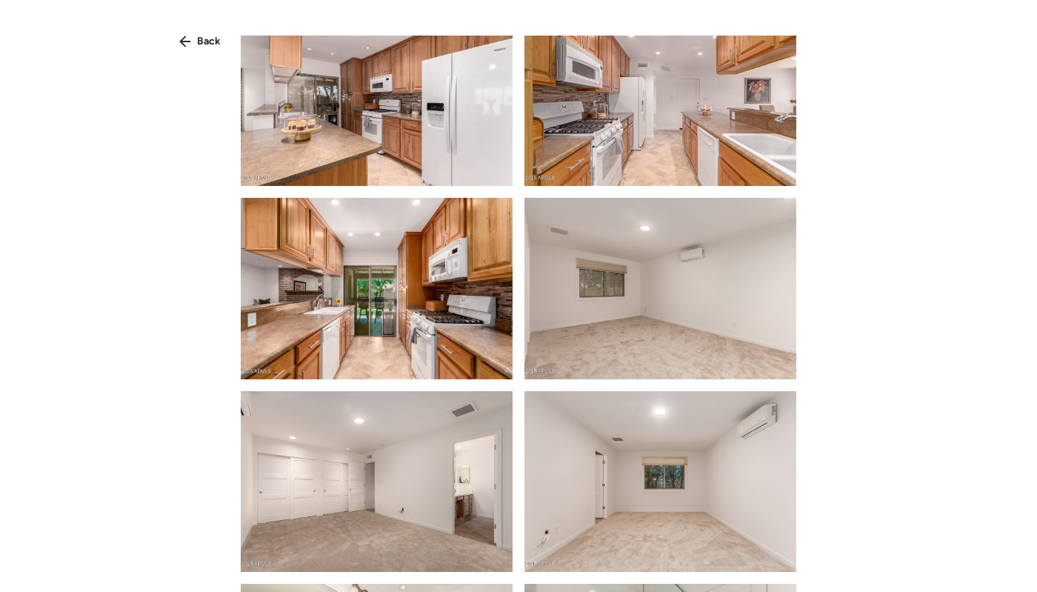
click at [682, 56] on img at bounding box center [660, 94] width 272 height 181
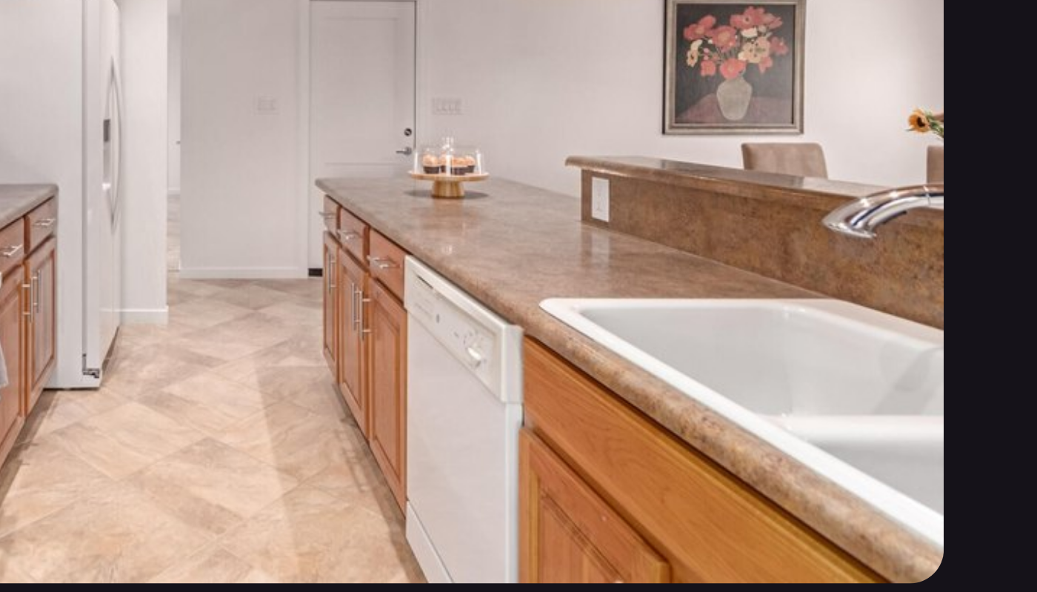
scroll to position [0, 0]
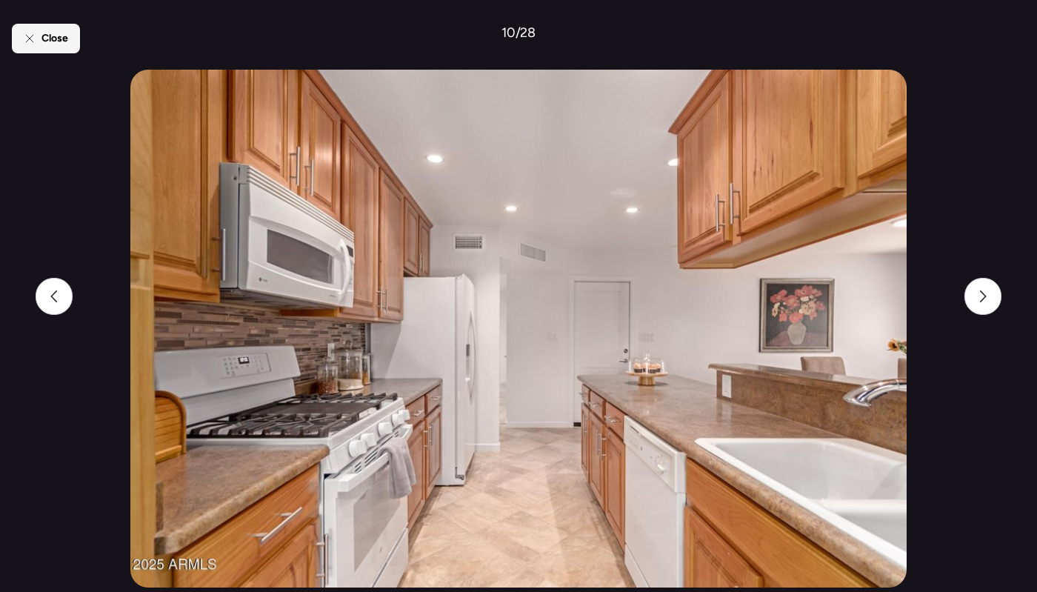
click at [56, 38] on span "Close" at bounding box center [54, 38] width 27 height 15
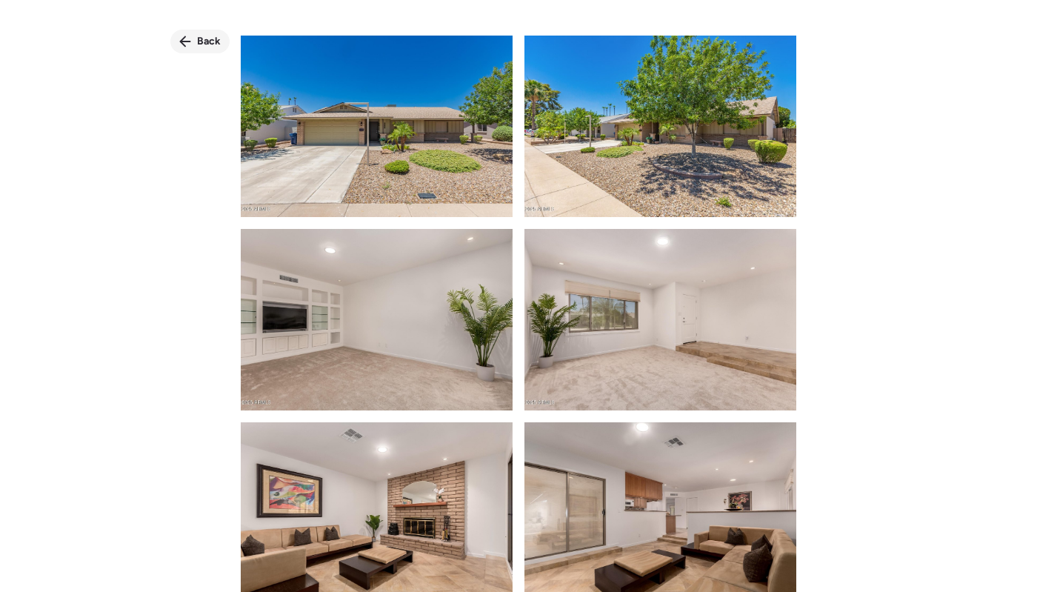
click at [204, 37] on span "Back" at bounding box center [209, 41] width 24 height 15
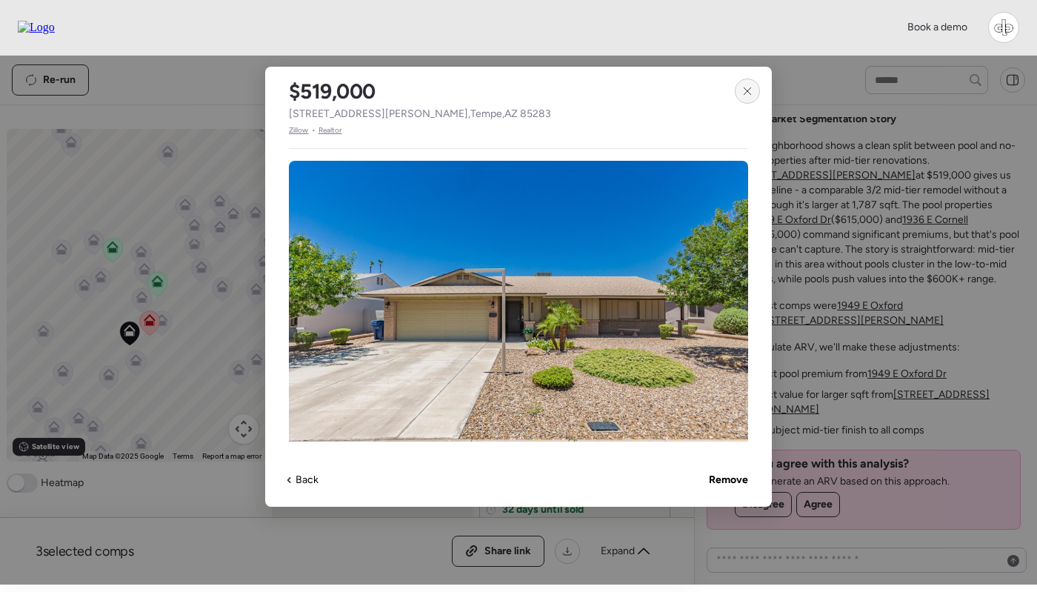
click at [744, 87] on icon at bounding box center [748, 91] width 12 height 12
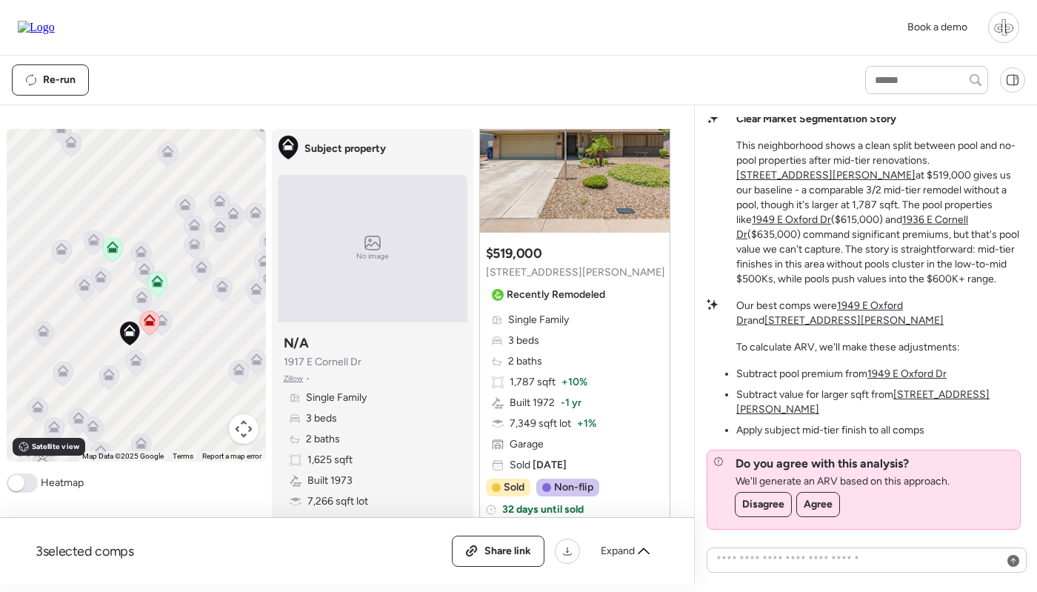
click at [880, 318] on u "1949 E Oxford Dr" at bounding box center [819, 312] width 167 height 27
click at [944, 318] on u "[STREET_ADDRESS][PERSON_NAME]" at bounding box center [853, 320] width 179 height 13
click at [916, 380] on u "1949 E Oxford Dr" at bounding box center [906, 373] width 79 height 13
click at [921, 406] on u "[STREET_ADDRESS][PERSON_NAME]" at bounding box center [862, 401] width 253 height 27
click at [907, 380] on u "1949 E Oxford Dr" at bounding box center [906, 373] width 79 height 13
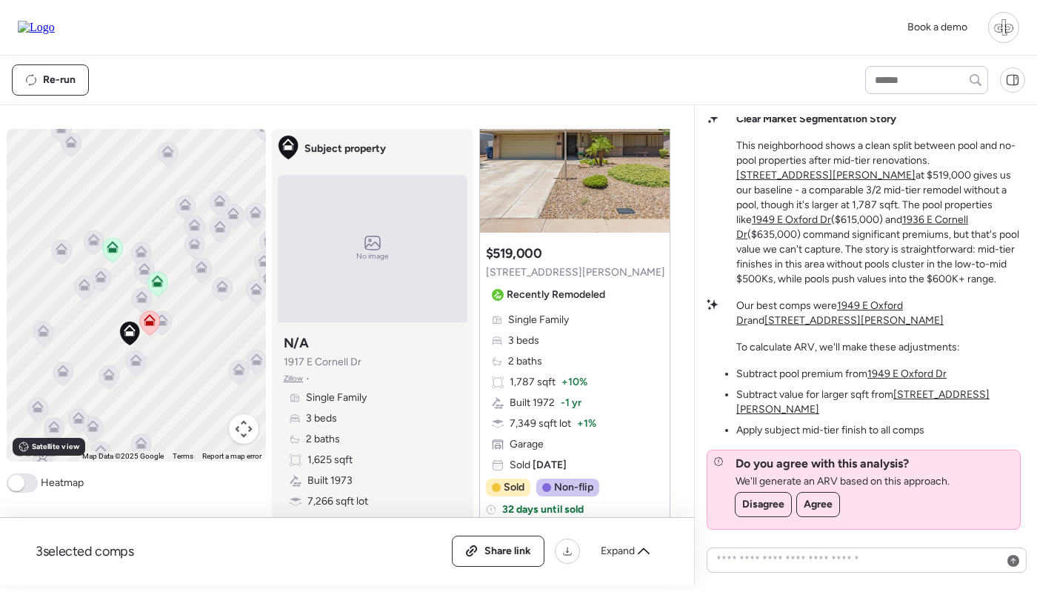
click at [924, 402] on ul "Subtract pool premium from [STREET_ADDRESS] Subtract value for larger sqft from…" at bounding box center [880, 402] width 289 height 71
click at [924, 407] on u "[STREET_ADDRESS][PERSON_NAME]" at bounding box center [862, 401] width 253 height 27
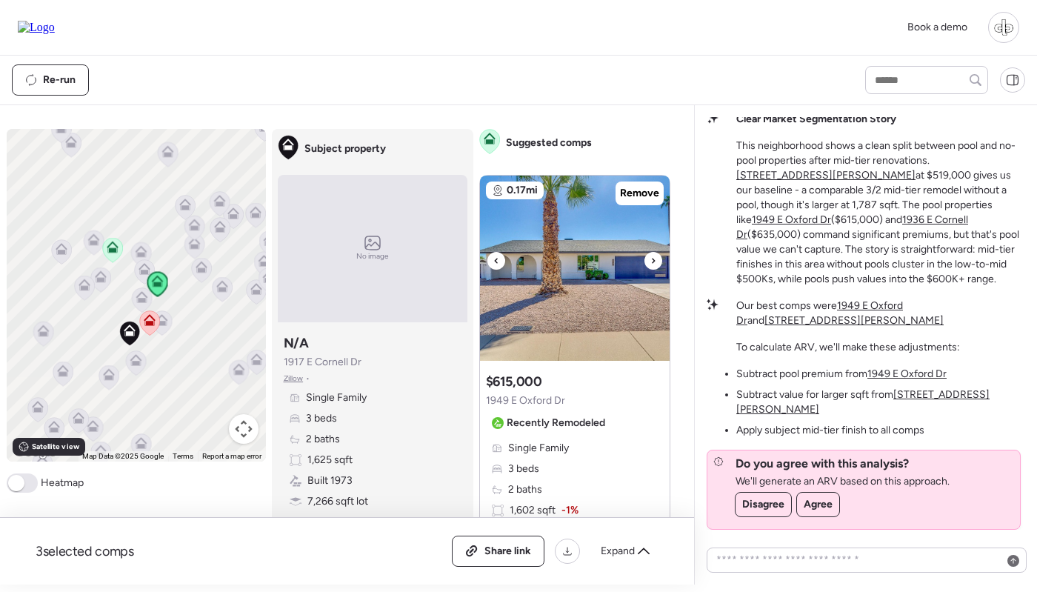
click at [590, 309] on img at bounding box center [575, 268] width 190 height 185
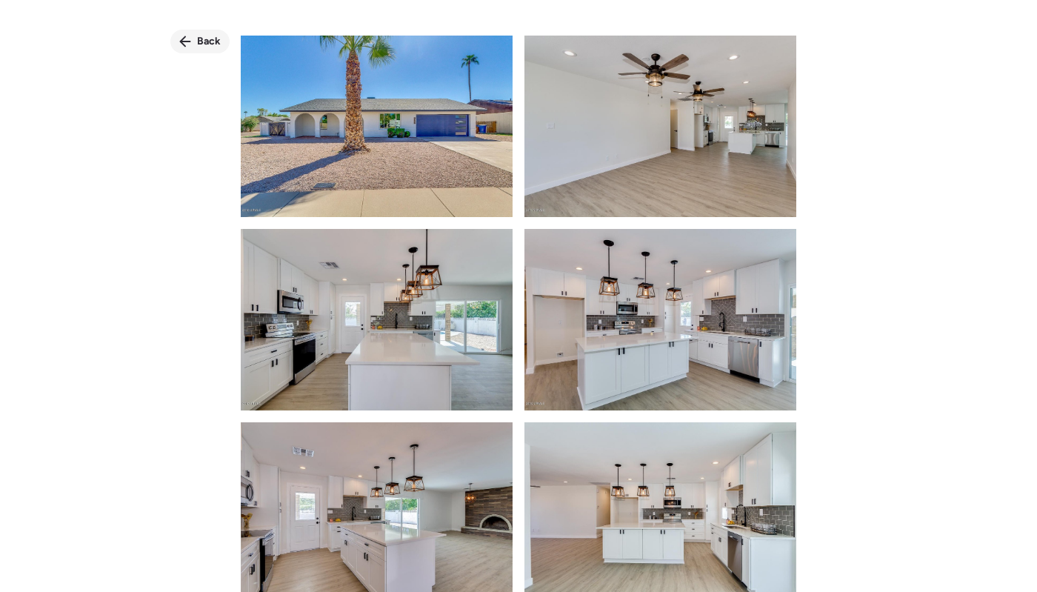
click at [199, 40] on span "Back" at bounding box center [209, 41] width 24 height 15
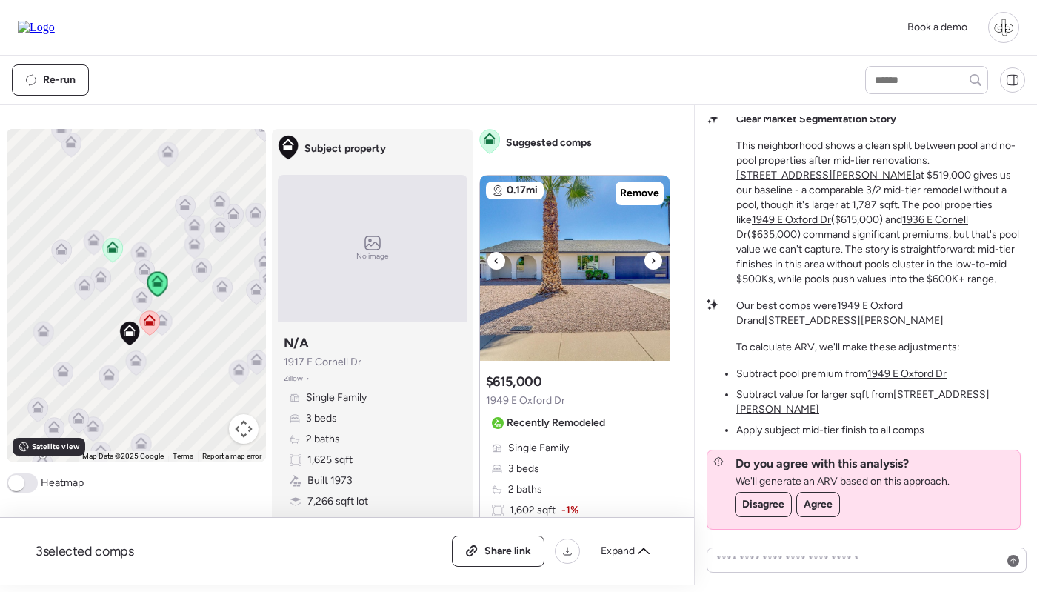
click at [587, 304] on img at bounding box center [575, 268] width 190 height 185
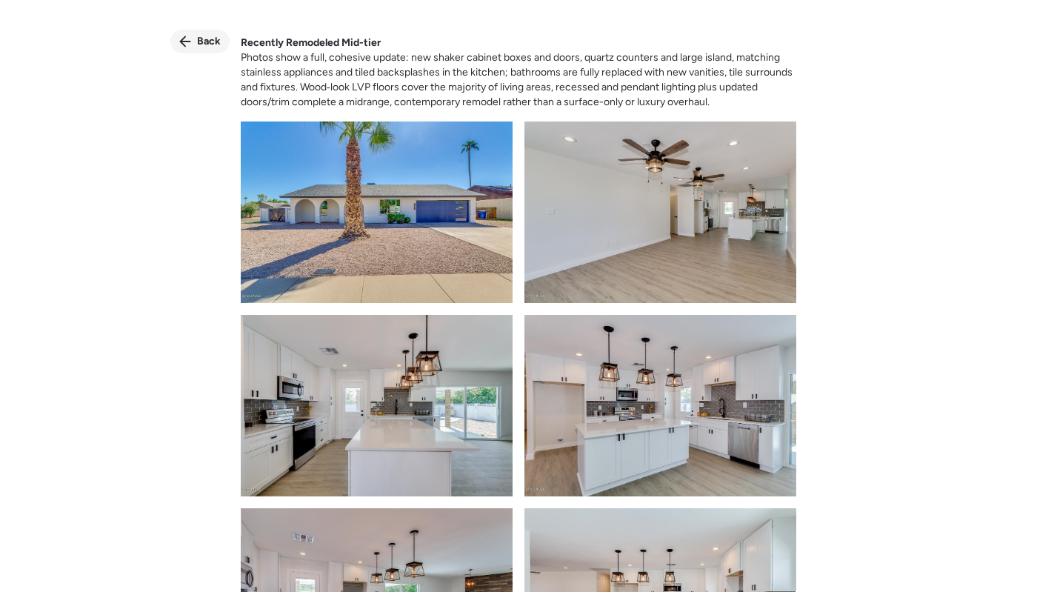
click at [209, 38] on span "Back" at bounding box center [209, 41] width 24 height 15
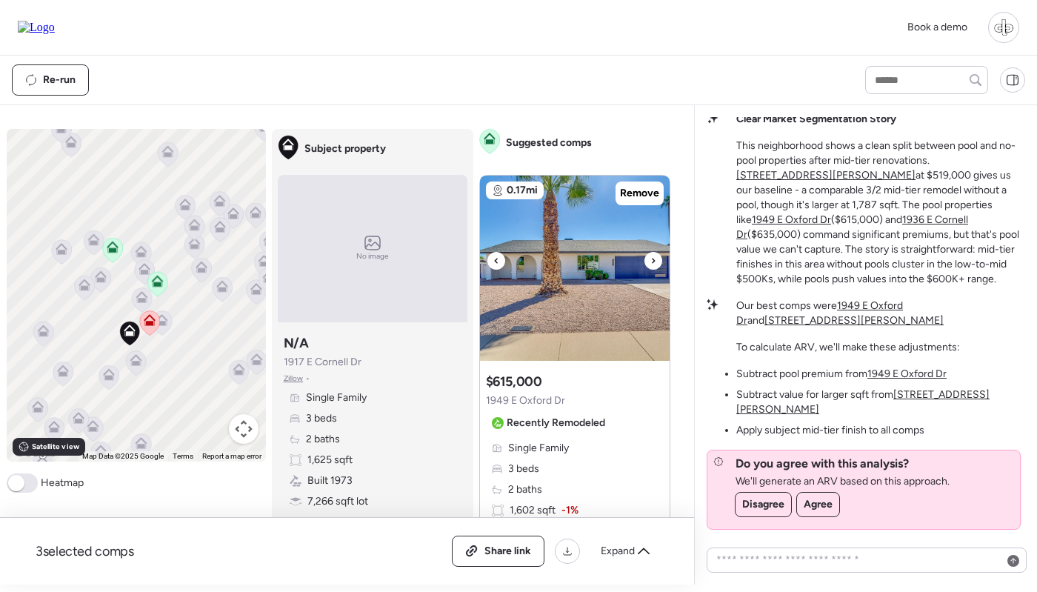
click at [522, 274] on img at bounding box center [575, 268] width 190 height 185
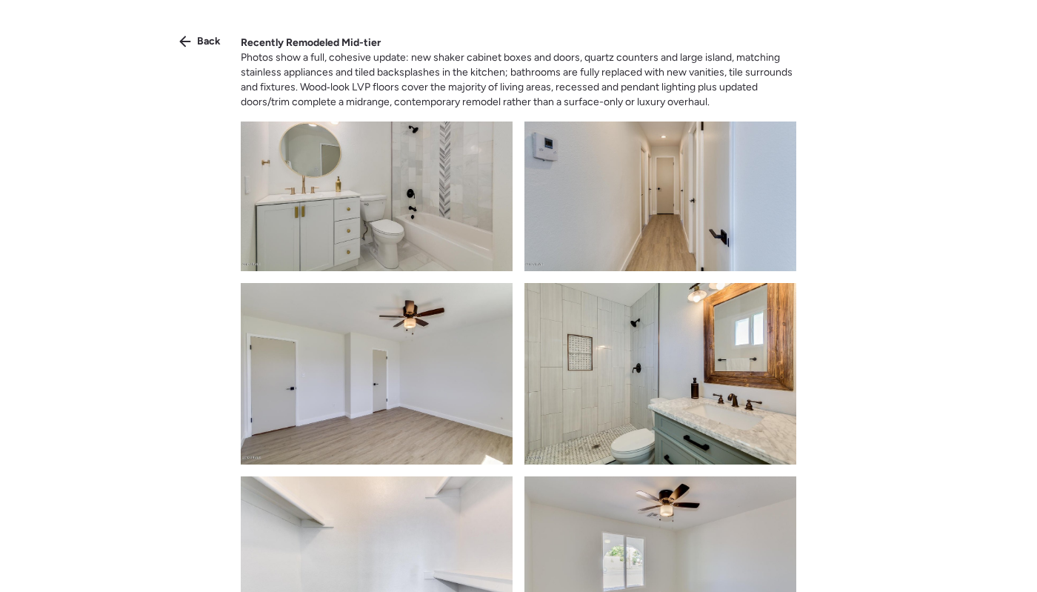
scroll to position [419, 0]
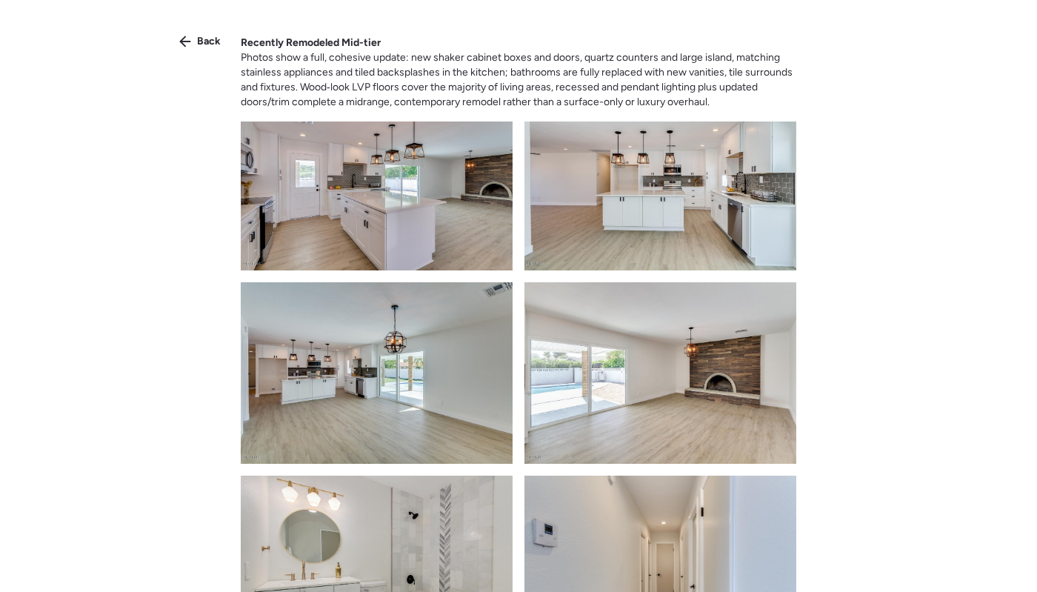
click at [556, 259] on img at bounding box center [660, 180] width 272 height 181
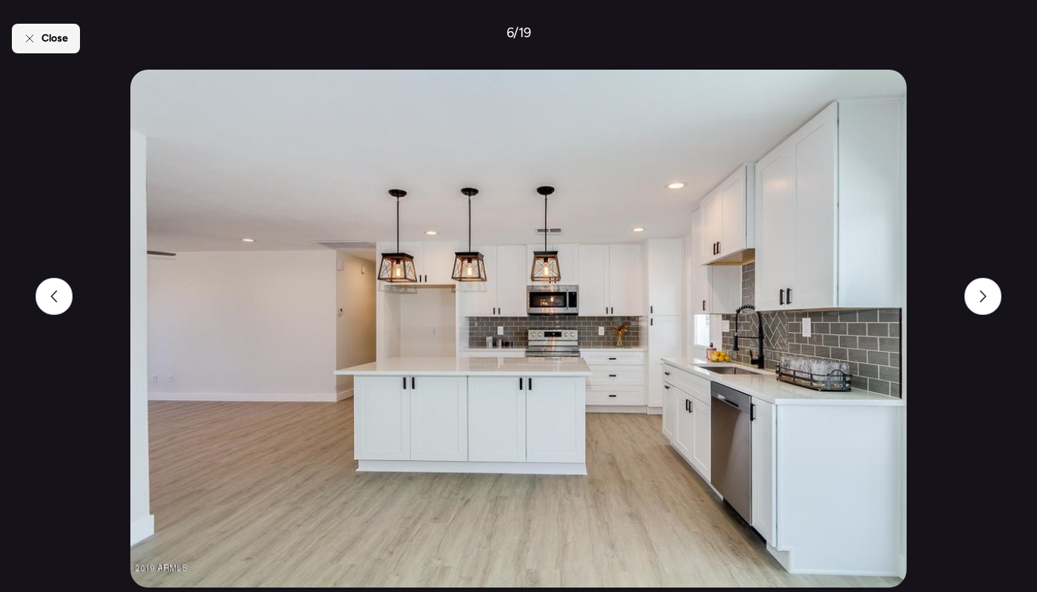
click at [62, 37] on span "Close" at bounding box center [54, 38] width 27 height 15
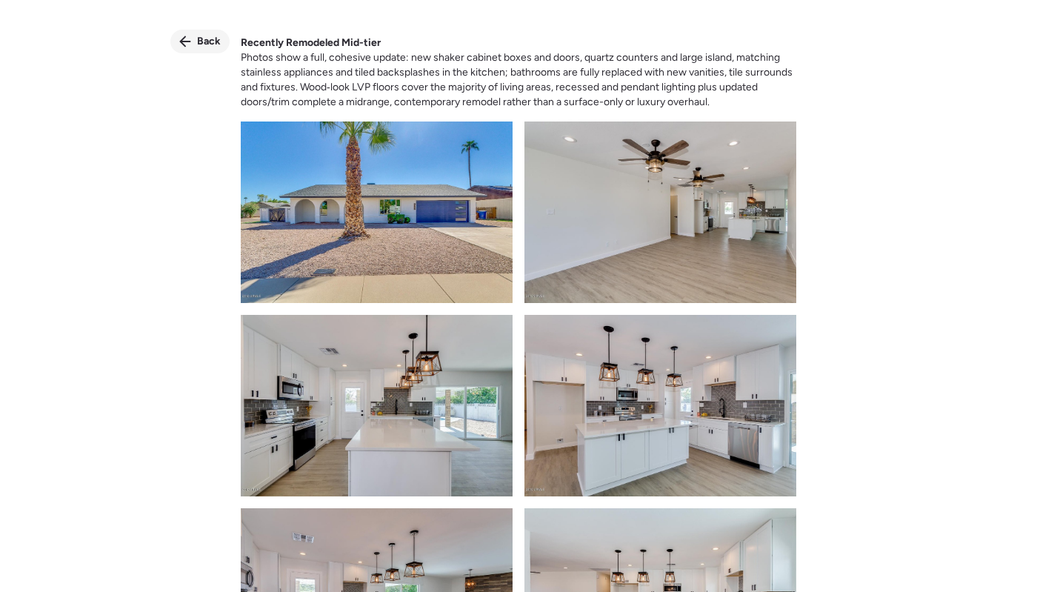
click at [215, 40] on span "Back" at bounding box center [209, 41] width 24 height 15
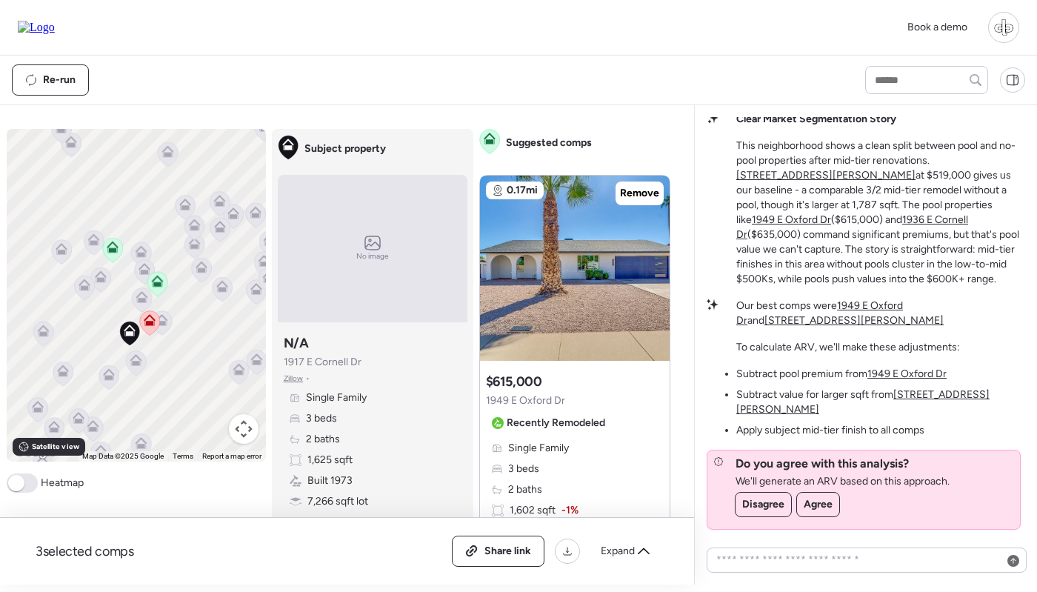
click at [885, 319] on u "1949 E Oxford Dr" at bounding box center [819, 312] width 167 height 27
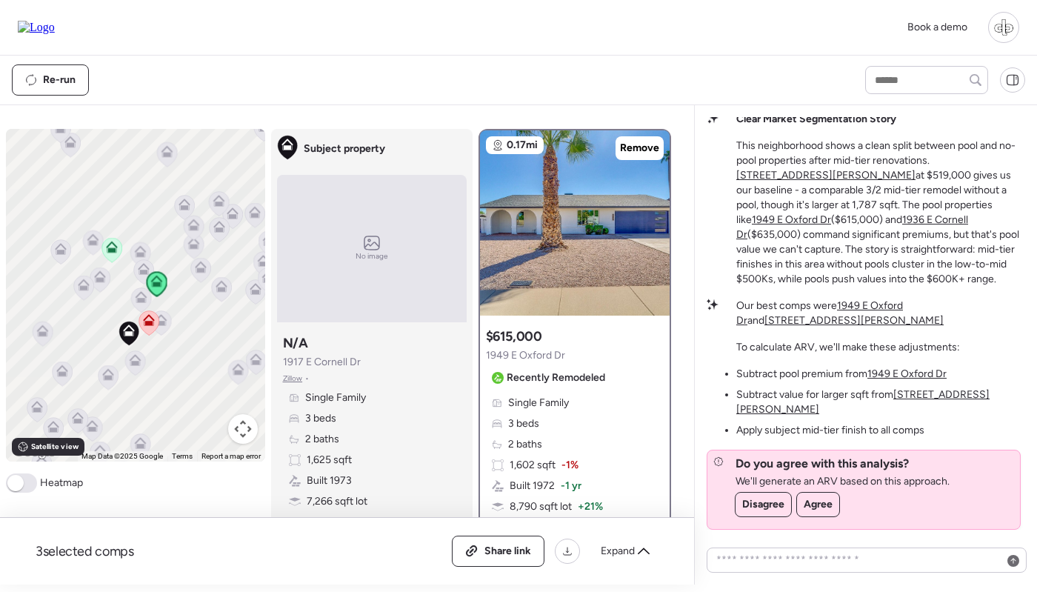
click at [944, 321] on u "[STREET_ADDRESS][PERSON_NAME]" at bounding box center [853, 320] width 179 height 13
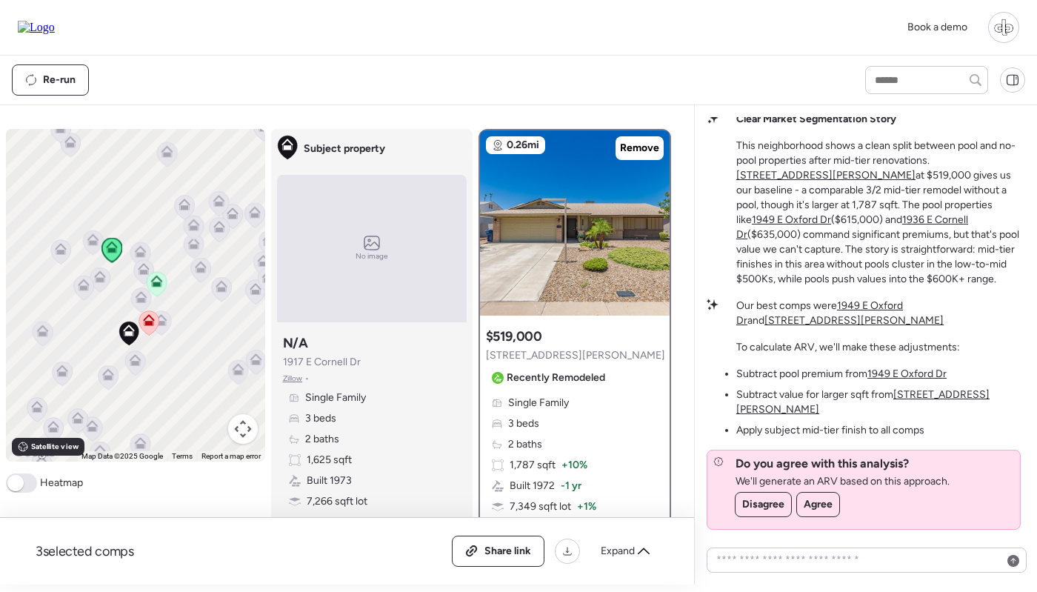
click at [896, 319] on u "1949 E Oxford Dr" at bounding box center [819, 312] width 167 height 27
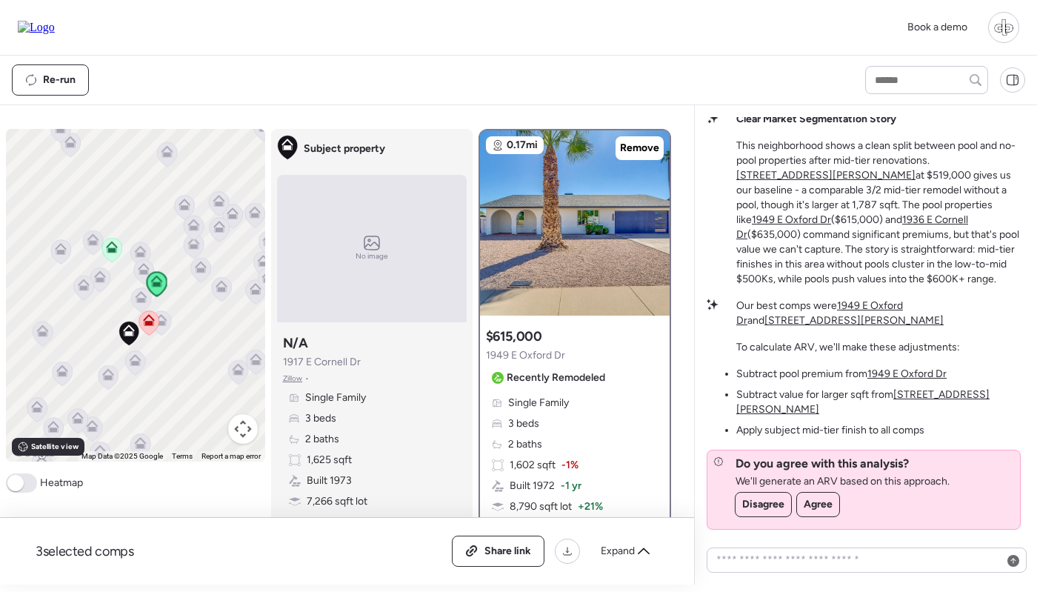
click at [944, 320] on u "[STREET_ADDRESS][PERSON_NAME]" at bounding box center [853, 320] width 179 height 13
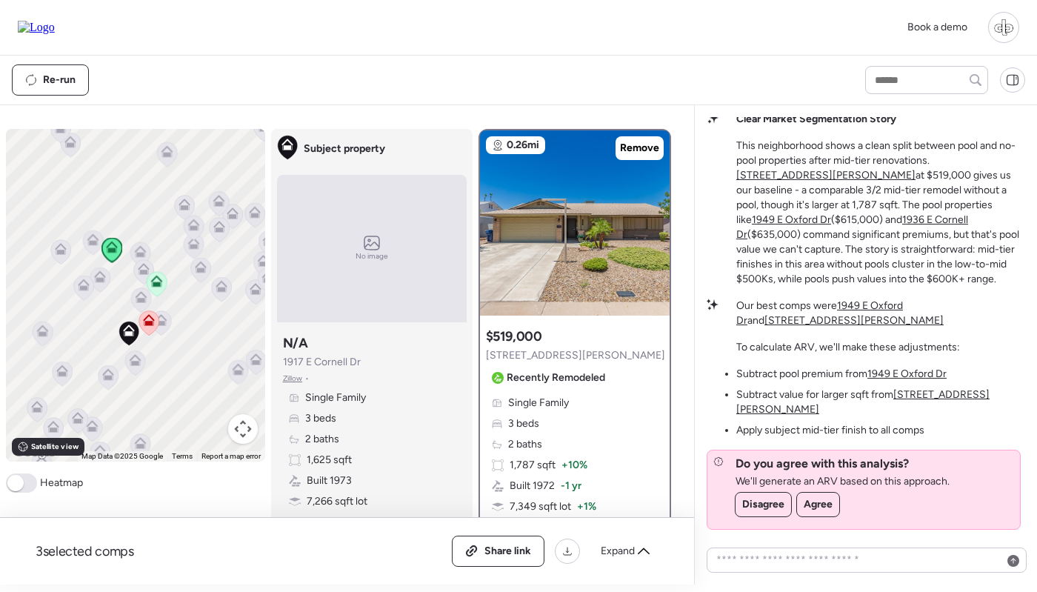
click at [830, 234] on p "This neighborhood shows a clean split between pool and no-pool properties after…" at bounding box center [880, 213] width 289 height 148
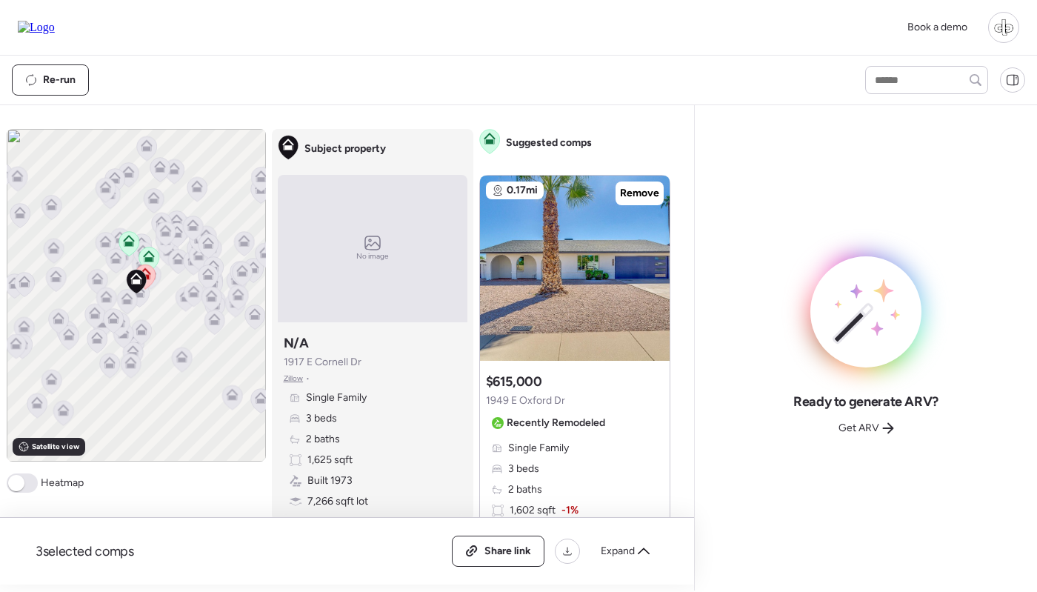
scroll to position [0, 10]
click at [839, 427] on span "Get ARV" at bounding box center [859, 428] width 41 height 15
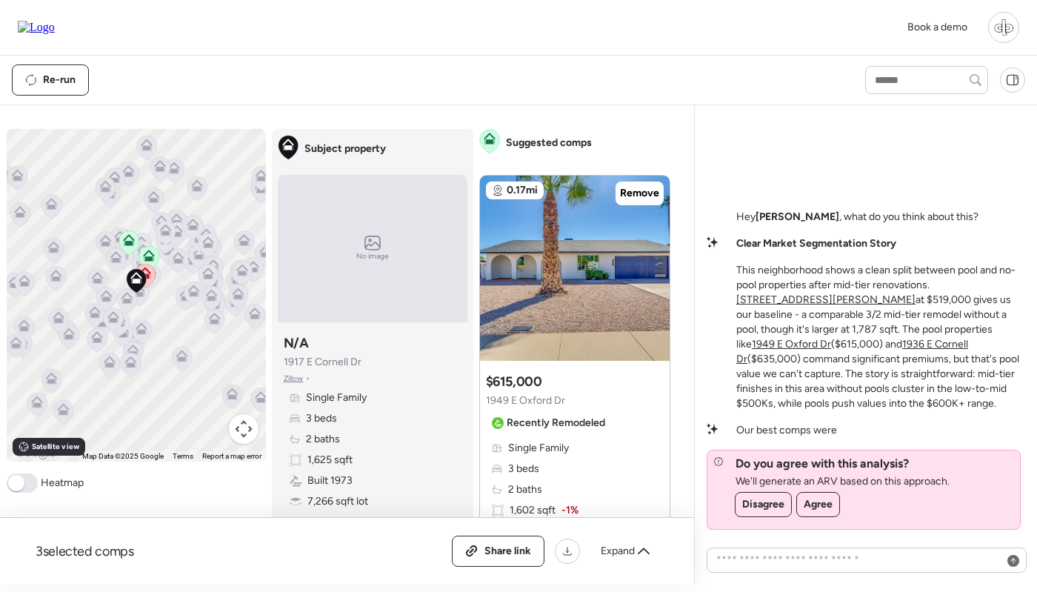
scroll to position [0, 0]
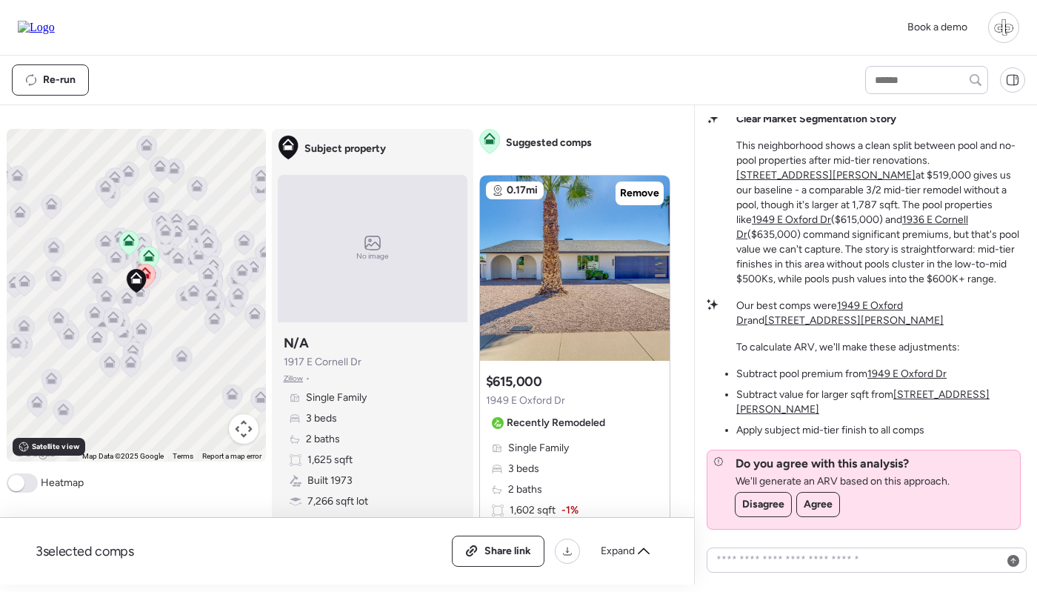
click at [866, 317] on u "1949 E Oxford Dr" at bounding box center [819, 312] width 167 height 27
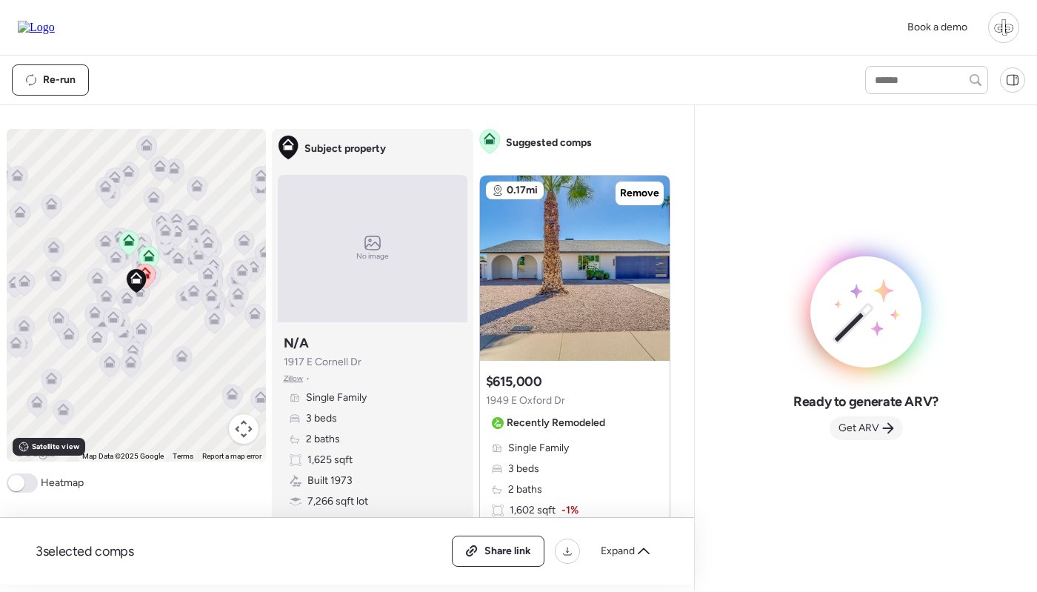
click at [864, 431] on span "Get ARV" at bounding box center [859, 428] width 41 height 15
click at [874, 432] on span "Get ARV" at bounding box center [859, 428] width 41 height 15
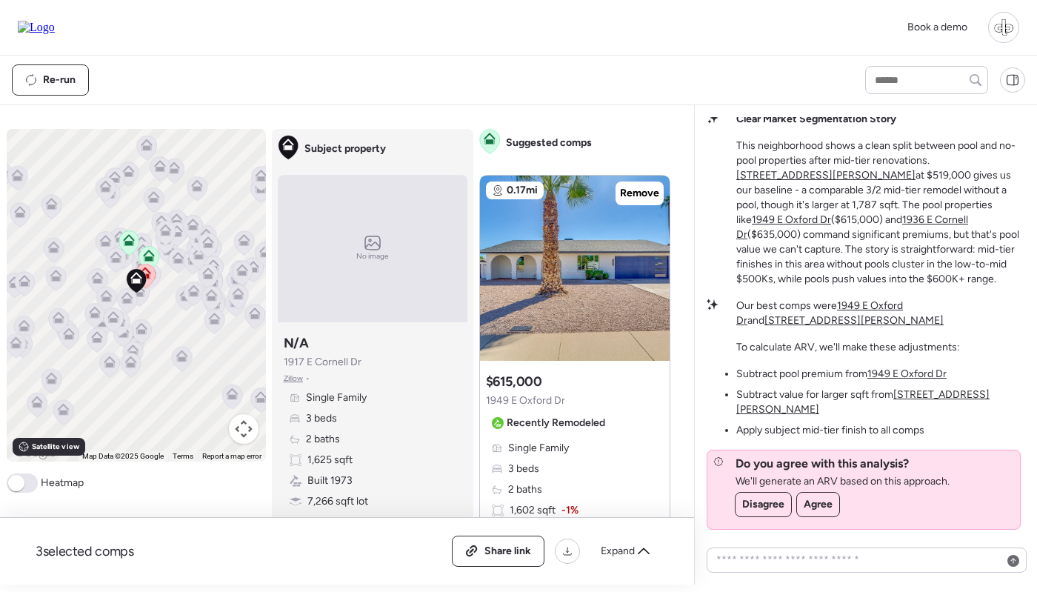
click at [911, 402] on ul "Subtract pool premium from [STREET_ADDRESS] Subtract value for larger sqft from…" at bounding box center [880, 402] width 289 height 71
click at [911, 409] on u "[STREET_ADDRESS][PERSON_NAME]" at bounding box center [862, 401] width 253 height 27
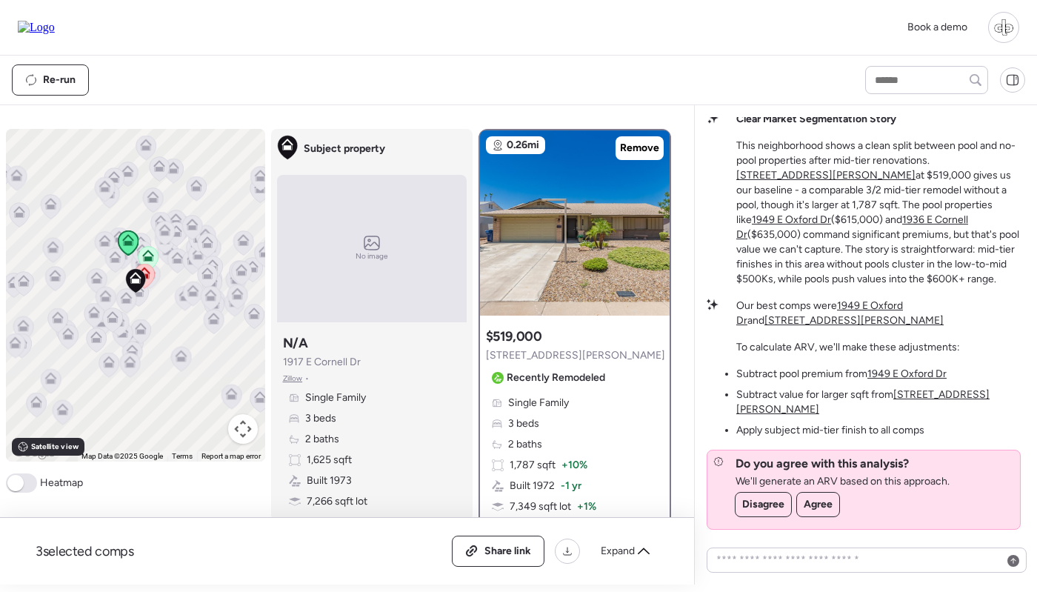
click at [904, 380] on u "1949 E Oxford Dr" at bounding box center [906, 373] width 79 height 13
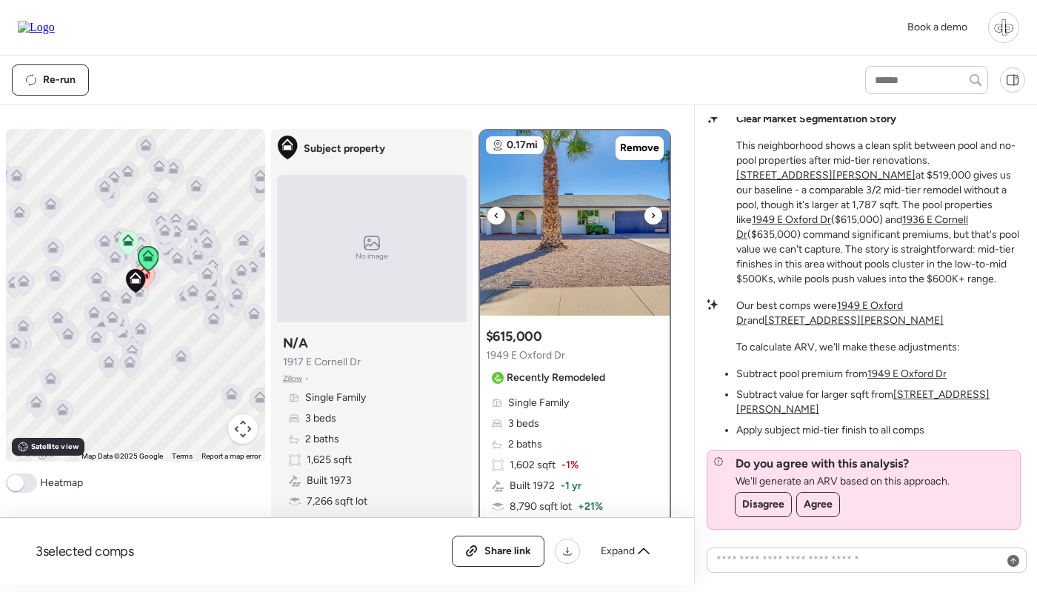
click at [557, 231] on img at bounding box center [575, 222] width 190 height 185
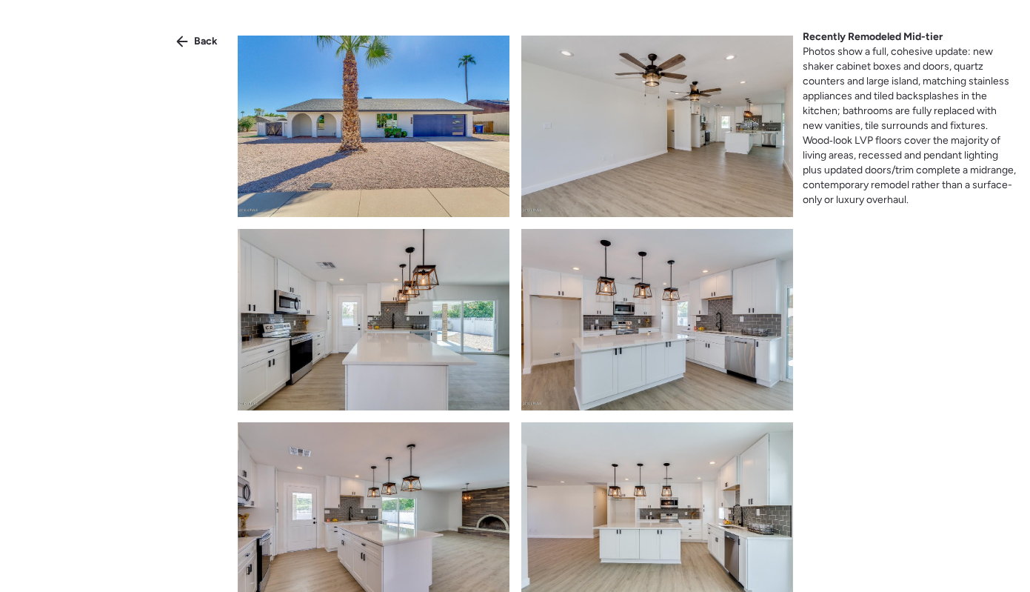
scroll to position [1, 0]
drag, startPoint x: 636, startPoint y: 353, endPoint x: 895, endPoint y: 67, distance: 386.0
click at [895, 67] on span "Photos show a full, cohesive update: new shaker cabinet boxes and doors, quartz…" at bounding box center [909, 125] width 213 height 161
drag, startPoint x: 895, startPoint y: 67, endPoint x: 883, endPoint y: 185, distance: 119.1
click at [883, 185] on span "Photos show a full, cohesive update: new shaker cabinet boxes and doors, quartz…" at bounding box center [909, 125] width 213 height 161
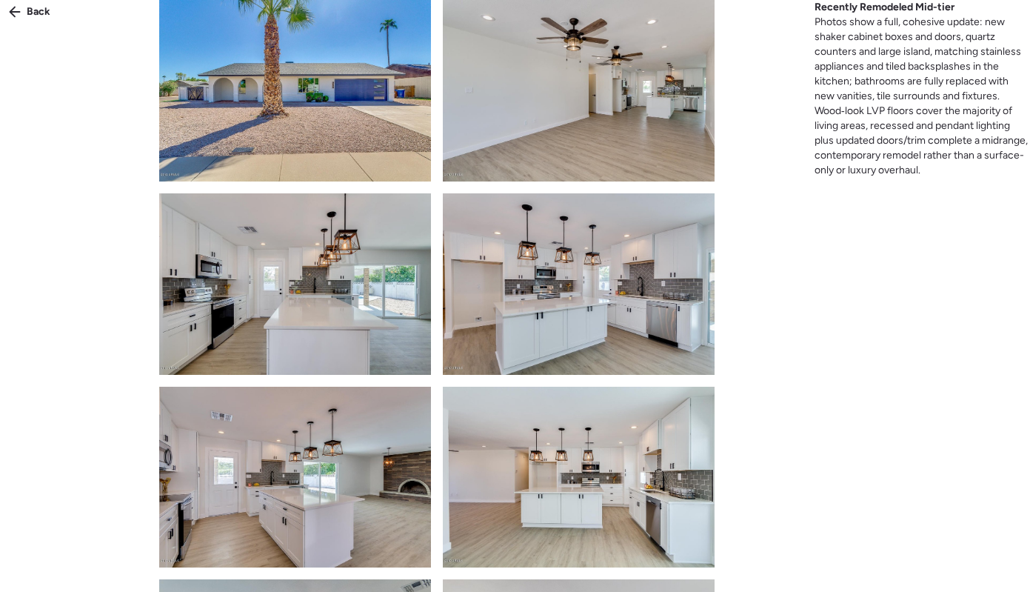
scroll to position [0, 0]
click at [827, 242] on div "Back Recently Remodeled Mid-tier Photos show a full, cohesive update: new shake…" at bounding box center [515, 308] width 1030 height 616
click at [840, 119] on div "Recently Remodeled Mid-tier Photos show a full, cohesive update: new shaker cab…" at bounding box center [923, 89] width 216 height 178
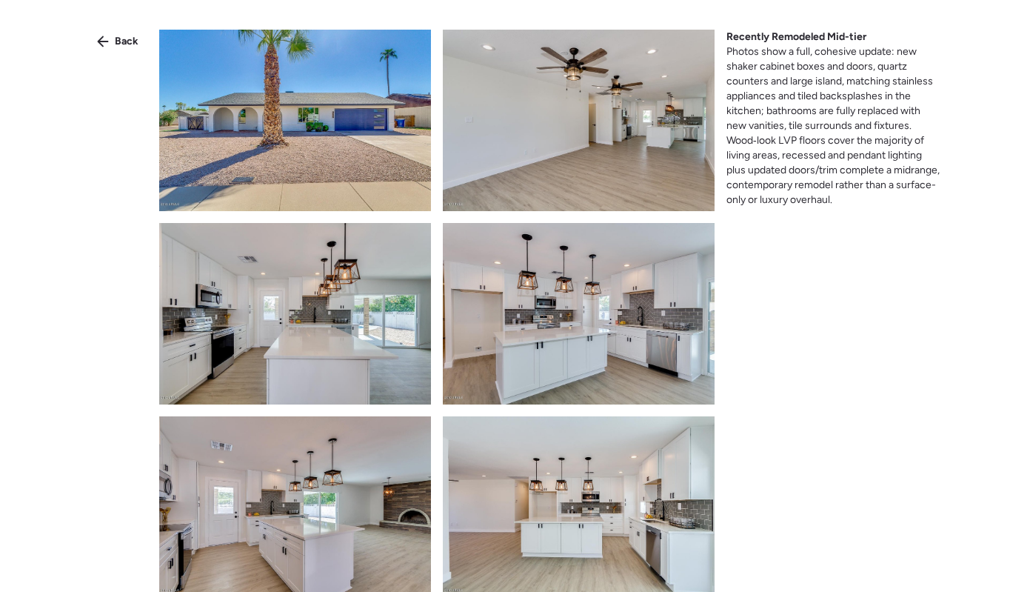
click at [733, 258] on div "Back Recently Remodeled Mid-tier Photos show a full, cohesive update: new shake…" at bounding box center [515, 322] width 1030 height 645
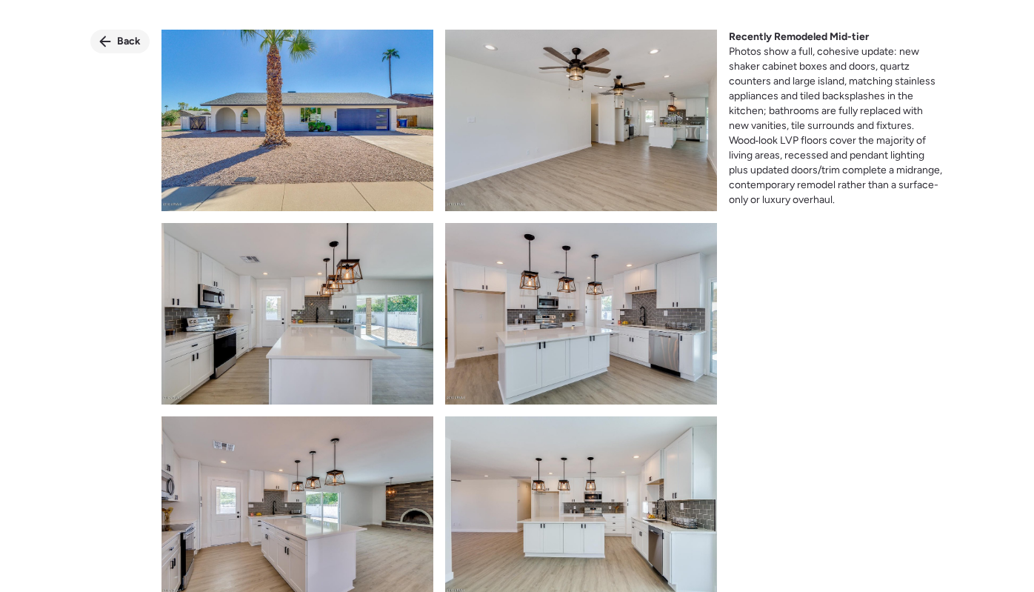
click at [130, 48] on span "Back" at bounding box center [129, 41] width 24 height 15
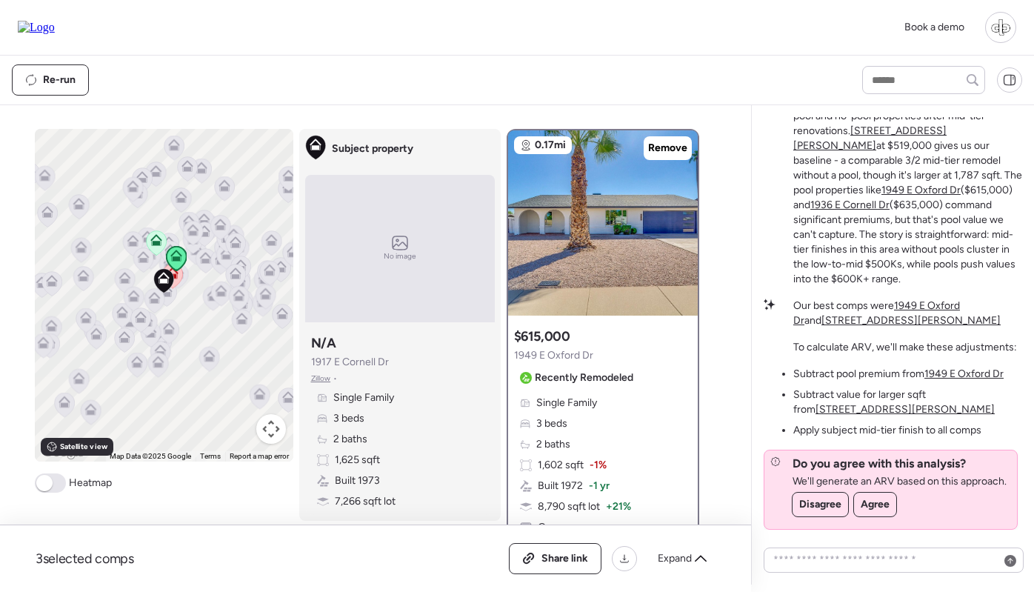
click at [133, 190] on icon at bounding box center [133, 189] width 10 height 4
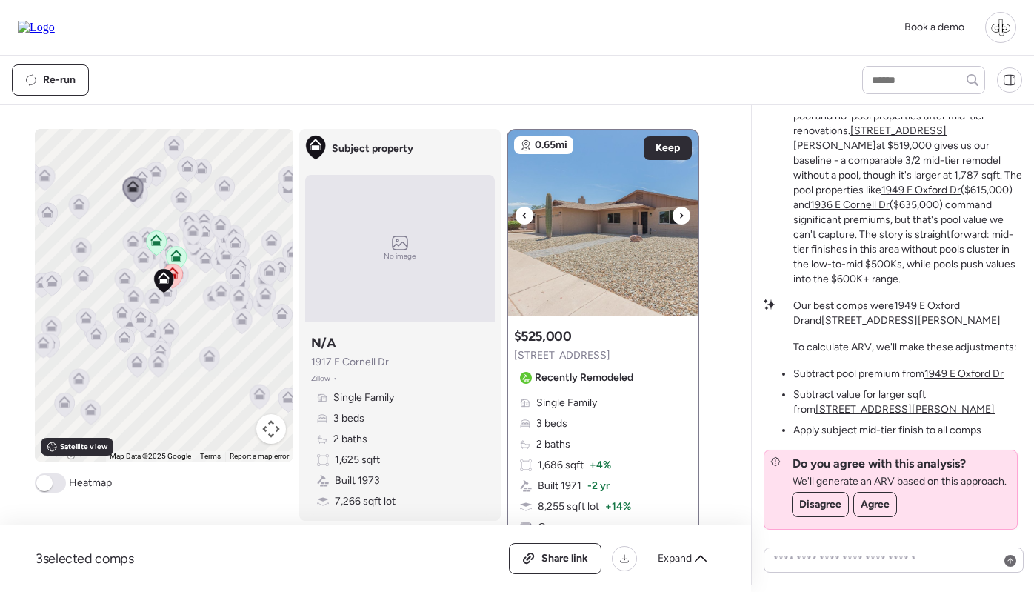
click at [616, 212] on img at bounding box center [603, 222] width 190 height 185
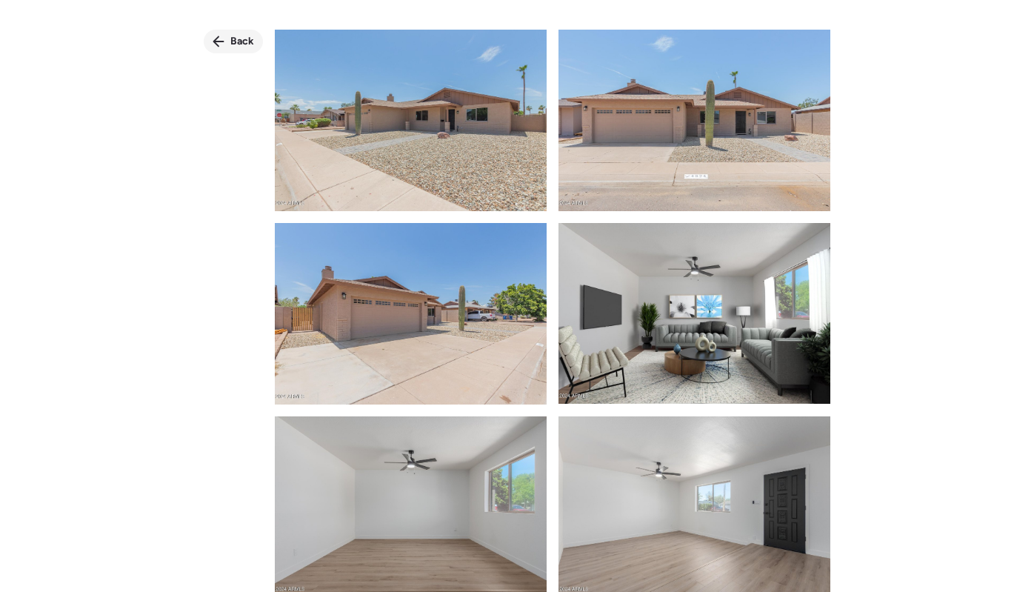
click at [210, 33] on div "Back" at bounding box center [233, 42] width 59 height 24
